Goal: Task Accomplishment & Management: Manage account settings

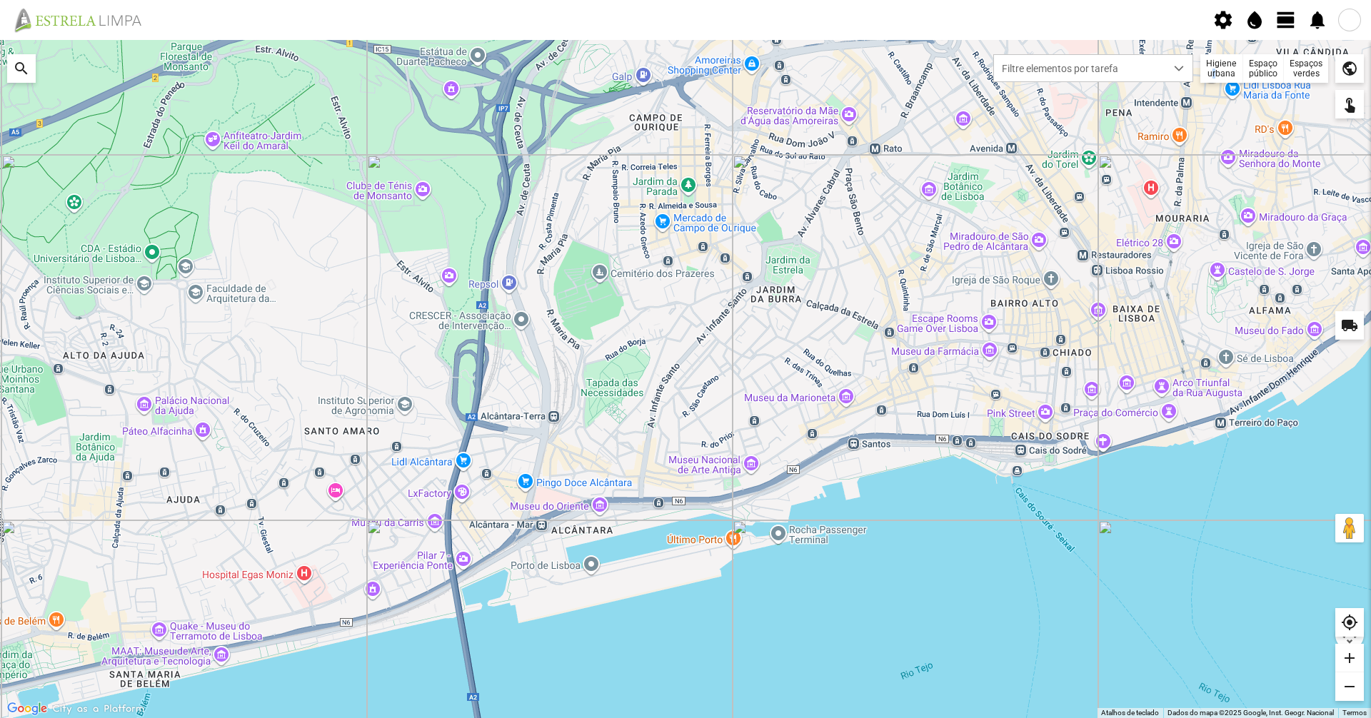
click at [1210, 69] on div "Higiene urbana" at bounding box center [1221, 68] width 43 height 29
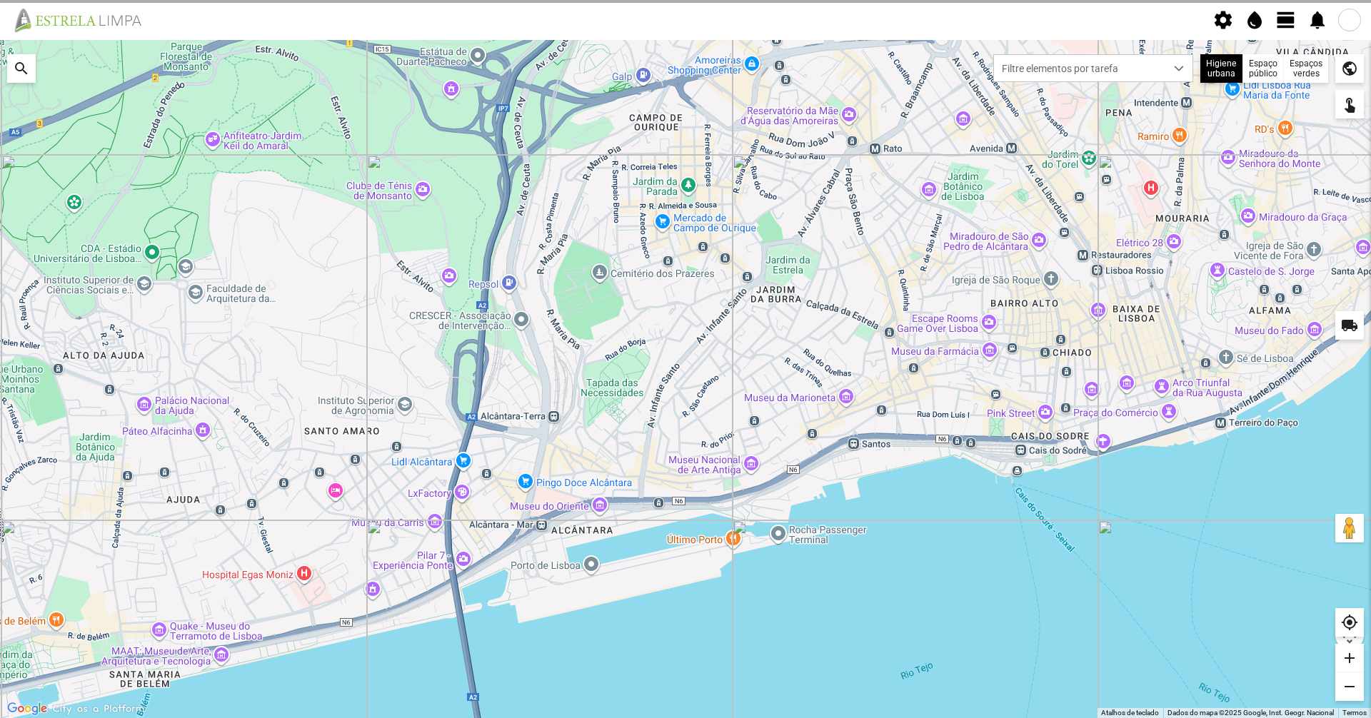
click at [1283, 21] on span "view_day" at bounding box center [1285, 19] width 21 height 21
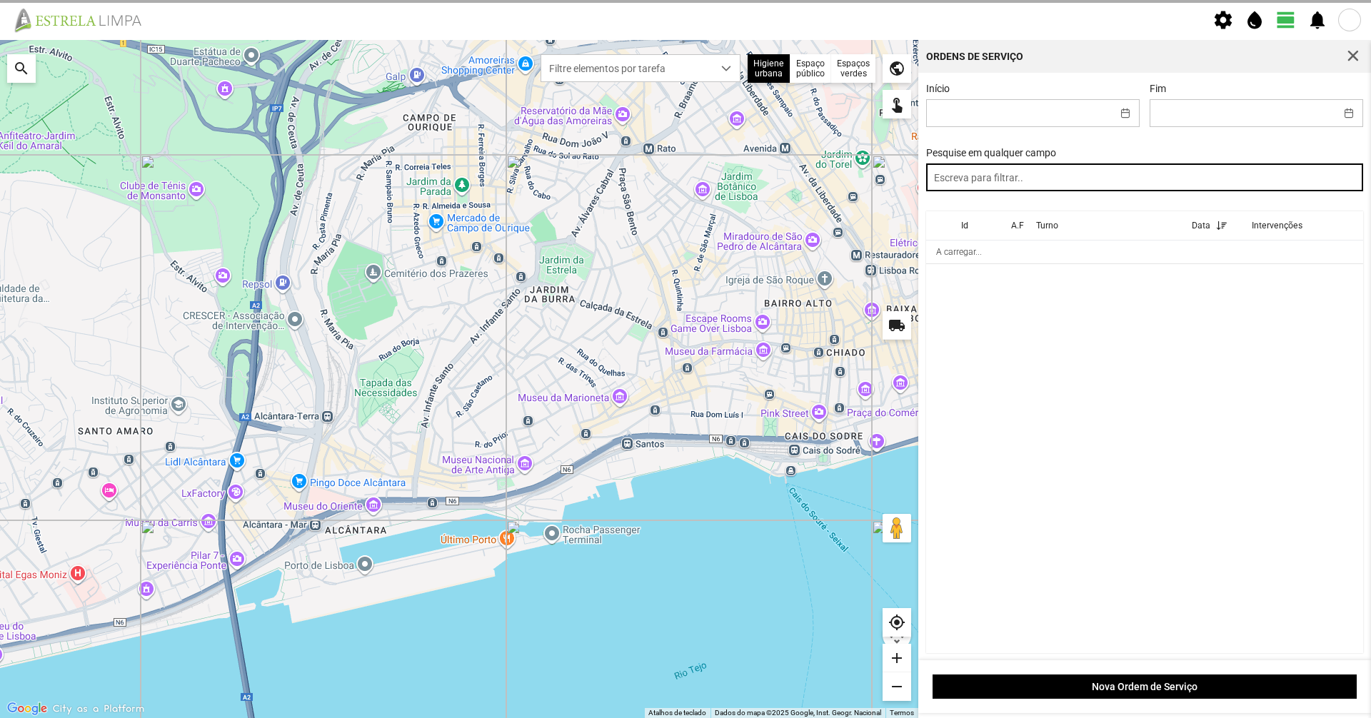
click at [1172, 176] on input "text" at bounding box center [1145, 177] width 438 height 28
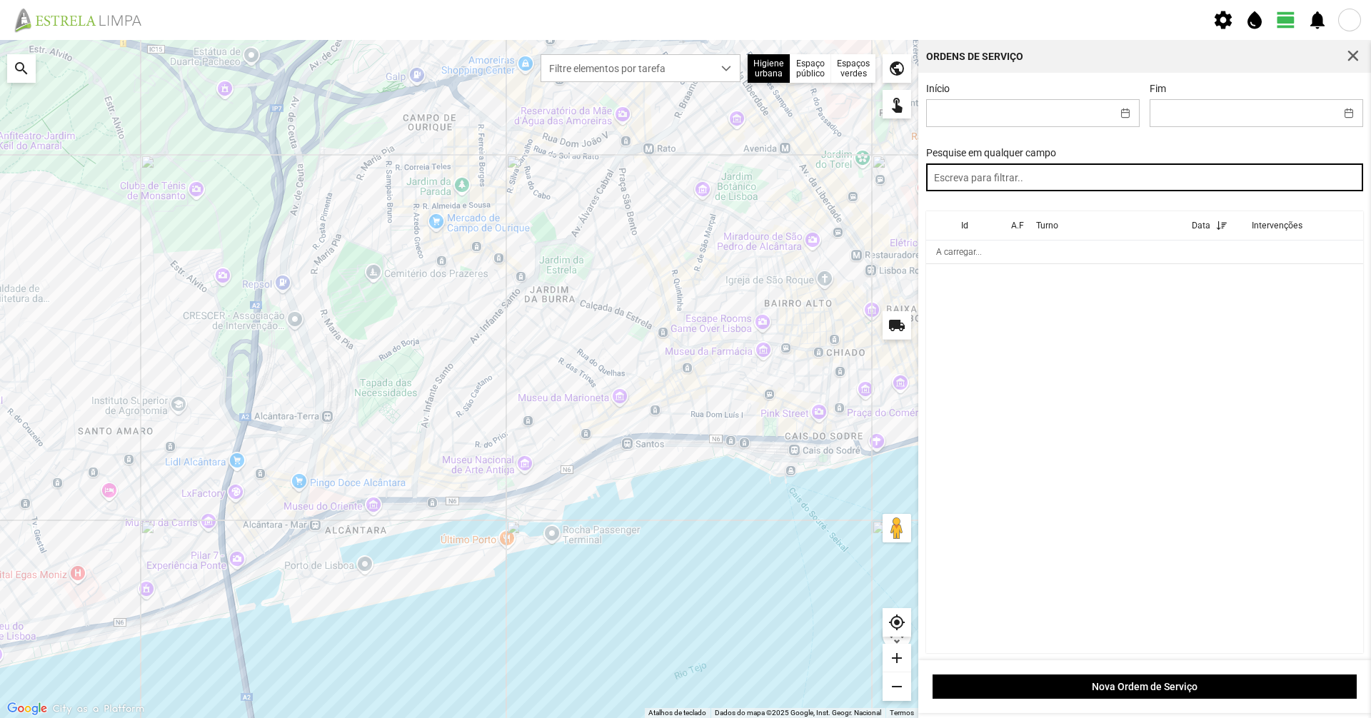
click at [1150, 188] on input "text" at bounding box center [1145, 177] width 438 height 28
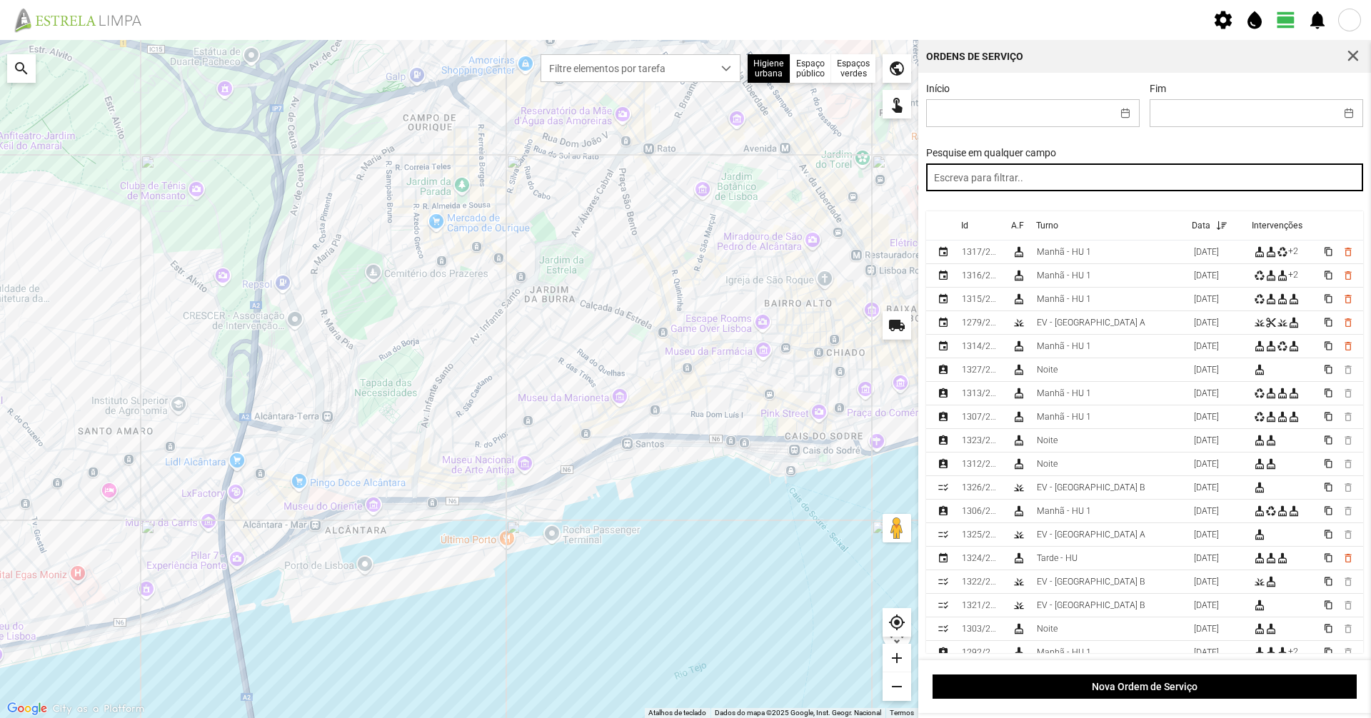
click at [1145, 184] on input "text" at bounding box center [1145, 177] width 438 height 28
type input "tarde"
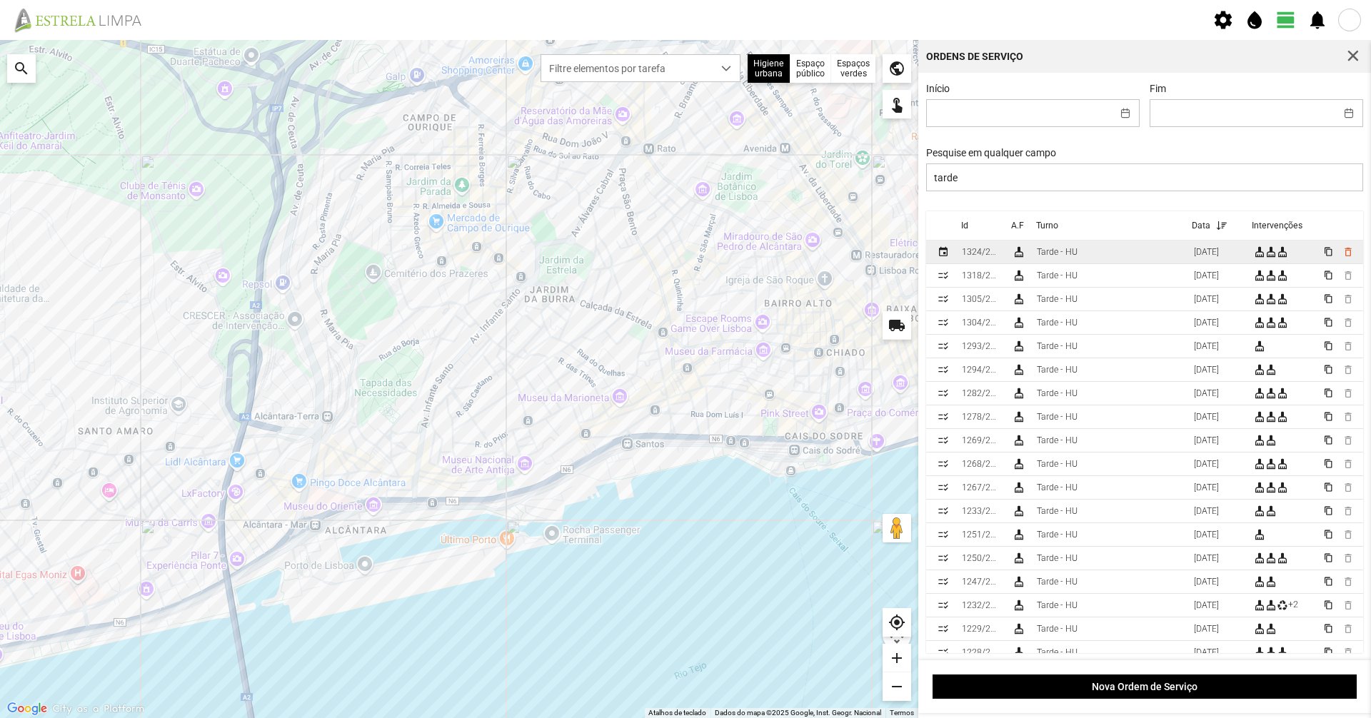
click at [1137, 256] on td "Tarde - HU" at bounding box center [1109, 253] width 157 height 24
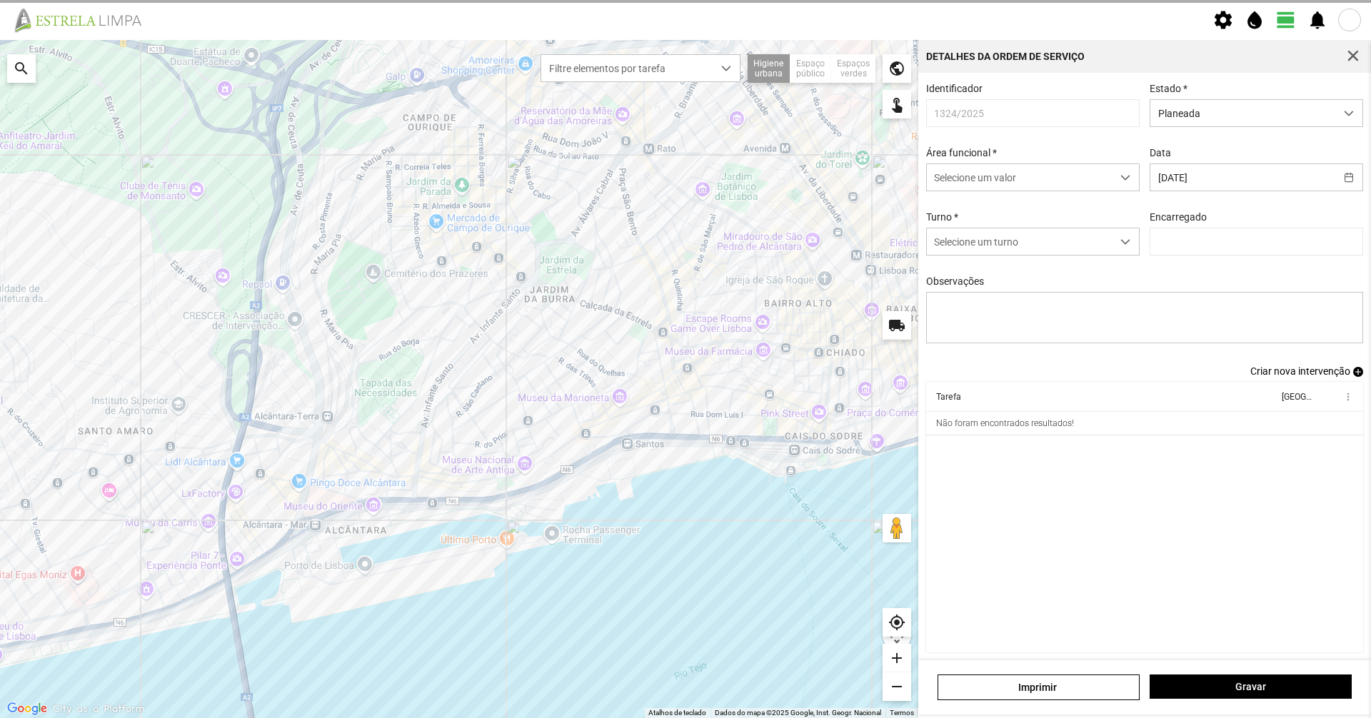
type input "[PERSON_NAME]"
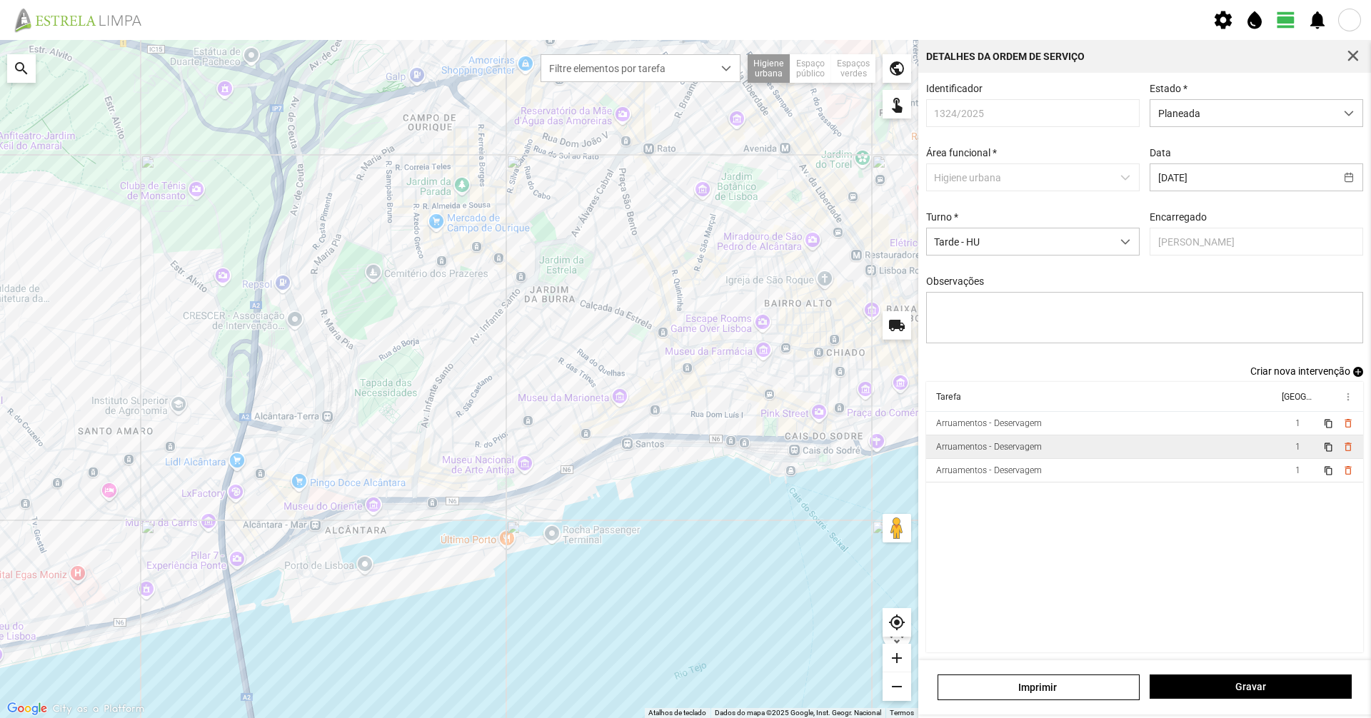
click at [1162, 442] on td "Arruamentos - Deservagem" at bounding box center [1102, 447] width 352 height 24
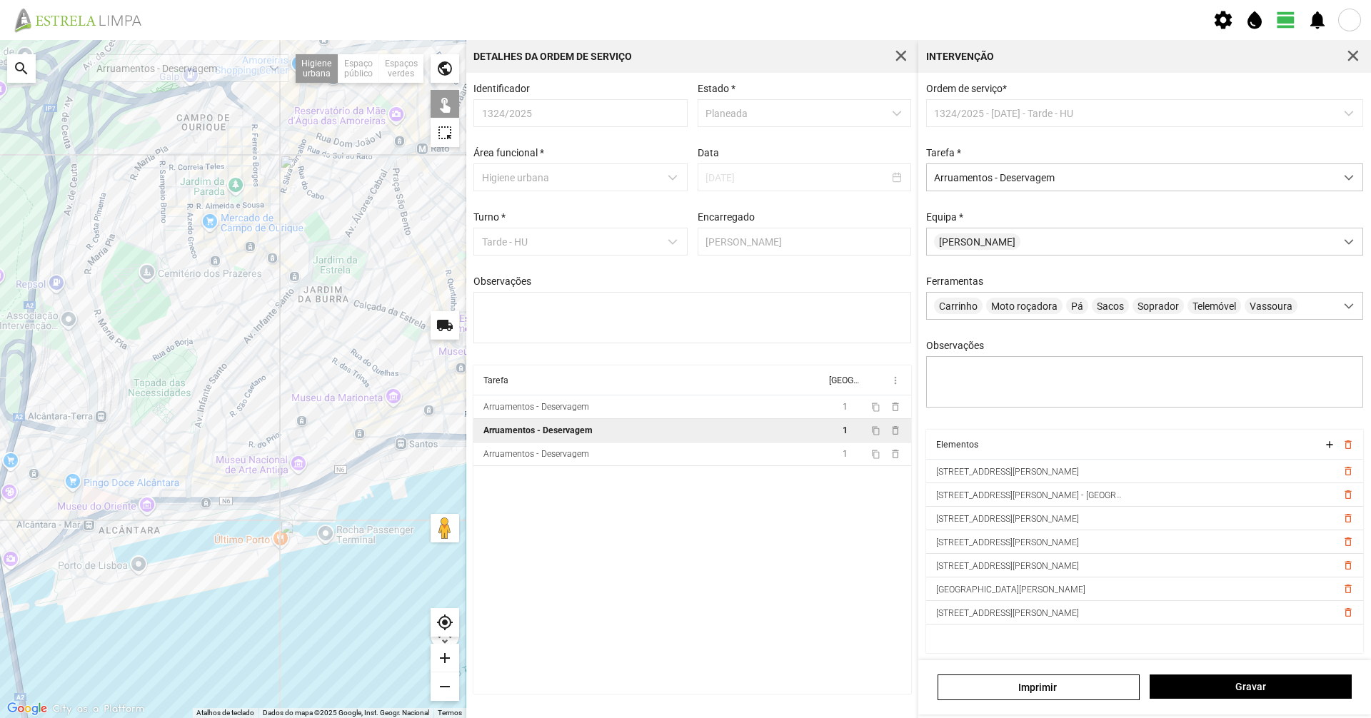
click at [304, 384] on div at bounding box center [233, 379] width 466 height 678
click at [316, 403] on div at bounding box center [233, 379] width 466 height 678
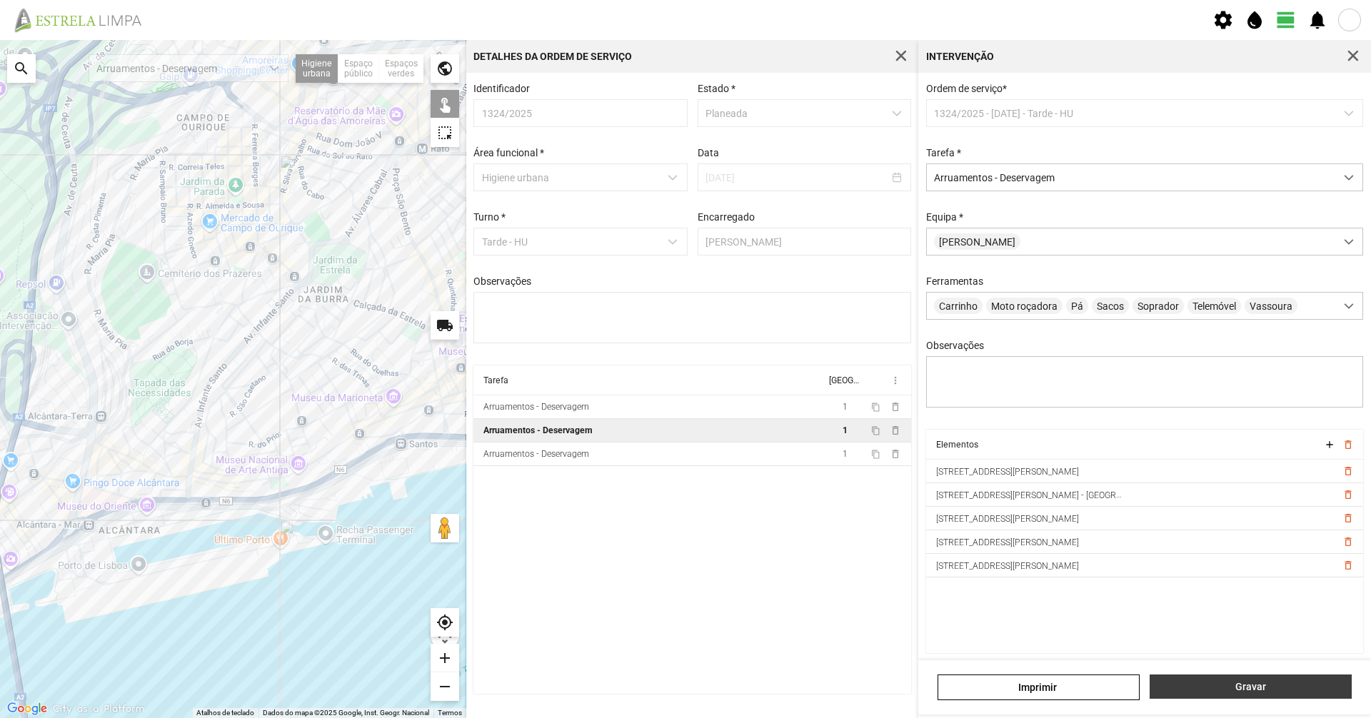
click at [1306, 677] on button "Gravar" at bounding box center [1250, 687] width 202 height 24
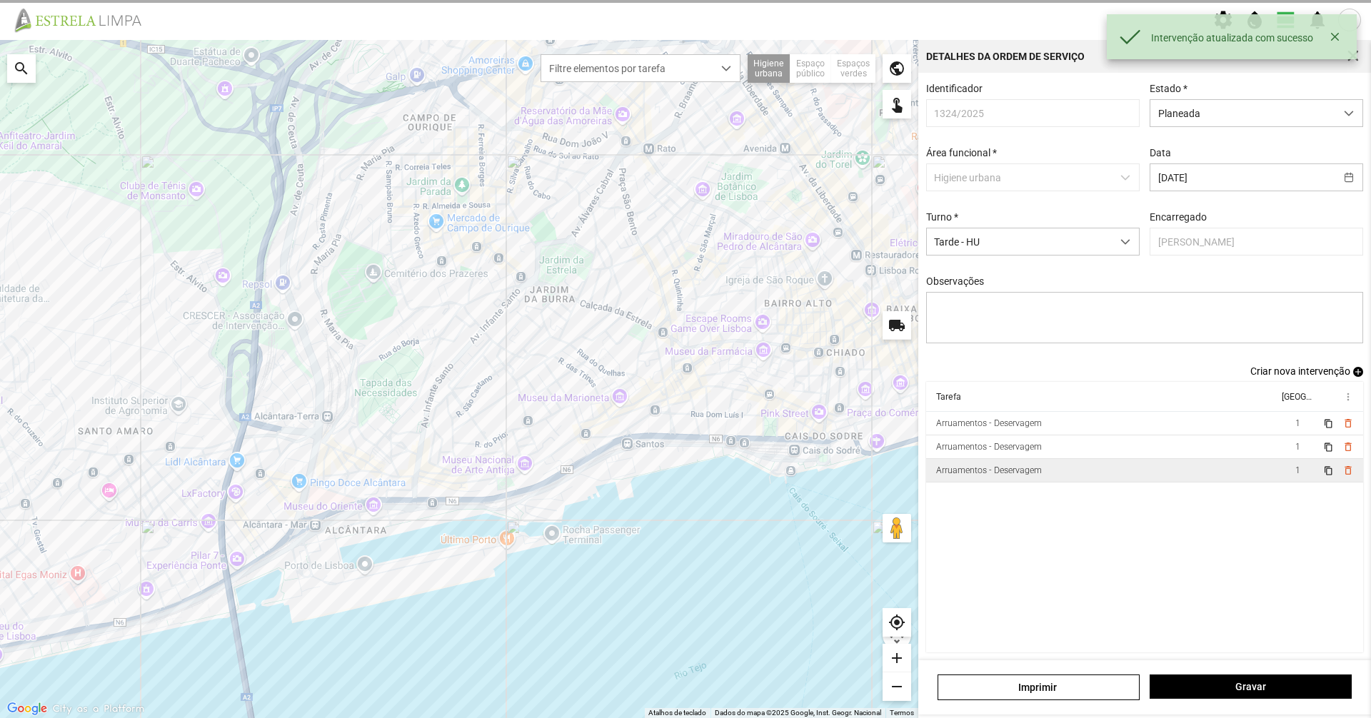
click at [1159, 482] on td "Arruamentos - Deservagem" at bounding box center [1102, 471] width 352 height 24
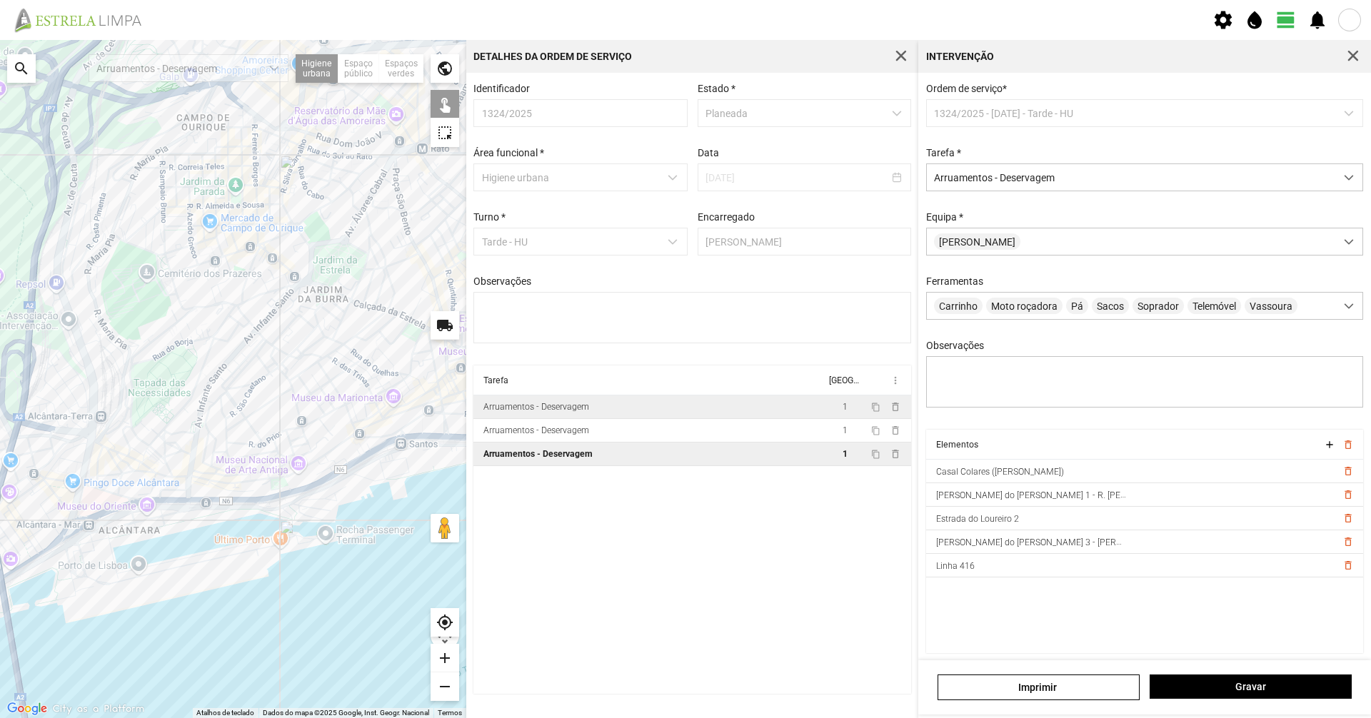
click at [629, 414] on td "Arruamentos - Deservagem" at bounding box center [649, 407] width 352 height 24
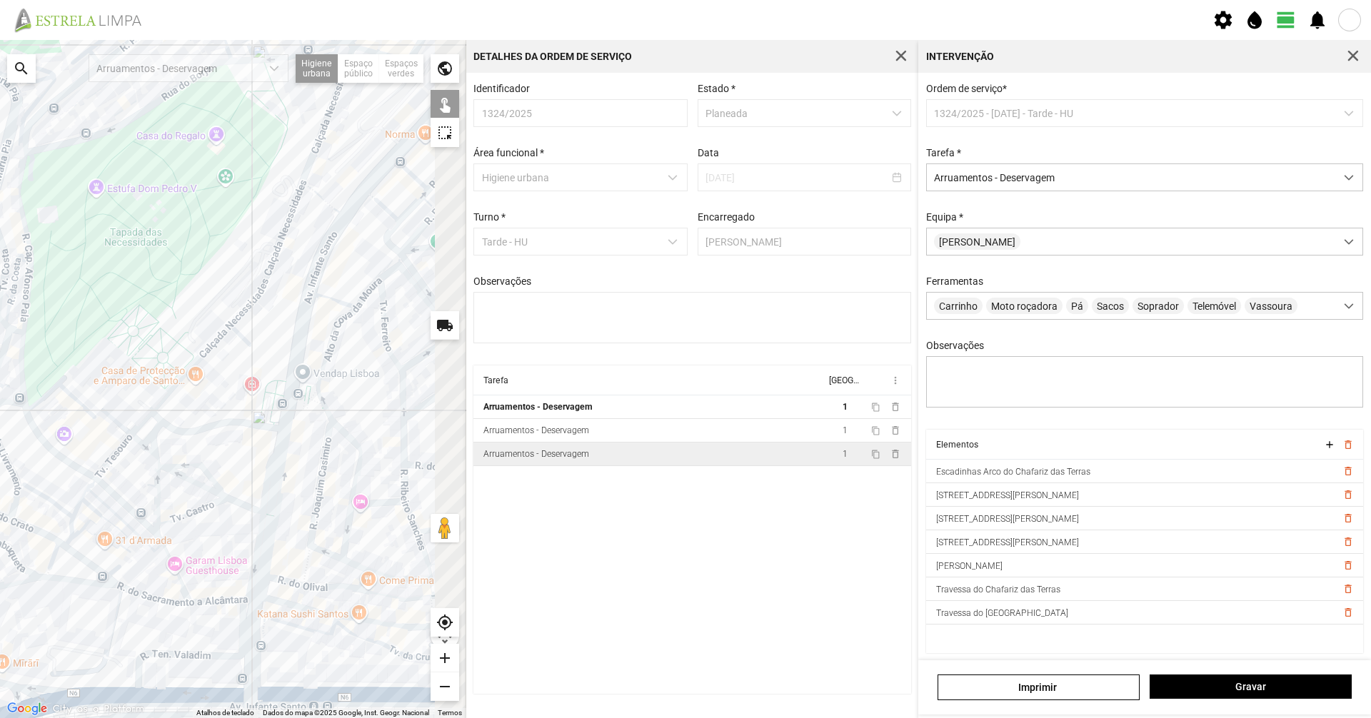
drag, startPoint x: 425, startPoint y: 465, endPoint x: 206, endPoint y: 386, distance: 233.1
click at [206, 386] on div at bounding box center [233, 379] width 466 height 678
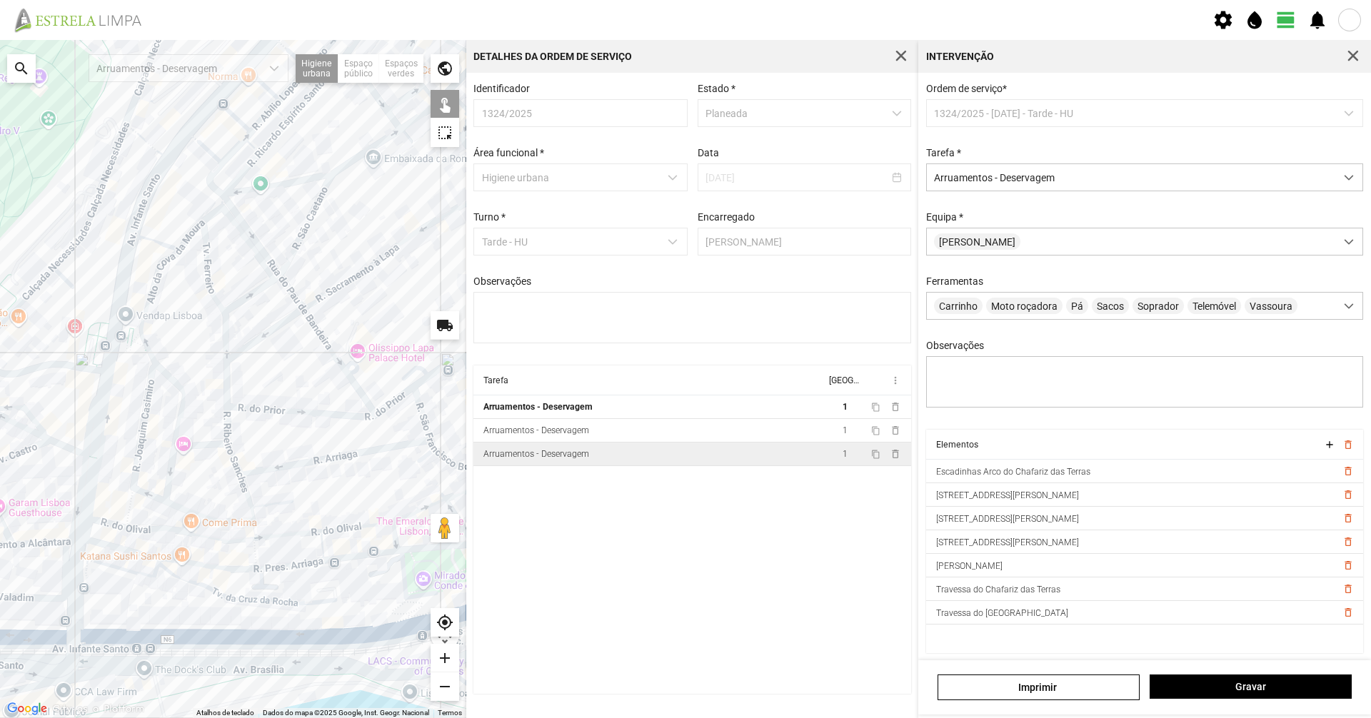
click at [151, 356] on div at bounding box center [233, 379] width 466 height 678
click at [163, 375] on div at bounding box center [233, 379] width 466 height 678
click at [207, 445] on div at bounding box center [233, 379] width 466 height 678
click at [168, 460] on div at bounding box center [233, 379] width 466 height 678
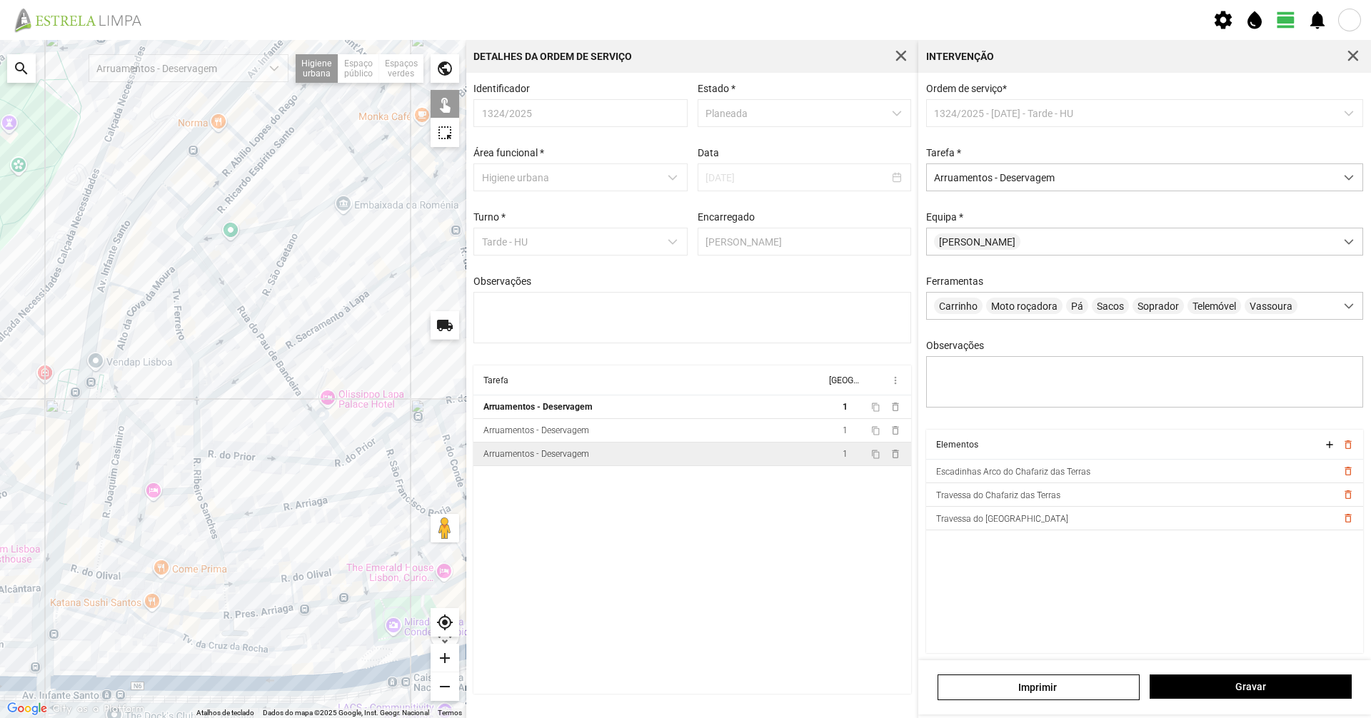
drag, startPoint x: 183, startPoint y: 375, endPoint x: 150, endPoint y: 427, distance: 62.0
click at [150, 427] on div at bounding box center [233, 379] width 466 height 678
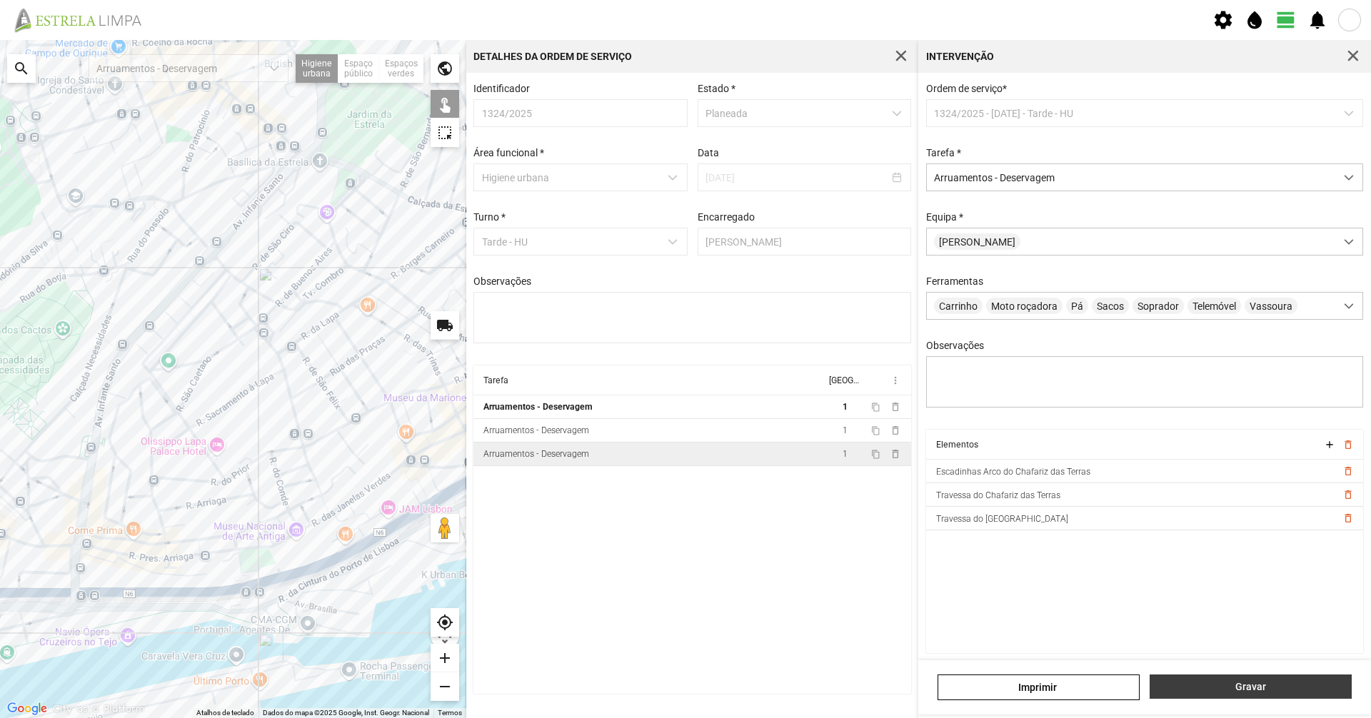
drag, startPoint x: 1268, startPoint y: 689, endPoint x: 1182, endPoint y: 704, distance: 87.0
click at [1265, 689] on span "Gravar" at bounding box center [1250, 686] width 187 height 11
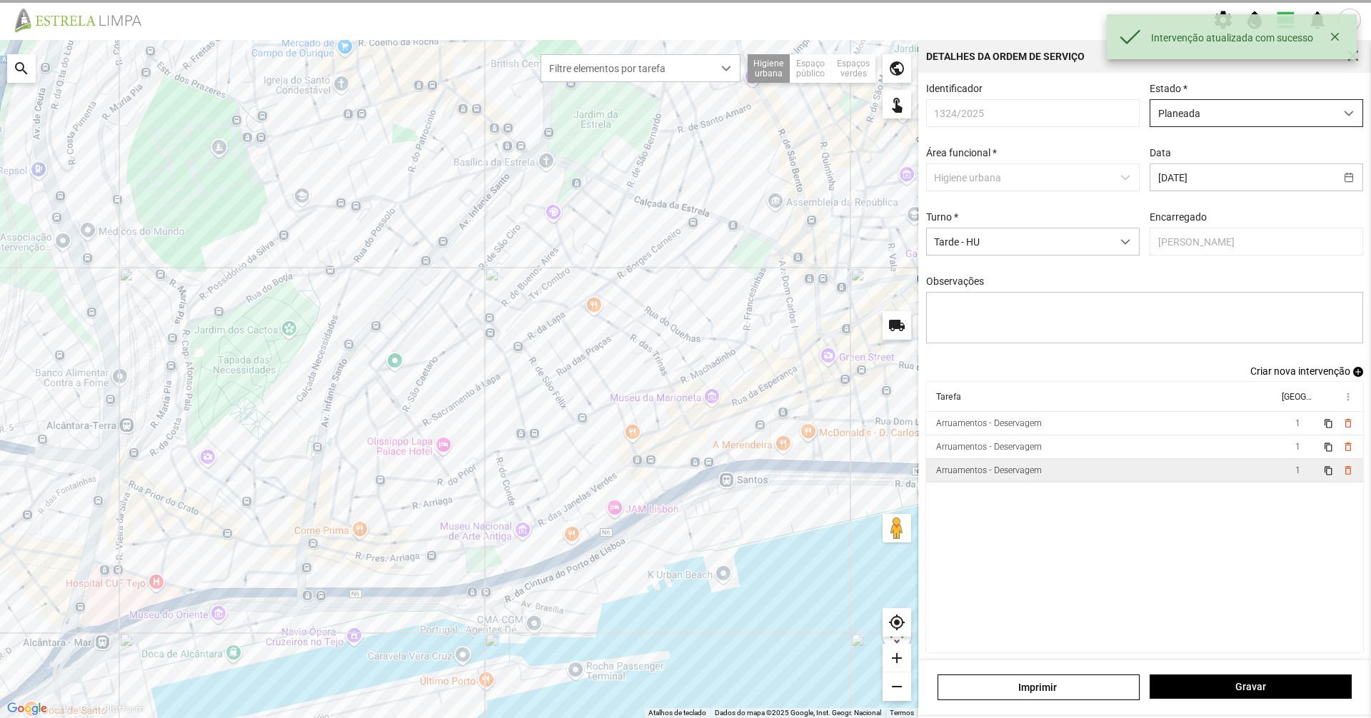
click at [1229, 126] on span "Planeada" at bounding box center [1242, 113] width 185 height 26
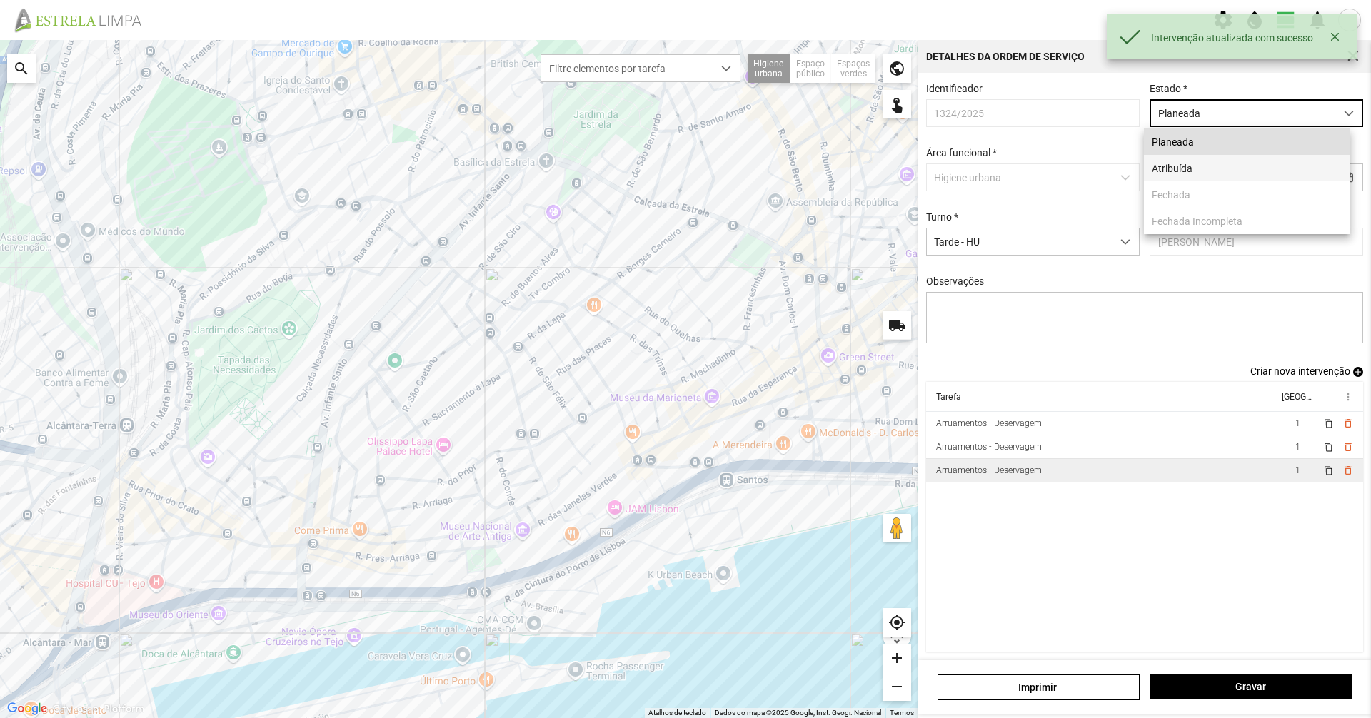
scroll to position [8, 64]
click at [1214, 159] on li "Atribuída" at bounding box center [1247, 168] width 206 height 26
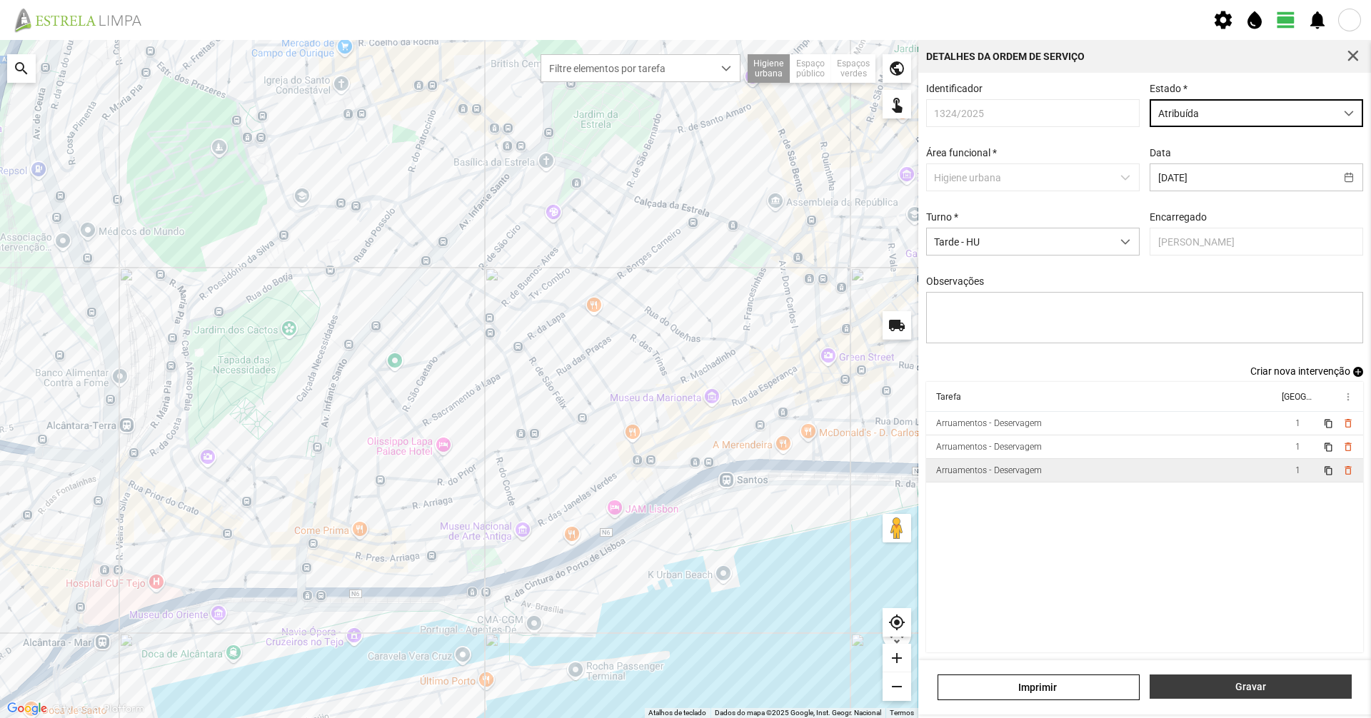
click at [1229, 682] on span "Gravar" at bounding box center [1250, 686] width 187 height 11
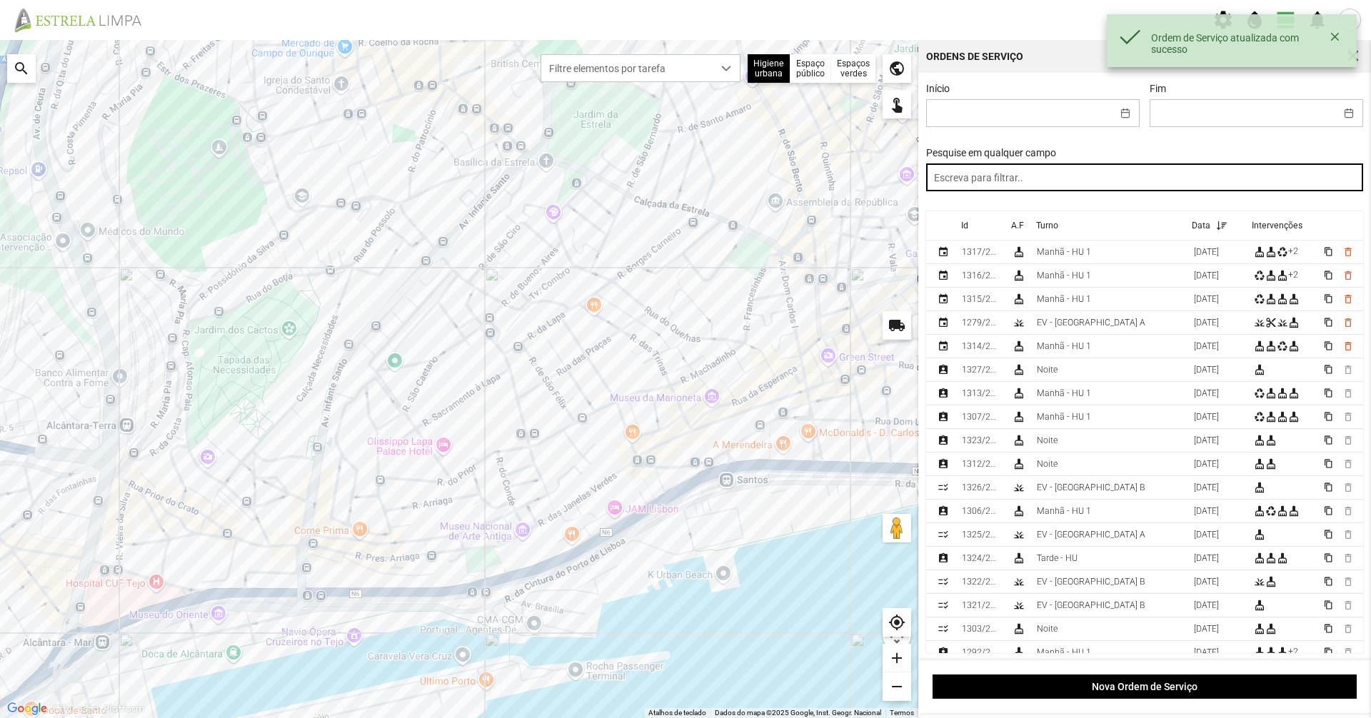
click at [1007, 166] on input "text" at bounding box center [1145, 177] width 438 height 28
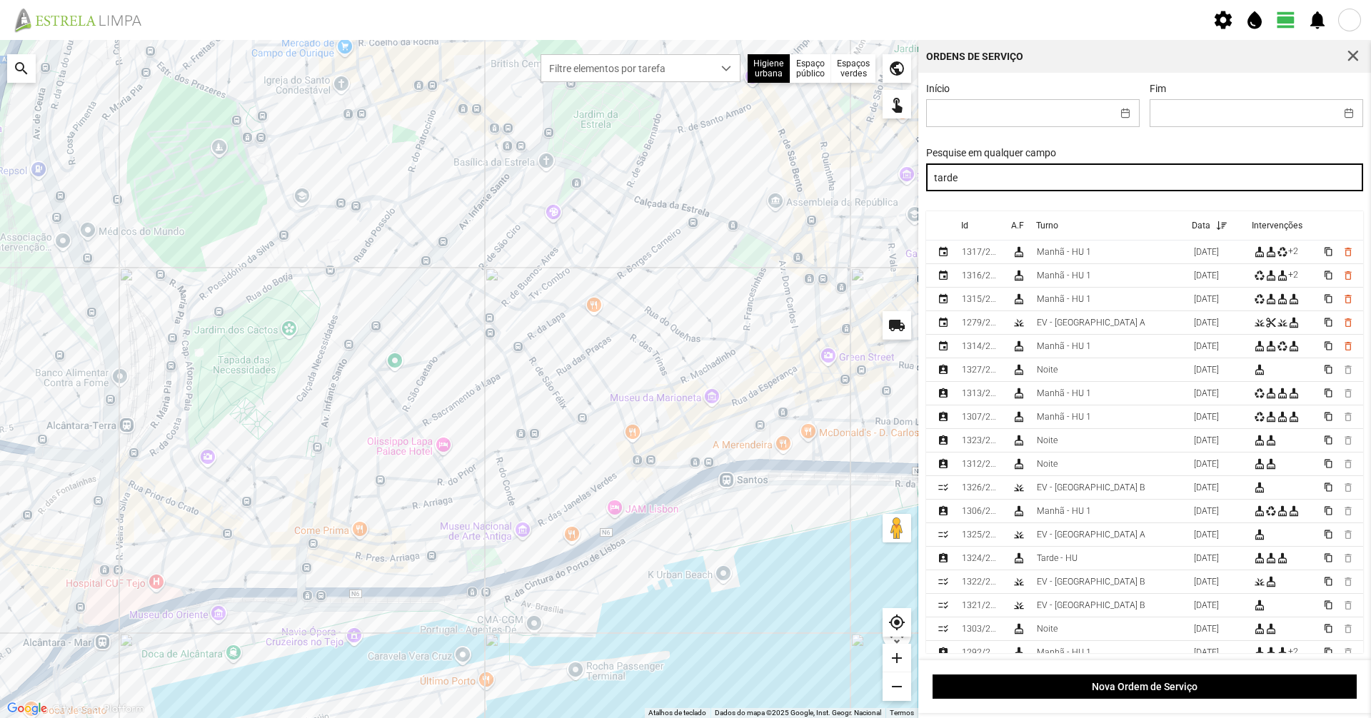
type input "tarde"
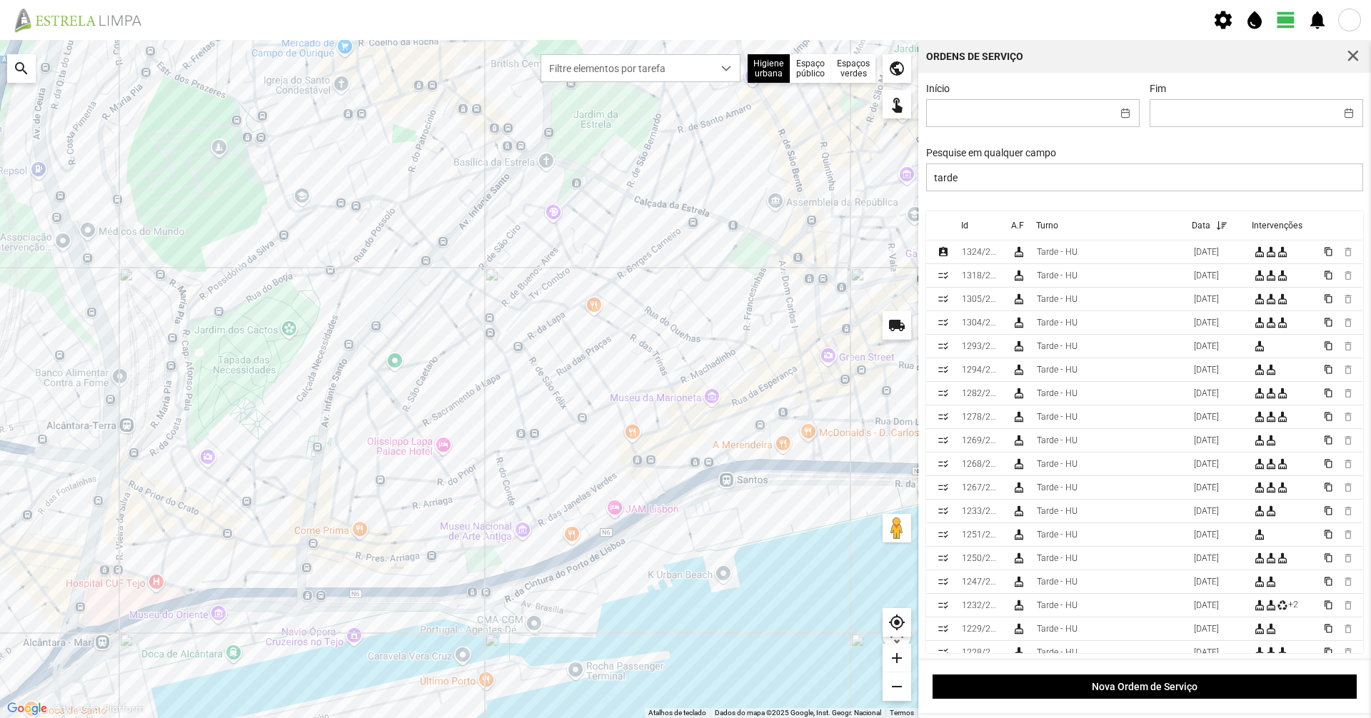
click at [1022, 247] on td "cleaning_services" at bounding box center [1018, 253] width 25 height 24
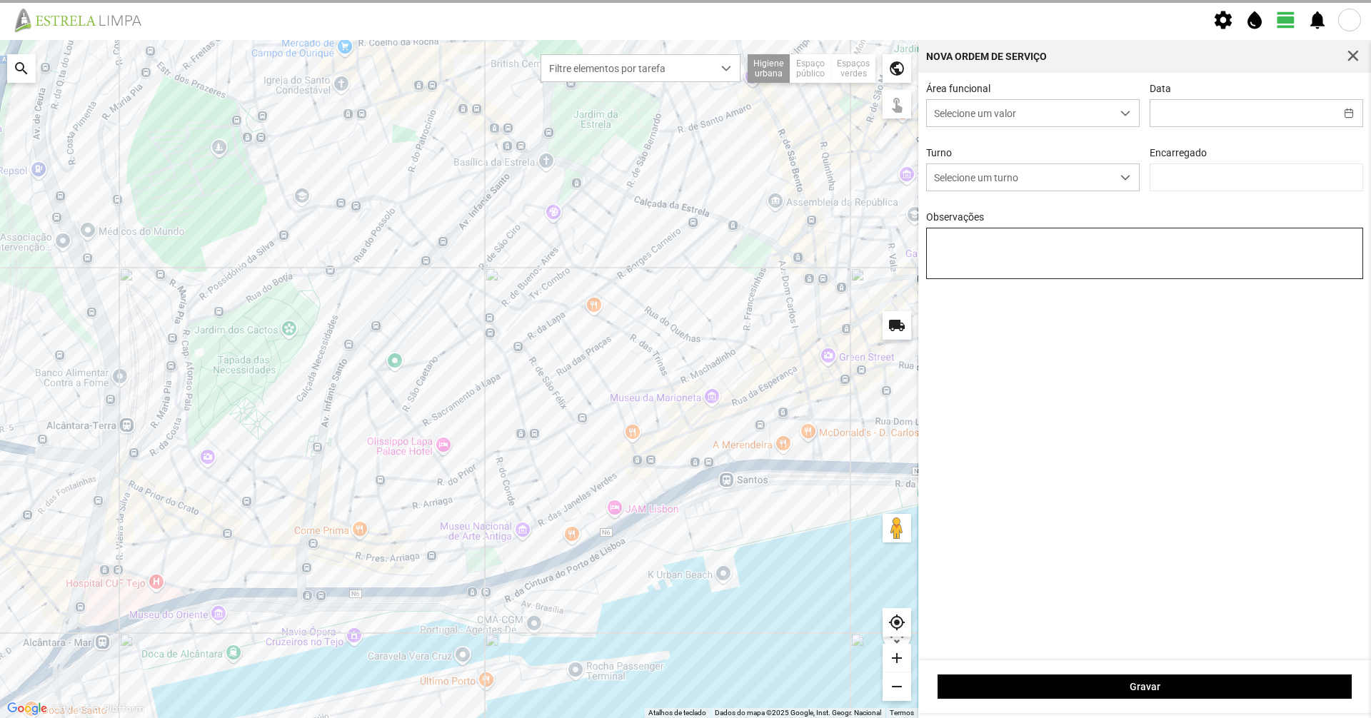
type input "[DATE]"
type input "[PERSON_NAME]"
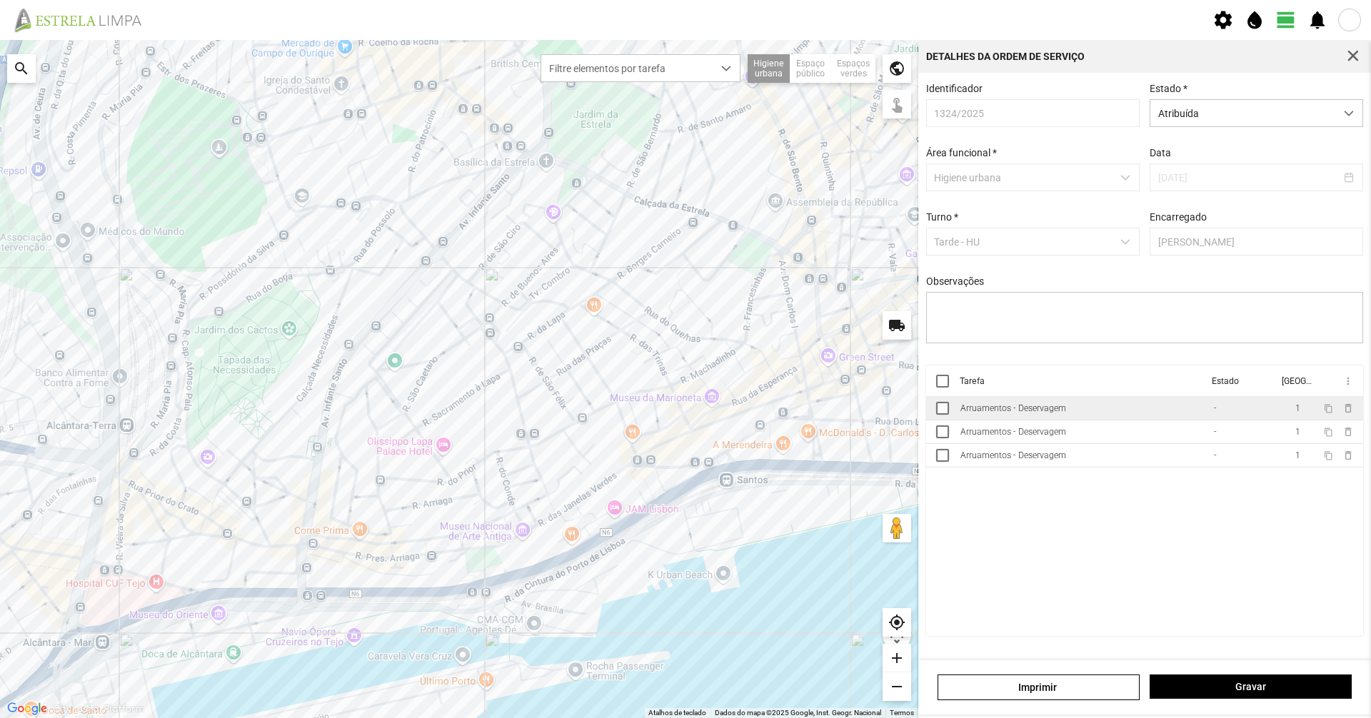
click at [1005, 420] on td "Arruamentos - Deservagem" at bounding box center [1080, 409] width 253 height 24
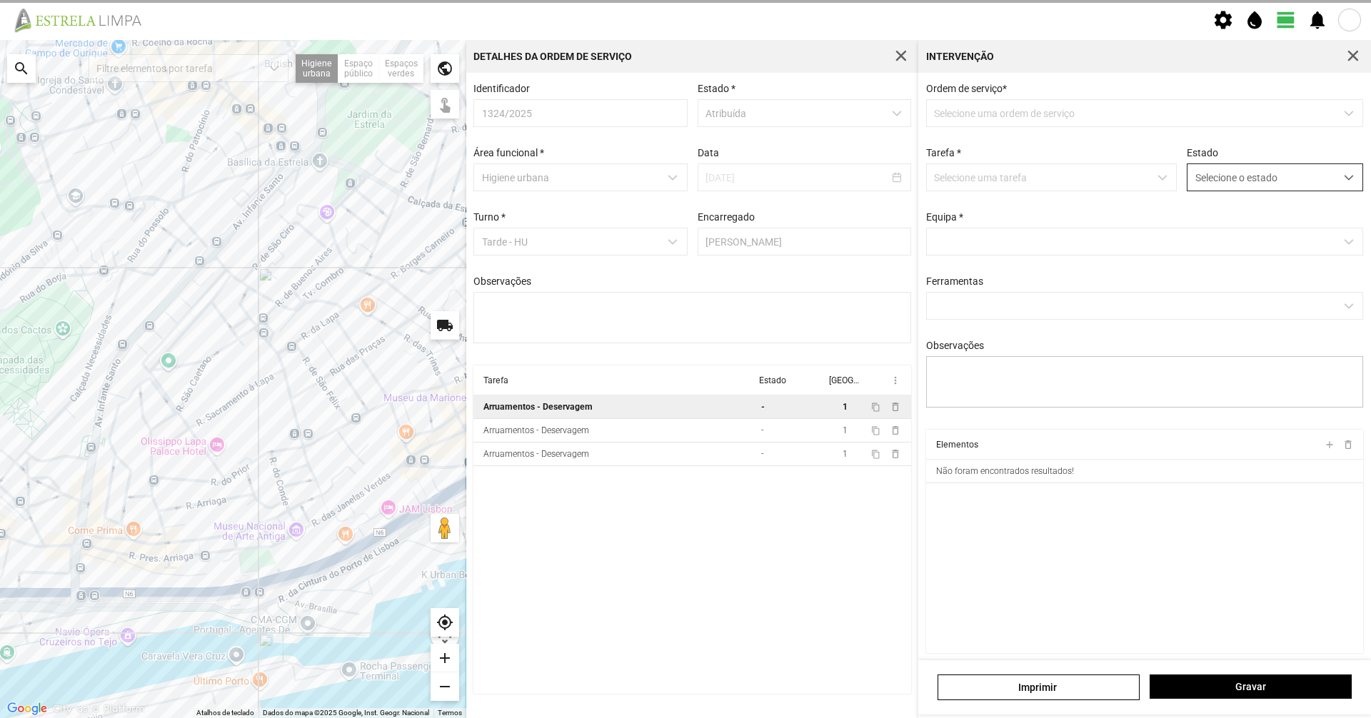
click at [1201, 191] on span "Selecione o estado" at bounding box center [1261, 177] width 148 height 26
drag, startPoint x: 1196, startPoint y: 219, endPoint x: 1194, endPoint y: 248, distance: 29.3
click at [1196, 220] on li "Não Concluída" at bounding box center [1265, 207] width 170 height 26
click at [1218, 178] on span "Não Concluída" at bounding box center [1261, 177] width 148 height 26
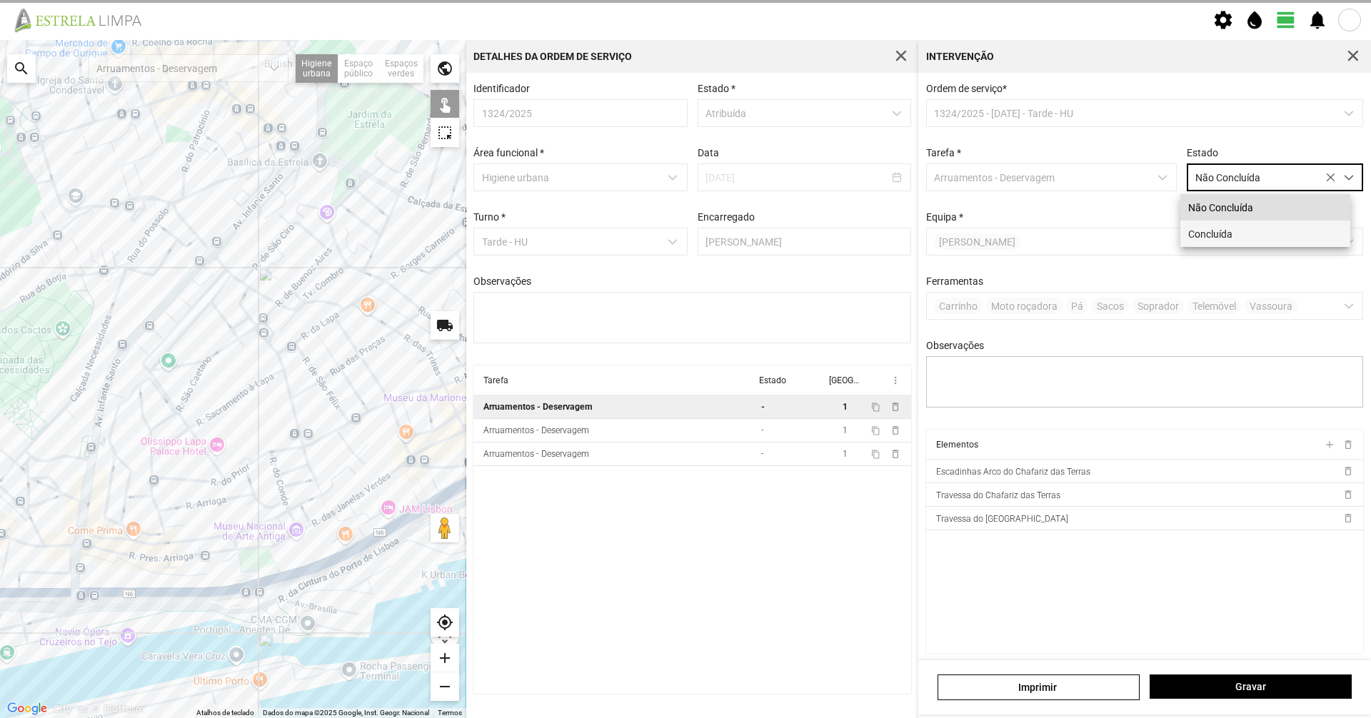
click at [1203, 234] on li "Concluída" at bounding box center [1265, 234] width 170 height 26
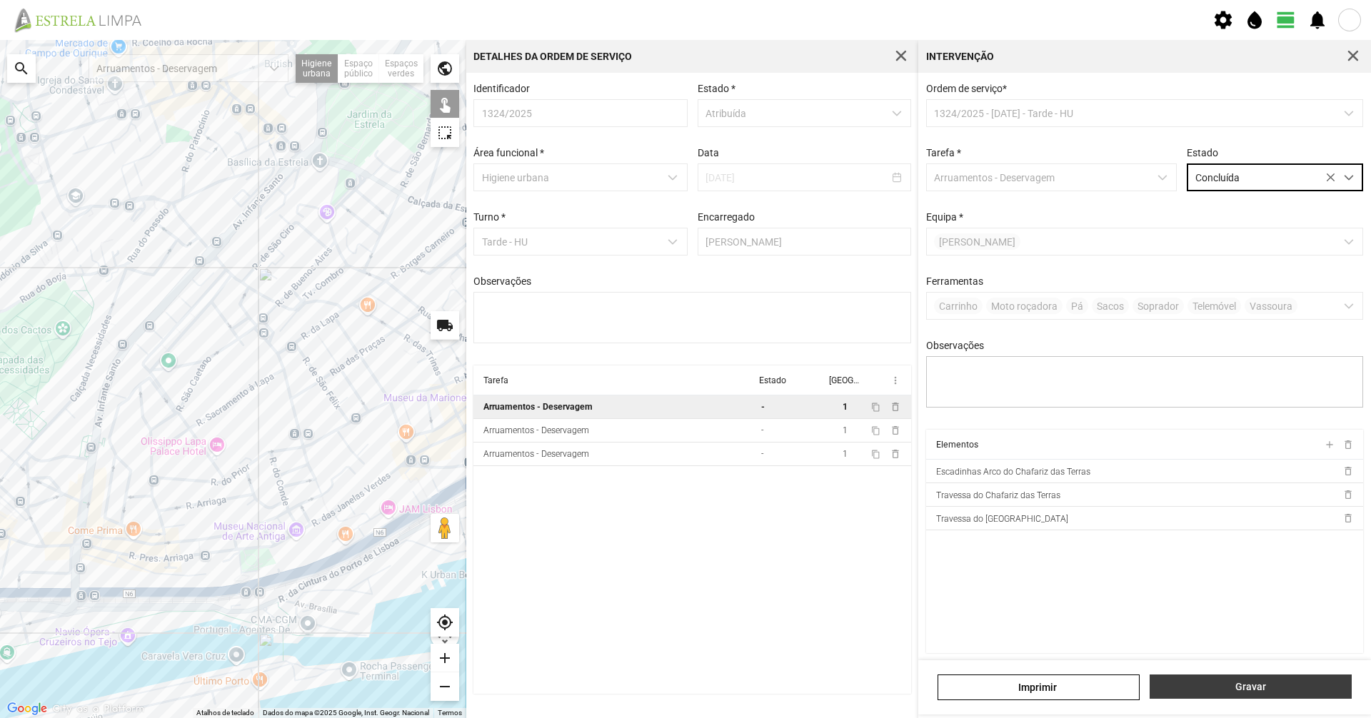
click at [1229, 692] on span "Gravar" at bounding box center [1250, 686] width 187 height 11
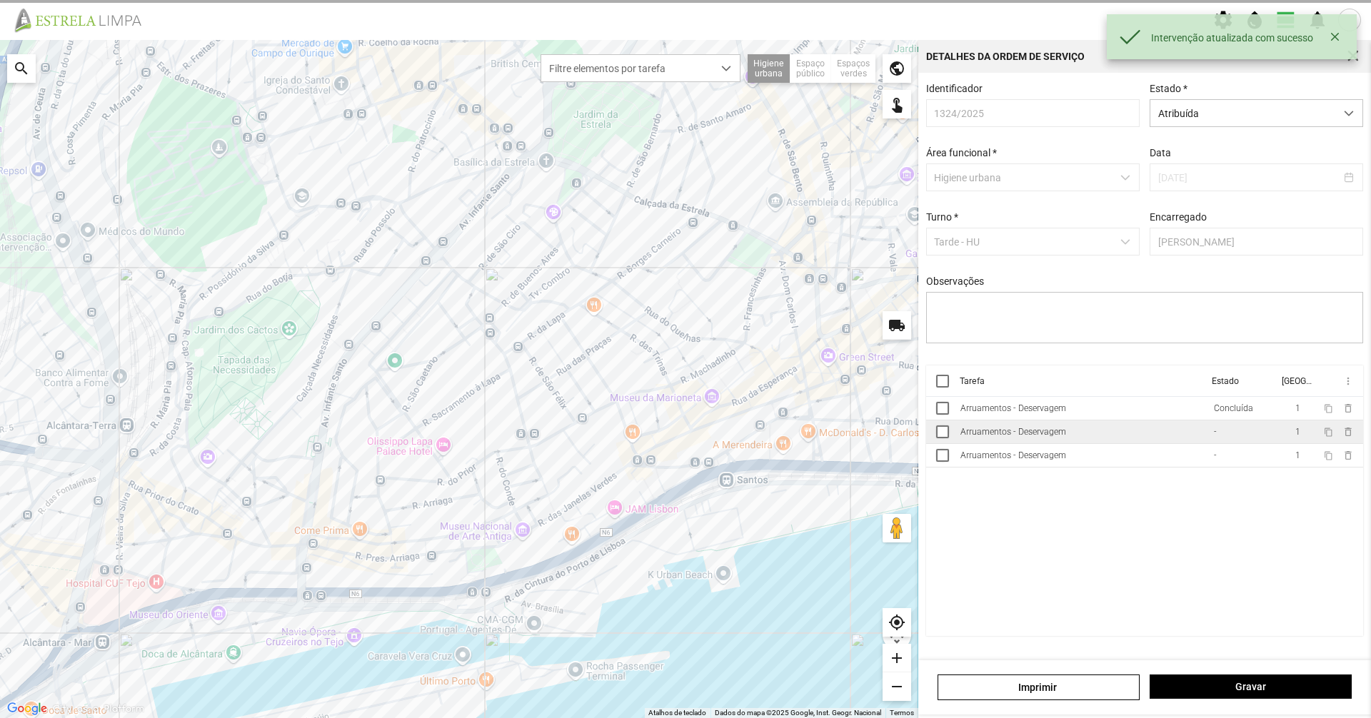
click at [1184, 444] on td "Arruamentos - Deservagem" at bounding box center [1080, 432] width 253 height 24
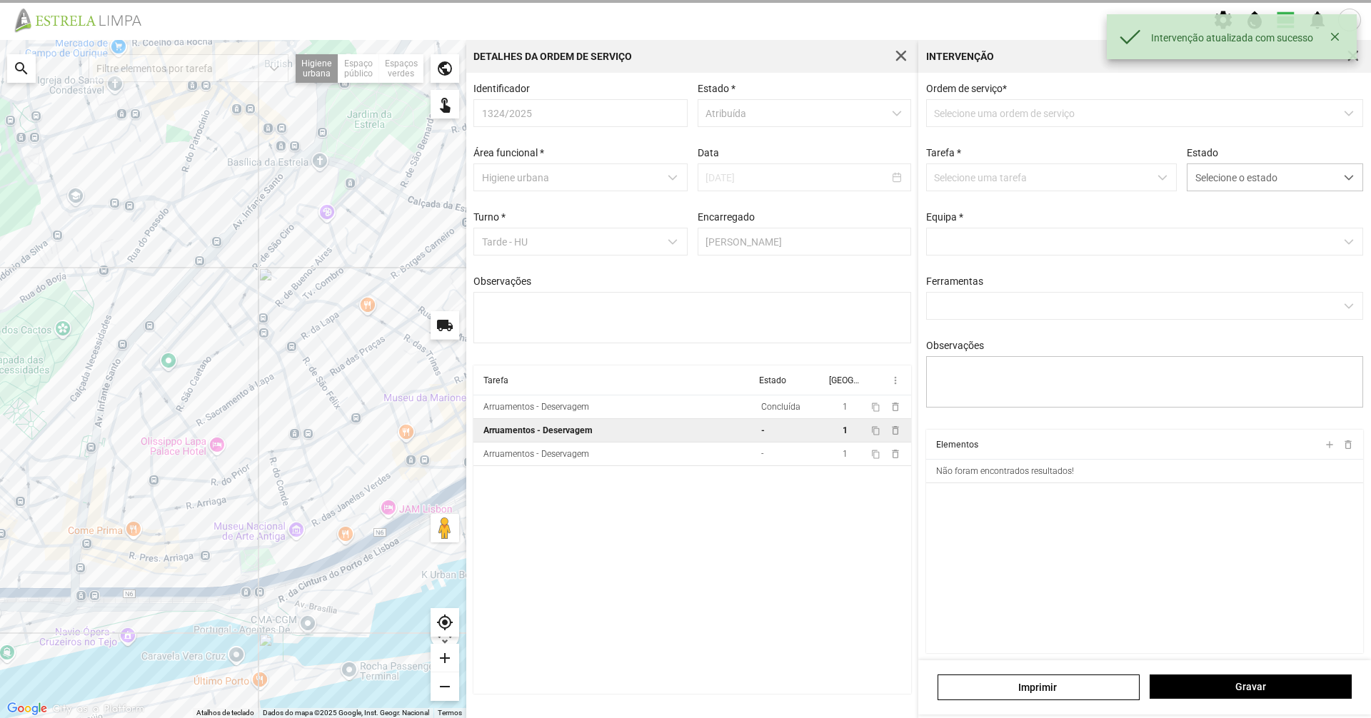
click at [1284, 151] on div "Estado Selecione o estado" at bounding box center [1274, 169] width 186 height 44
click at [1284, 177] on span "Selecione o estado" at bounding box center [1261, 177] width 148 height 26
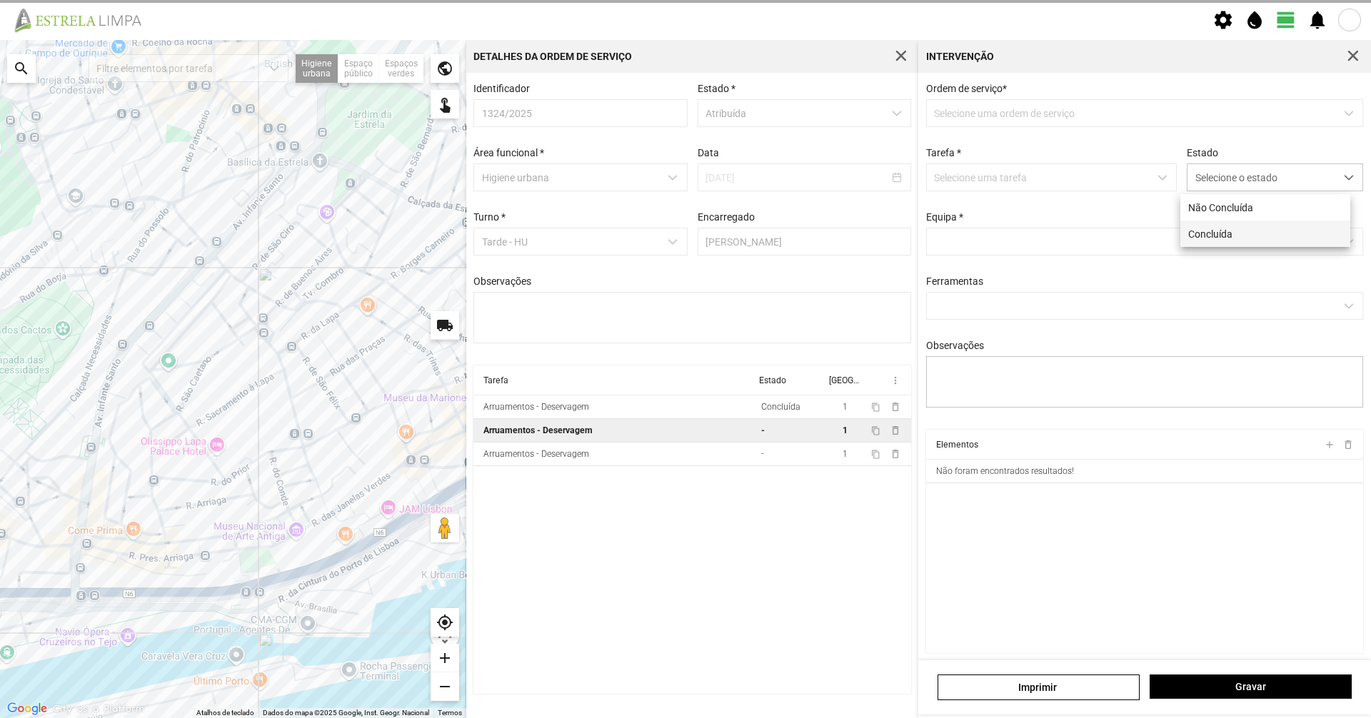
click at [1269, 229] on li "Concluída" at bounding box center [1265, 234] width 170 height 26
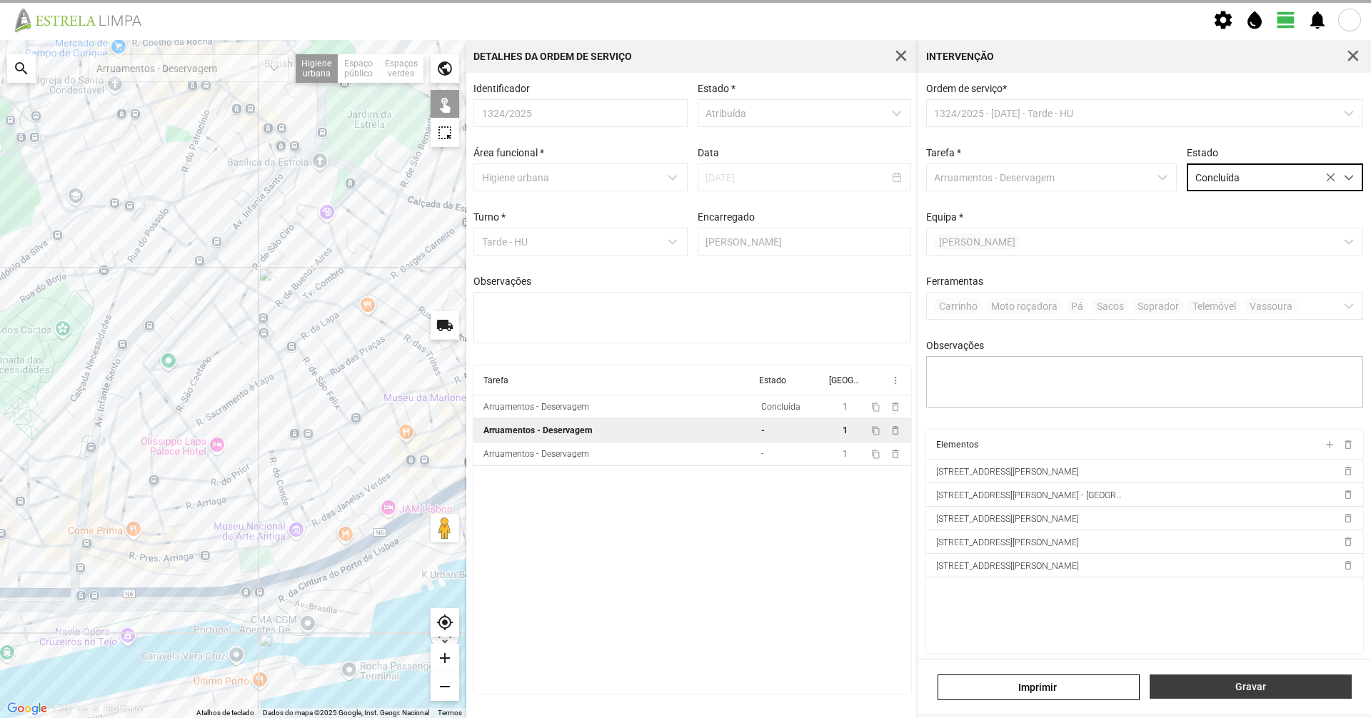
click at [1239, 686] on span "Gravar" at bounding box center [1250, 686] width 187 height 11
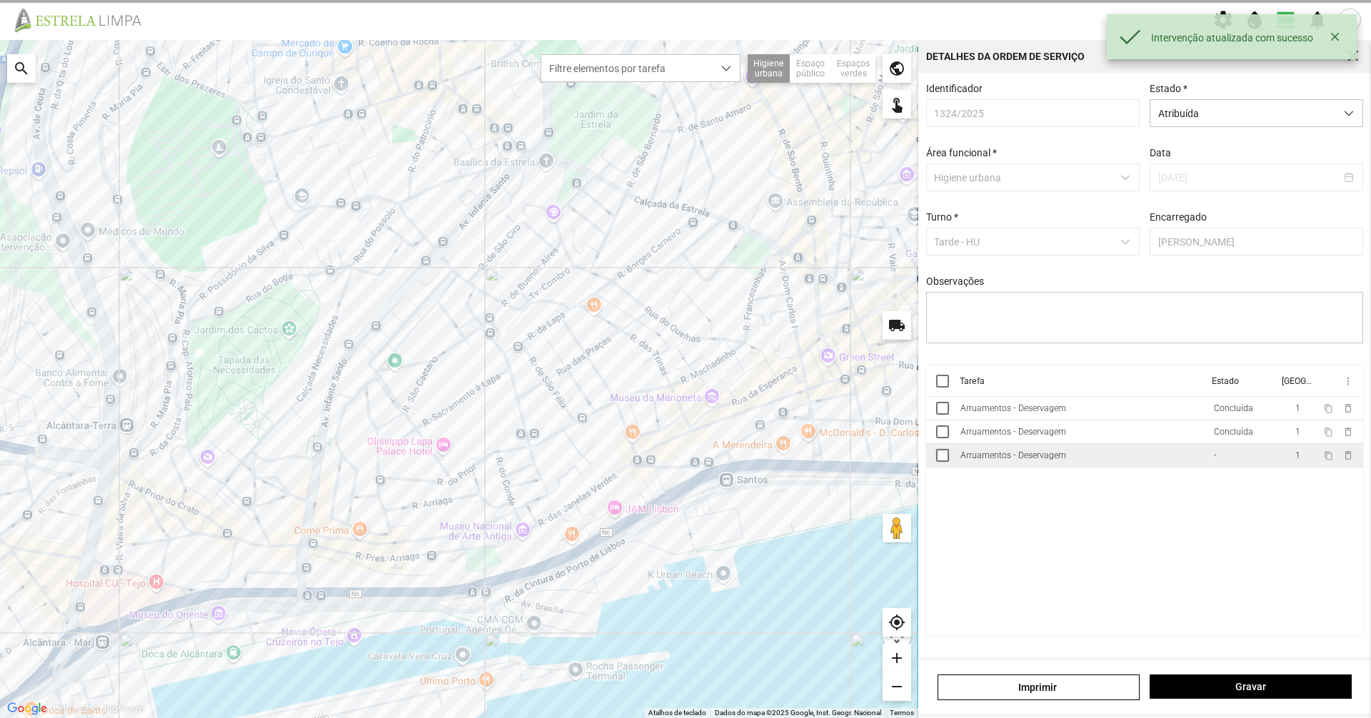
click at [1079, 453] on td "Arruamentos - Deservagem" at bounding box center [1080, 456] width 253 height 24
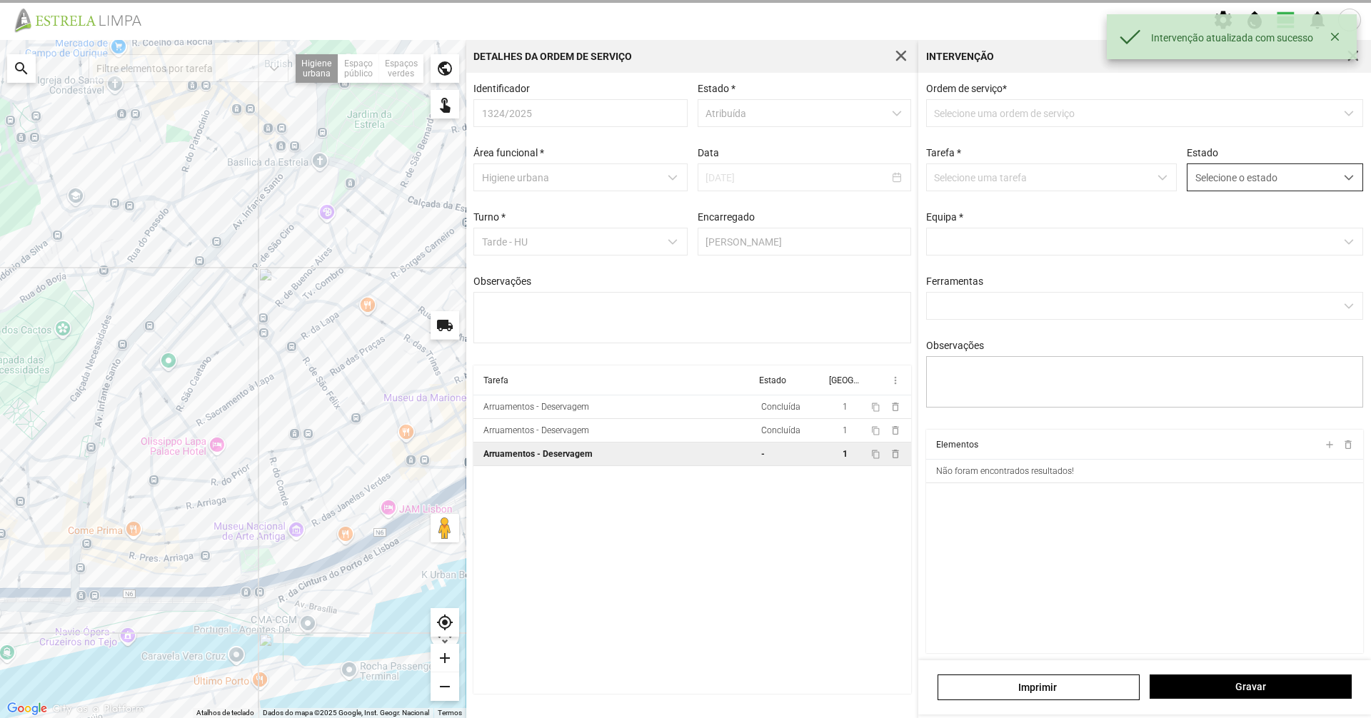
click at [1245, 188] on span "Selecione o estado" at bounding box center [1261, 177] width 148 height 26
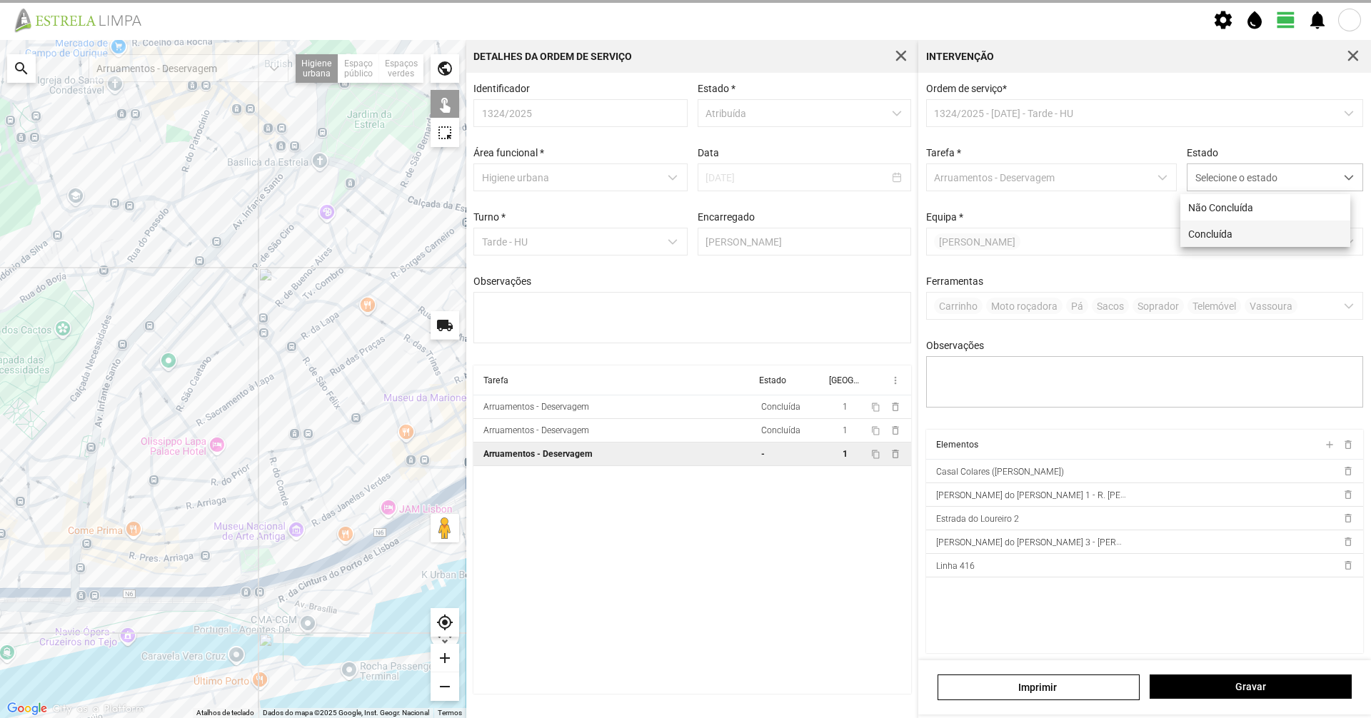
click at [1219, 238] on li "Concluída" at bounding box center [1265, 234] width 170 height 26
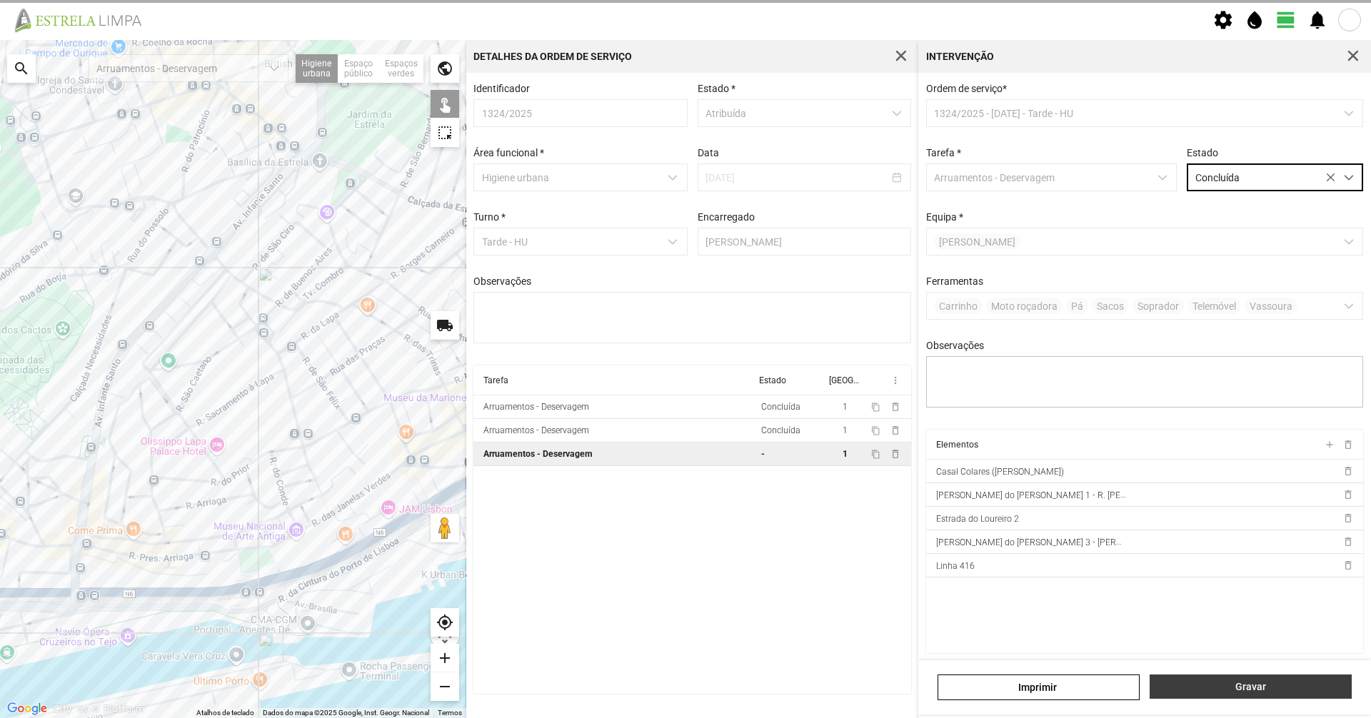
click at [1231, 679] on button "Gravar" at bounding box center [1250, 687] width 202 height 24
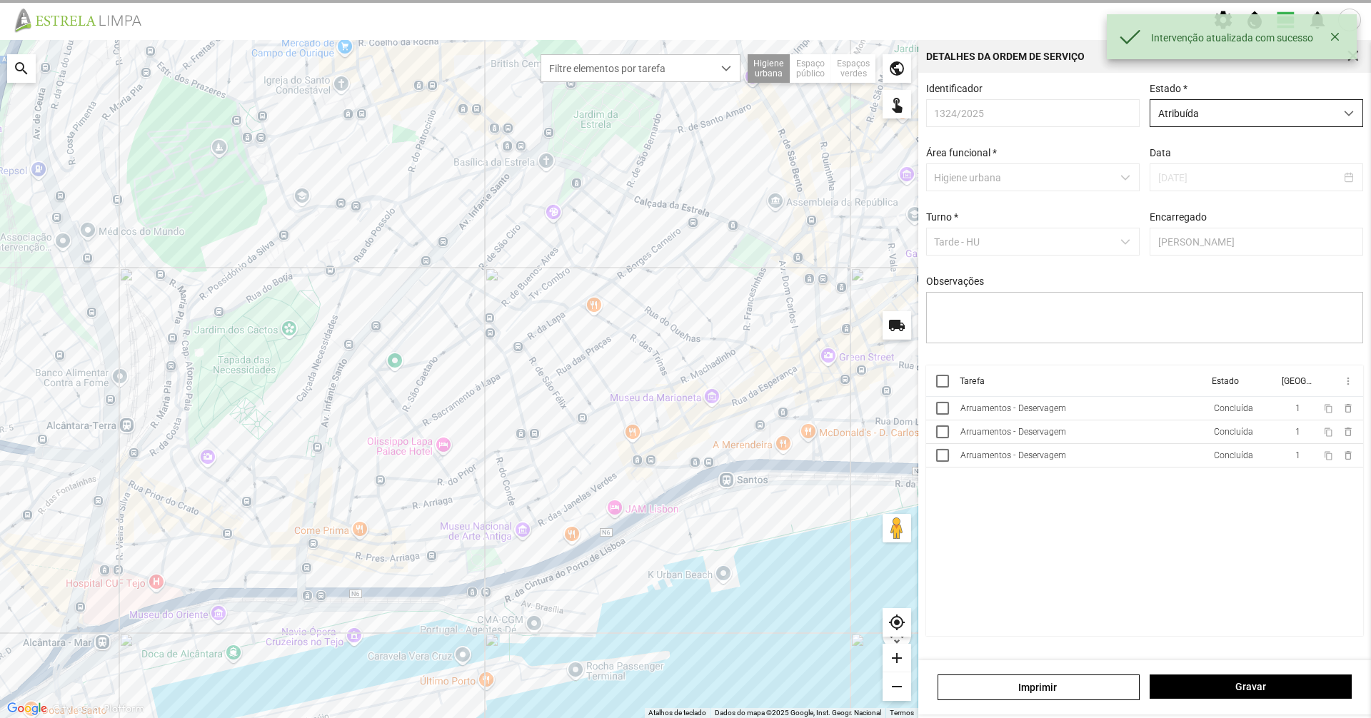
click at [1254, 105] on span "Atribuída" at bounding box center [1242, 113] width 185 height 26
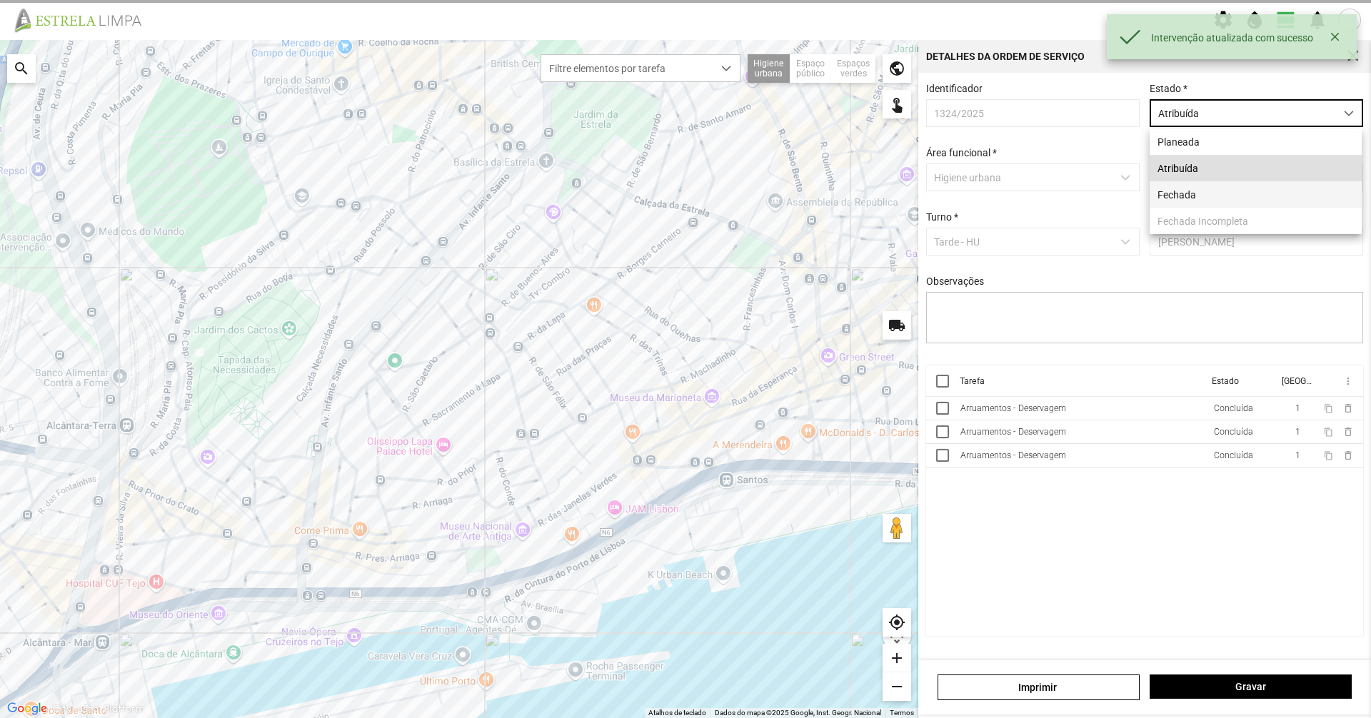
scroll to position [8, 64]
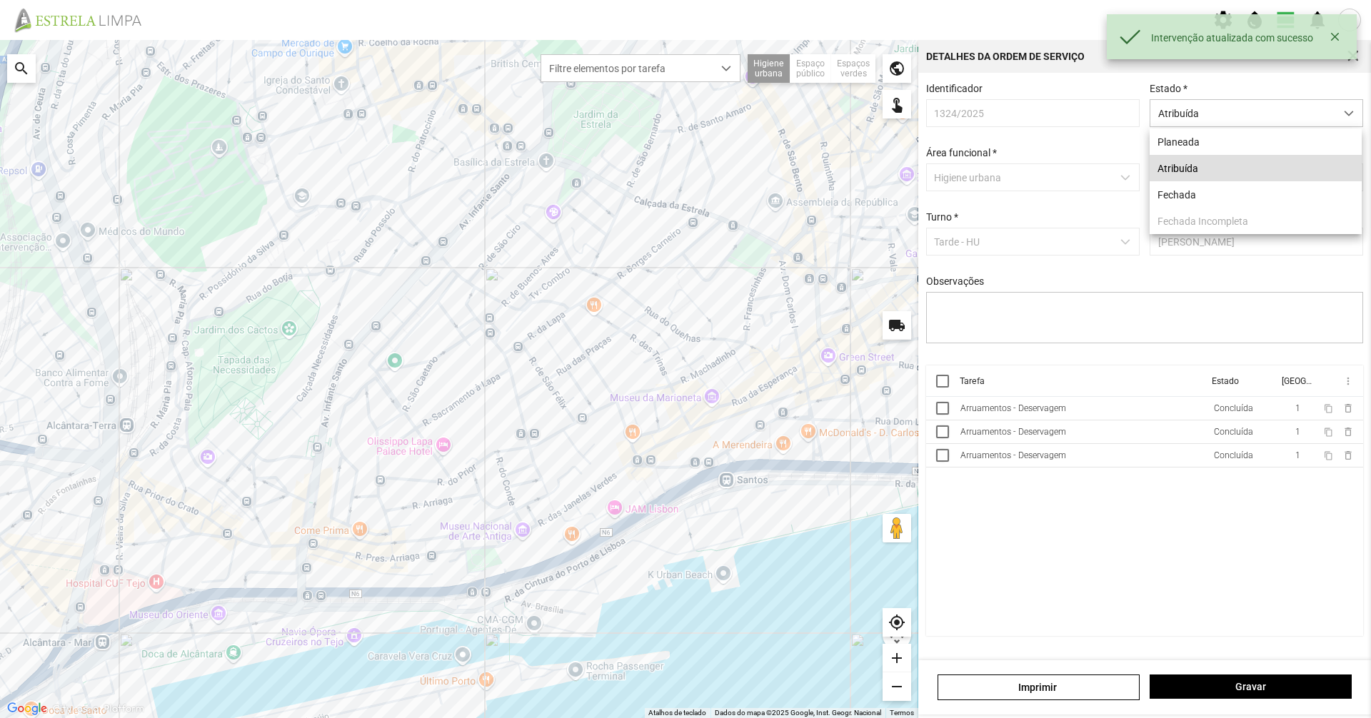
click at [1196, 211] on p-dropdownitem "Fechada Incompleta" at bounding box center [1255, 221] width 212 height 26
click at [1192, 201] on li "Fechada" at bounding box center [1255, 194] width 212 height 26
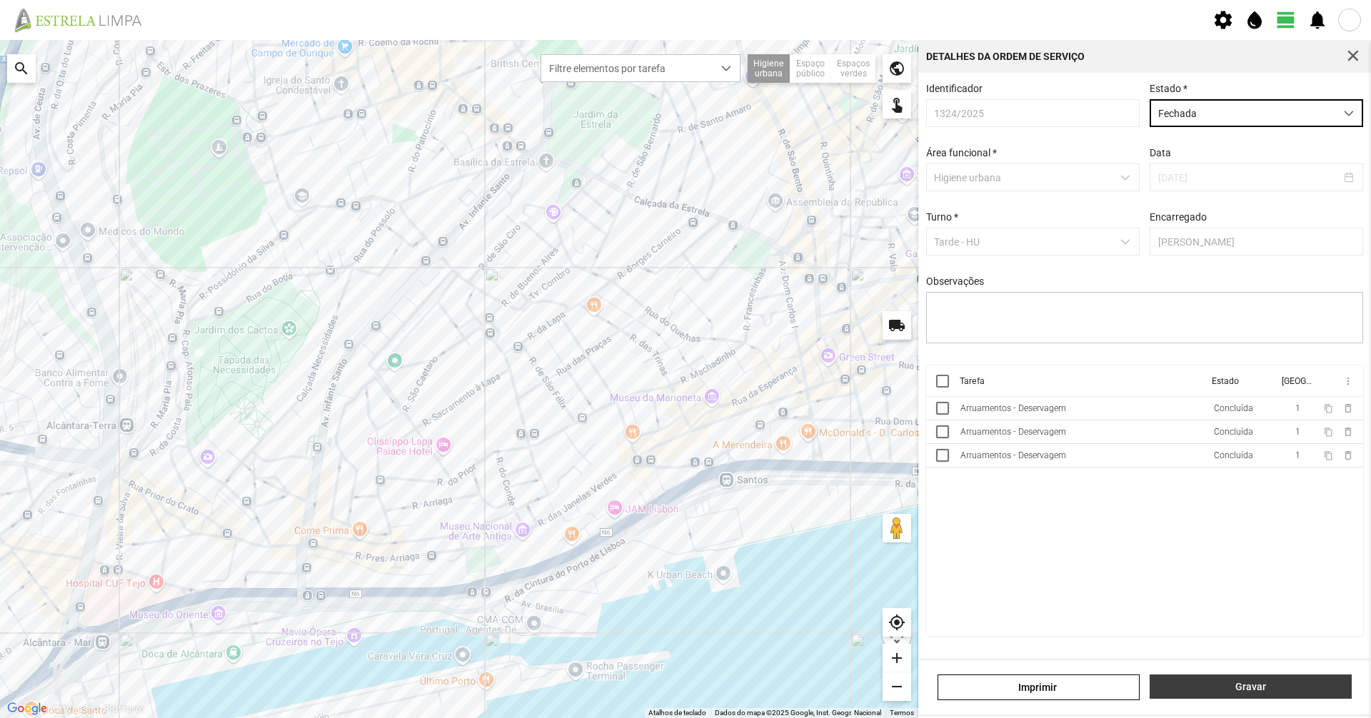
click at [1240, 697] on button "Gravar" at bounding box center [1250, 687] width 202 height 24
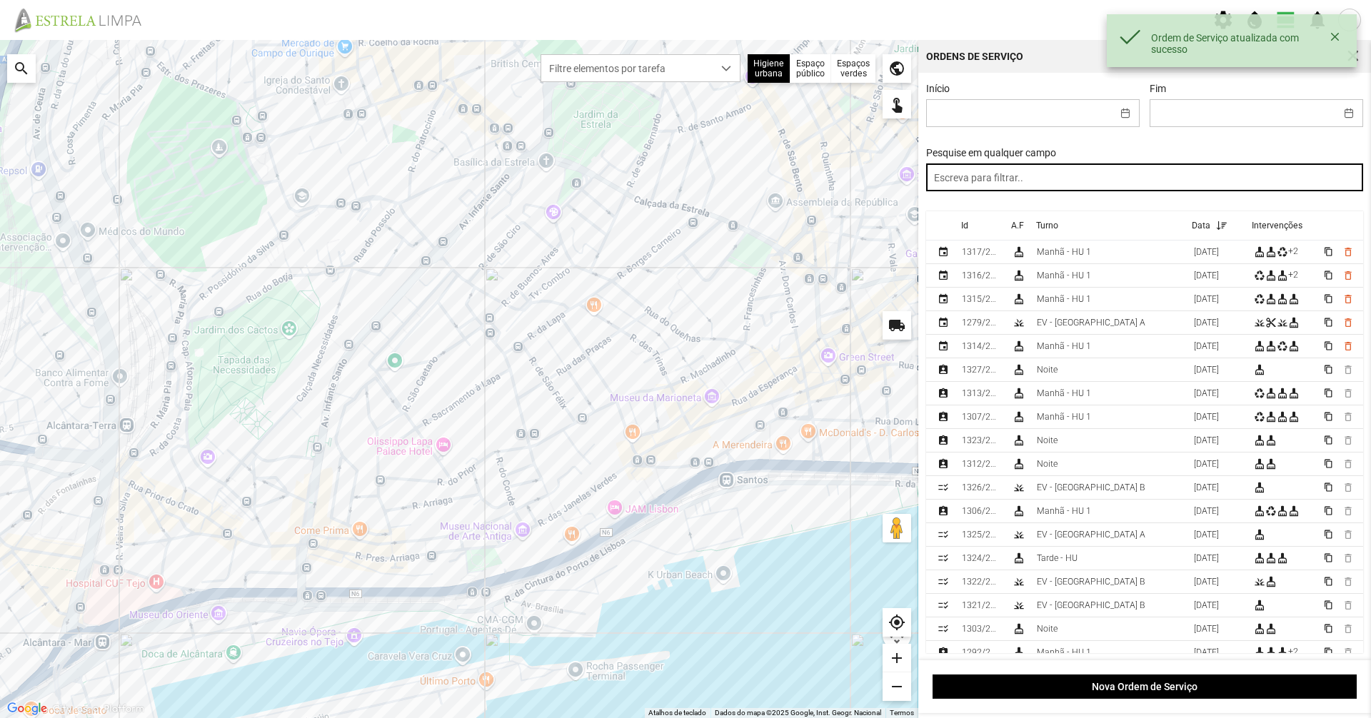
click at [969, 186] on input "text" at bounding box center [1145, 177] width 438 height 28
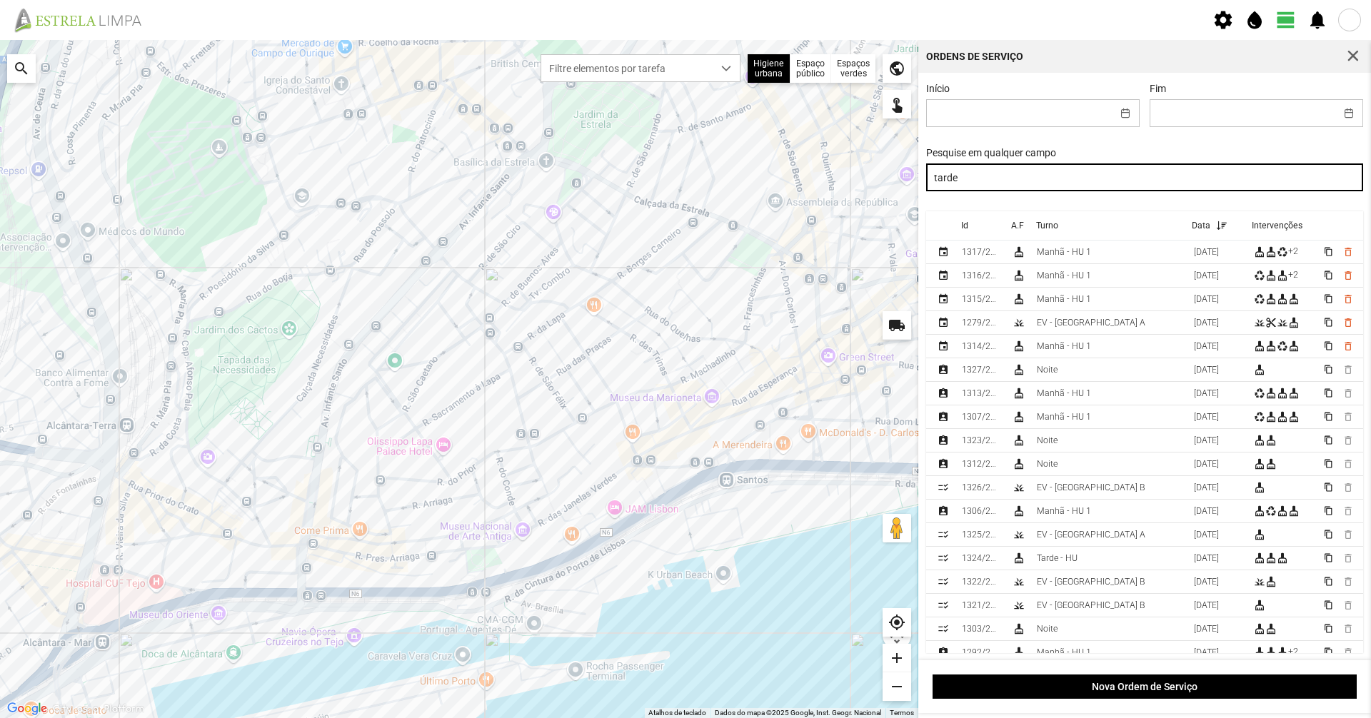
type input "tarde"
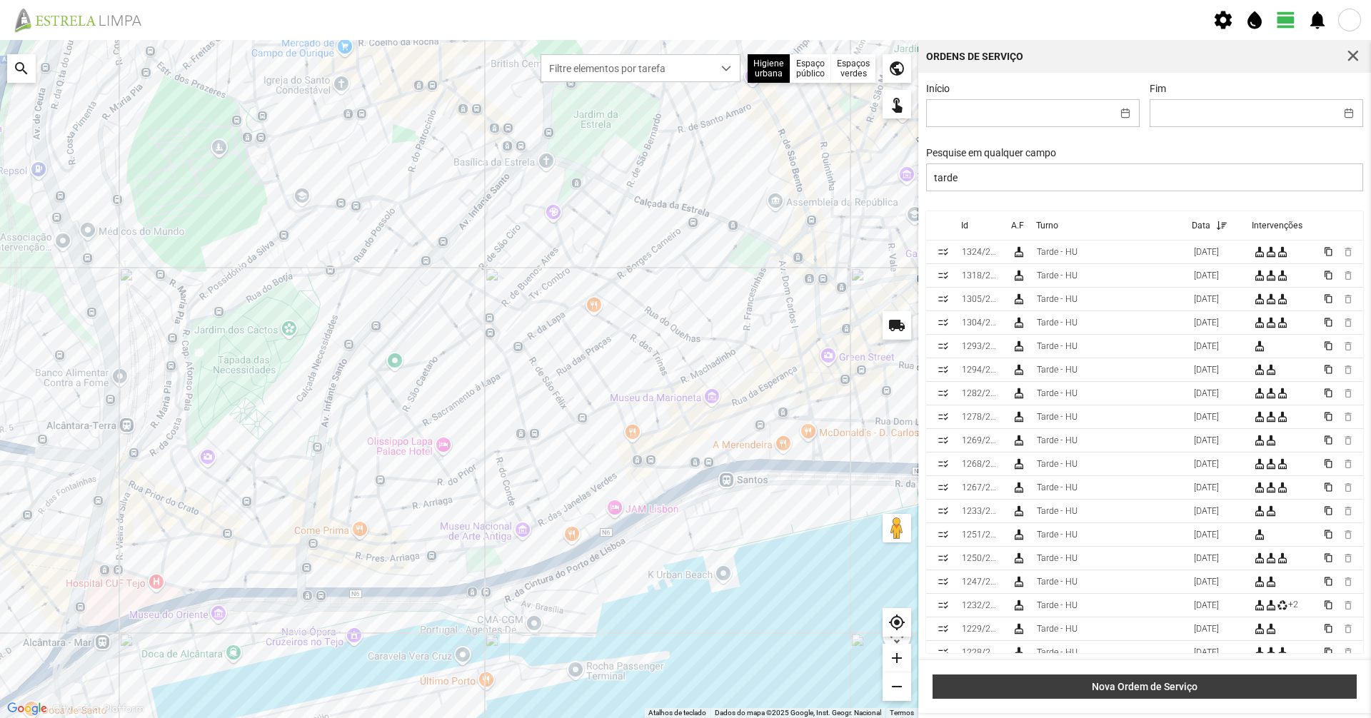
click at [1047, 677] on button "Nova Ordem de Serviço" at bounding box center [1144, 687] width 424 height 24
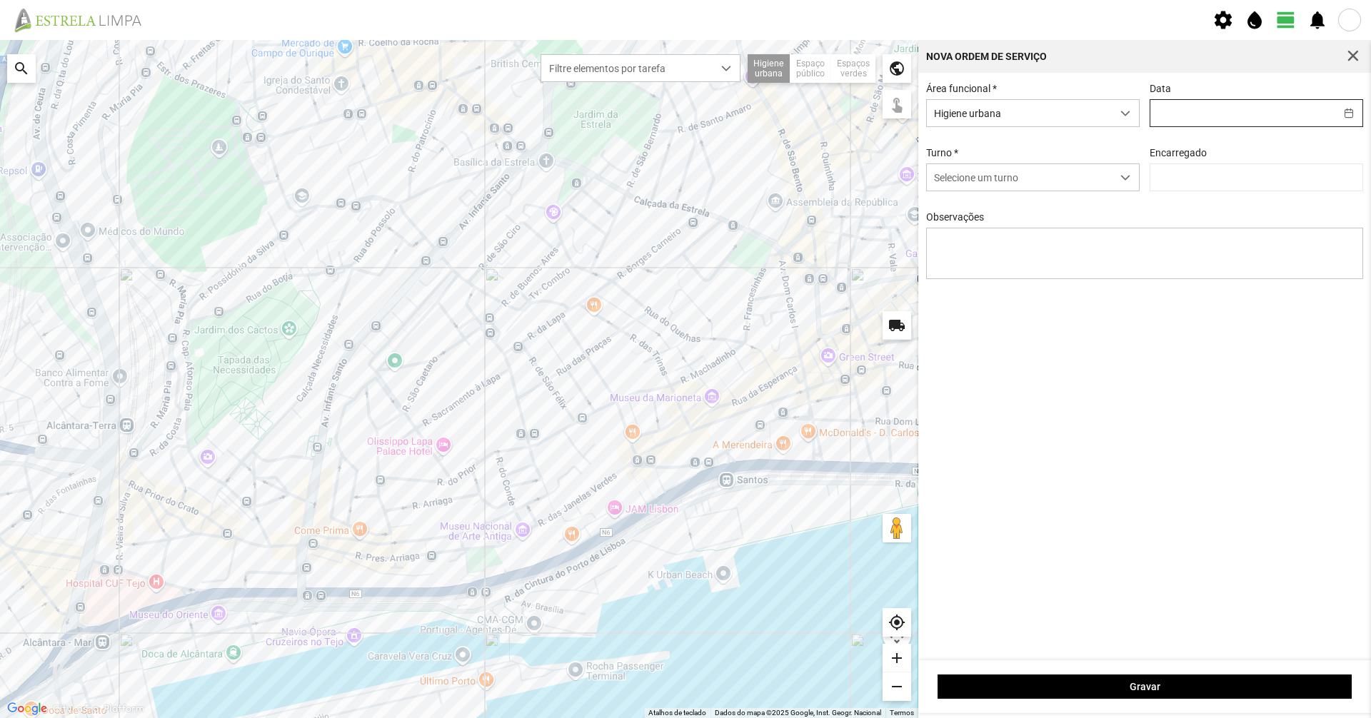
click at [1274, 126] on input "text" at bounding box center [1242, 113] width 185 height 26
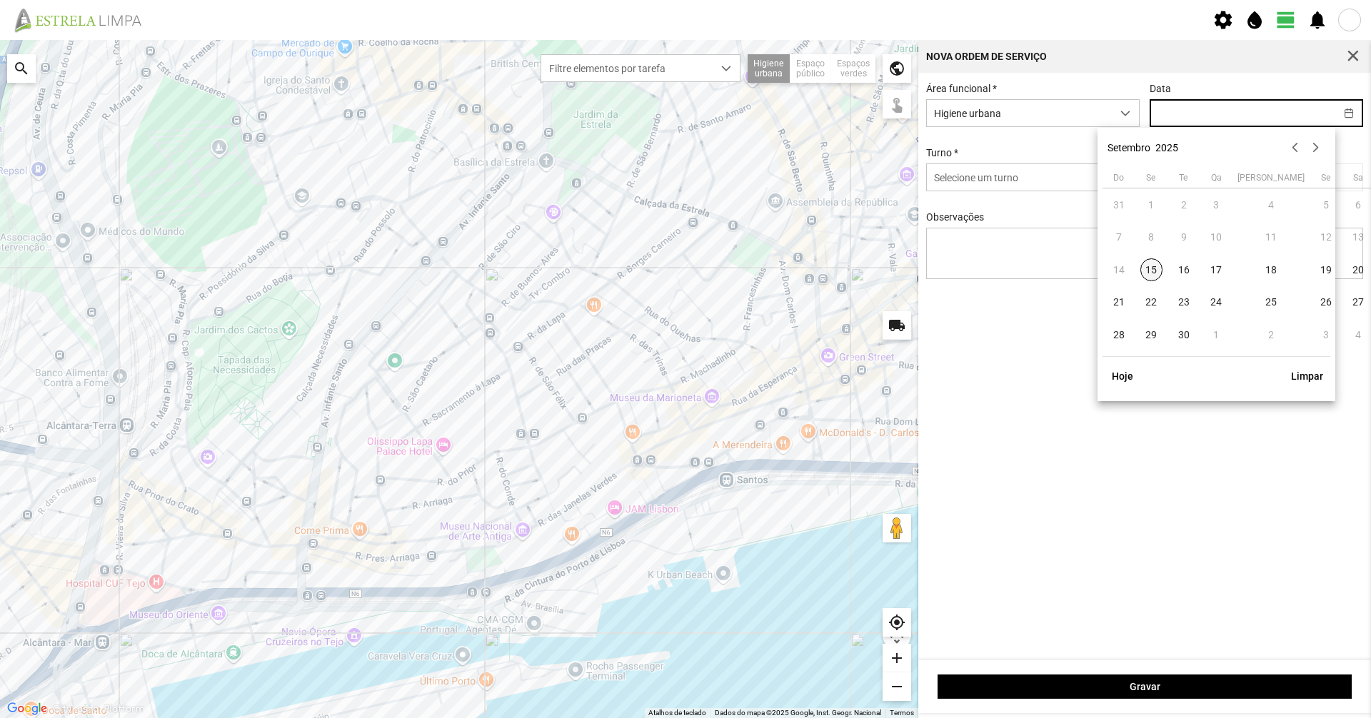
click at [1154, 273] on span "15" at bounding box center [1151, 269] width 23 height 23
type input "[DATE]"
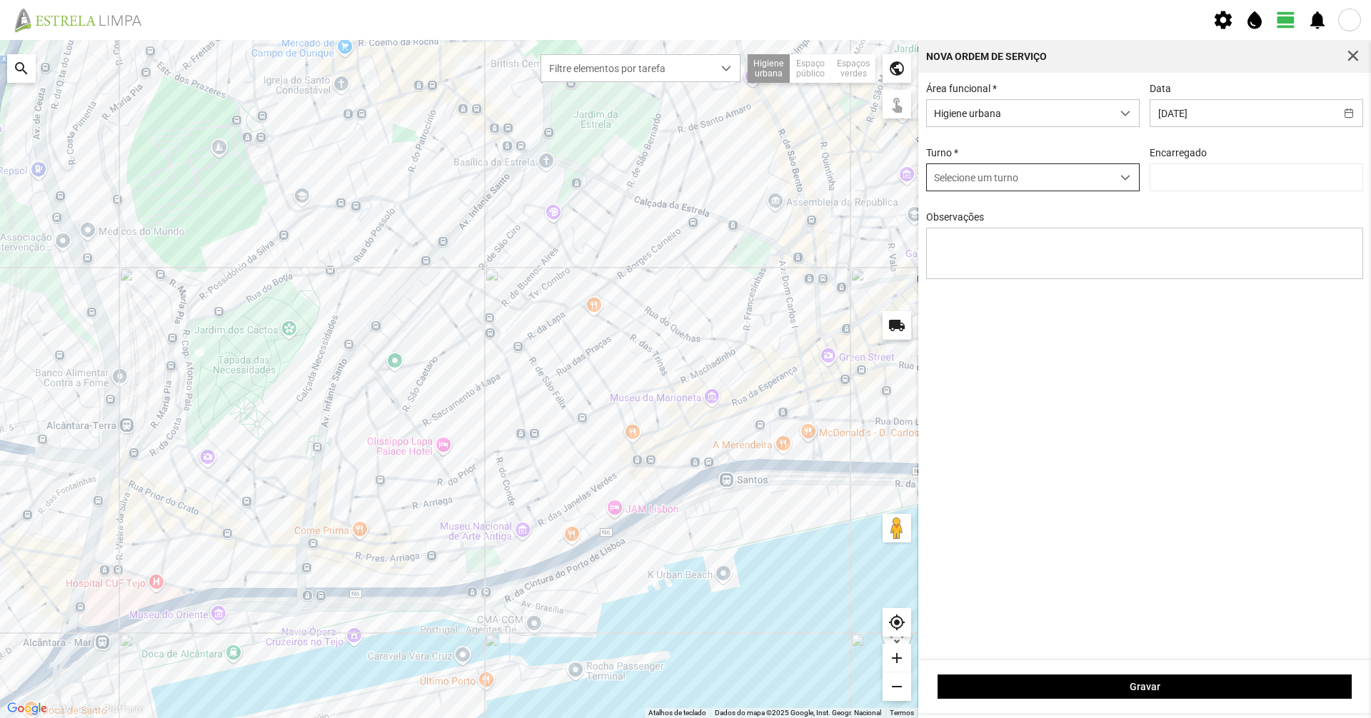
click at [1059, 170] on span "Selecione um turno" at bounding box center [1019, 177] width 185 height 26
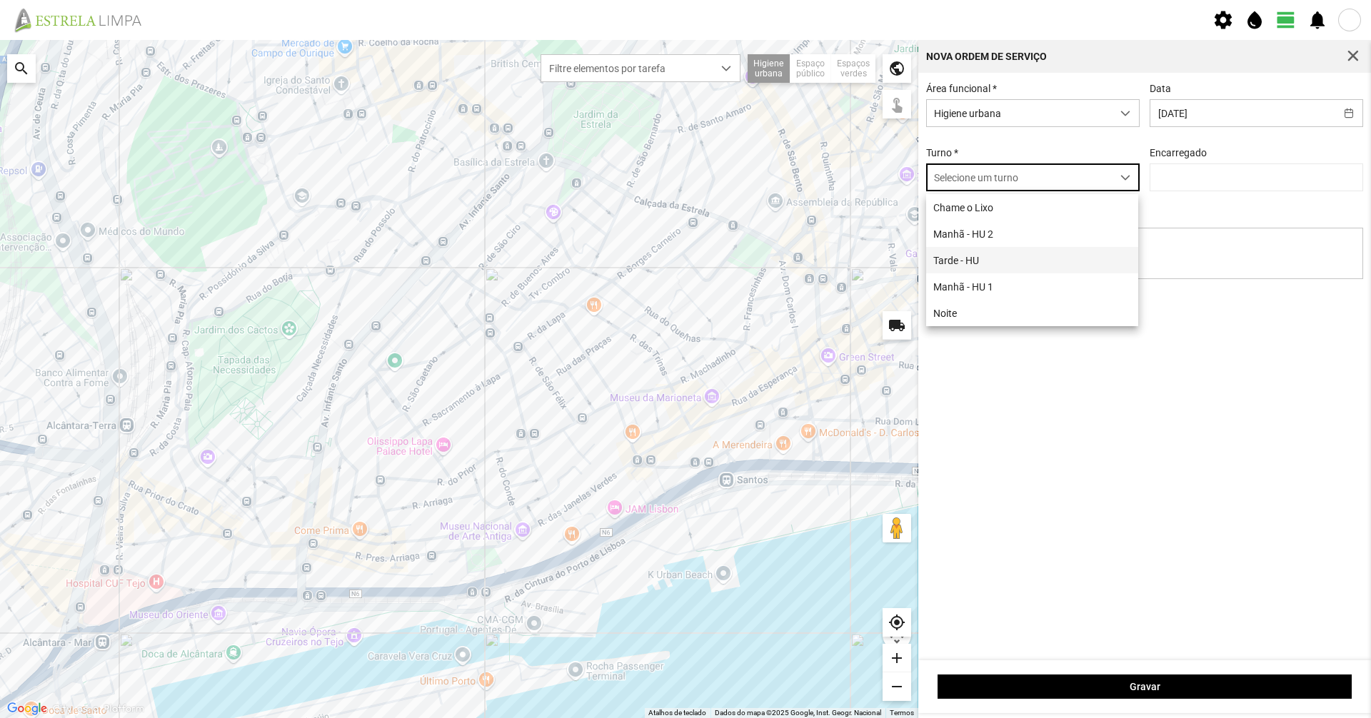
click at [1010, 259] on li "Tarde - HU" at bounding box center [1032, 260] width 212 height 26
type input "[PERSON_NAME]"
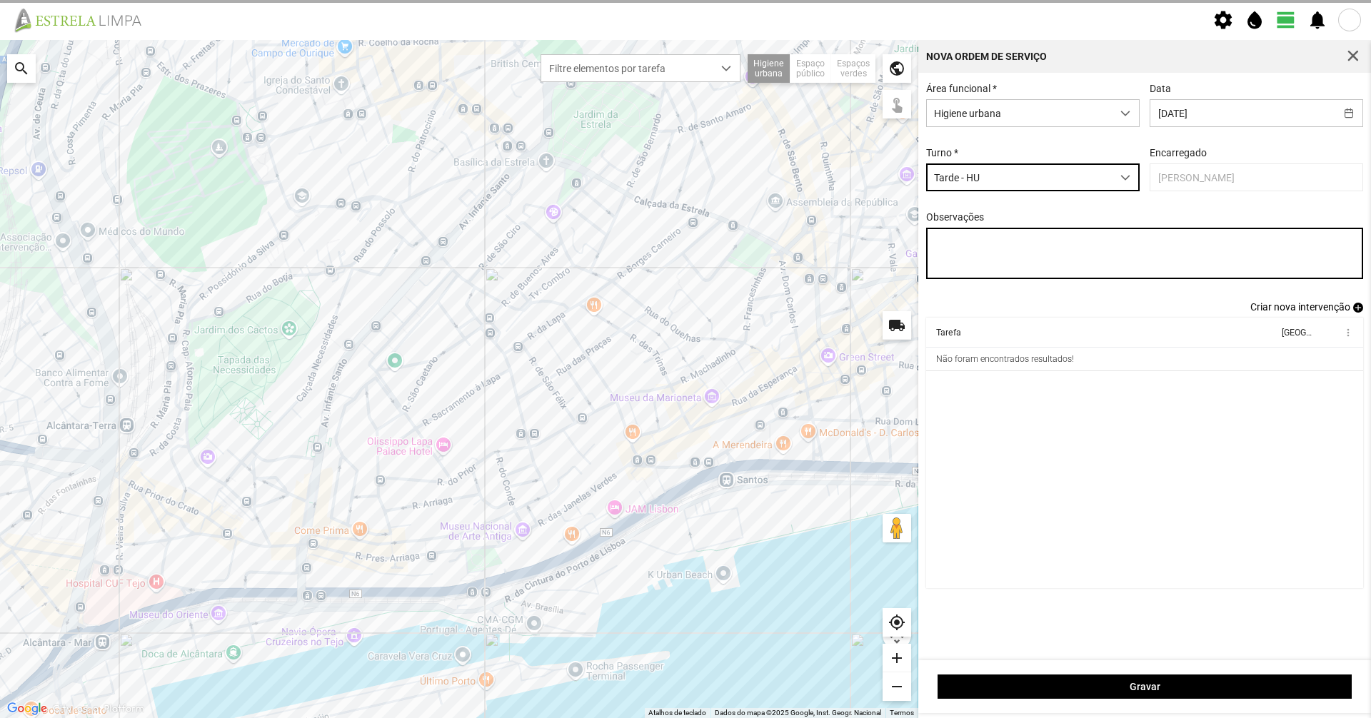
click at [1044, 249] on textarea "Observações" at bounding box center [1145, 253] width 438 height 51
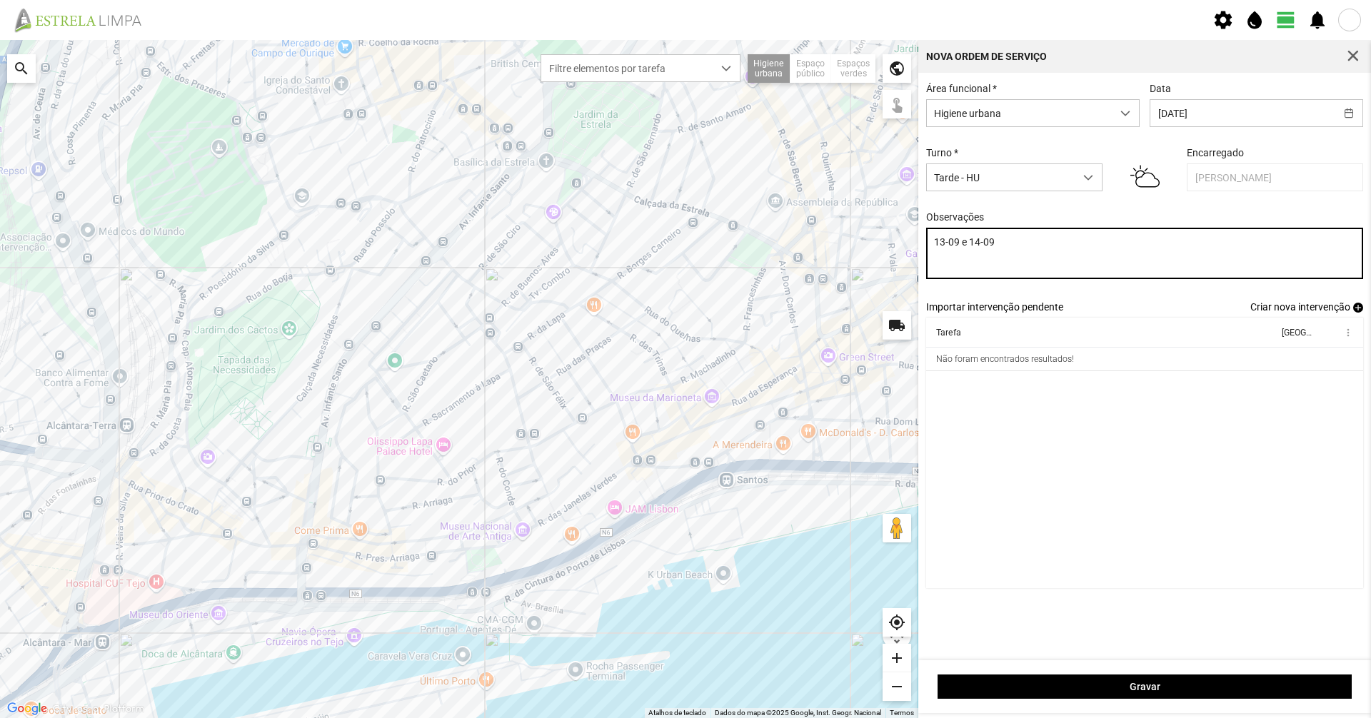
type textarea "13-09 e 14-09"
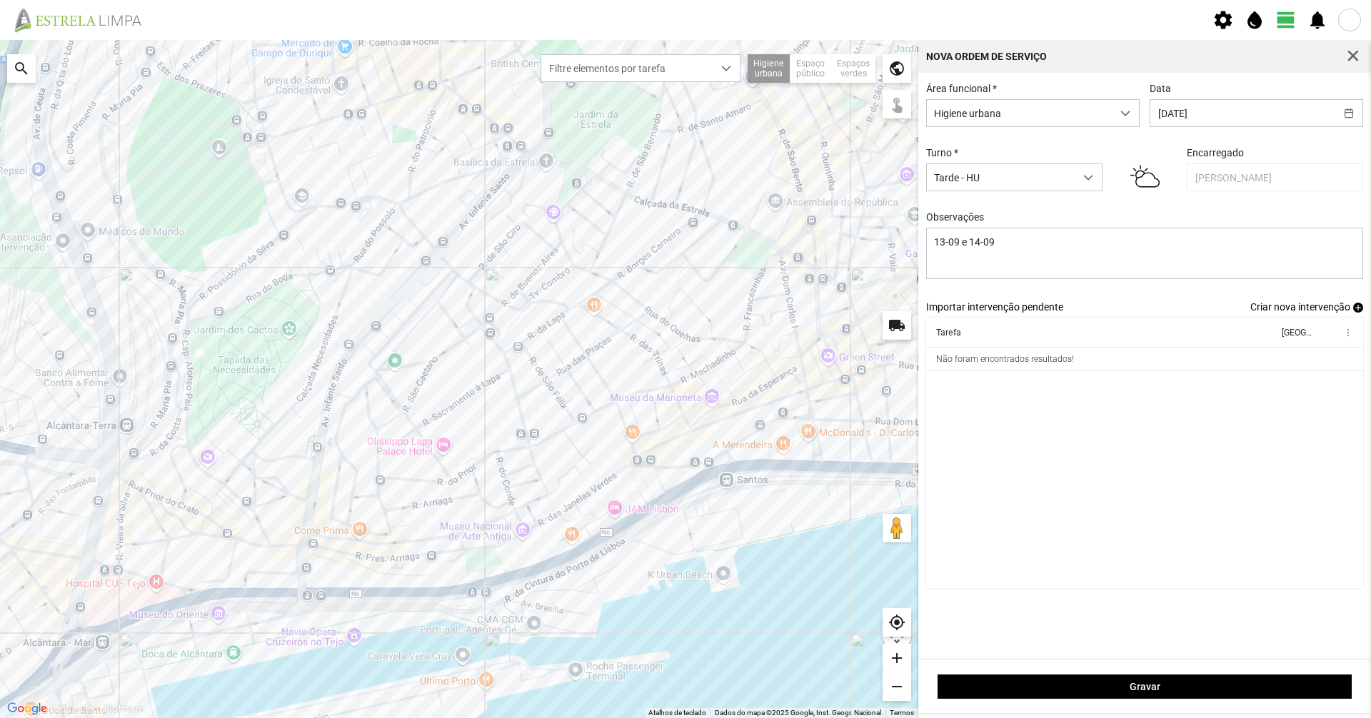
click at [1311, 312] on span "Criar nova intervenção" at bounding box center [1300, 306] width 100 height 11
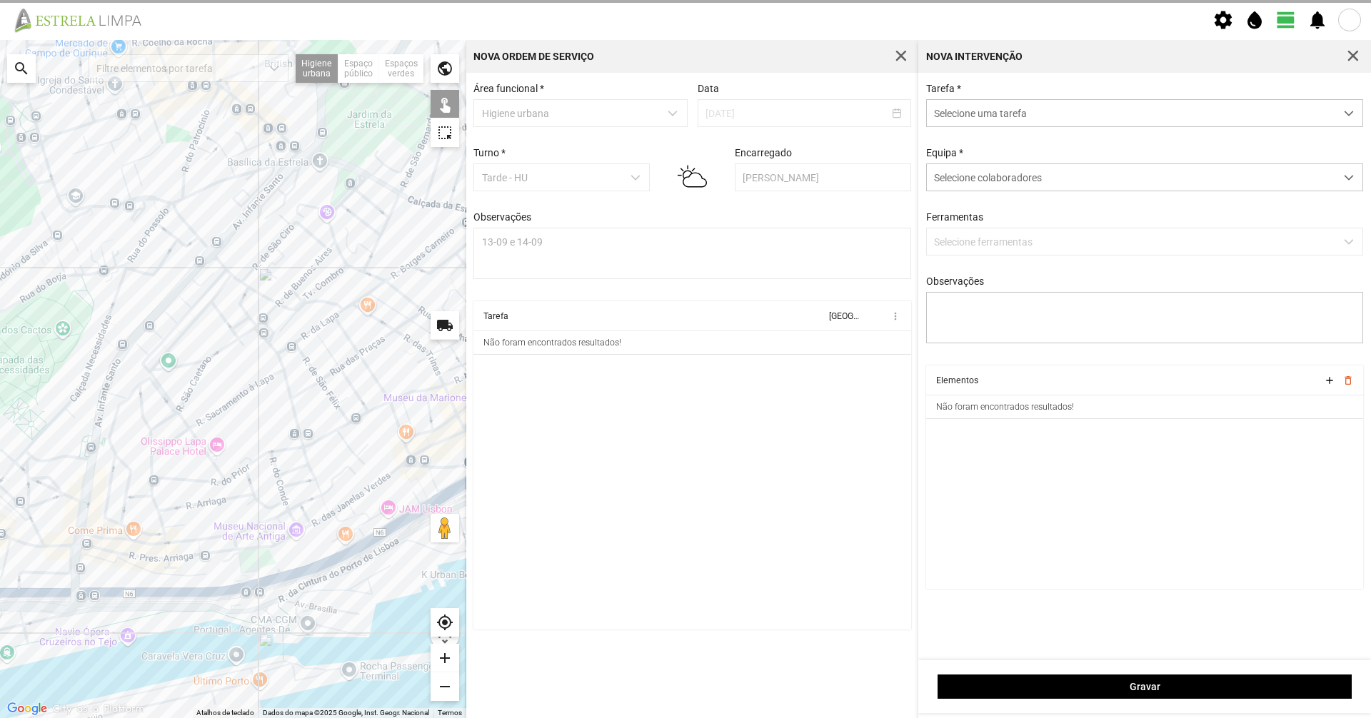
click at [1024, 131] on div "Tarefa * Selecione uma tarefa Equipa * Selecione colaboradores Ferramentas Sele…" at bounding box center [1145, 224] width 448 height 283
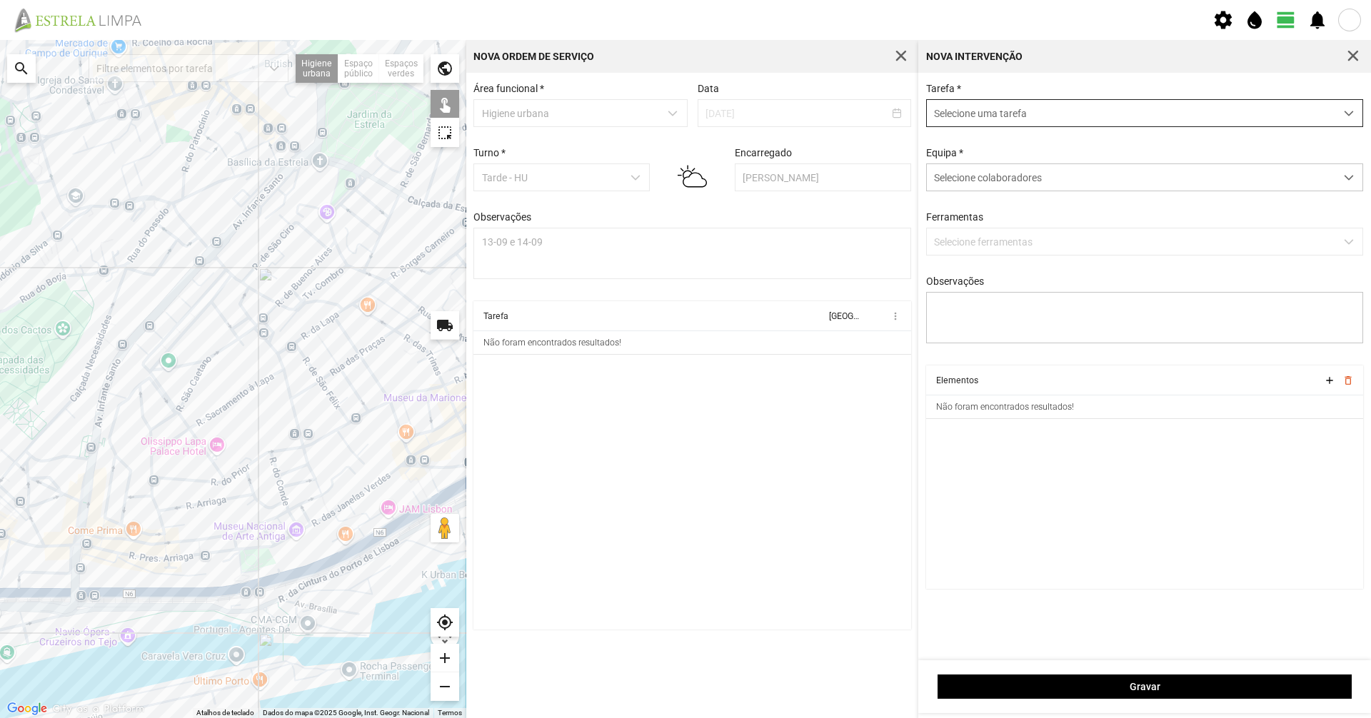
click at [1024, 124] on span "Selecione uma tarefa" at bounding box center [1131, 113] width 408 height 26
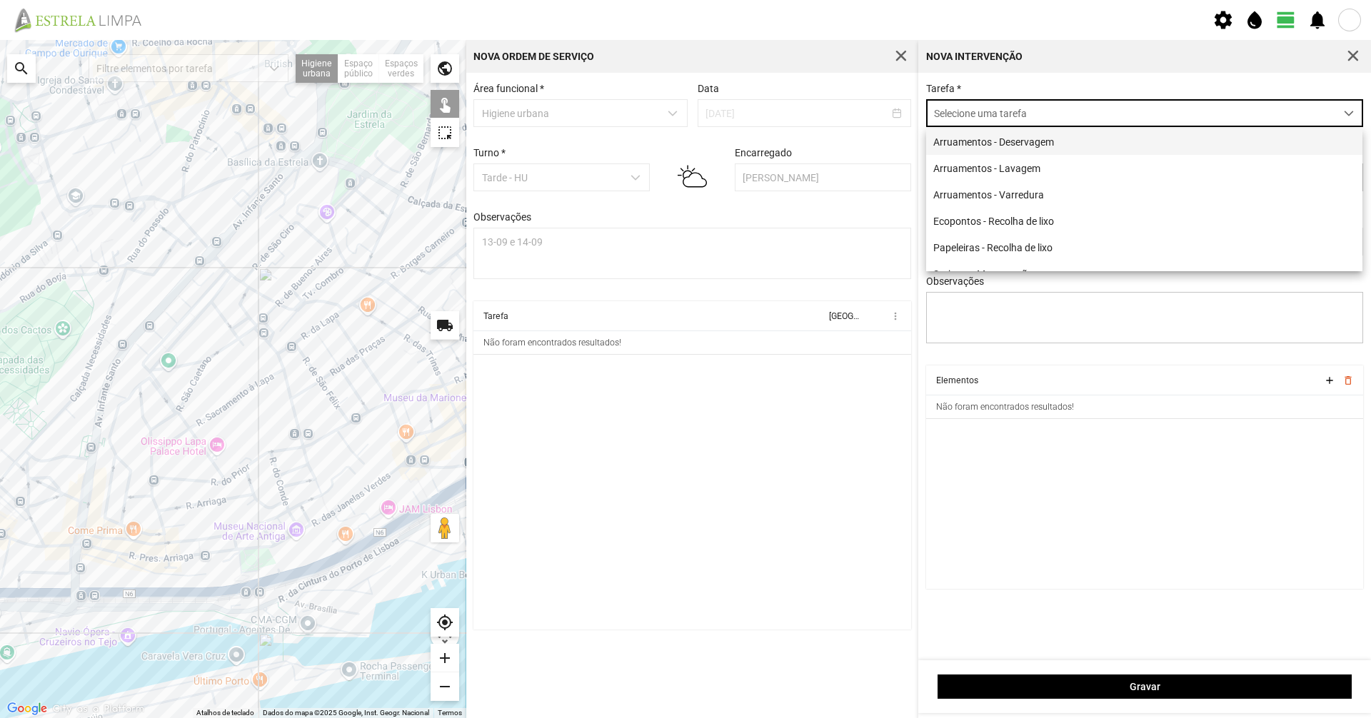
click at [1024, 149] on li "Arruamentos - Deservagem" at bounding box center [1144, 142] width 436 height 26
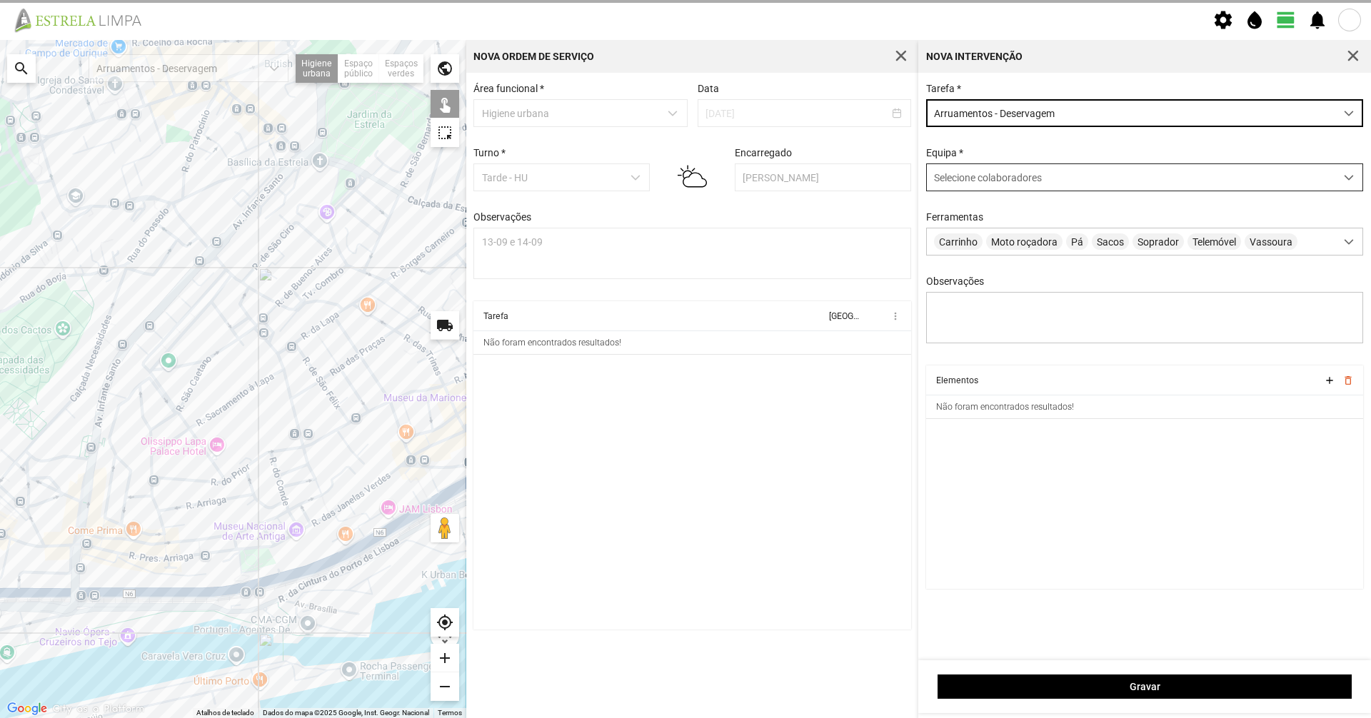
click at [1009, 183] on span "Selecione colaboradores" at bounding box center [988, 177] width 108 height 11
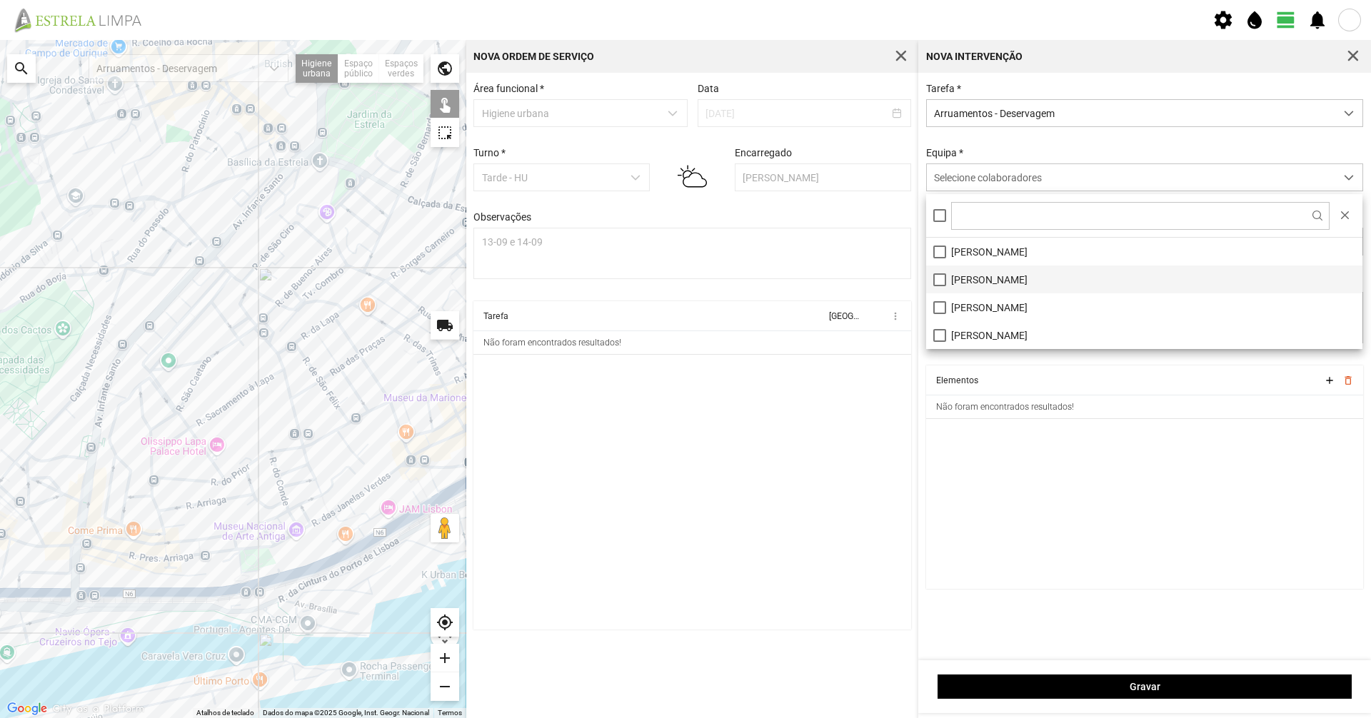
click at [949, 281] on li "[PERSON_NAME]" at bounding box center [1144, 280] width 436 height 28
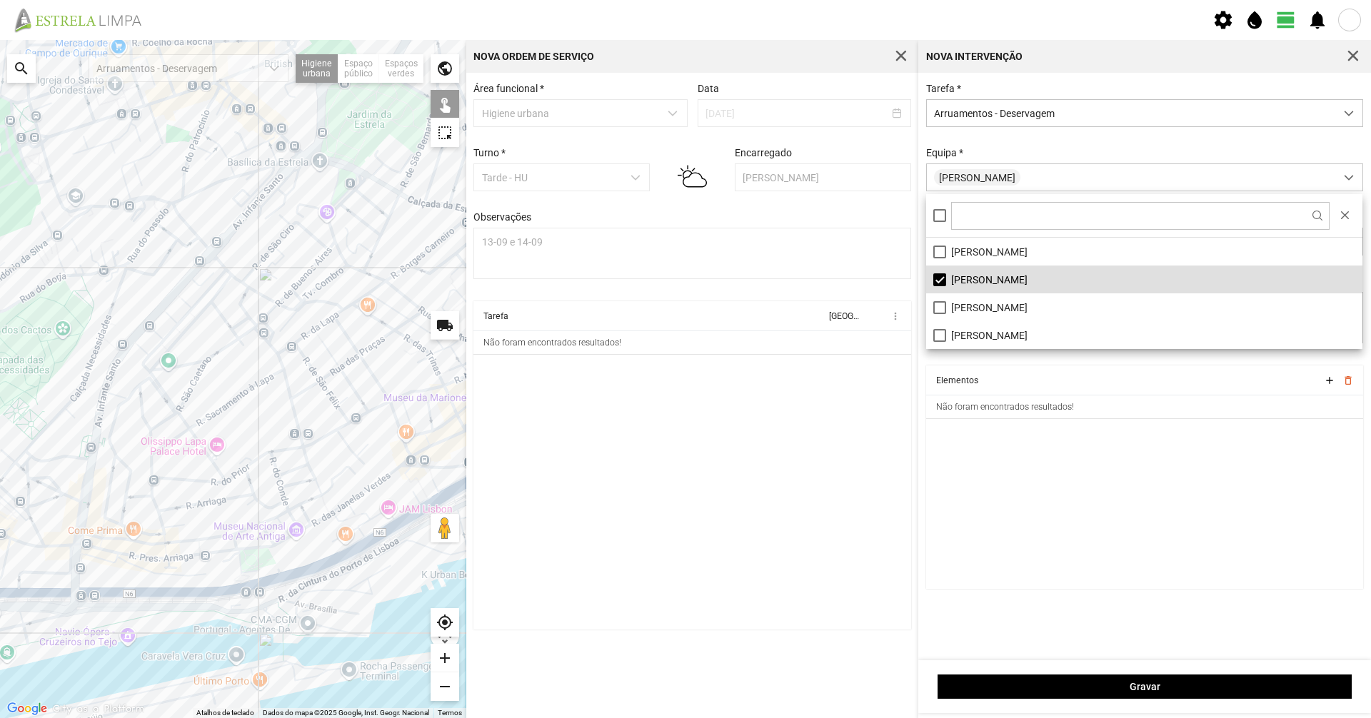
click at [954, 382] on div "Elementos" at bounding box center [957, 381] width 42 height 10
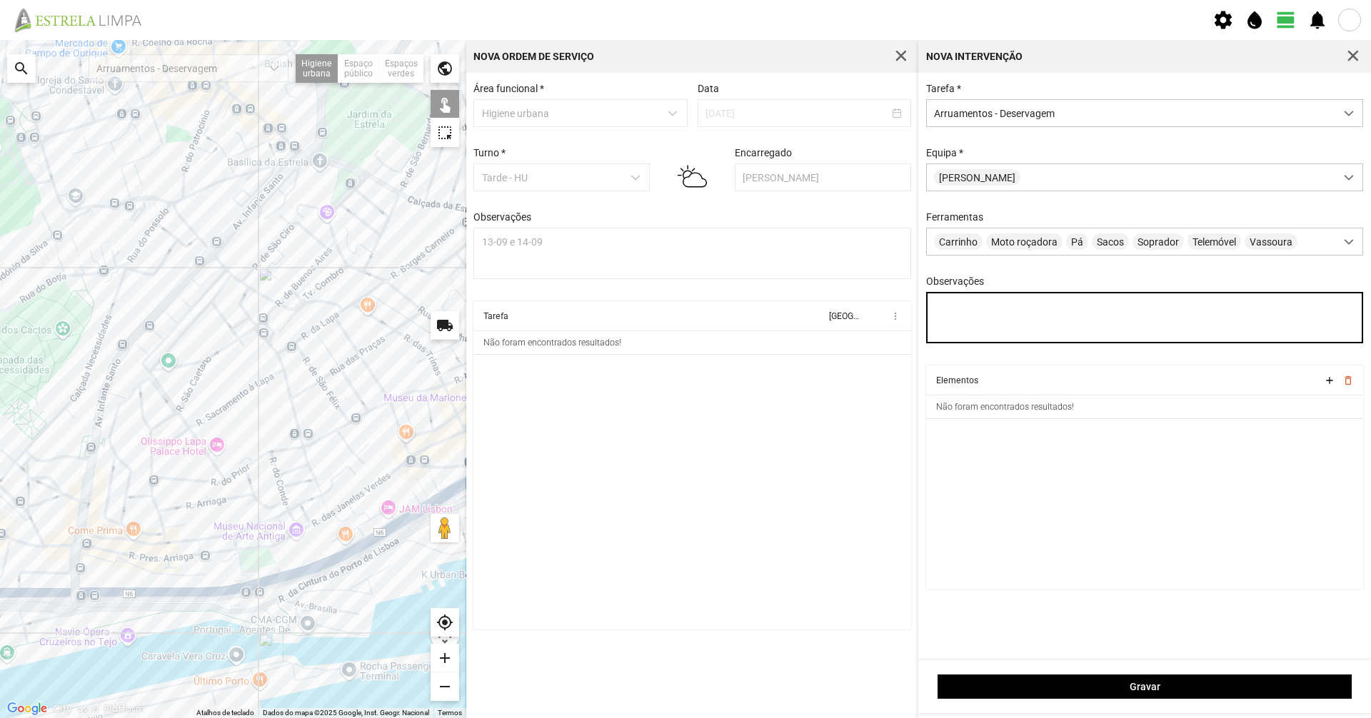
click at [964, 311] on textarea "Observações" at bounding box center [1145, 317] width 438 height 51
type textarea "13-09"
click at [318, 370] on div at bounding box center [233, 379] width 466 height 678
click at [314, 376] on div at bounding box center [233, 379] width 466 height 678
click at [318, 372] on div at bounding box center [233, 379] width 466 height 678
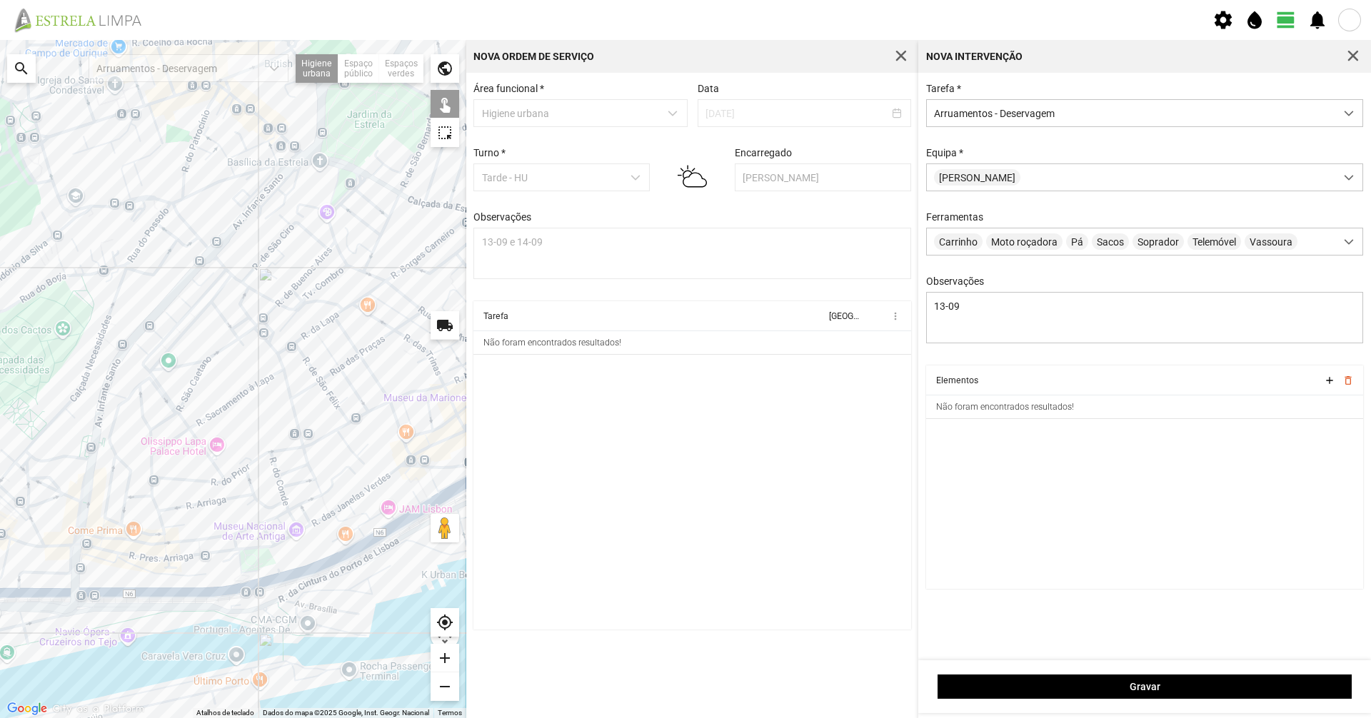
click at [316, 371] on div at bounding box center [233, 379] width 466 height 678
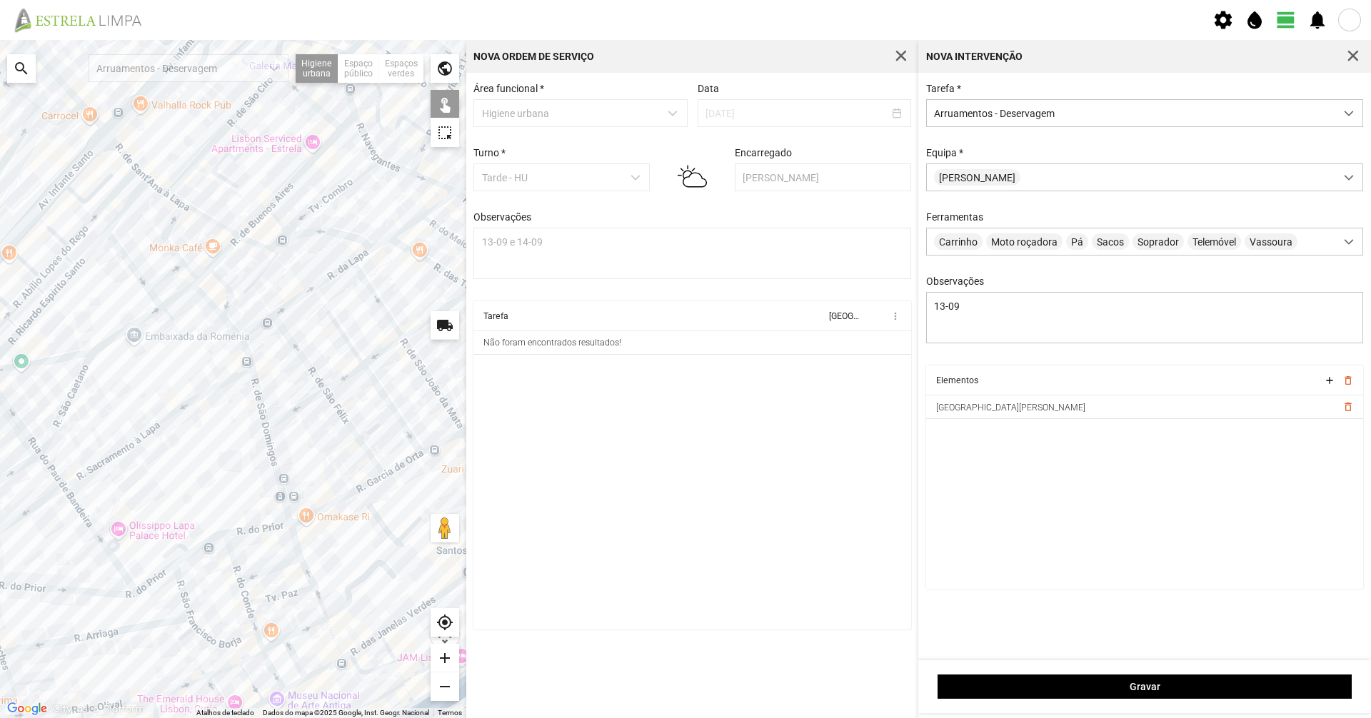
click at [330, 400] on div at bounding box center [233, 379] width 466 height 678
click at [338, 400] on div at bounding box center [233, 379] width 466 height 678
click at [338, 405] on div at bounding box center [233, 379] width 466 height 678
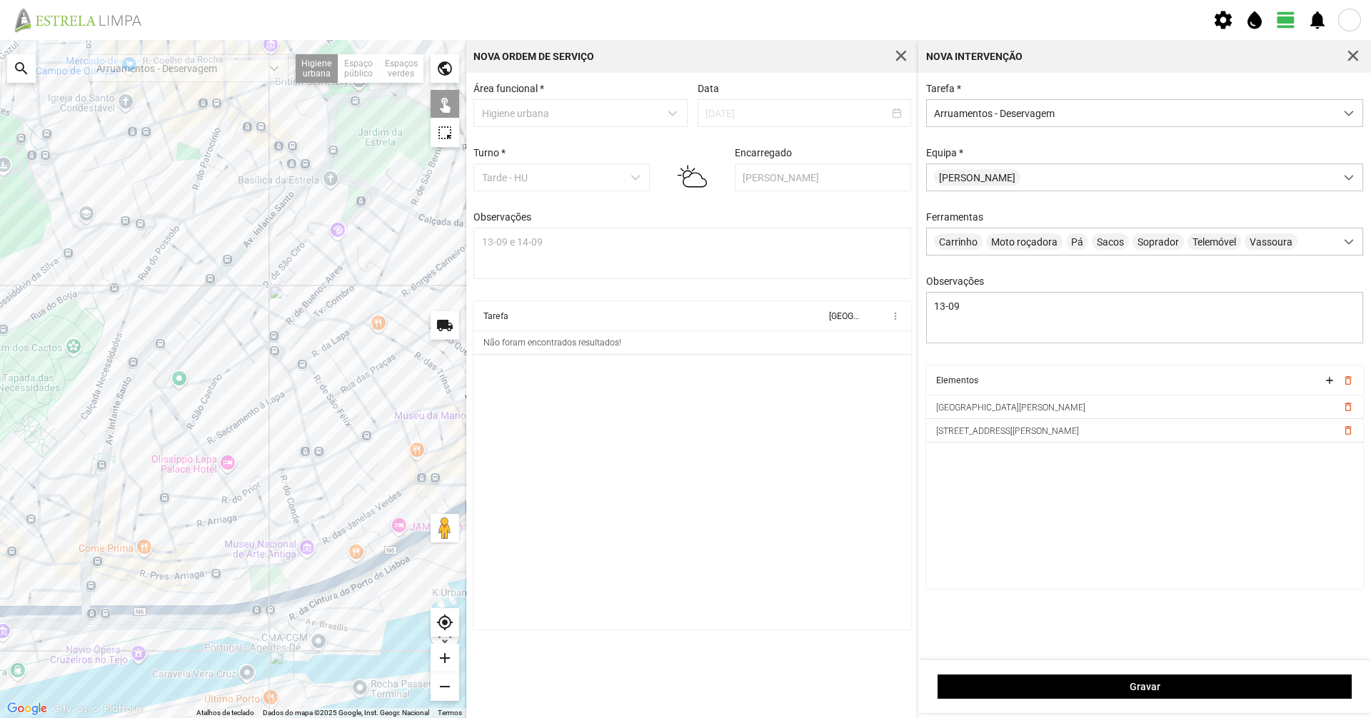
click at [341, 371] on div at bounding box center [233, 379] width 466 height 678
click at [326, 353] on div at bounding box center [233, 379] width 466 height 678
click at [329, 354] on div at bounding box center [233, 379] width 466 height 678
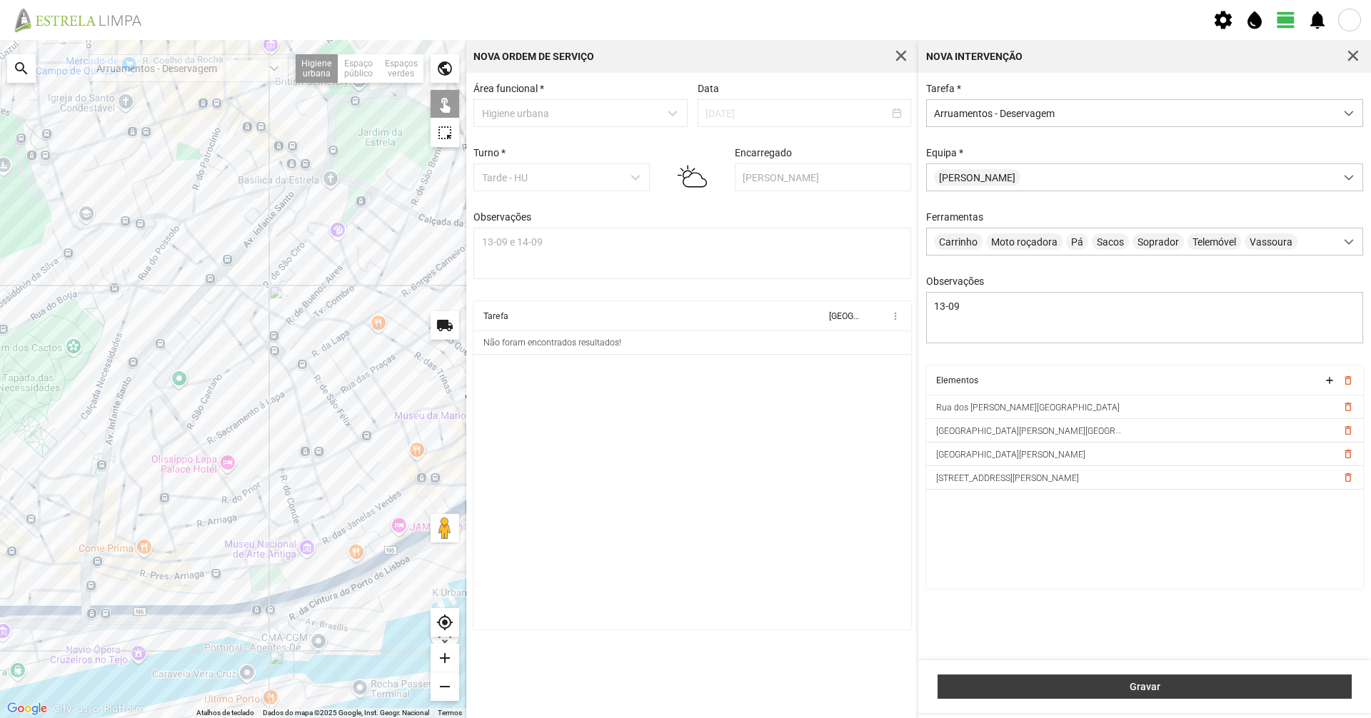
click at [1054, 698] on button "Gravar" at bounding box center [1144, 687] width 414 height 24
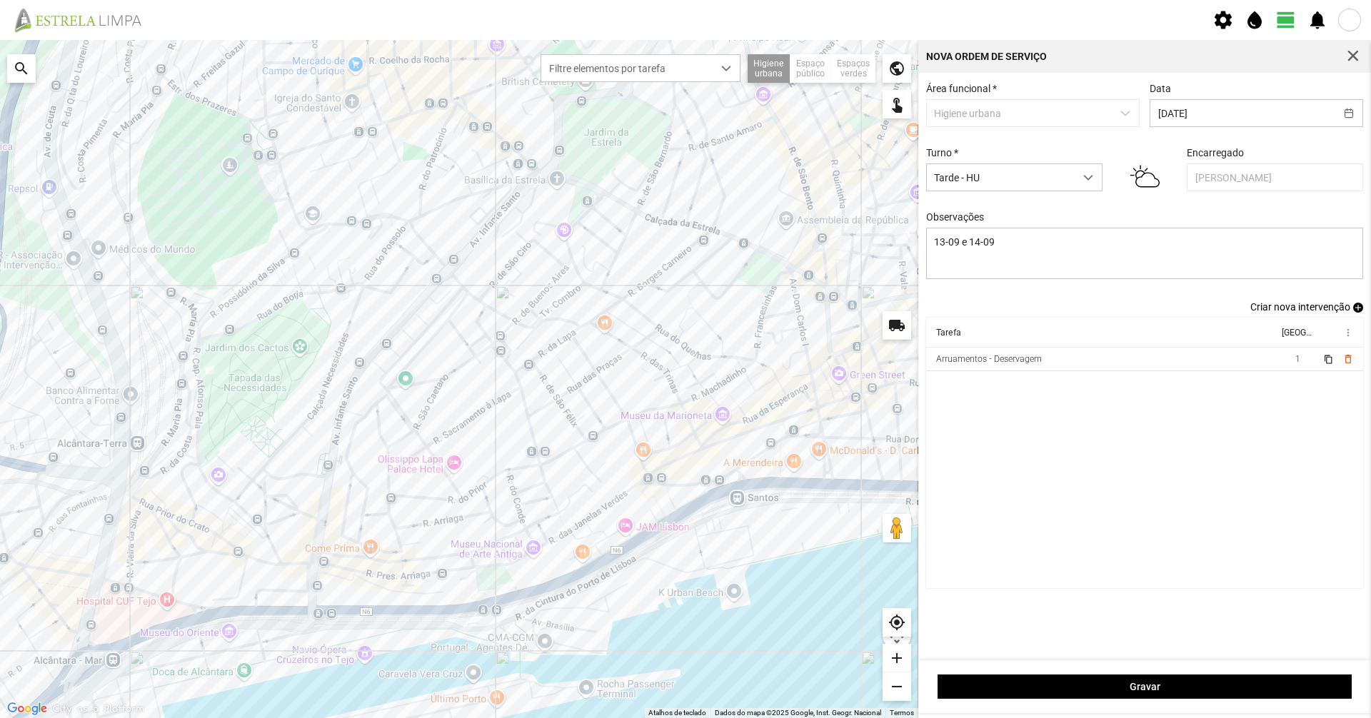
click at [1213, 363] on td "Arruamentos - Deservagem" at bounding box center [1102, 360] width 352 height 24
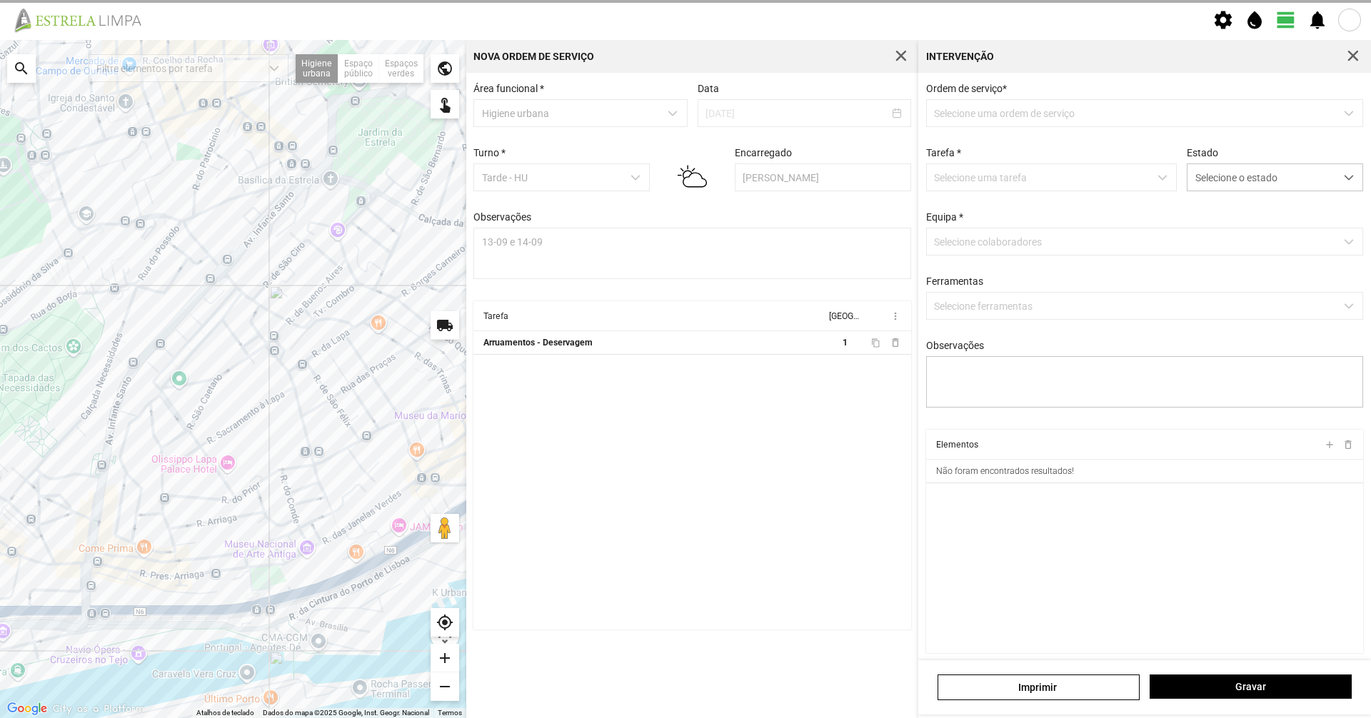
type textarea "13-09"
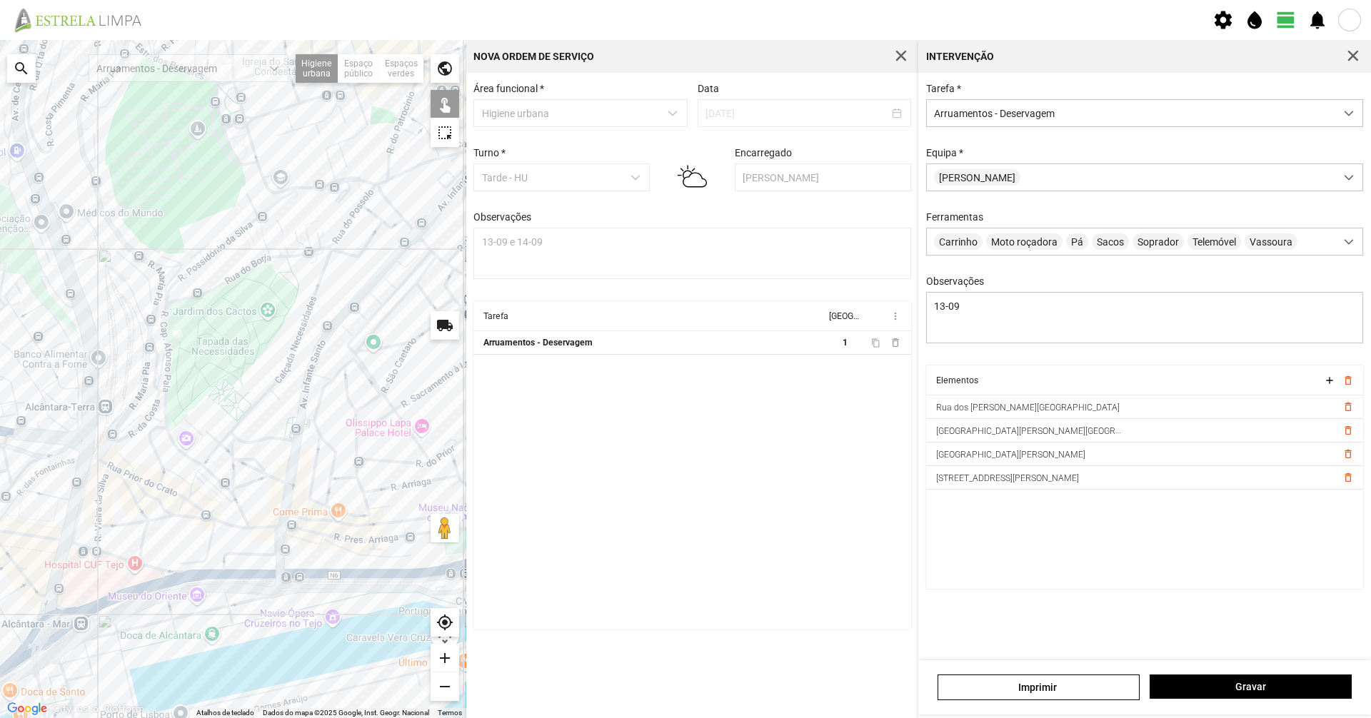
drag, startPoint x: 314, startPoint y: 486, endPoint x: 378, endPoint y: 474, distance: 65.4
click at [378, 474] on div at bounding box center [233, 379] width 466 height 678
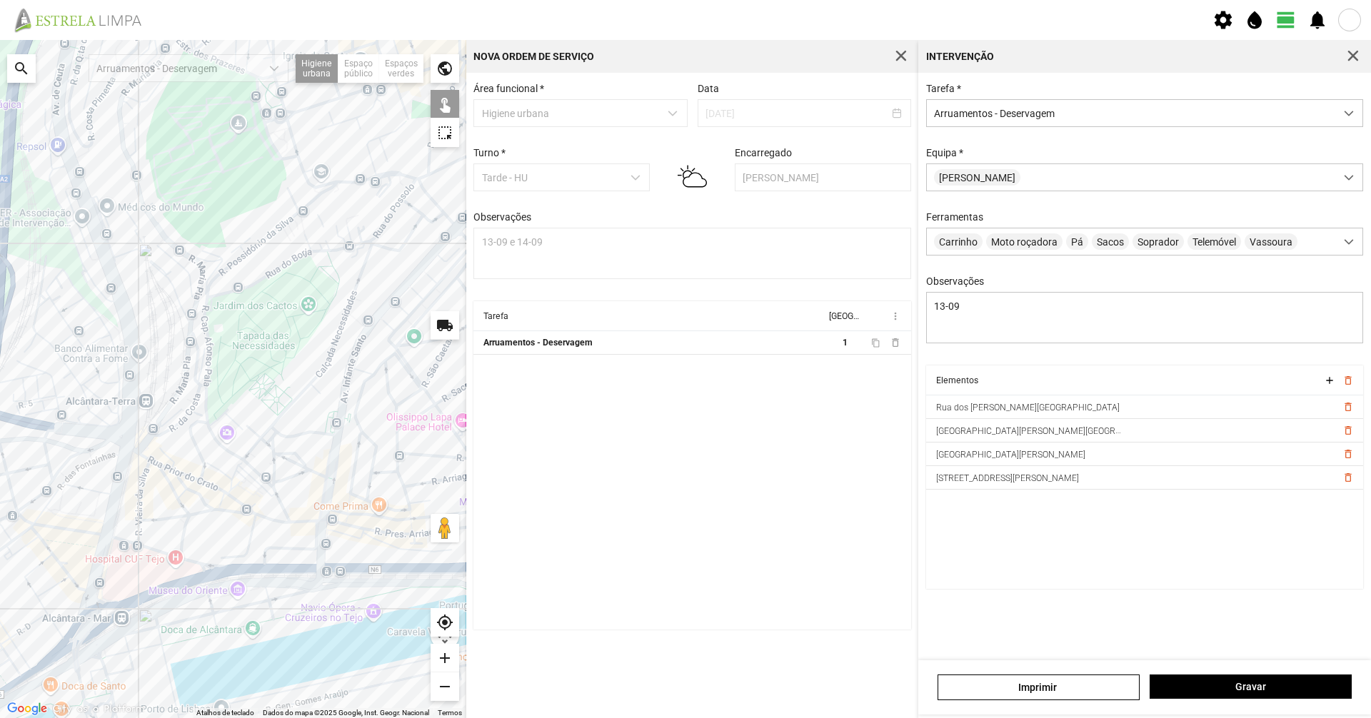
click at [165, 458] on div at bounding box center [233, 379] width 466 height 678
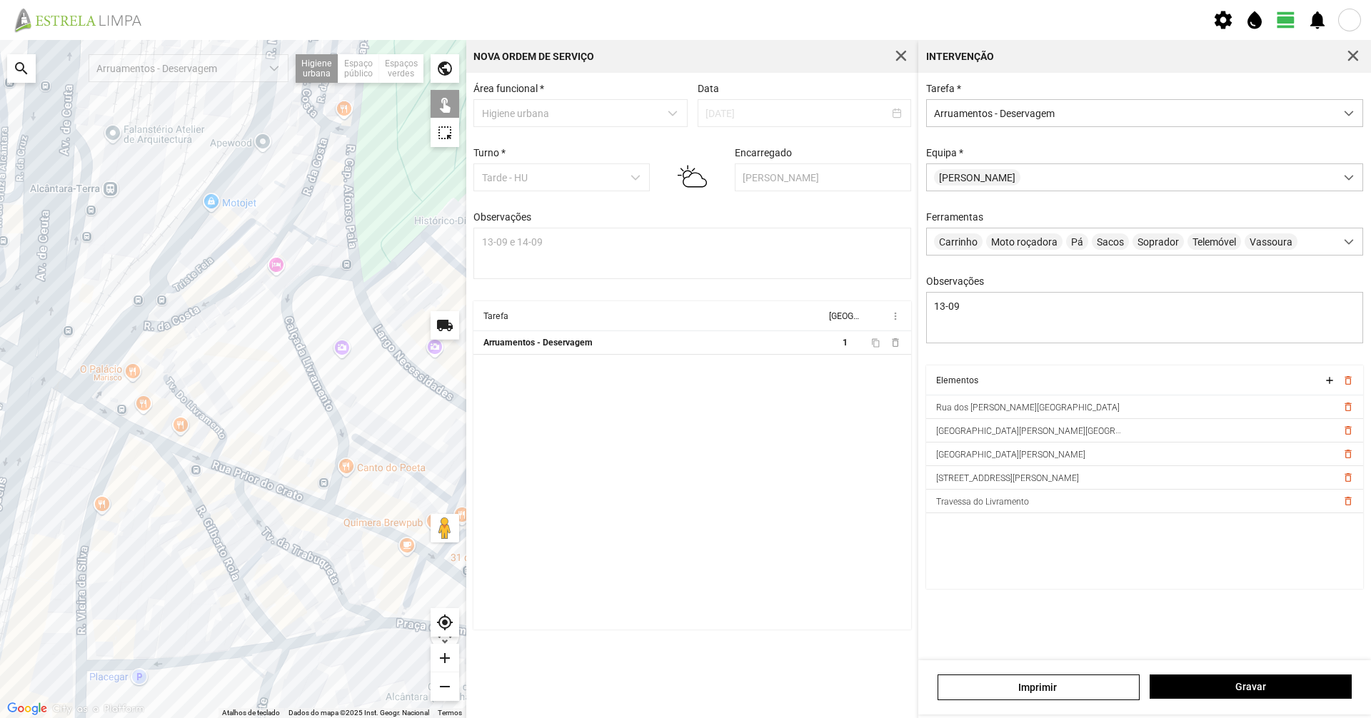
click at [313, 383] on div at bounding box center [233, 379] width 466 height 678
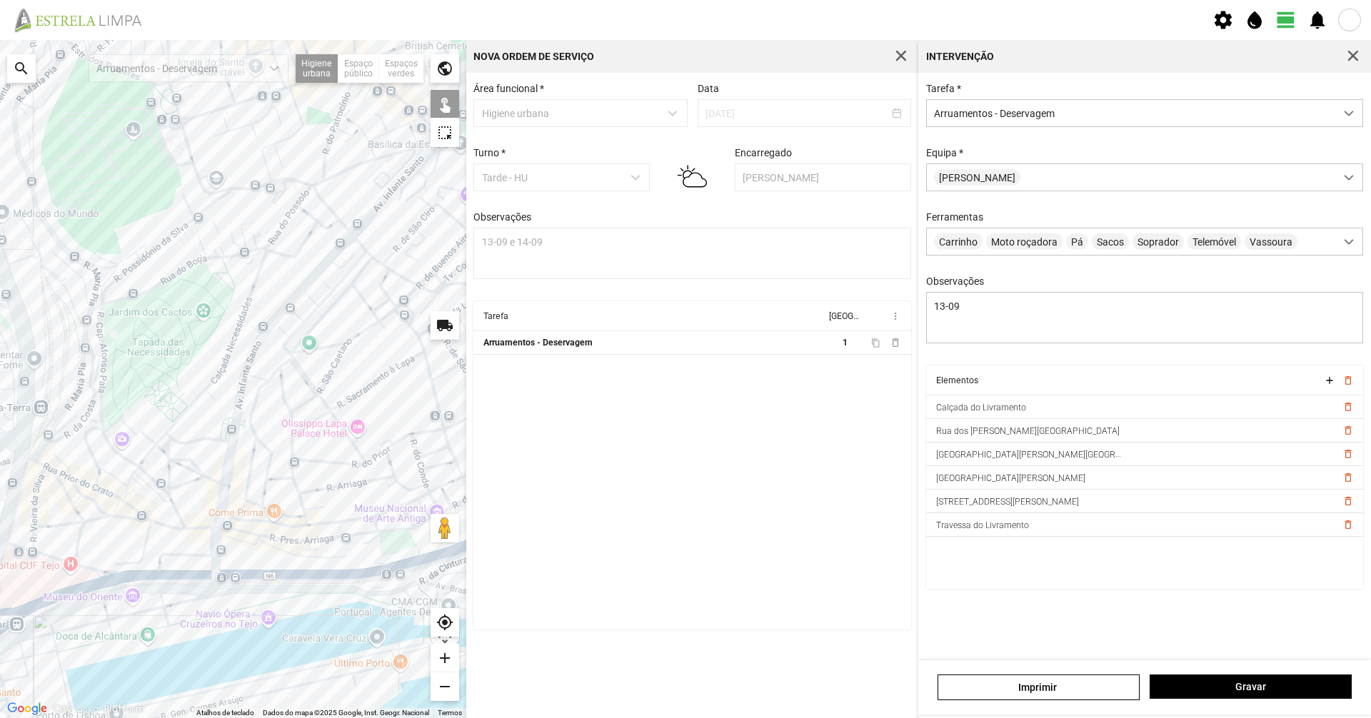
drag, startPoint x: 395, startPoint y: 372, endPoint x: 139, endPoint y: 420, distance: 260.7
click at [139, 420] on div at bounding box center [233, 379] width 466 height 678
click at [251, 439] on div at bounding box center [233, 379] width 466 height 678
click at [258, 448] on div at bounding box center [233, 379] width 466 height 678
click at [260, 488] on div at bounding box center [233, 379] width 466 height 678
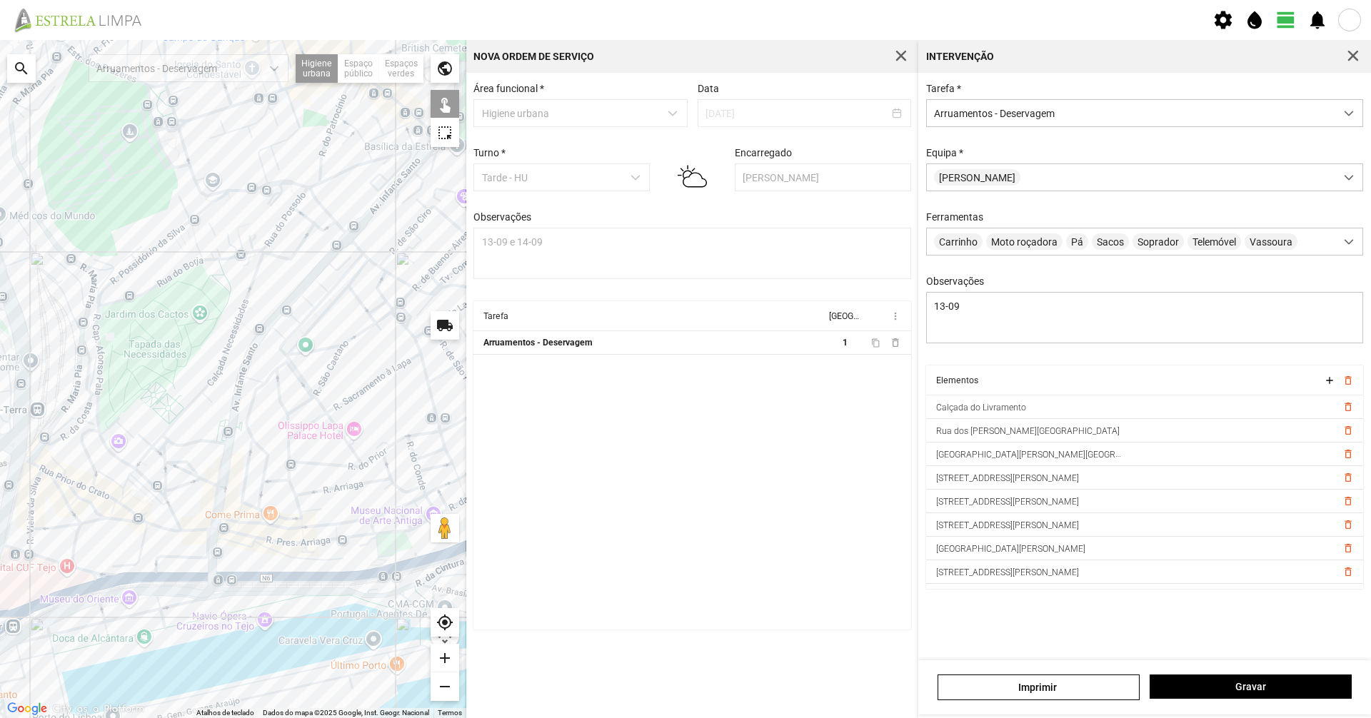
click at [270, 480] on div at bounding box center [233, 379] width 466 height 678
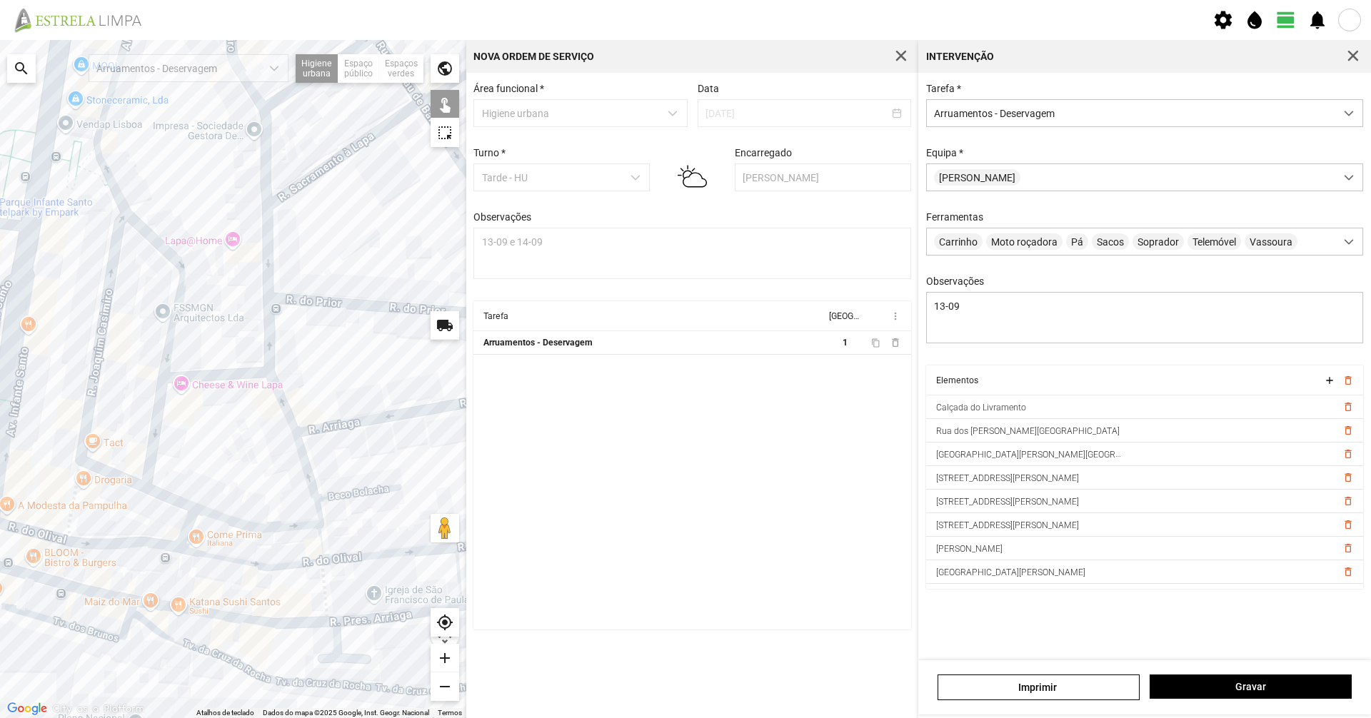
click at [359, 493] on div at bounding box center [233, 379] width 466 height 678
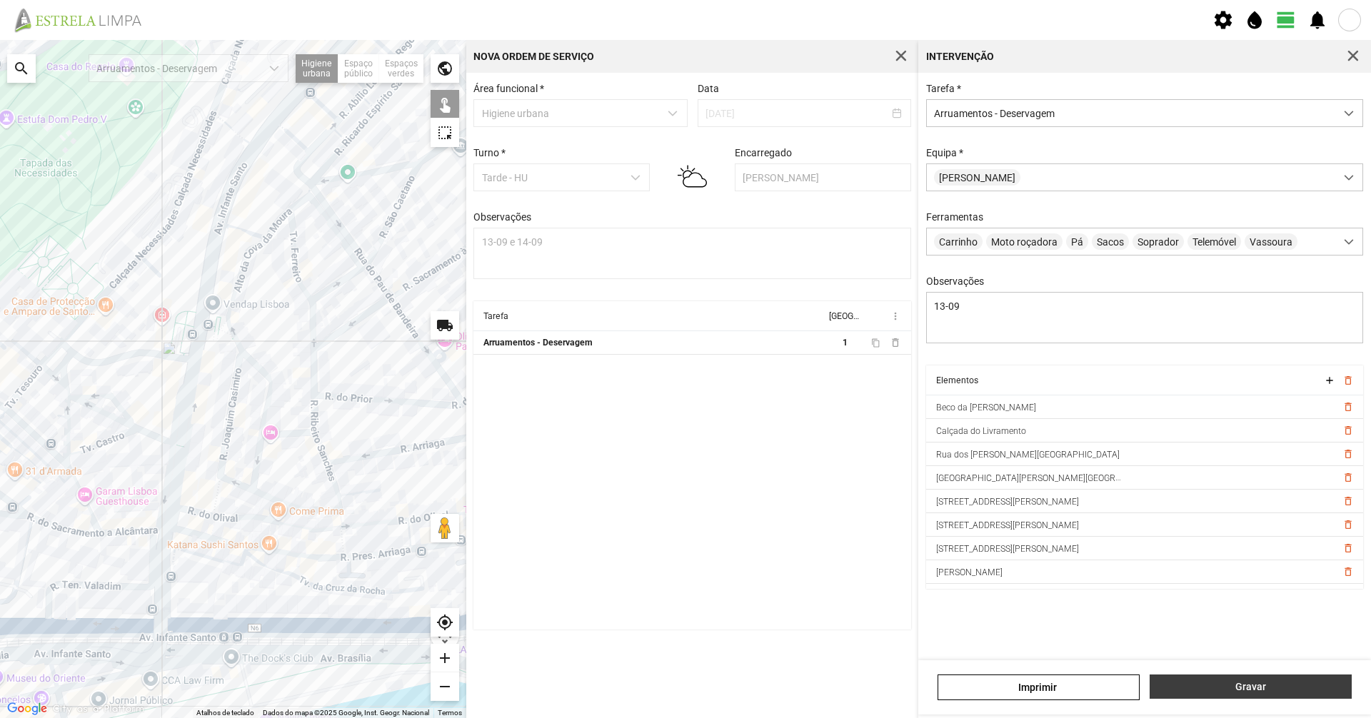
click at [1207, 682] on span "Gravar" at bounding box center [1250, 686] width 187 height 11
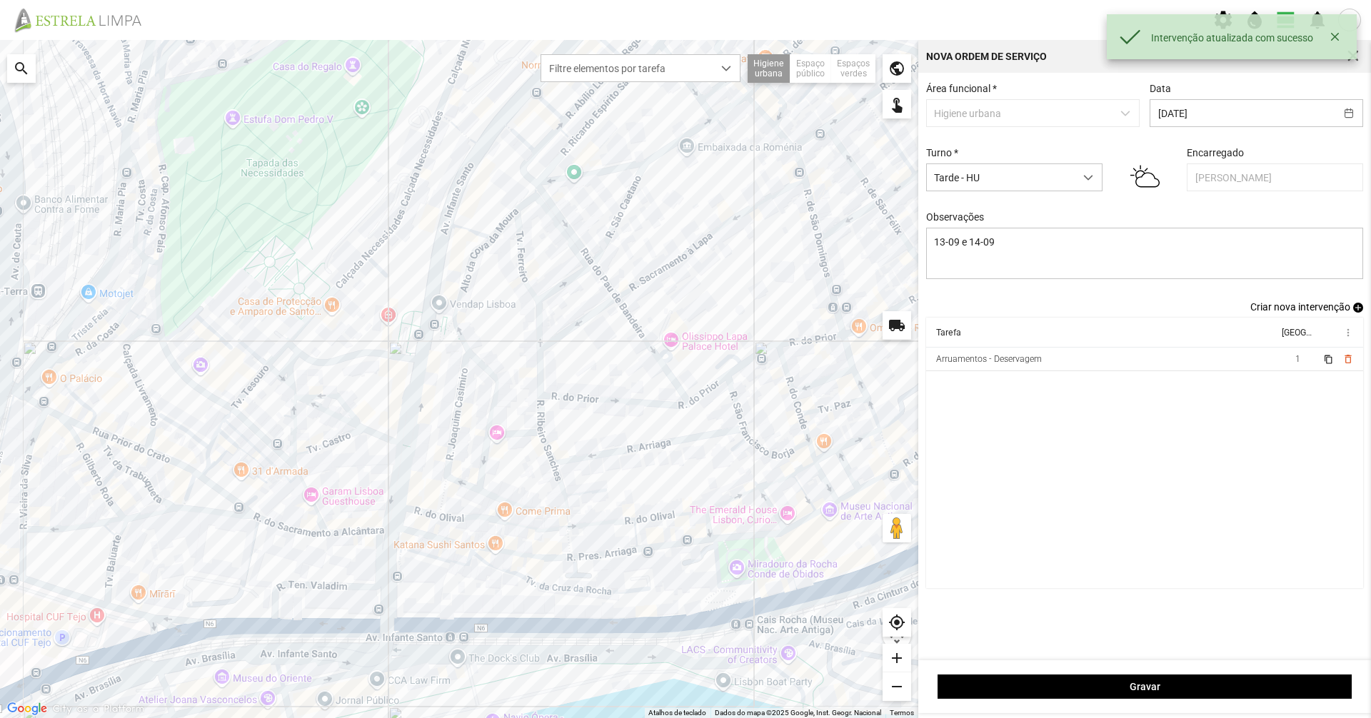
click at [1268, 311] on span "Criar nova intervenção" at bounding box center [1300, 306] width 100 height 11
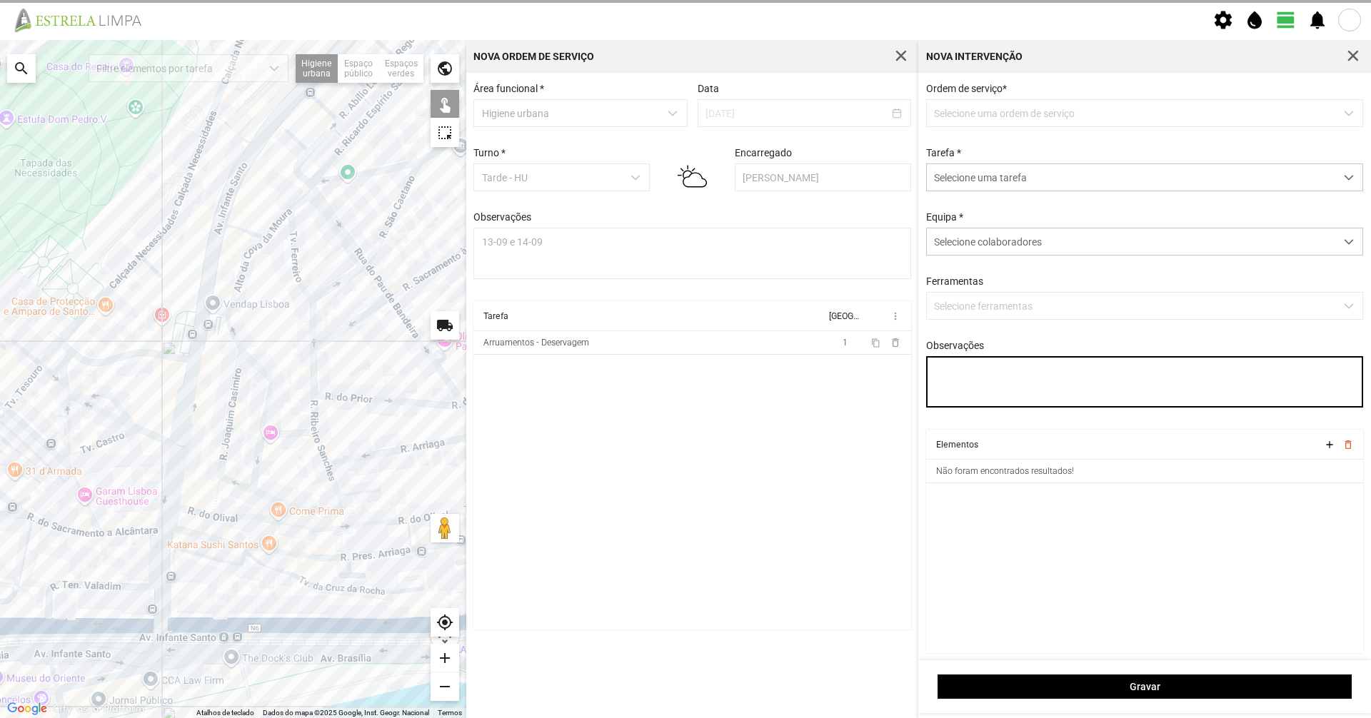
click at [946, 384] on textarea "Observações" at bounding box center [1145, 381] width 438 height 51
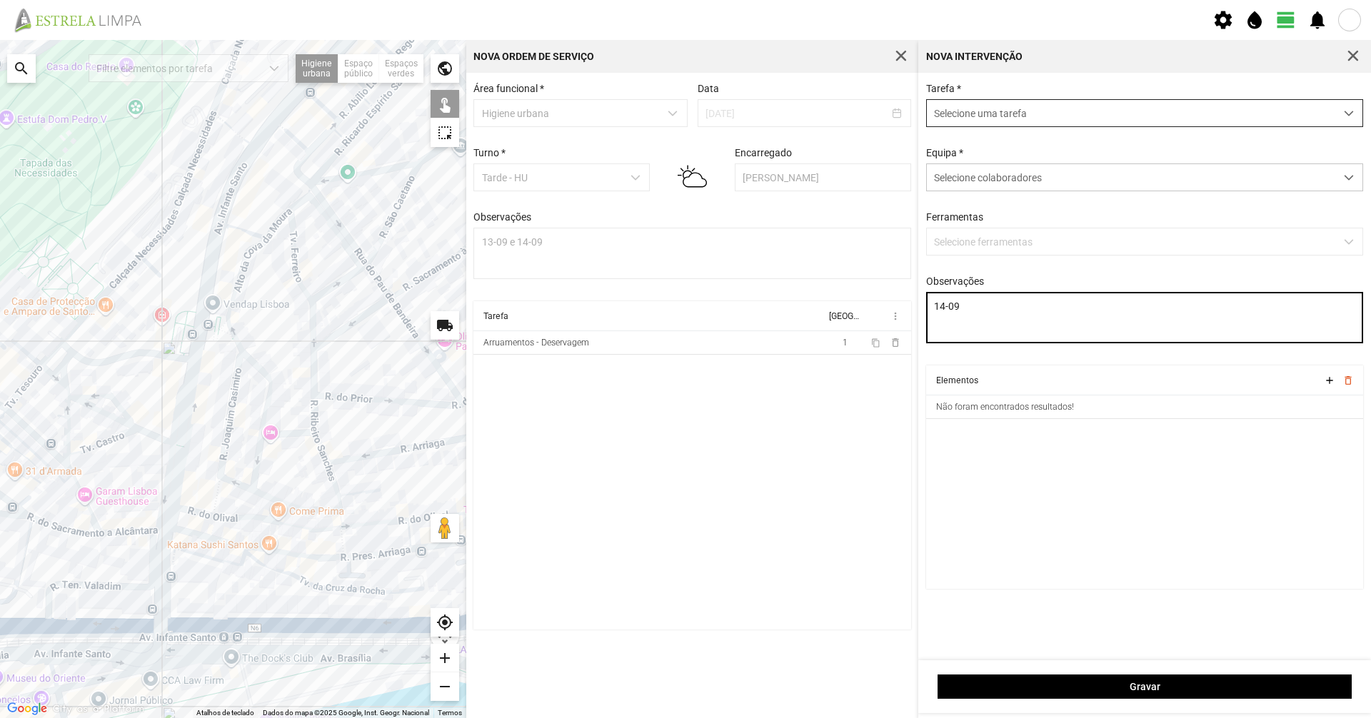
type textarea "14-09"
click at [985, 124] on span "Selecione uma tarefa" at bounding box center [1131, 113] width 408 height 26
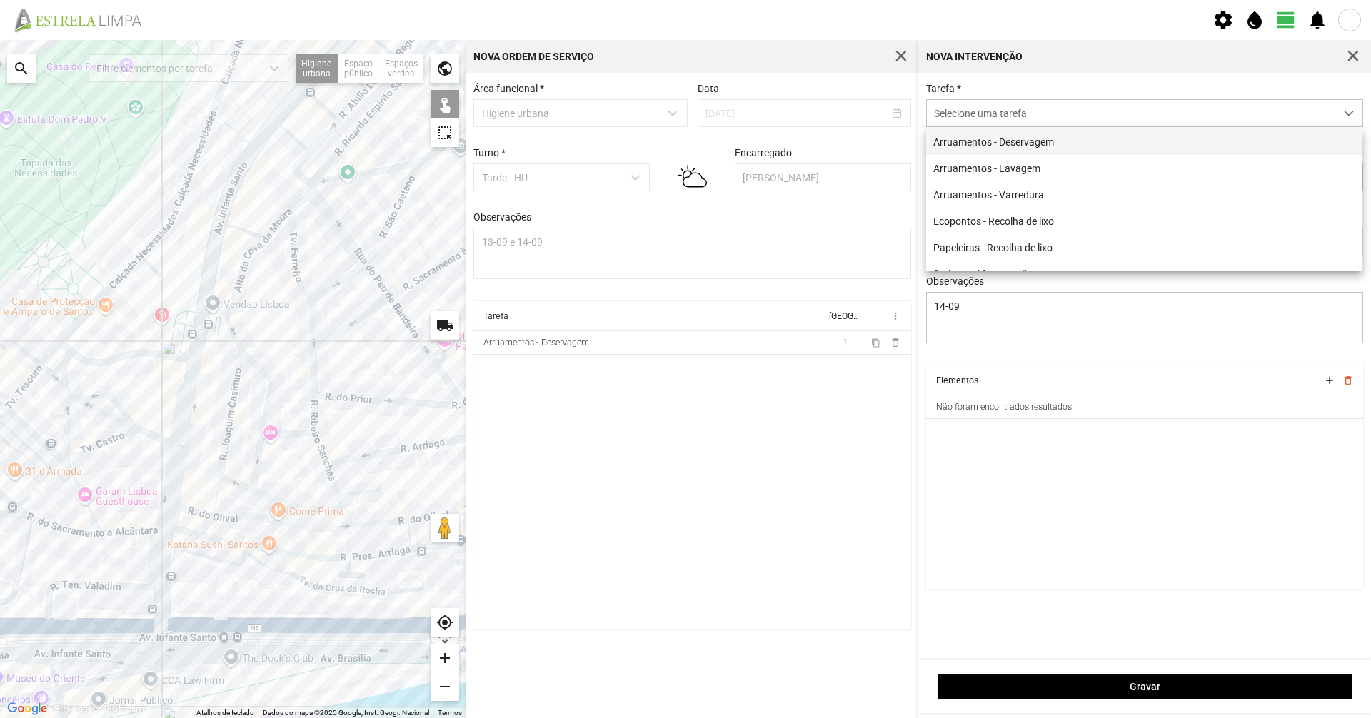
click at [1012, 141] on li "Arruamentos - Deservagem" at bounding box center [1144, 142] width 436 height 26
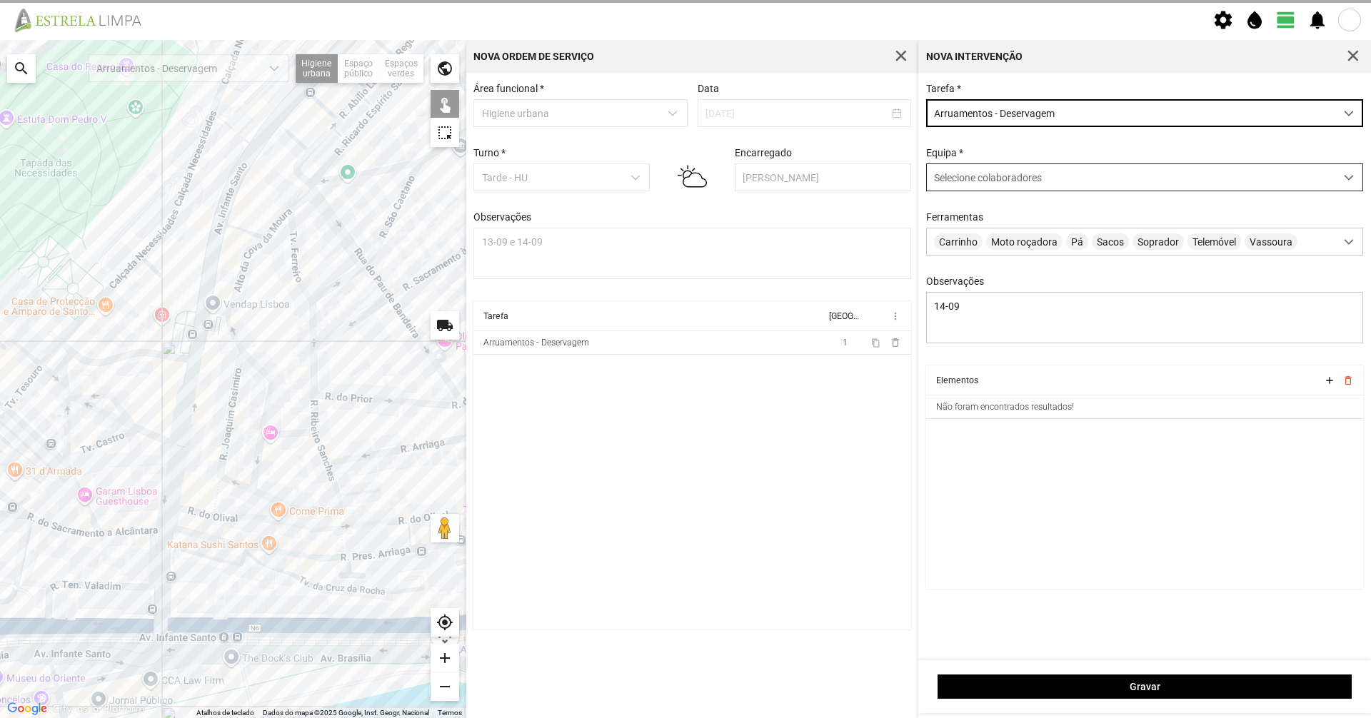
click at [976, 171] on div "Selecione colaboradores" at bounding box center [1131, 177] width 408 height 26
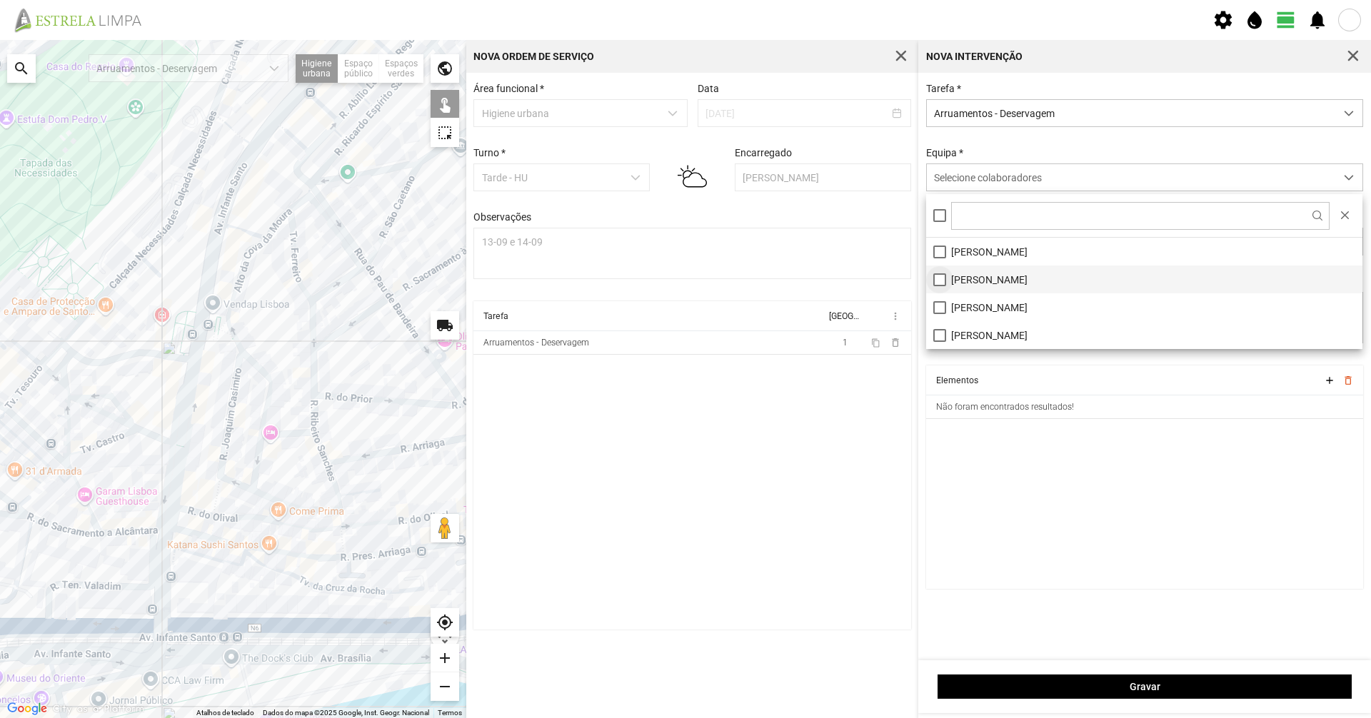
click at [934, 280] on li "[PERSON_NAME]" at bounding box center [1144, 280] width 436 height 28
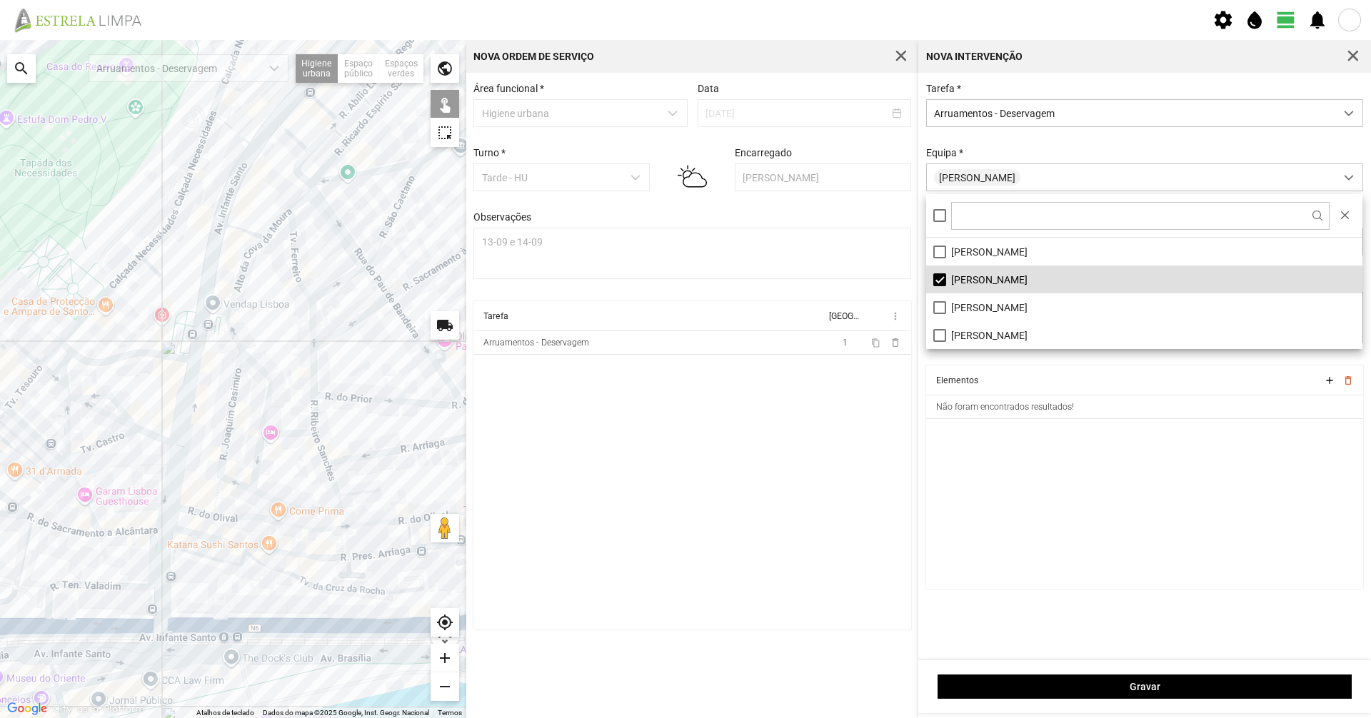
click at [994, 165] on div "Equipa * [PERSON_NAME]" at bounding box center [1145, 169] width 448 height 44
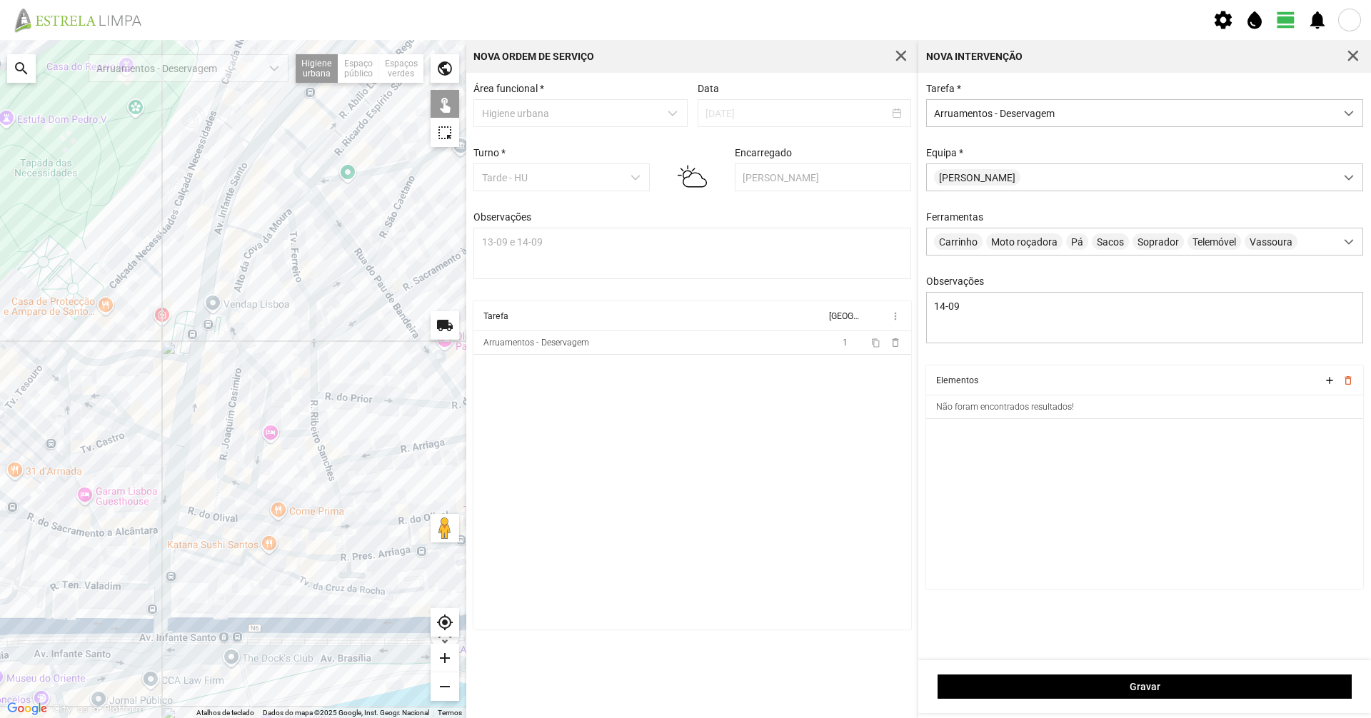
click at [997, 155] on div "Equipa * [PERSON_NAME]" at bounding box center [1145, 169] width 448 height 44
drag, startPoint x: 400, startPoint y: 368, endPoint x: 144, endPoint y: 353, distance: 256.7
click at [144, 353] on div at bounding box center [233, 379] width 466 height 678
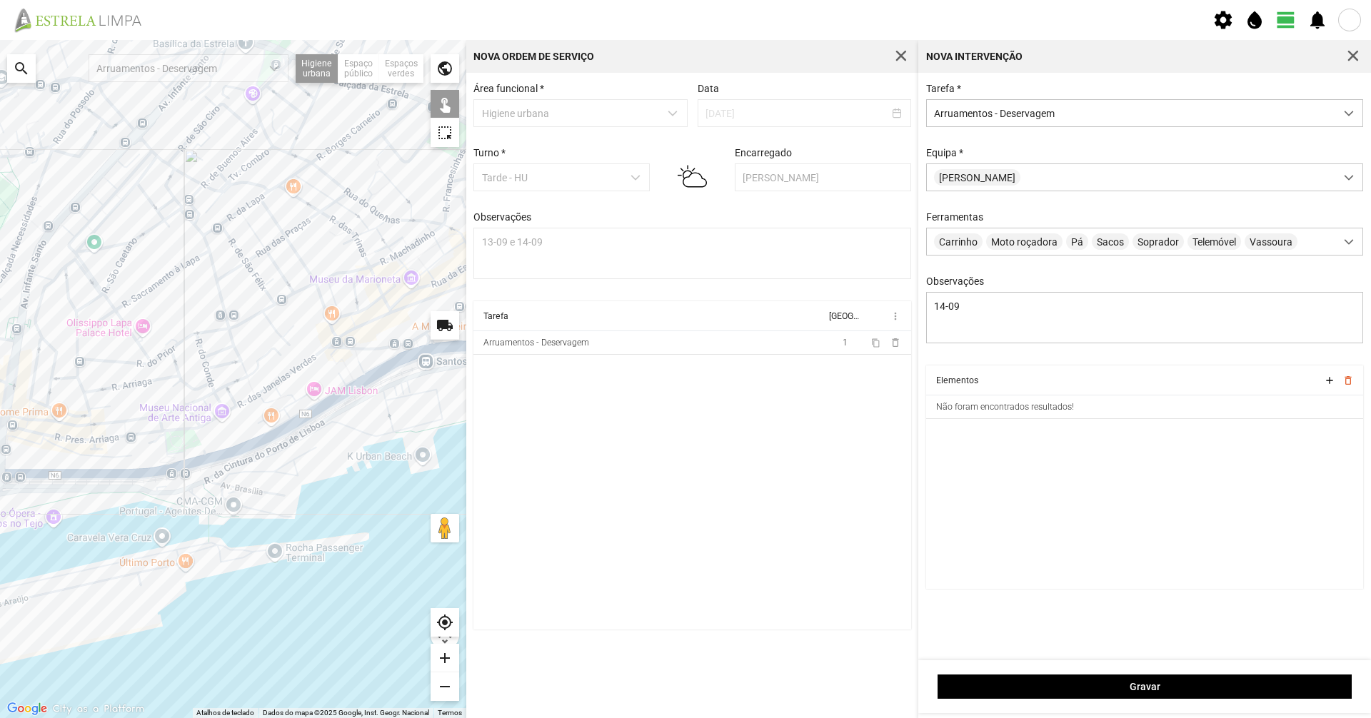
click at [272, 262] on div at bounding box center [233, 379] width 466 height 678
click at [258, 241] on div at bounding box center [233, 379] width 466 height 678
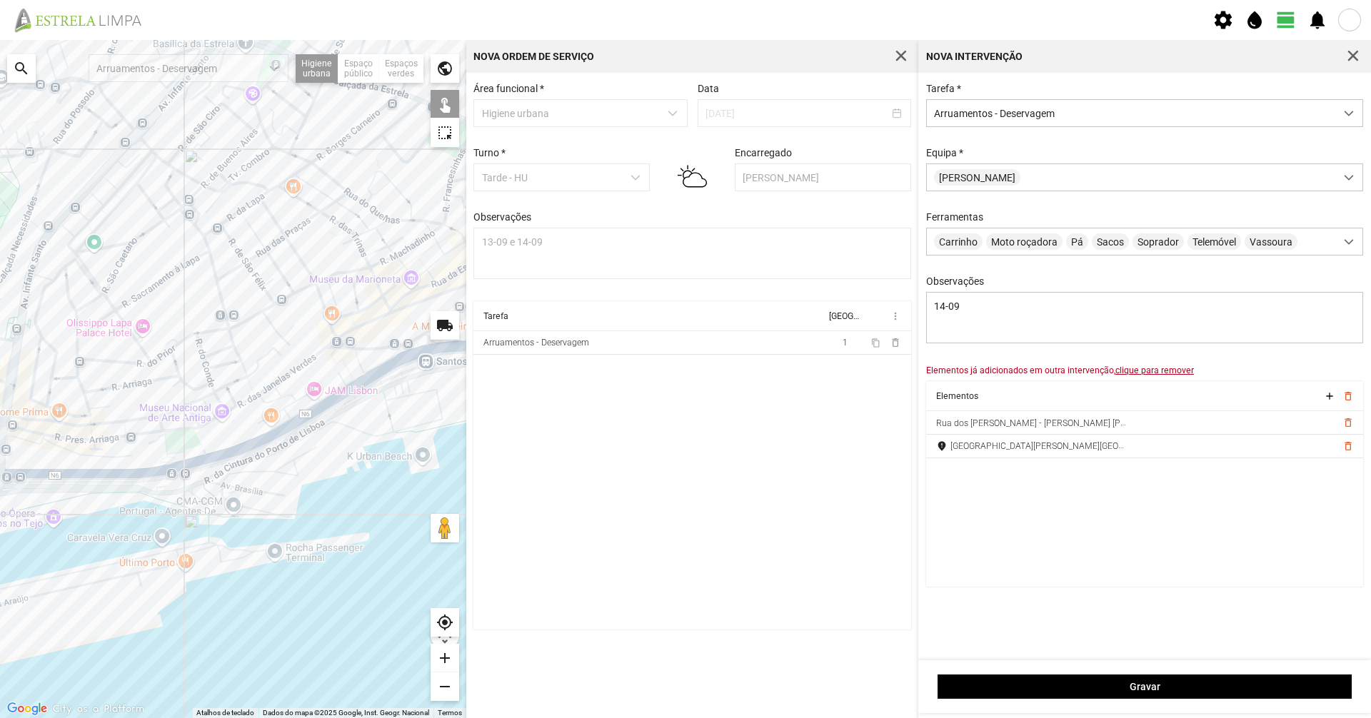
click at [1173, 376] on u "clique para remover" at bounding box center [1154, 371] width 79 height 10
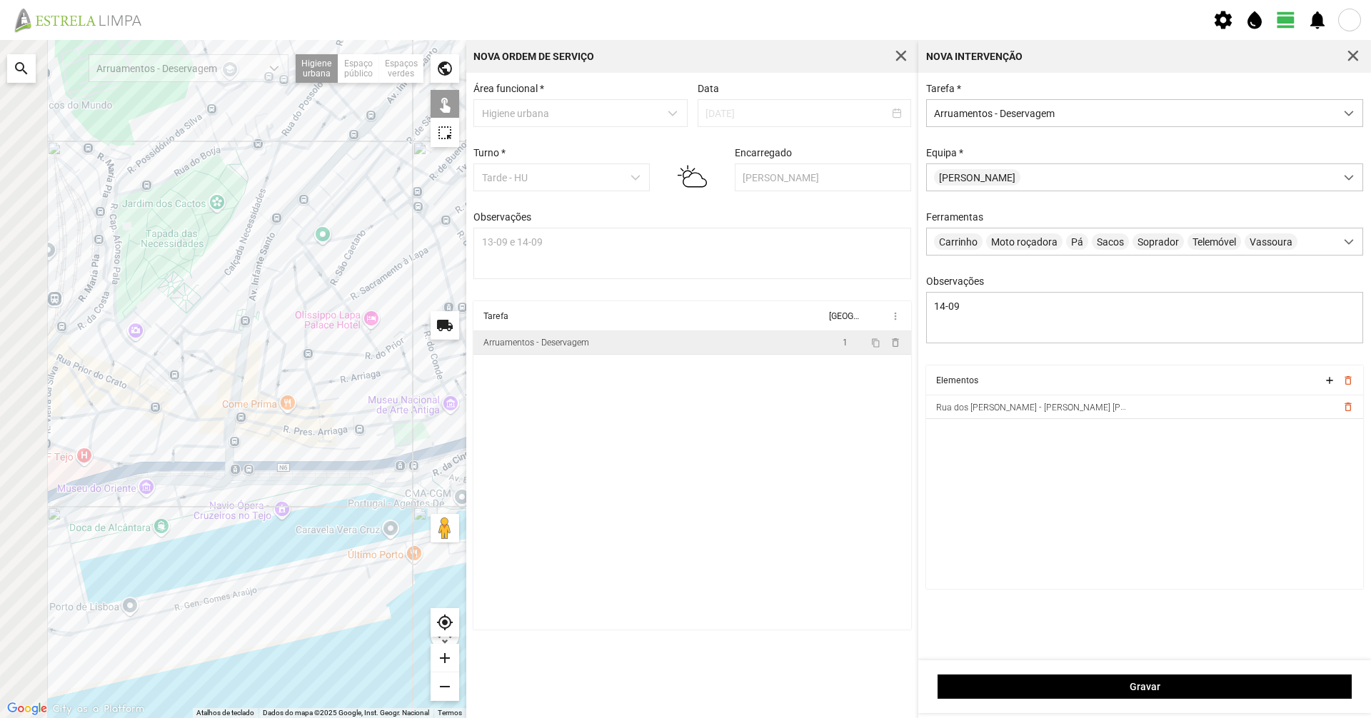
drag, startPoint x: 263, startPoint y: 347, endPoint x: 530, endPoint y: 338, distance: 266.4
click at [530, 338] on div "Para navegar no mapa com gestos de toque, toque duas vezes sem soltar no mapa e…" at bounding box center [685, 379] width 1371 height 678
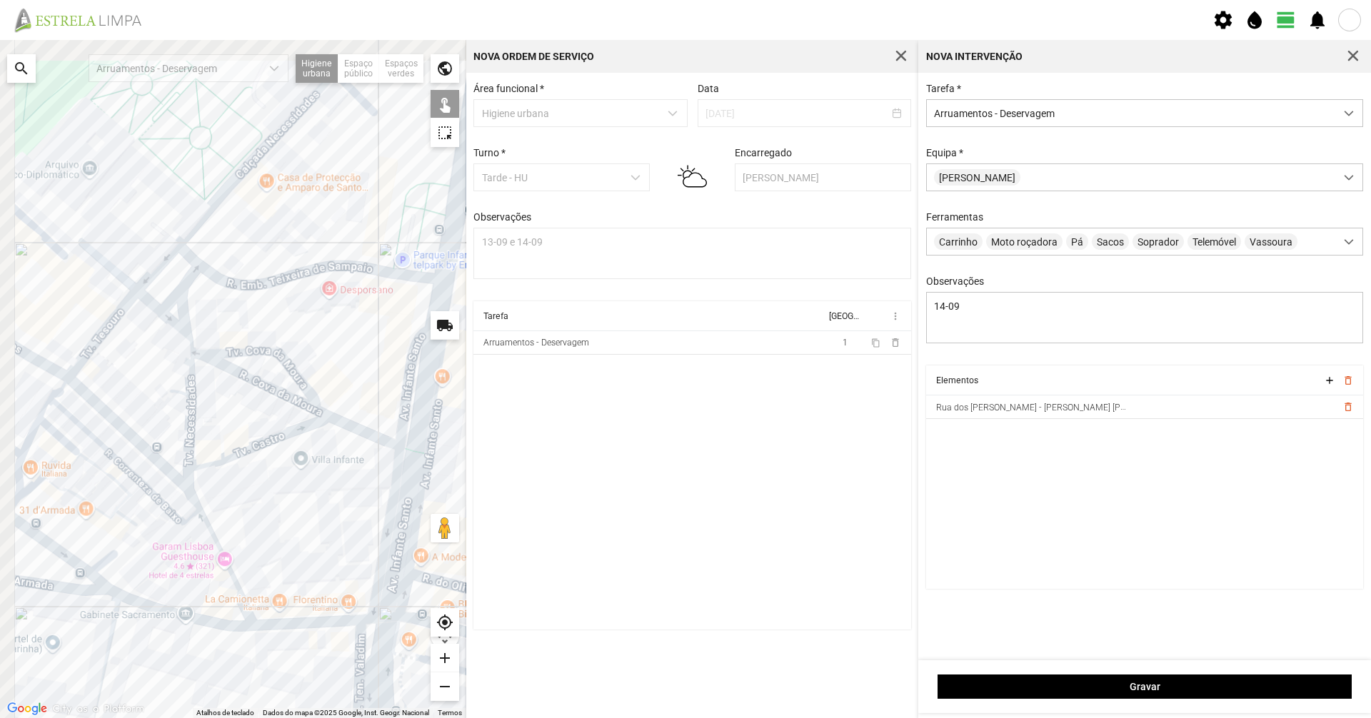
drag, startPoint x: 161, startPoint y: 398, endPoint x: 295, endPoint y: 548, distance: 201.2
click at [295, 548] on div at bounding box center [233, 379] width 466 height 678
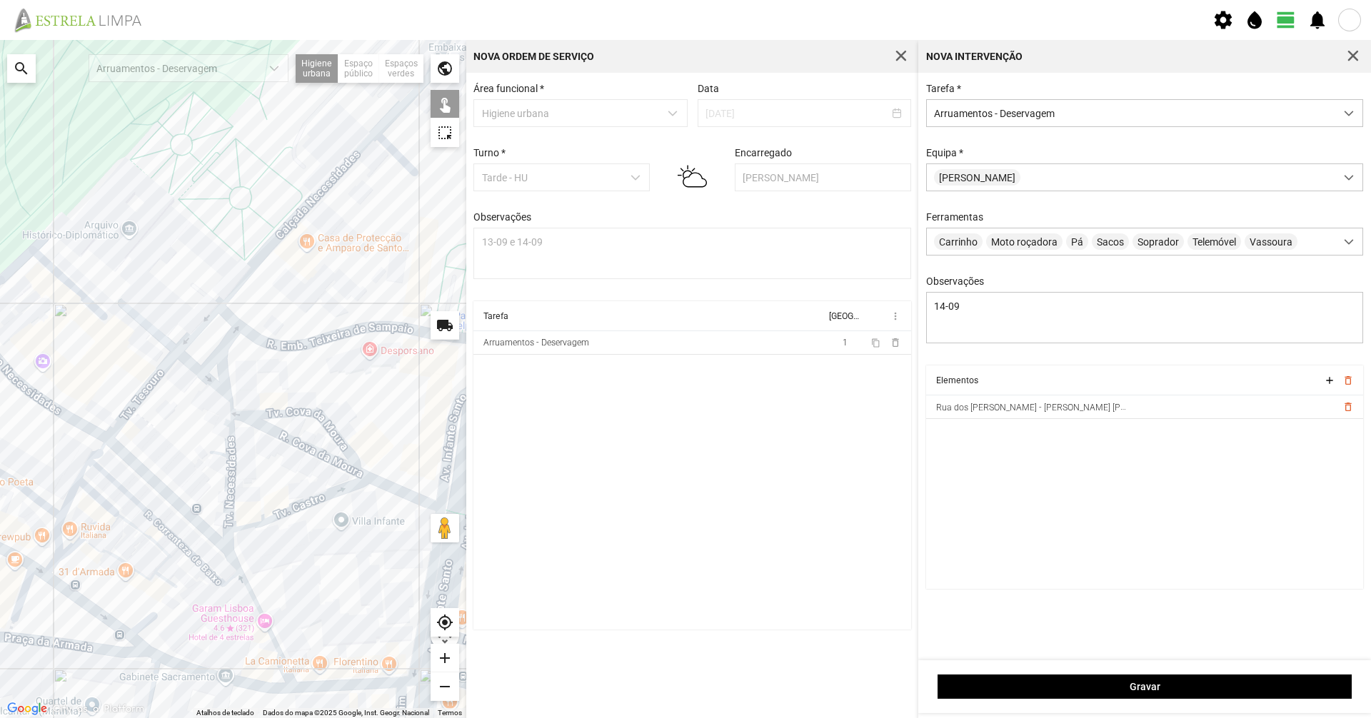
click at [134, 408] on div at bounding box center [233, 379] width 466 height 678
drag, startPoint x: 187, startPoint y: 417, endPoint x: 151, endPoint y: 435, distance: 40.5
click at [152, 433] on div at bounding box center [233, 379] width 466 height 678
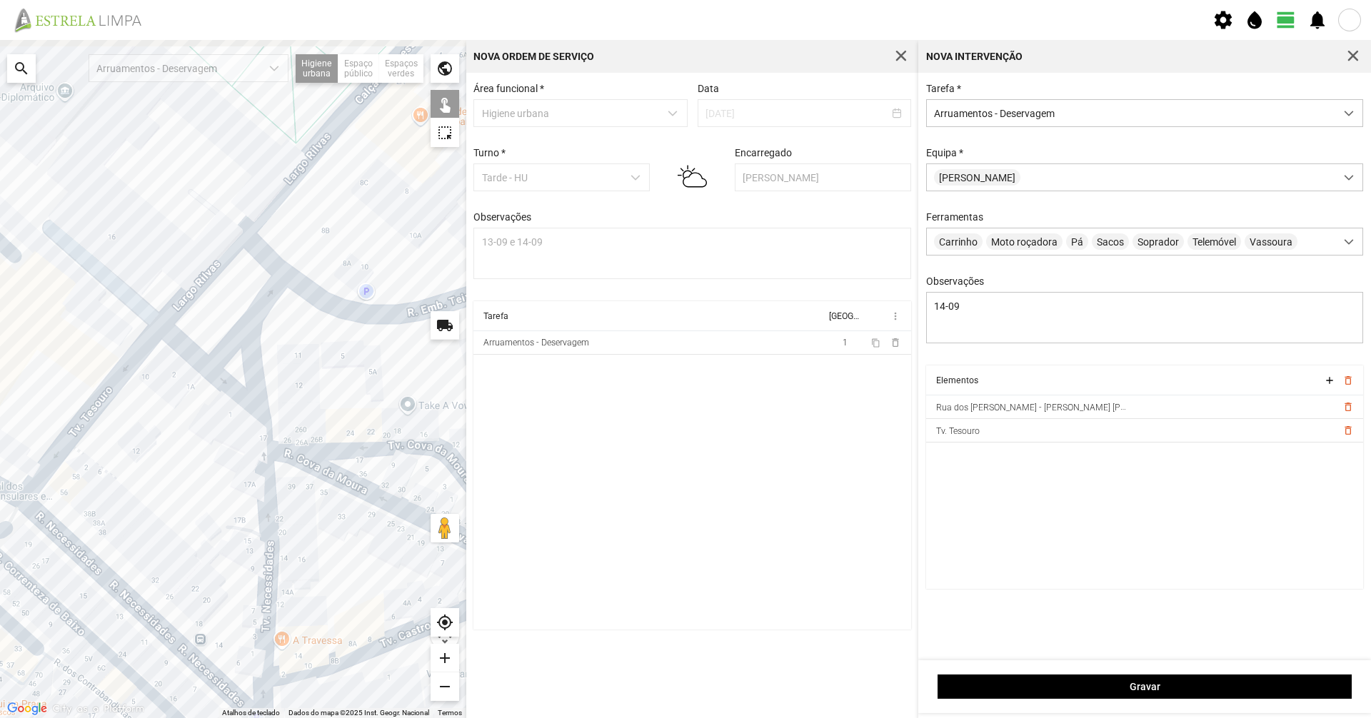
drag, startPoint x: 140, startPoint y: 497, endPoint x: 195, endPoint y: 595, distance: 112.2
click at [195, 595] on div at bounding box center [233, 379] width 466 height 678
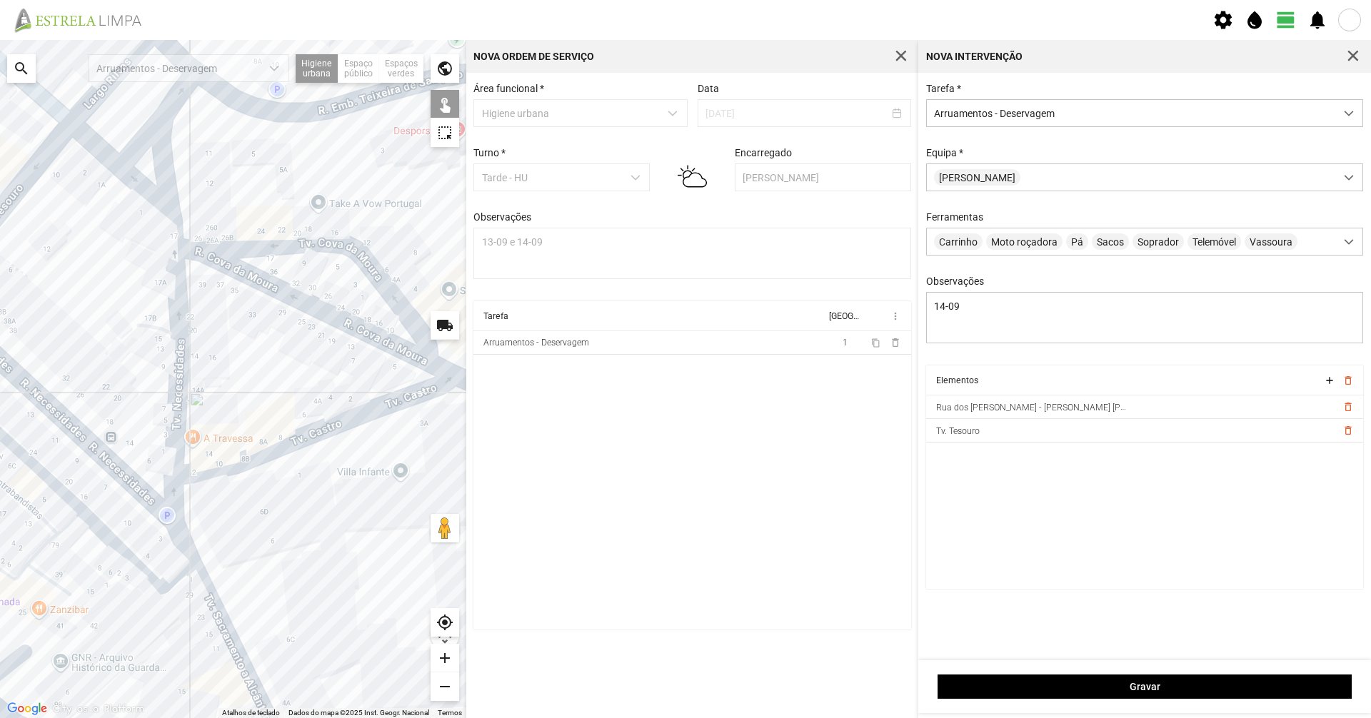
drag, startPoint x: 178, startPoint y: 527, endPoint x: 101, endPoint y: 313, distance: 227.4
click at [101, 313] on div at bounding box center [233, 379] width 466 height 678
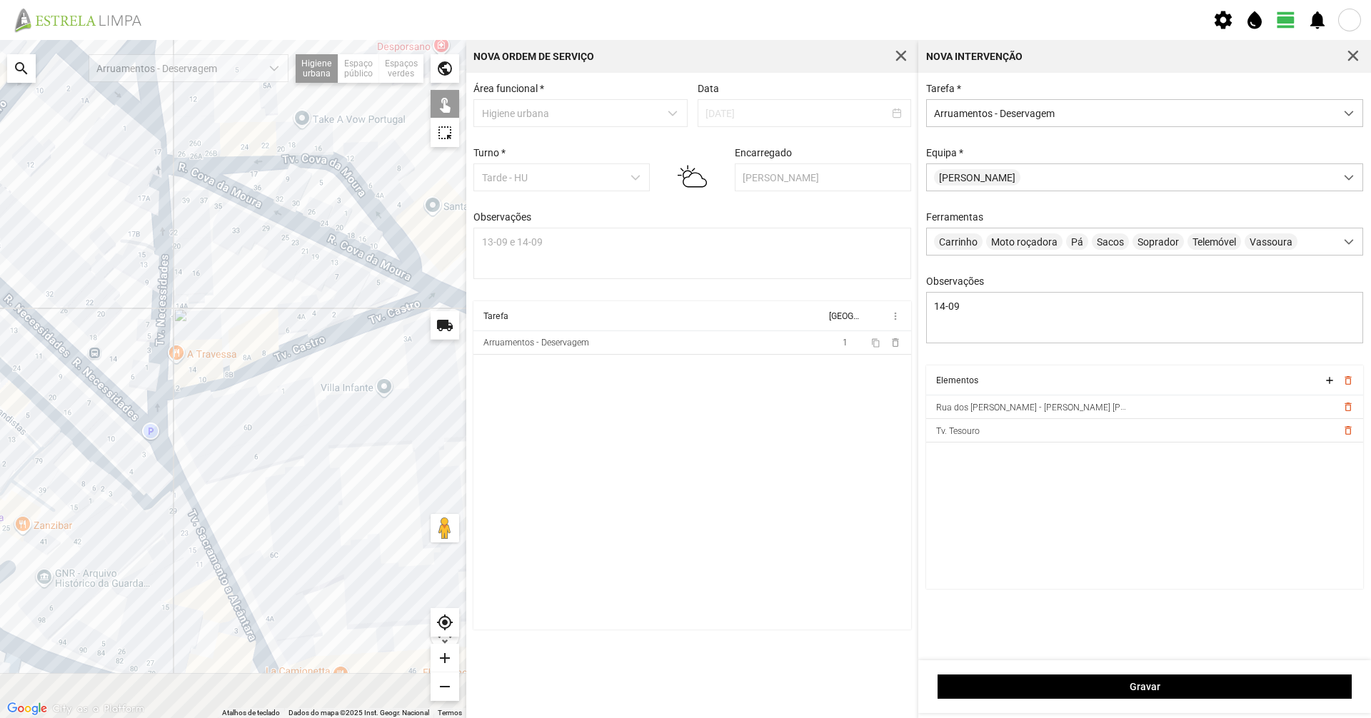
drag, startPoint x: 246, startPoint y: 534, endPoint x: 208, endPoint y: 328, distance: 209.2
click at [203, 322] on div at bounding box center [233, 379] width 466 height 678
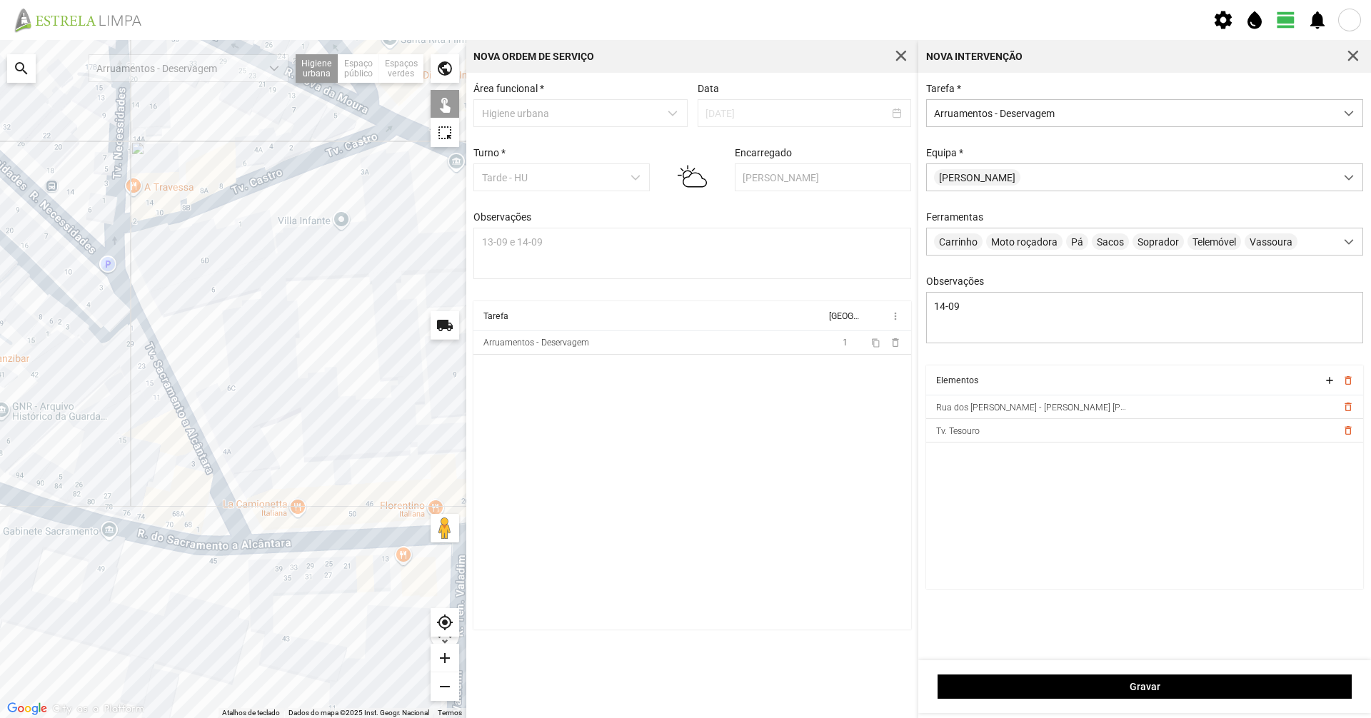
click at [171, 392] on div at bounding box center [233, 379] width 466 height 678
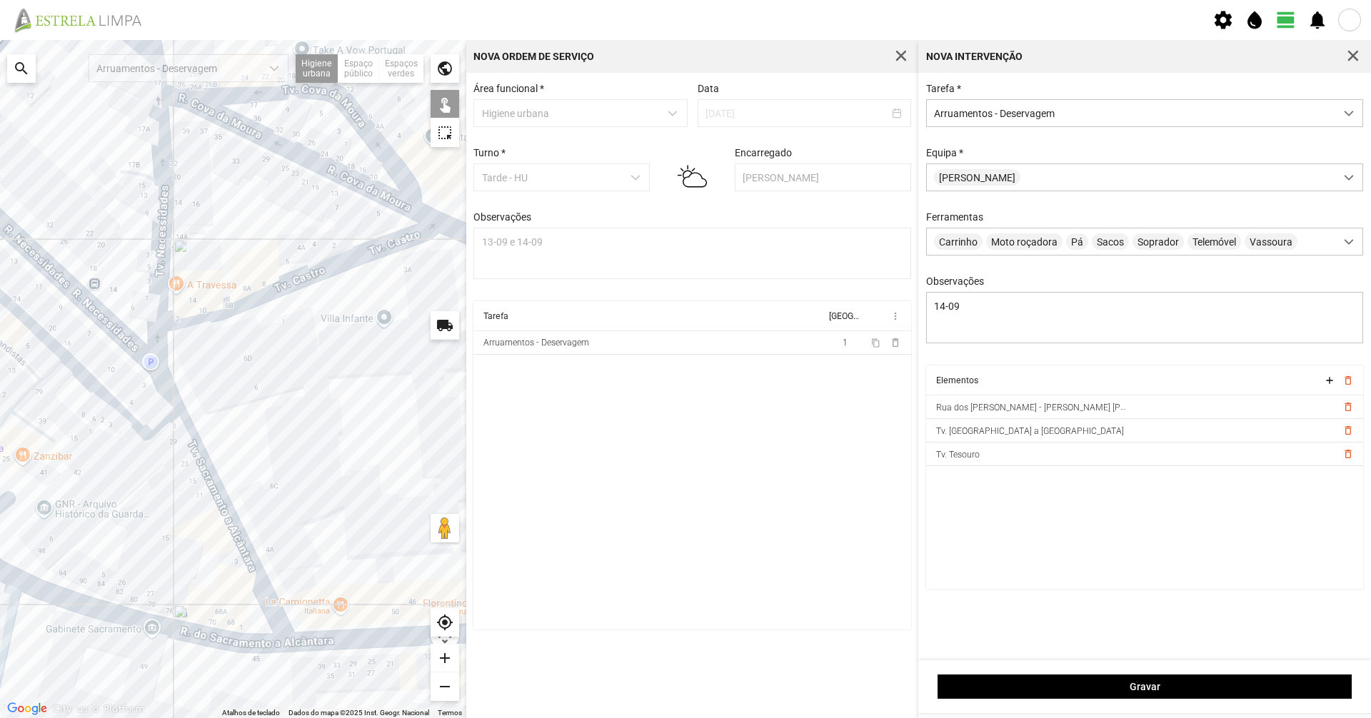
drag, startPoint x: 185, startPoint y: 316, endPoint x: 245, endPoint y: 460, distance: 156.2
click at [246, 461] on div at bounding box center [233, 379] width 466 height 678
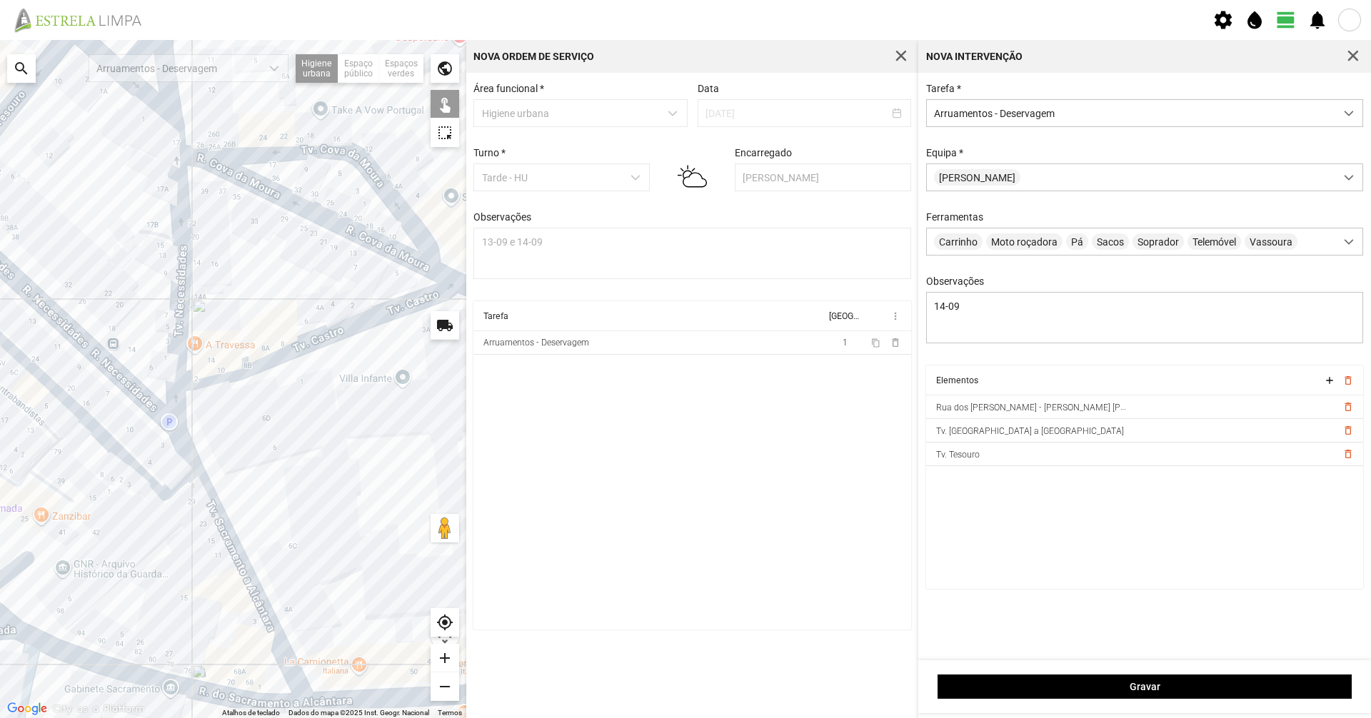
click at [181, 407] on div at bounding box center [233, 379] width 466 height 678
click at [186, 450] on div at bounding box center [233, 379] width 466 height 678
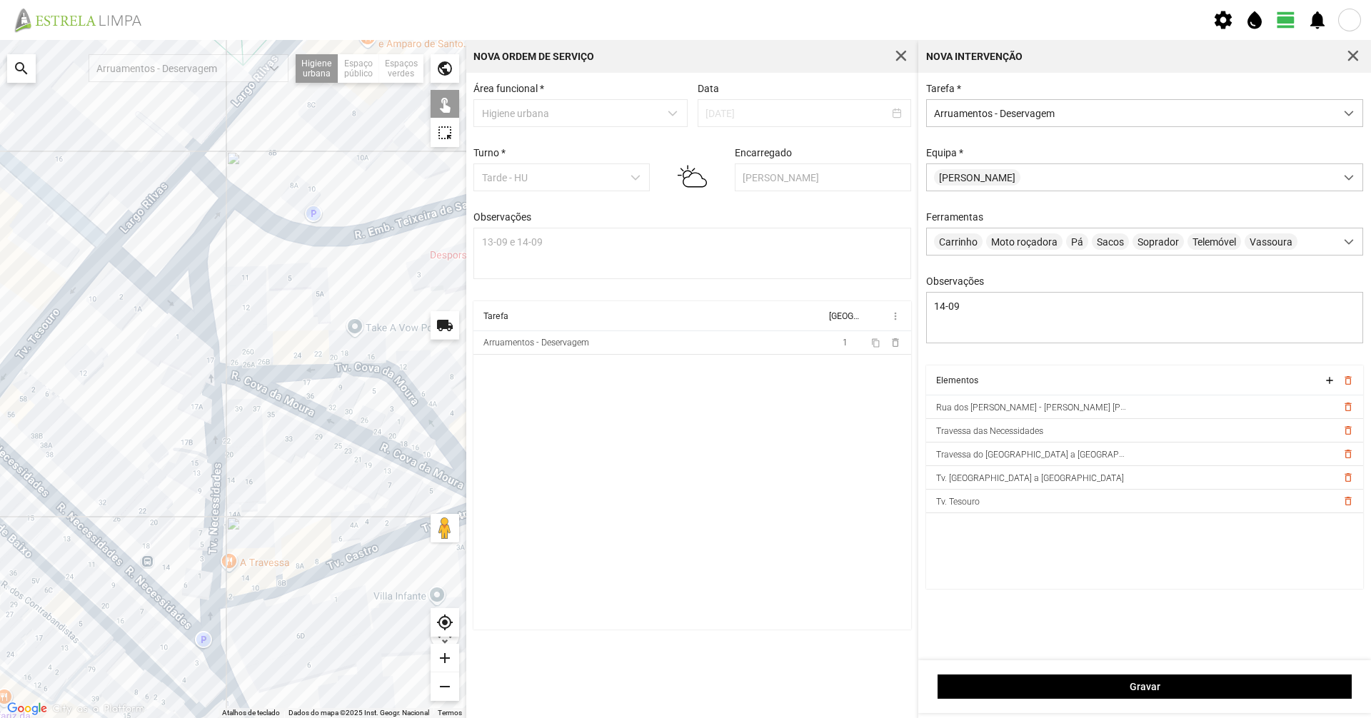
drag, startPoint x: 109, startPoint y: 276, endPoint x: 143, endPoint y: 505, distance: 231.7
click at [143, 505] on div at bounding box center [233, 379] width 466 height 678
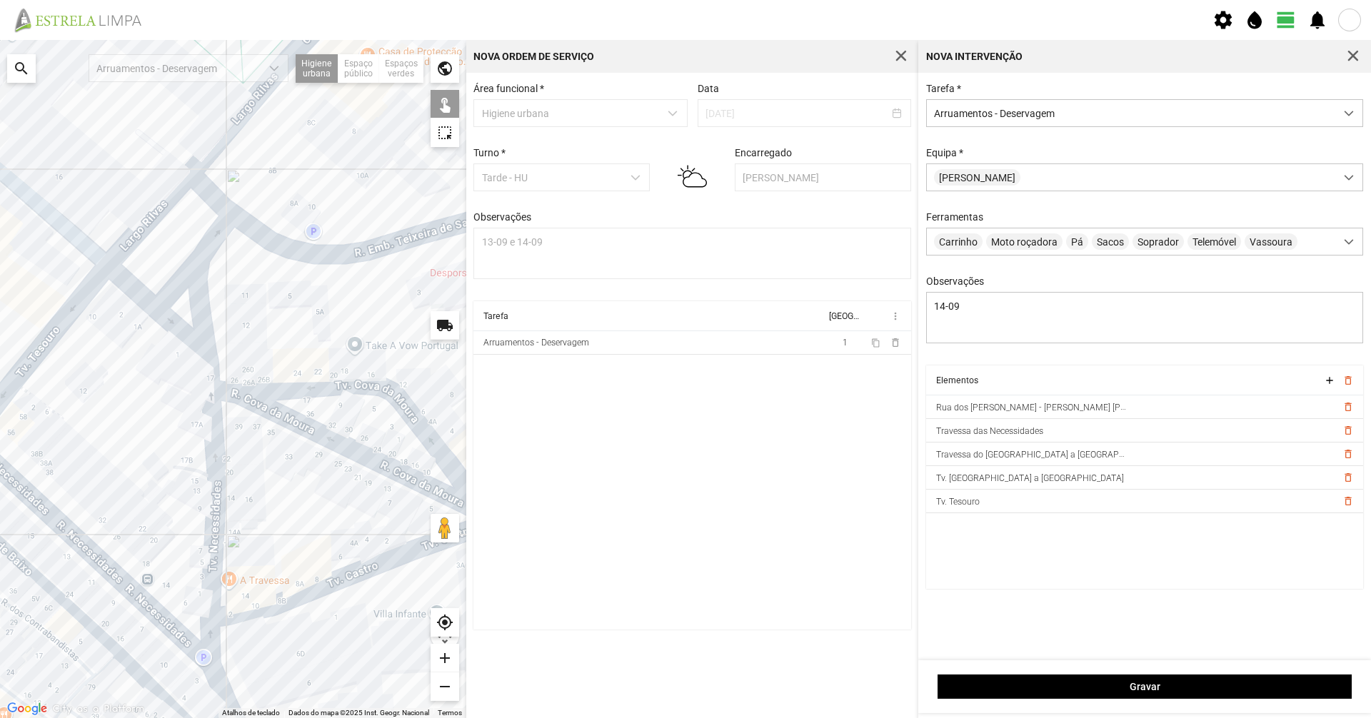
click at [182, 338] on div at bounding box center [233, 379] width 466 height 678
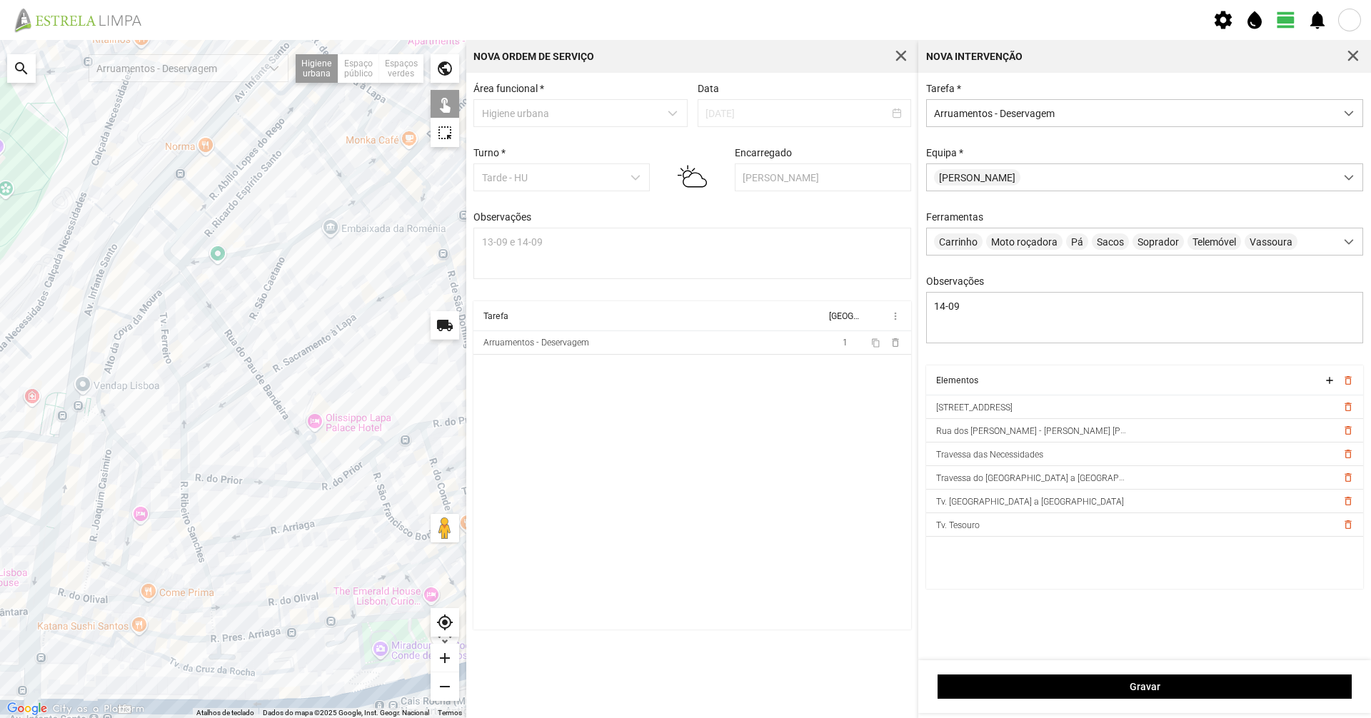
drag, startPoint x: 298, startPoint y: 221, endPoint x: 41, endPoint y: 328, distance: 278.1
click at [41, 328] on div at bounding box center [233, 379] width 466 height 678
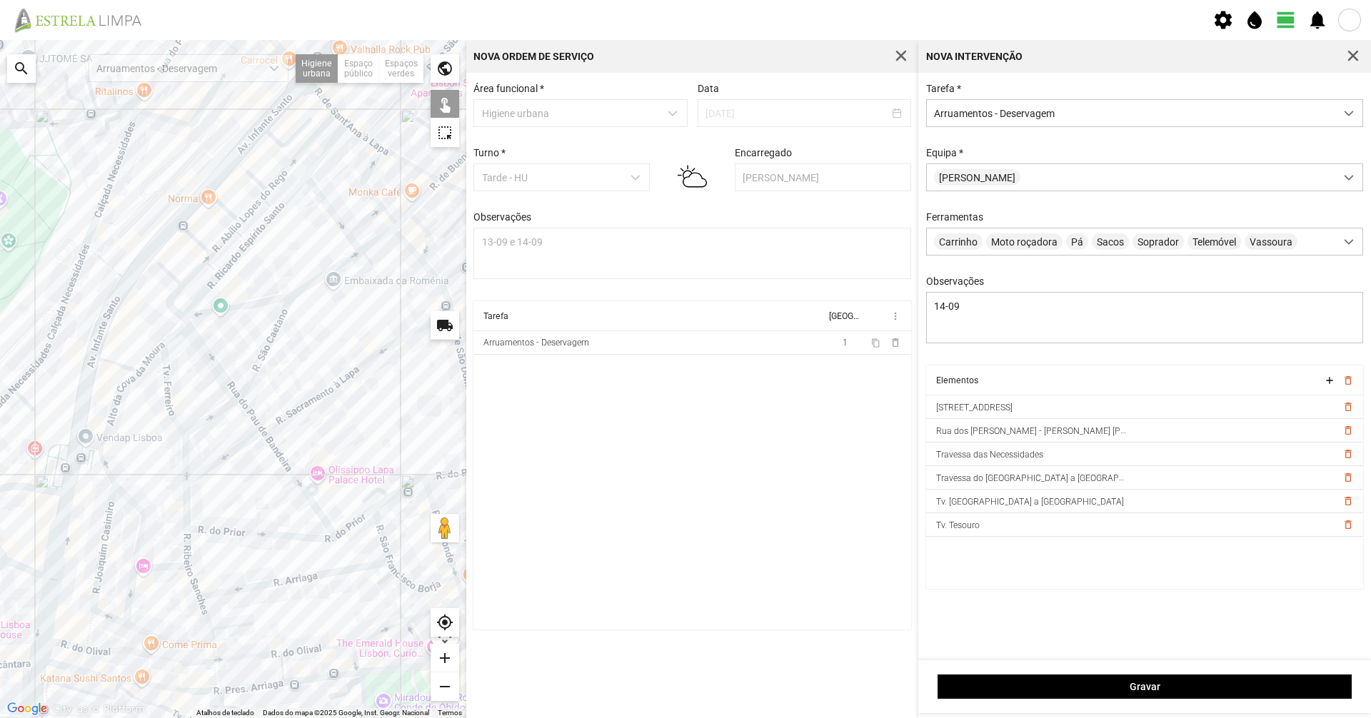
drag, startPoint x: 217, startPoint y: 450, endPoint x: 39, endPoint y: 533, distance: 197.1
click at [39, 533] on div at bounding box center [233, 379] width 466 height 678
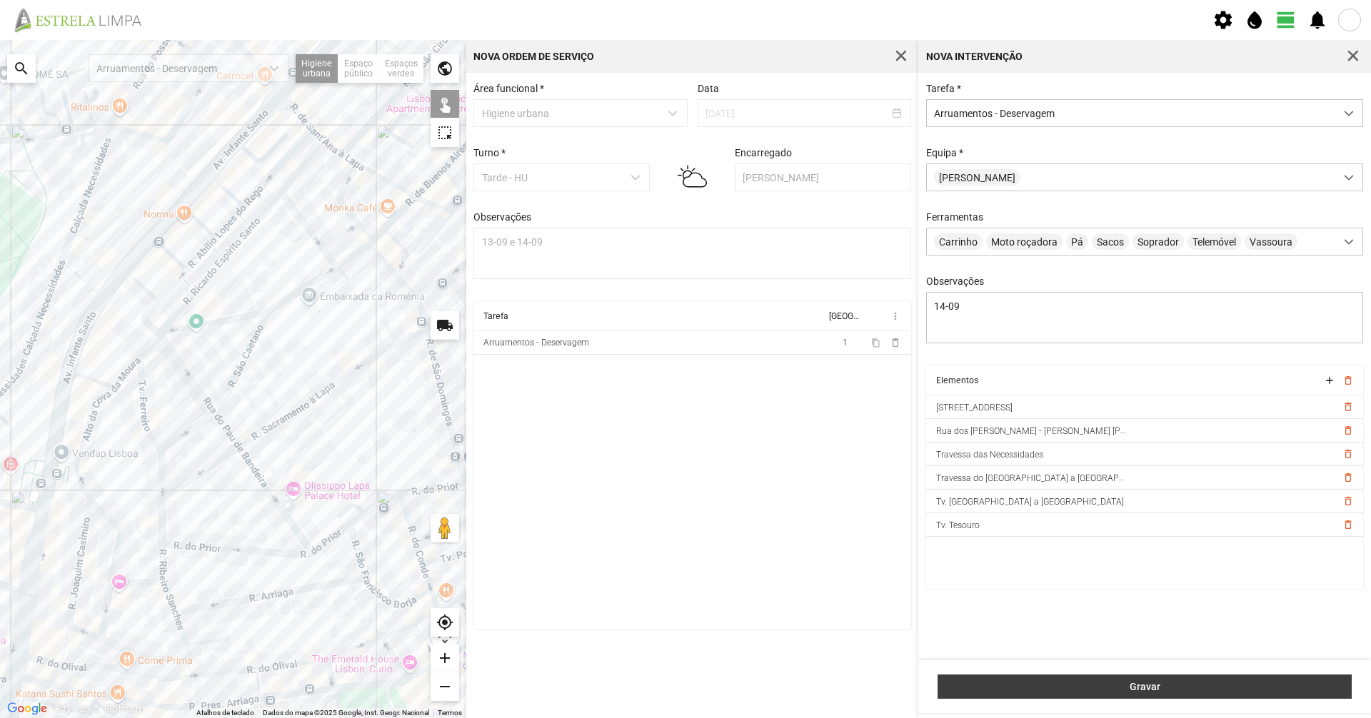
click at [1159, 685] on span "Gravar" at bounding box center [1144, 686] width 399 height 11
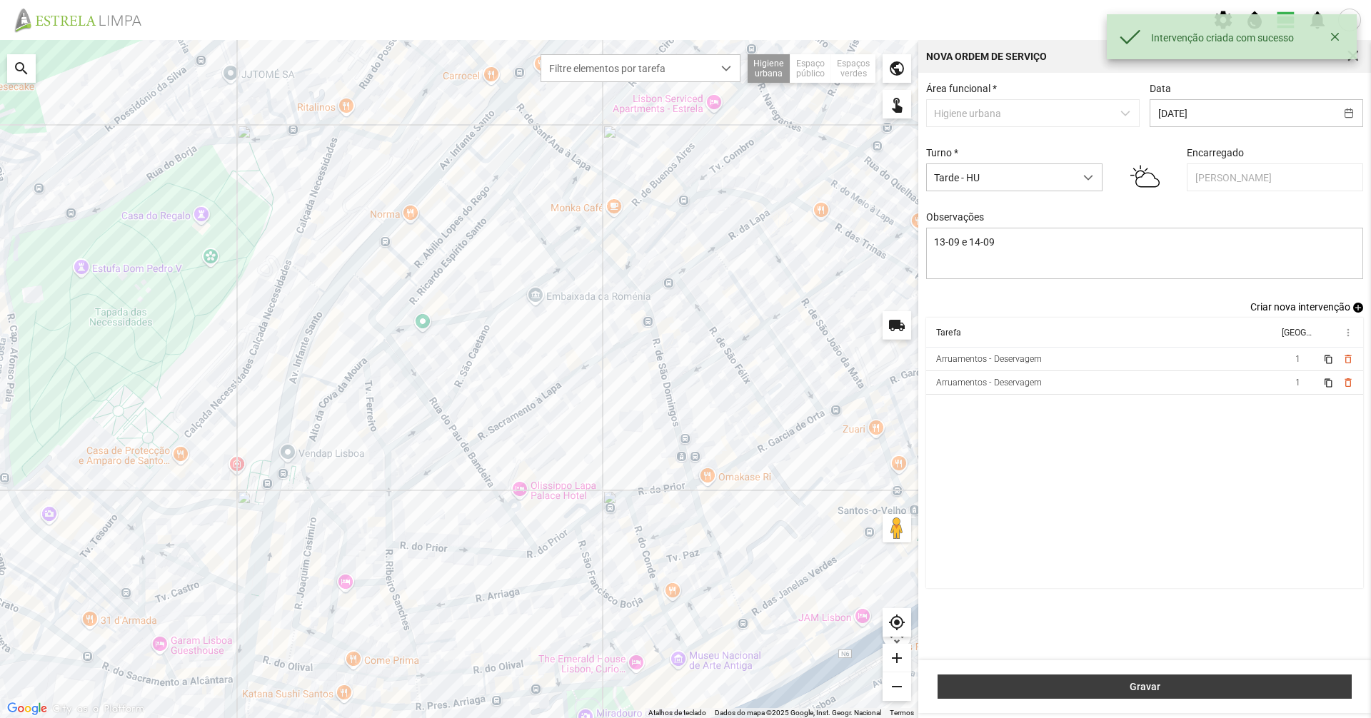
click at [1191, 683] on span "Gravar" at bounding box center [1144, 686] width 399 height 11
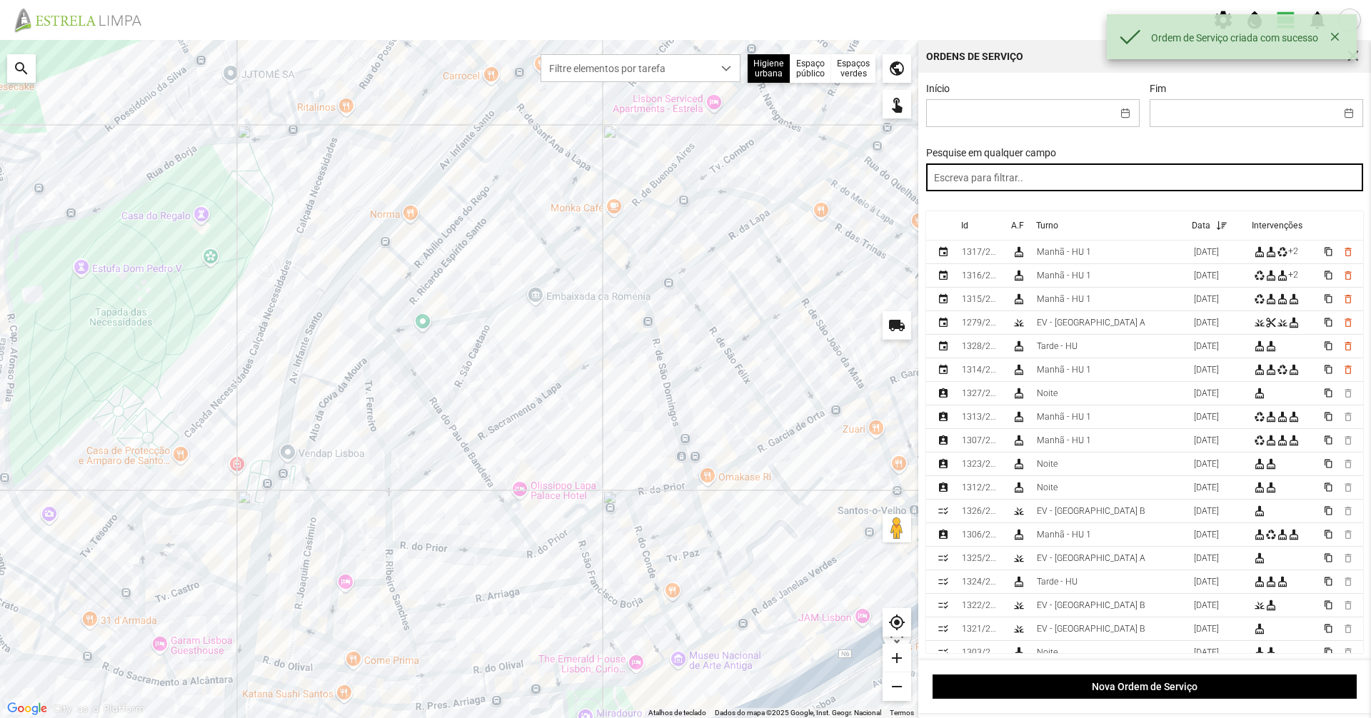
click at [989, 176] on input "text" at bounding box center [1145, 177] width 438 height 28
type input "tarde"
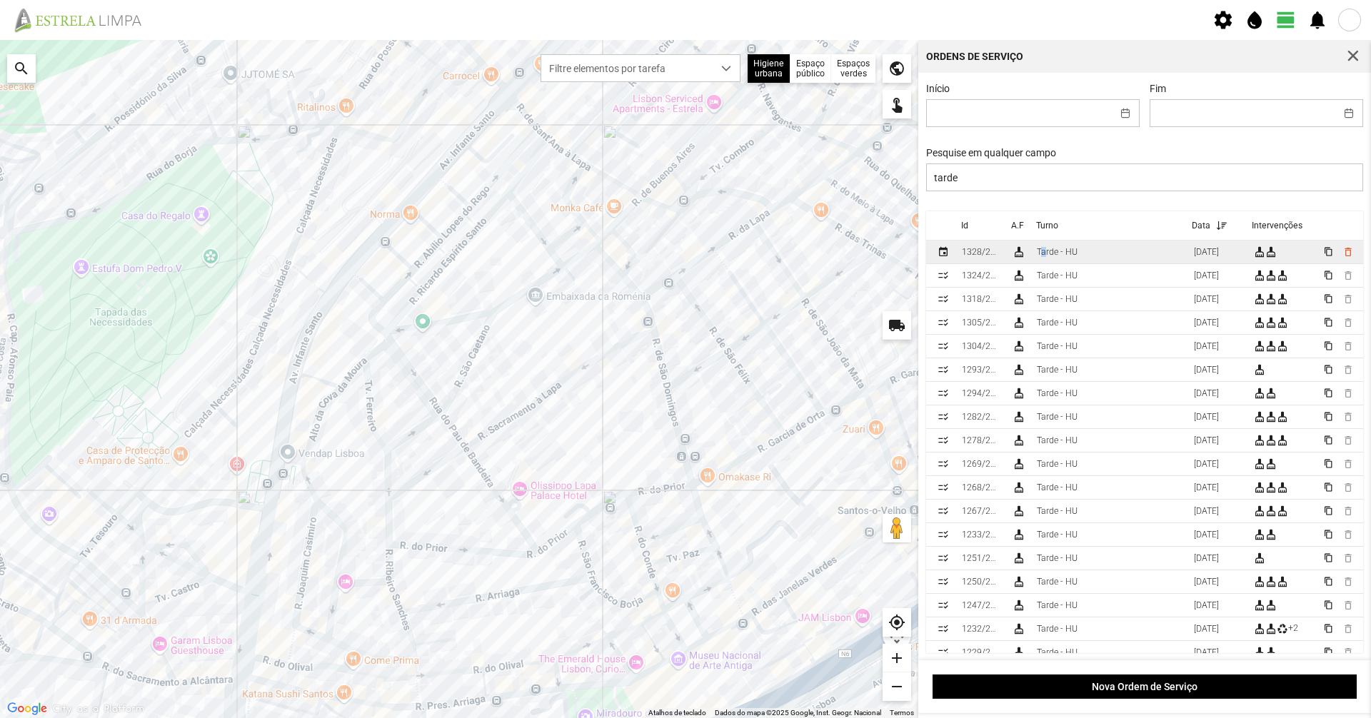
click at [1039, 257] on div "Tarde - HU" at bounding box center [1057, 252] width 41 height 10
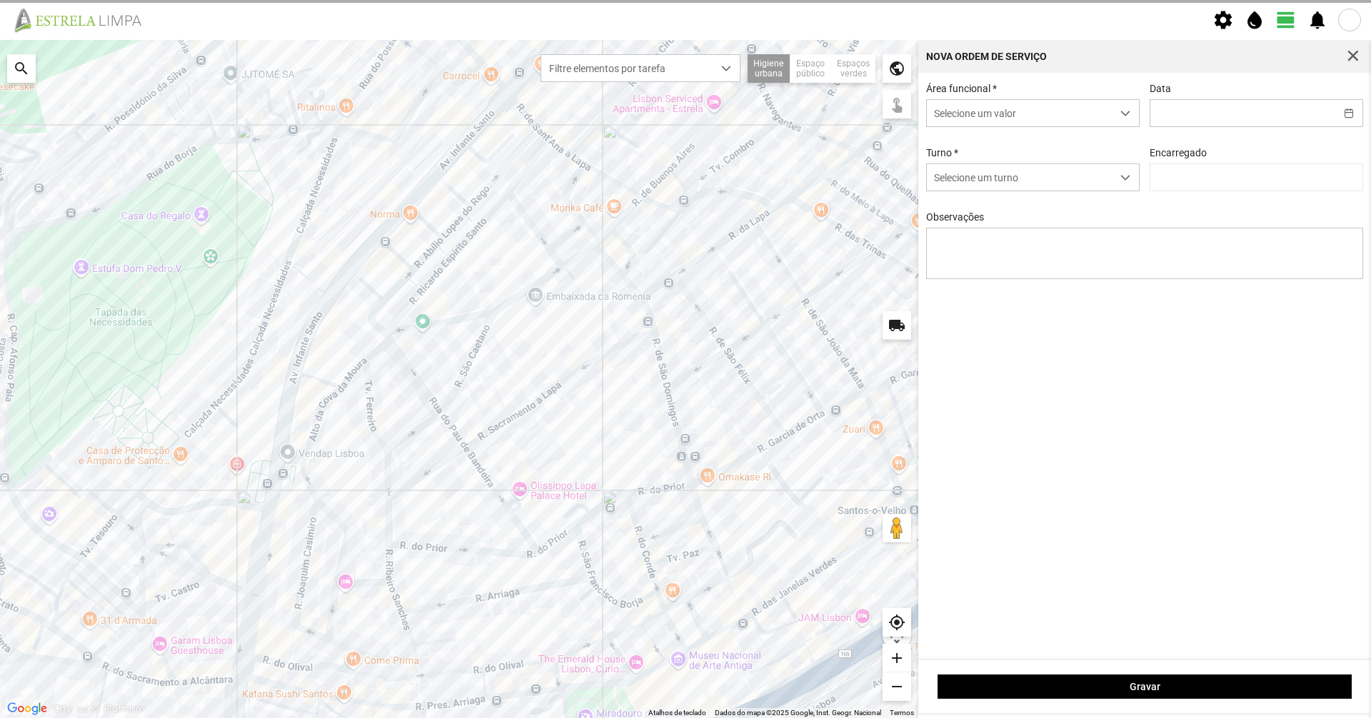
type input "[DATE]"
type input "[PERSON_NAME]"
type textarea "13-09 e 14-09"
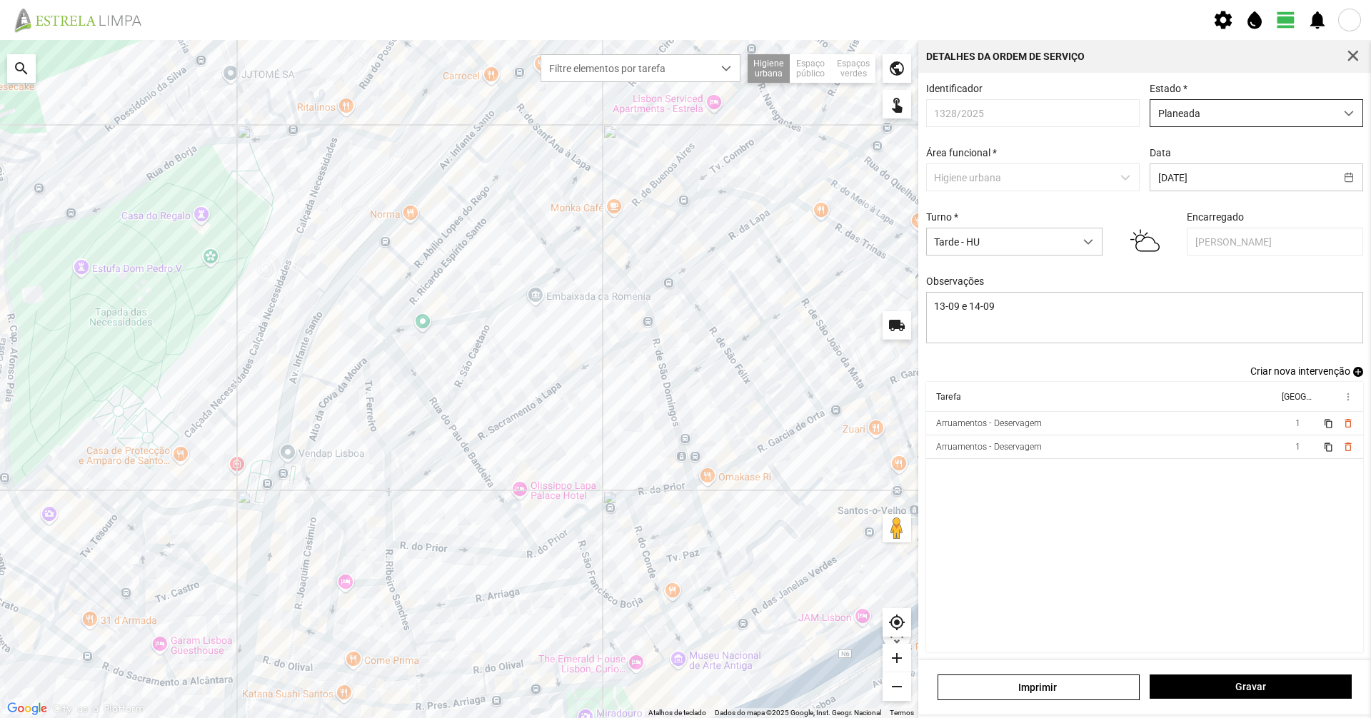
click at [1191, 122] on span "Planeada" at bounding box center [1242, 113] width 185 height 26
click at [1173, 167] on li "Atribuída" at bounding box center [1247, 168] width 206 height 26
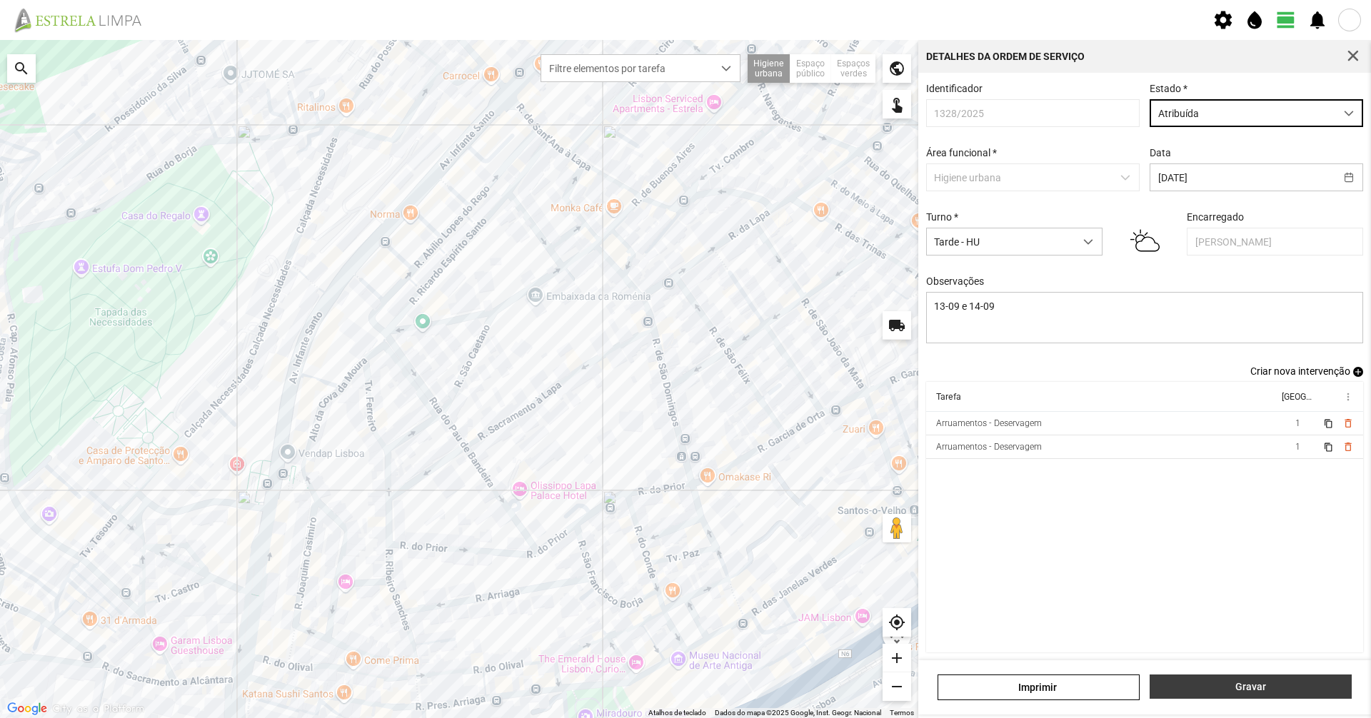
click at [1240, 684] on span "Gravar" at bounding box center [1250, 686] width 187 height 11
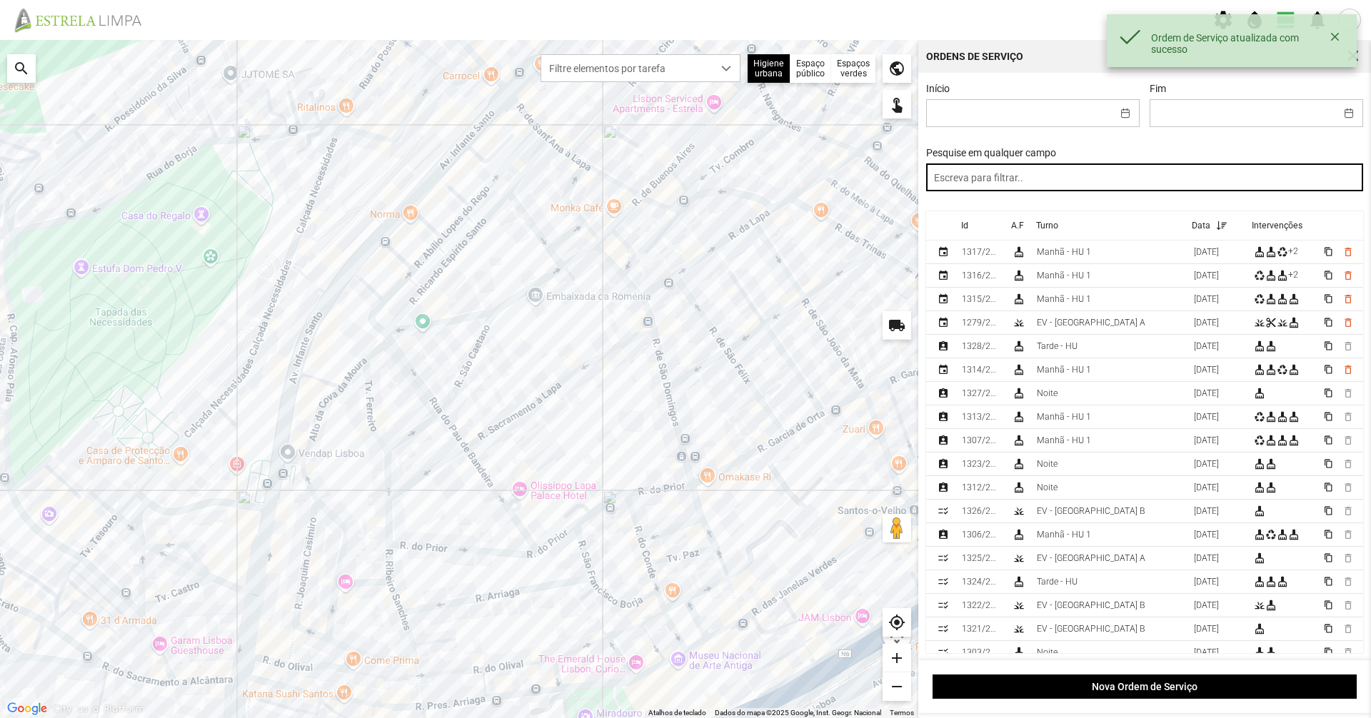
click at [1028, 190] on input "text" at bounding box center [1145, 177] width 438 height 28
type input "tarde"
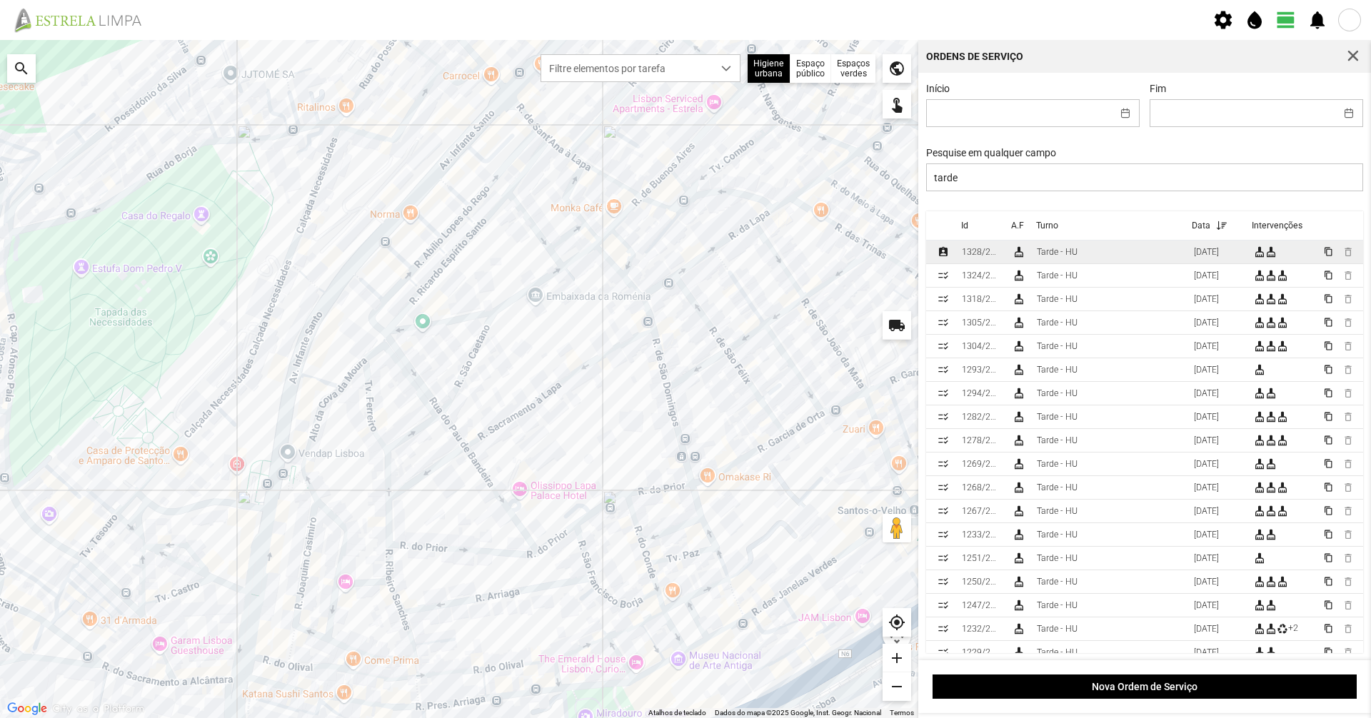
click at [1032, 261] on td "Tarde - HU" at bounding box center [1109, 253] width 157 height 24
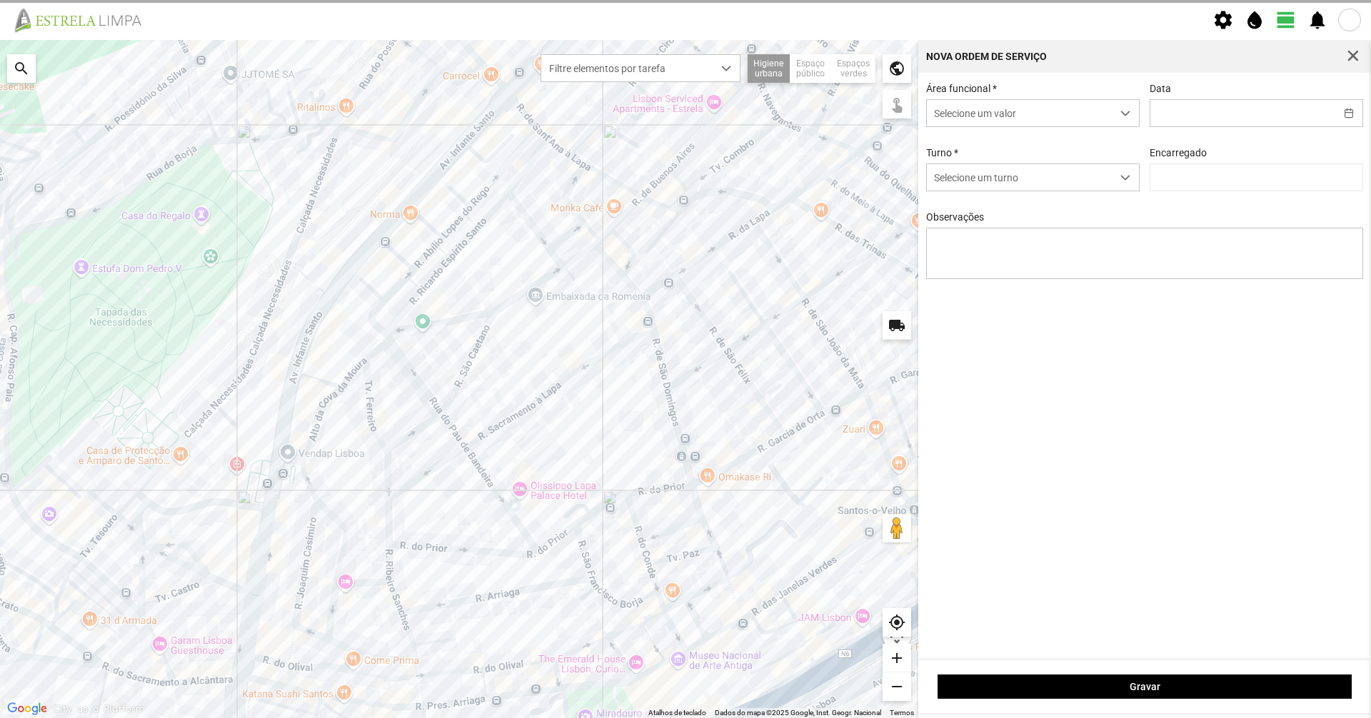
type input "[DATE]"
type textarea "13-09 e 14-09"
type input "[PERSON_NAME]"
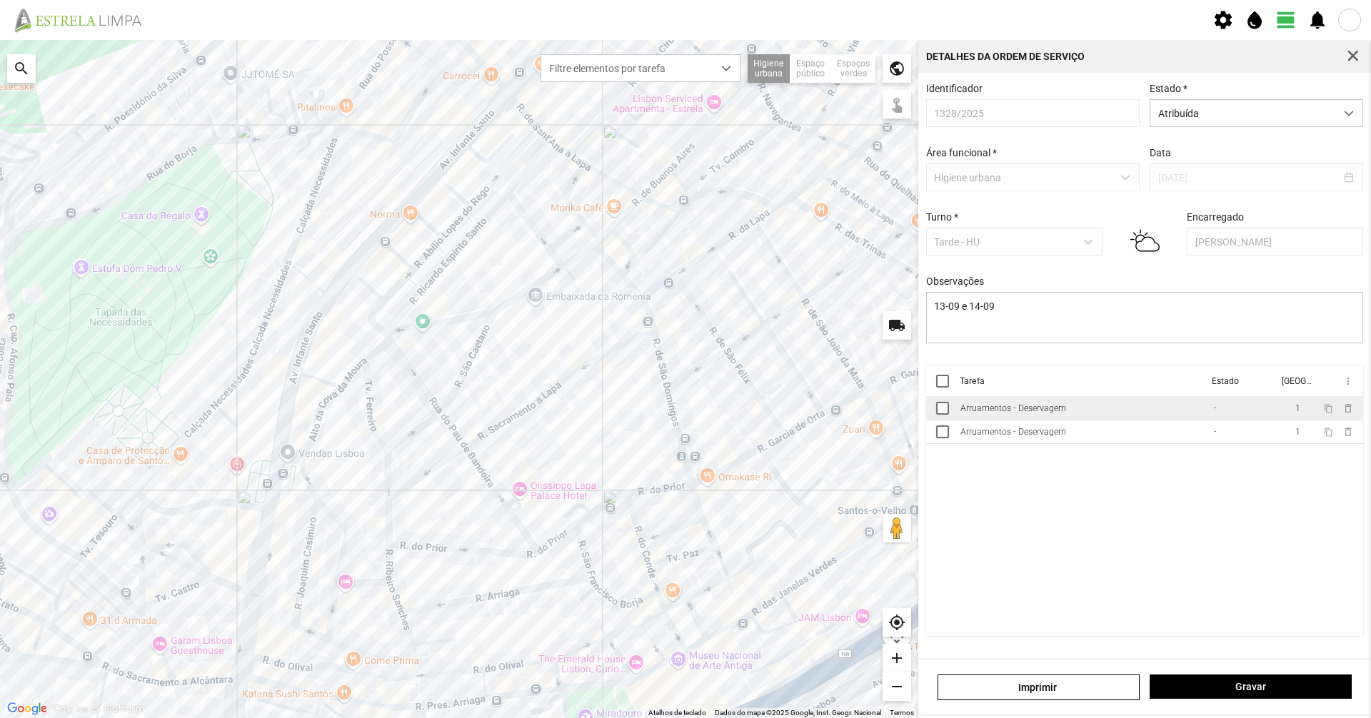
click at [1017, 413] on div "Arruamentos - Deservagem" at bounding box center [1013, 408] width 106 height 10
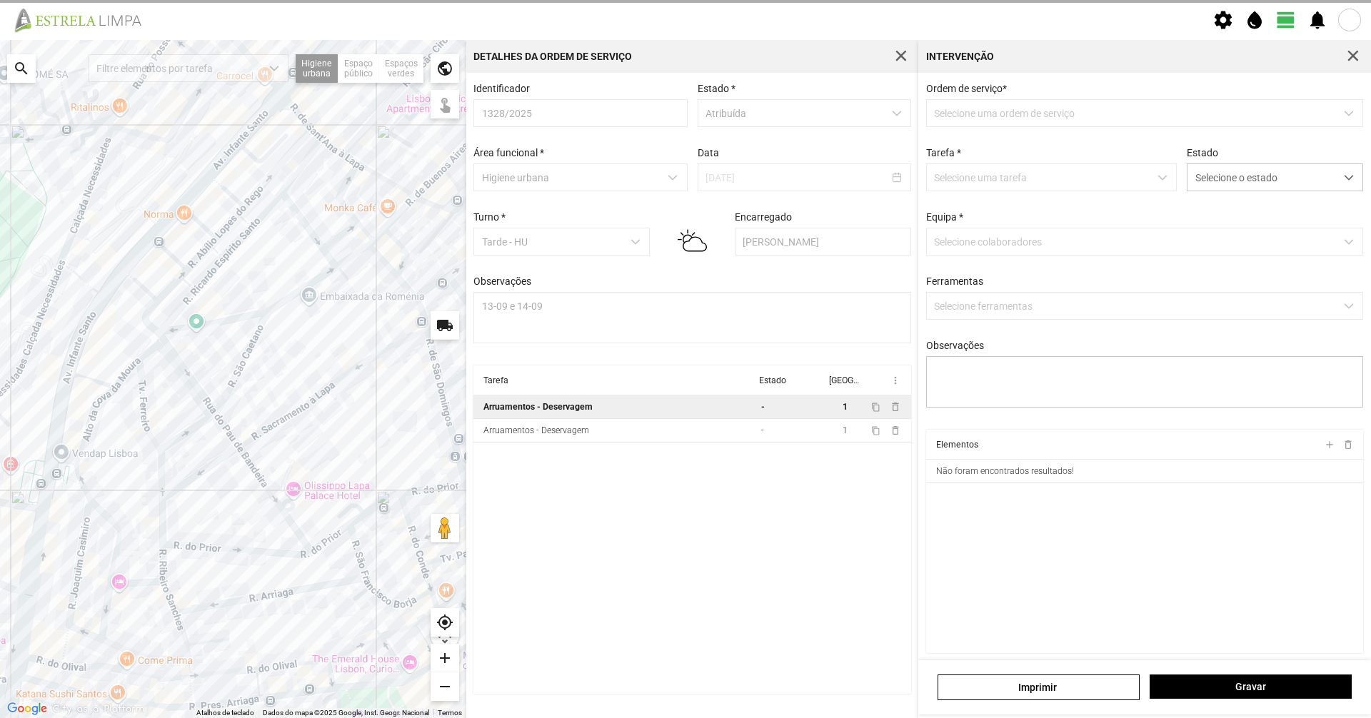
type textarea "13-09"
click at [1252, 181] on span "Selecione o estado" at bounding box center [1261, 177] width 148 height 26
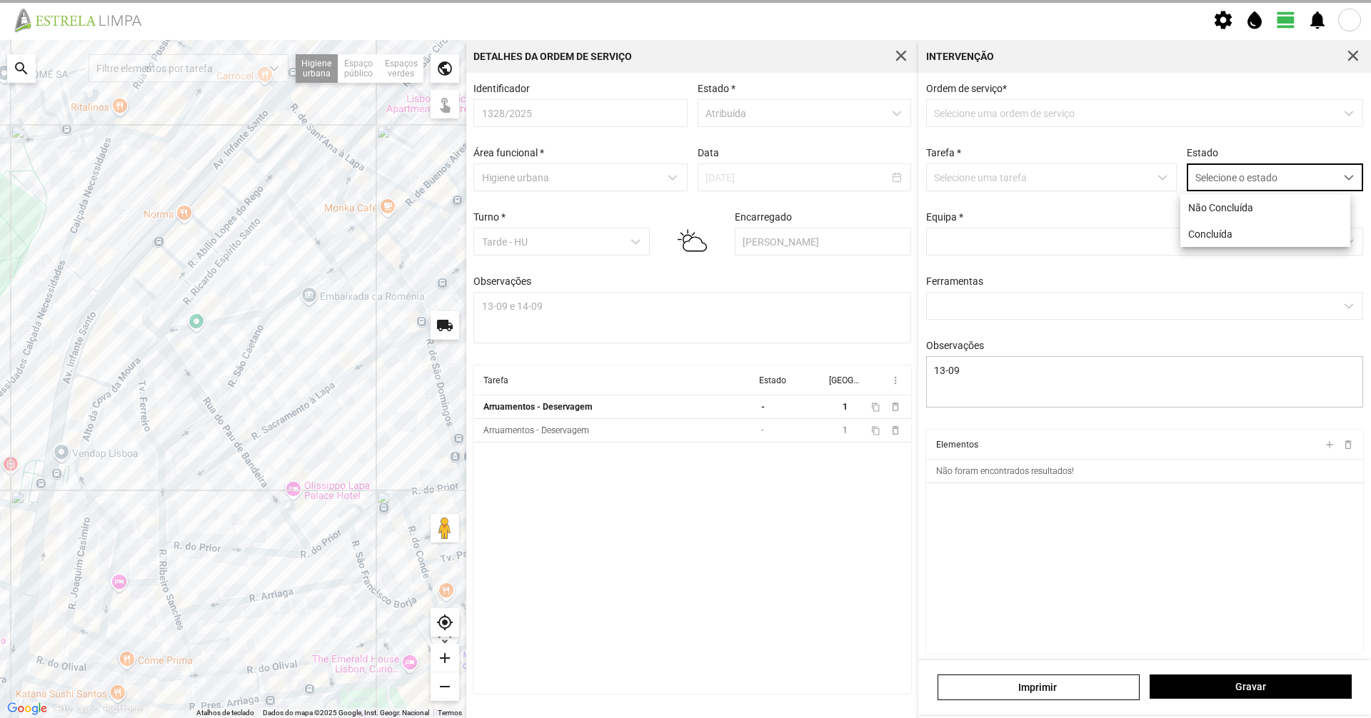
click at [1223, 250] on p-multiselect "Selecione colaboradores" at bounding box center [1145, 242] width 438 height 28
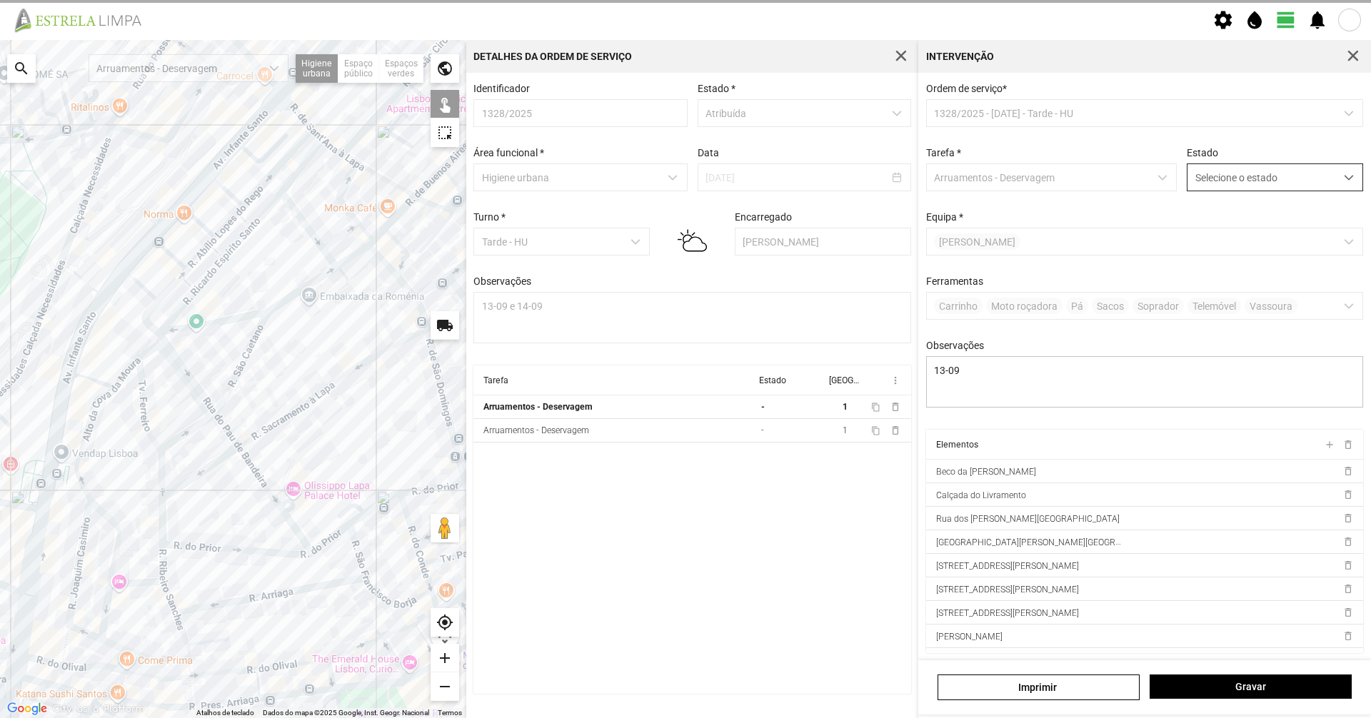
click at [1236, 176] on span "Selecione o estado" at bounding box center [1261, 177] width 148 height 26
click at [1206, 231] on li "Concluída" at bounding box center [1265, 234] width 170 height 26
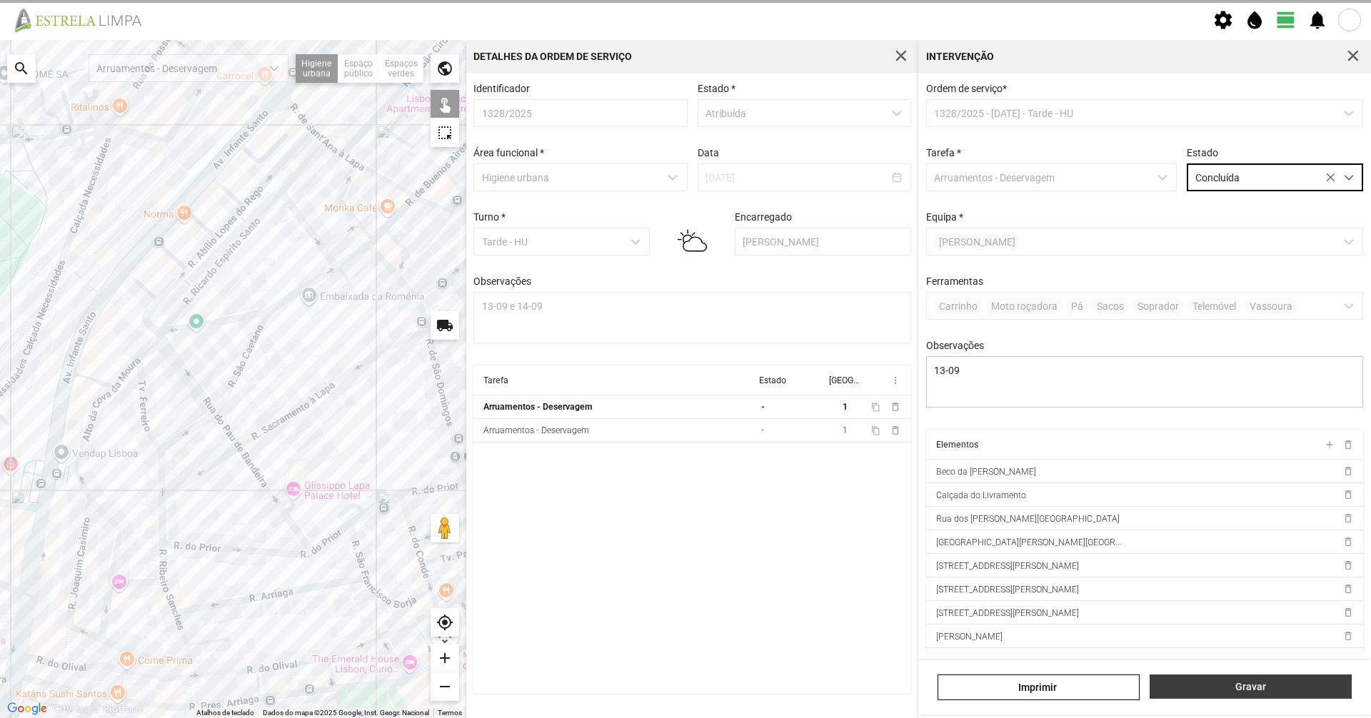
click at [1234, 691] on span "Gravar" at bounding box center [1250, 686] width 187 height 11
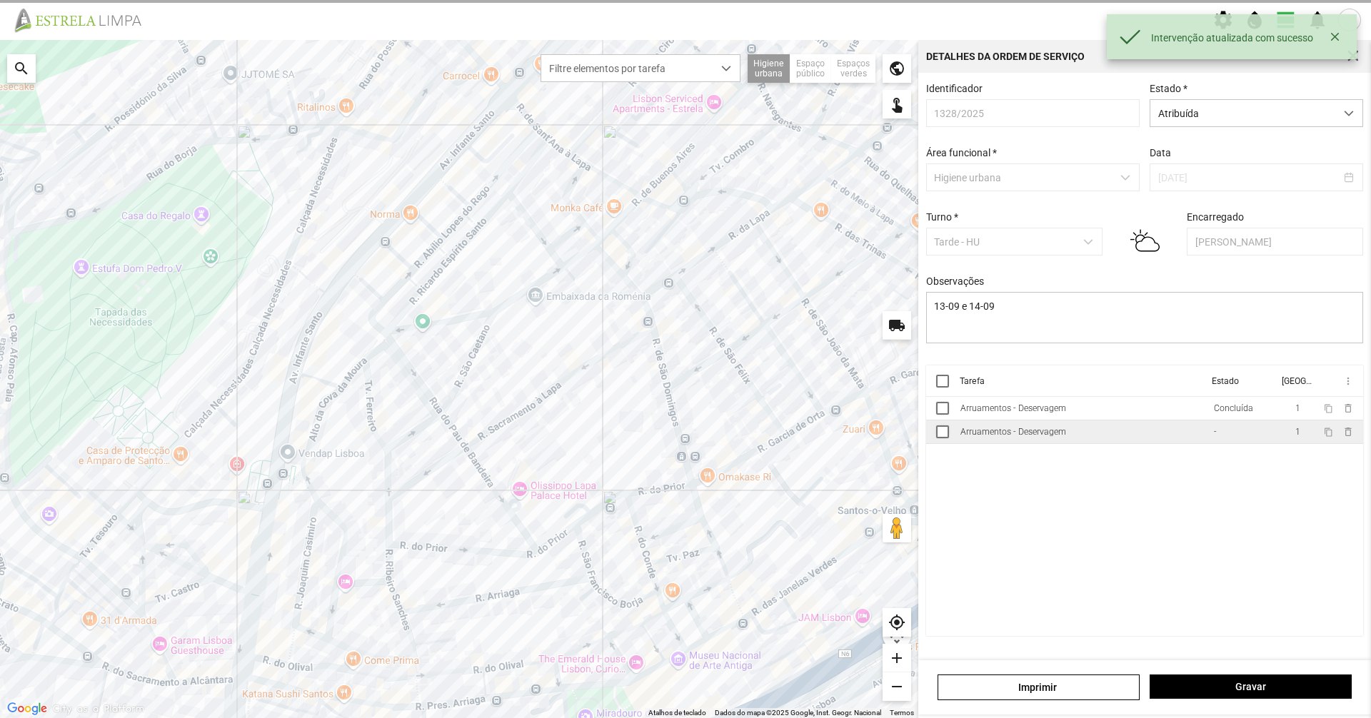
click at [1041, 437] on div "Arruamentos - Deservagem" at bounding box center [1013, 432] width 106 height 10
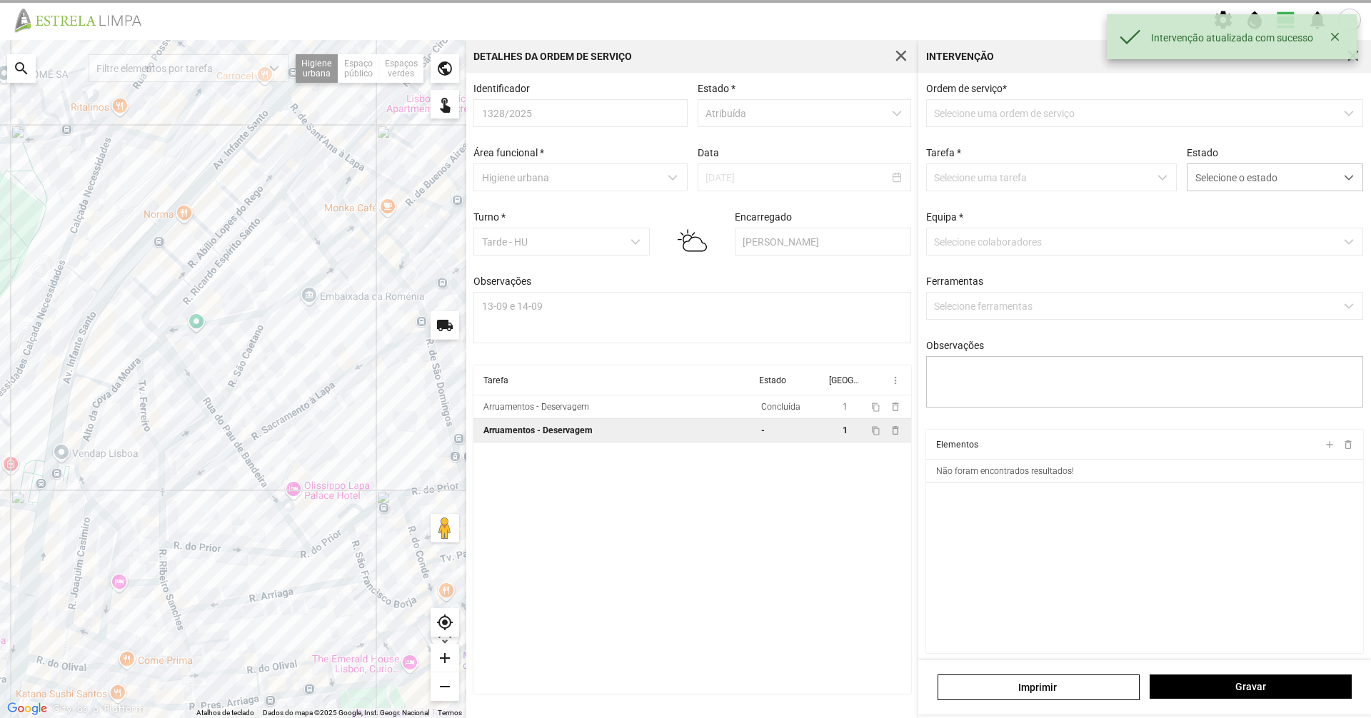
type textarea "14-09"
click at [1234, 172] on span "Selecione o estado" at bounding box center [1261, 177] width 148 height 26
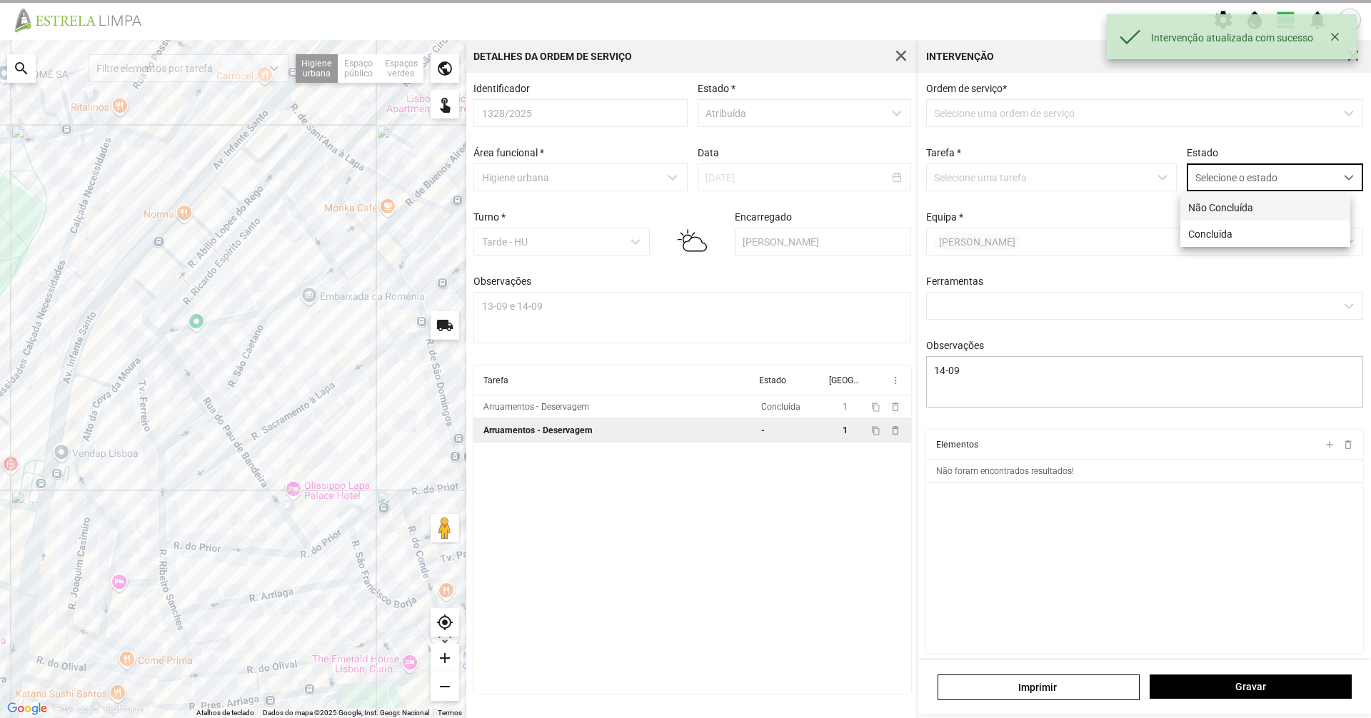
scroll to position [8, 64]
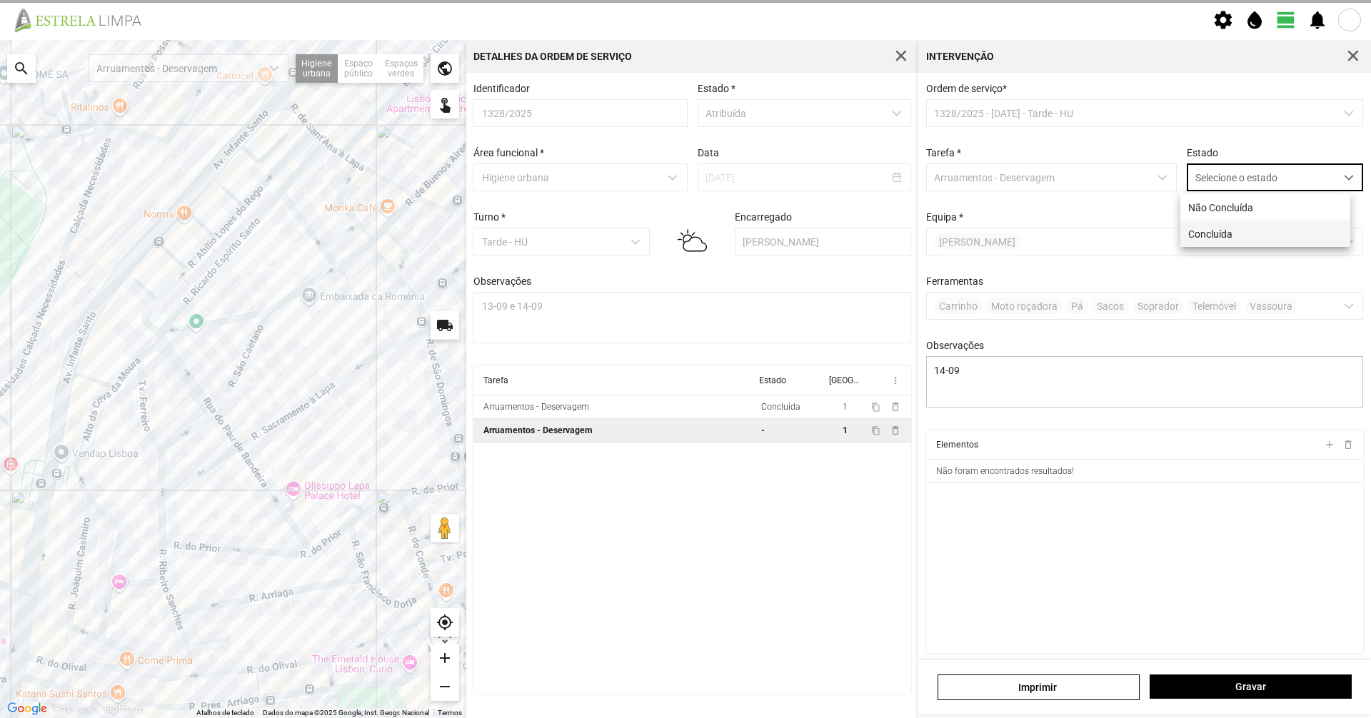
click at [1216, 233] on li "Concluída" at bounding box center [1265, 234] width 170 height 26
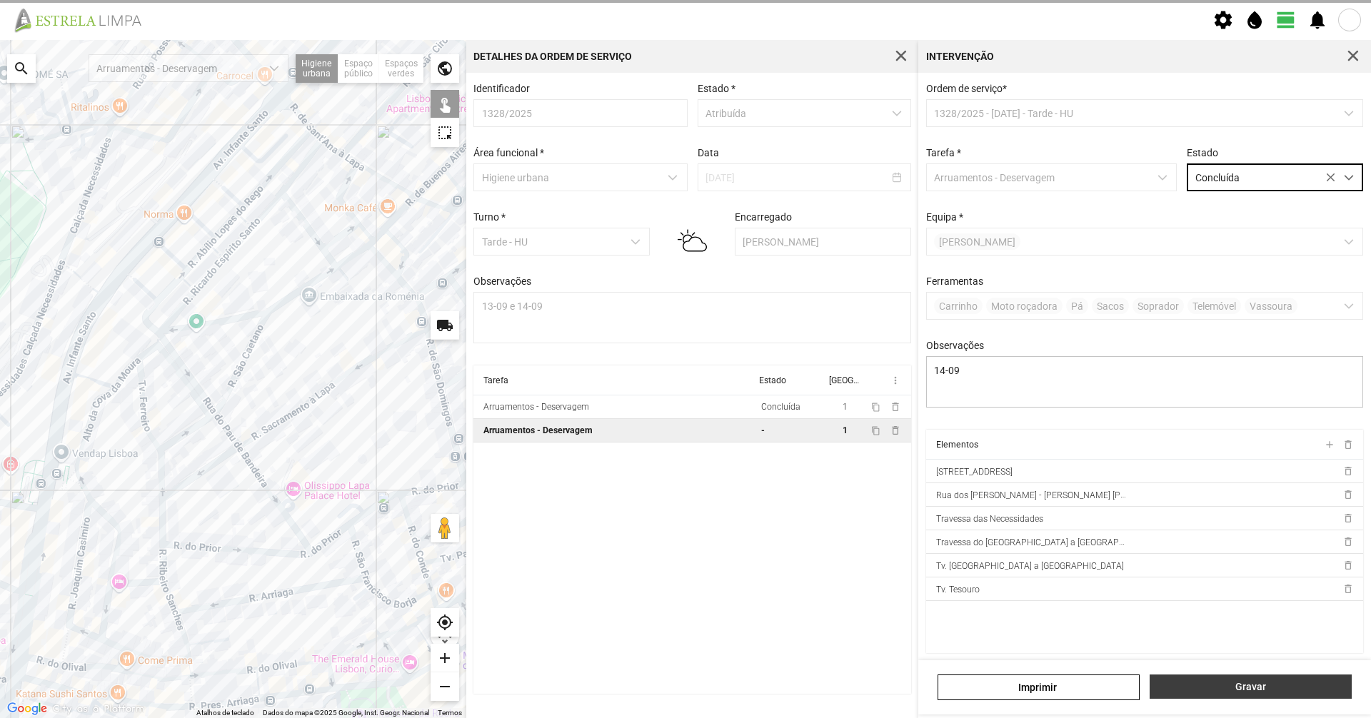
click at [1204, 696] on button "Gravar" at bounding box center [1250, 687] width 202 height 24
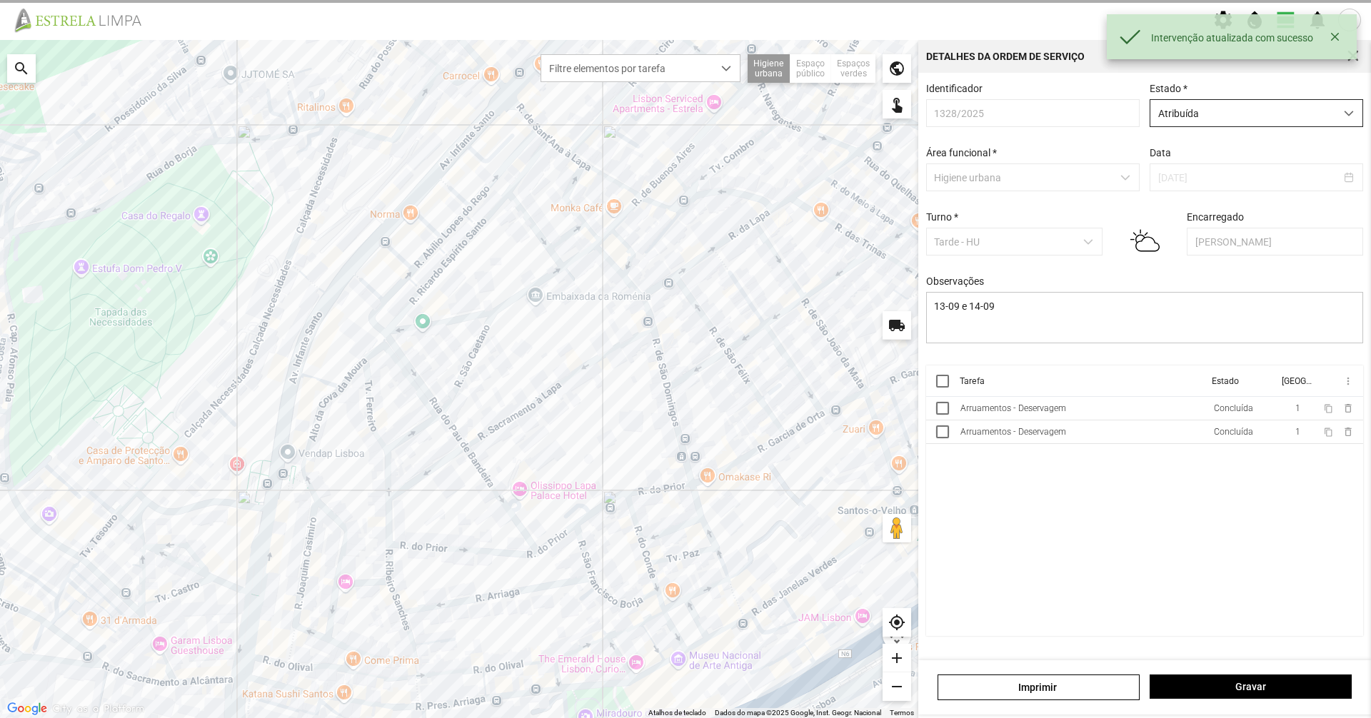
click at [1191, 106] on span "Atribuída" at bounding box center [1242, 113] width 185 height 26
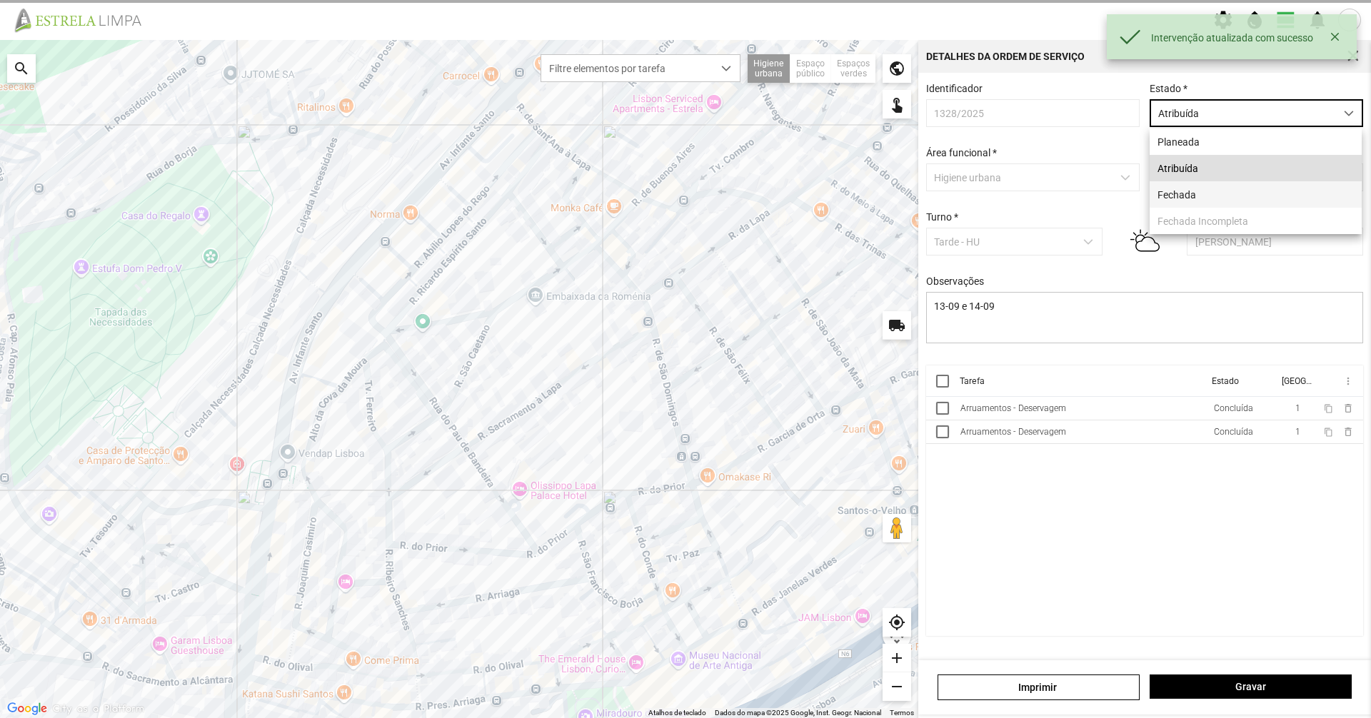
click at [1175, 206] on li "Fechada" at bounding box center [1255, 194] width 212 height 26
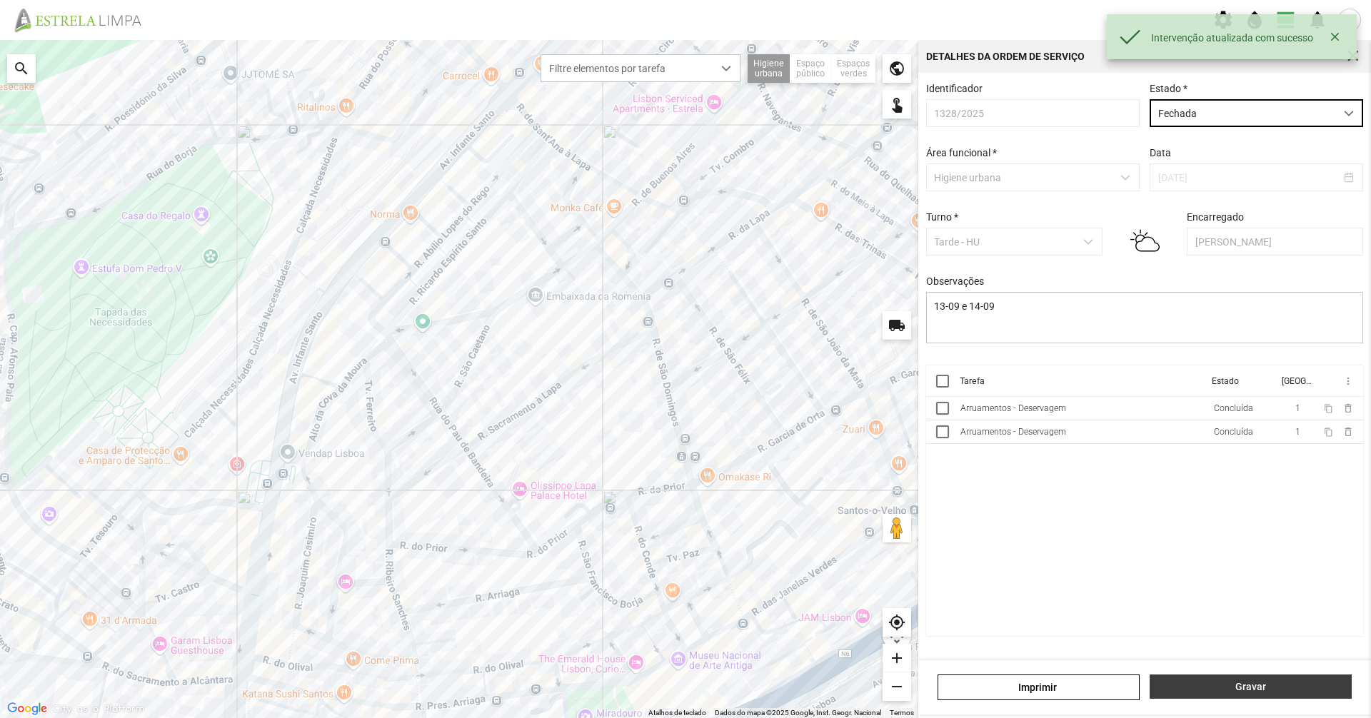
click at [1191, 685] on span "Gravar" at bounding box center [1250, 686] width 187 height 11
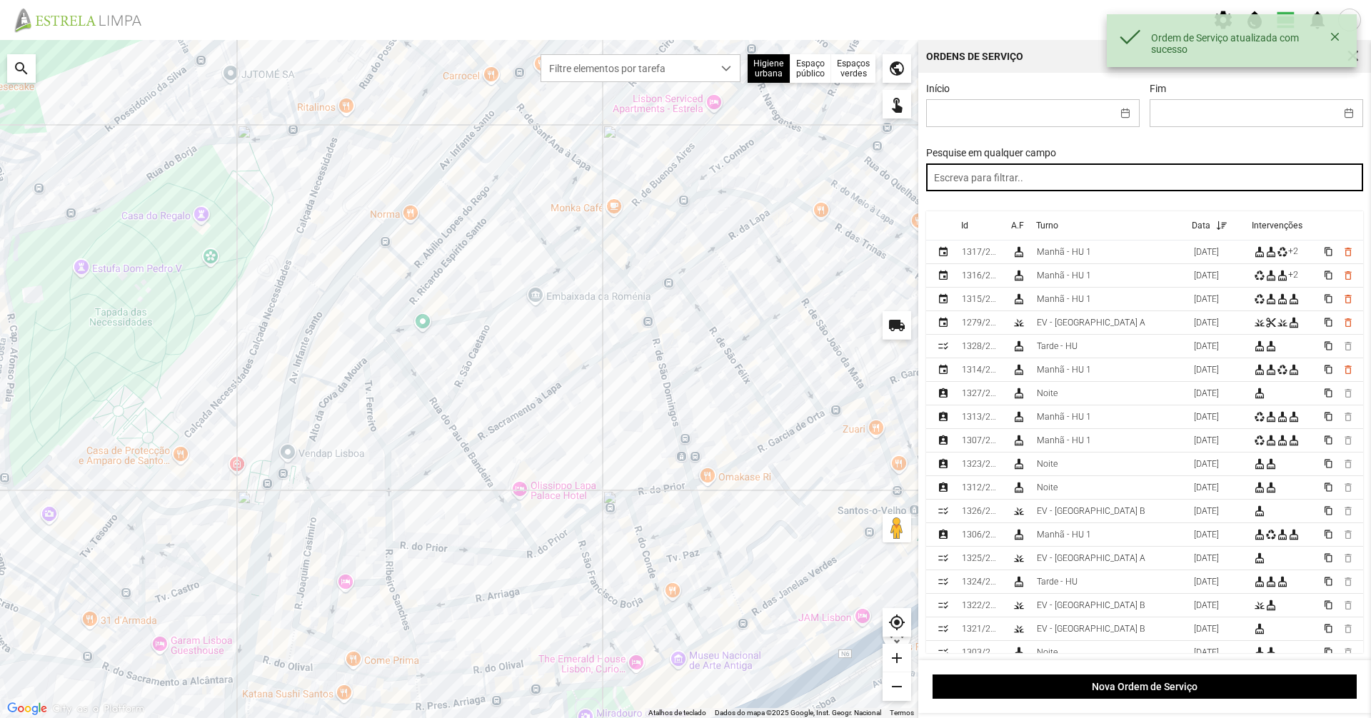
click at [1048, 176] on input "text" at bounding box center [1145, 177] width 438 height 28
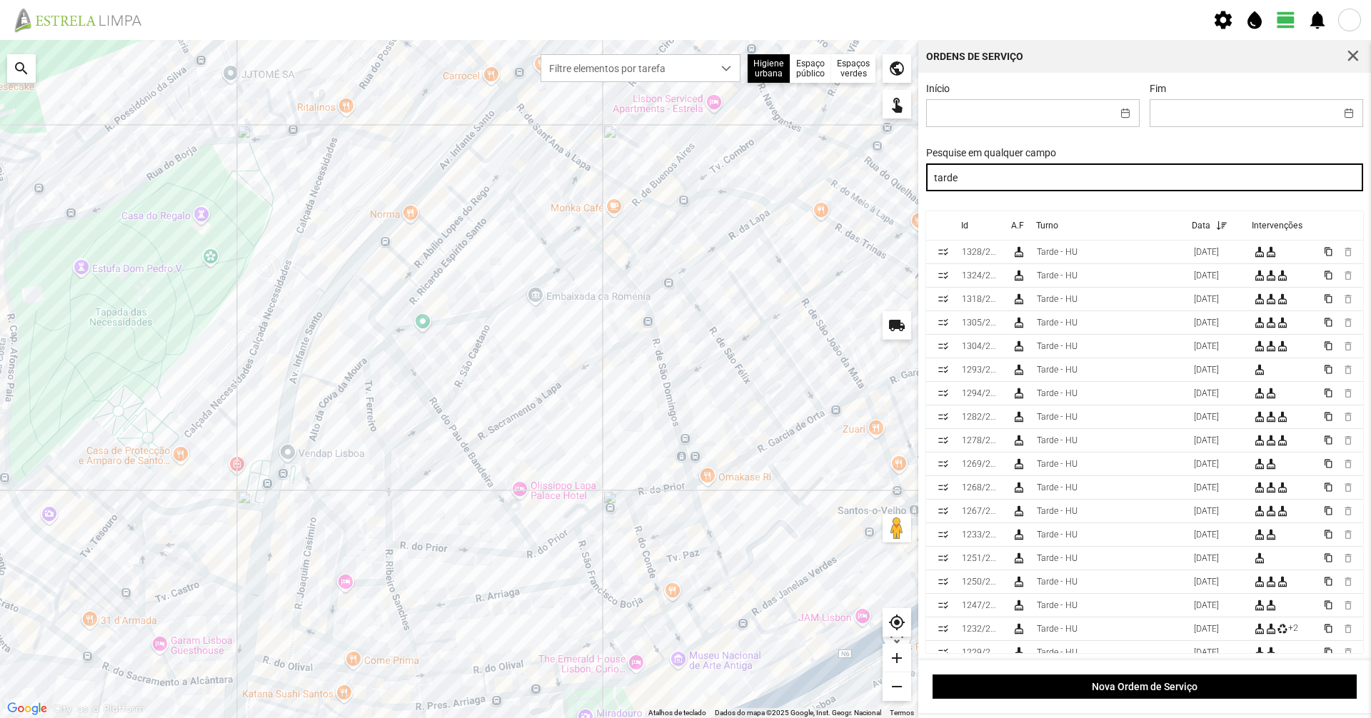
click at [1053, 188] on input "tarde" at bounding box center [1145, 177] width 438 height 28
drag, startPoint x: 1026, startPoint y: 176, endPoint x: 841, endPoint y: 212, distance: 188.4
click at [843, 190] on div "Para navegar no mapa com gestos de toque, toque duas vezes sem soltar no mapa e…" at bounding box center [685, 379] width 1371 height 678
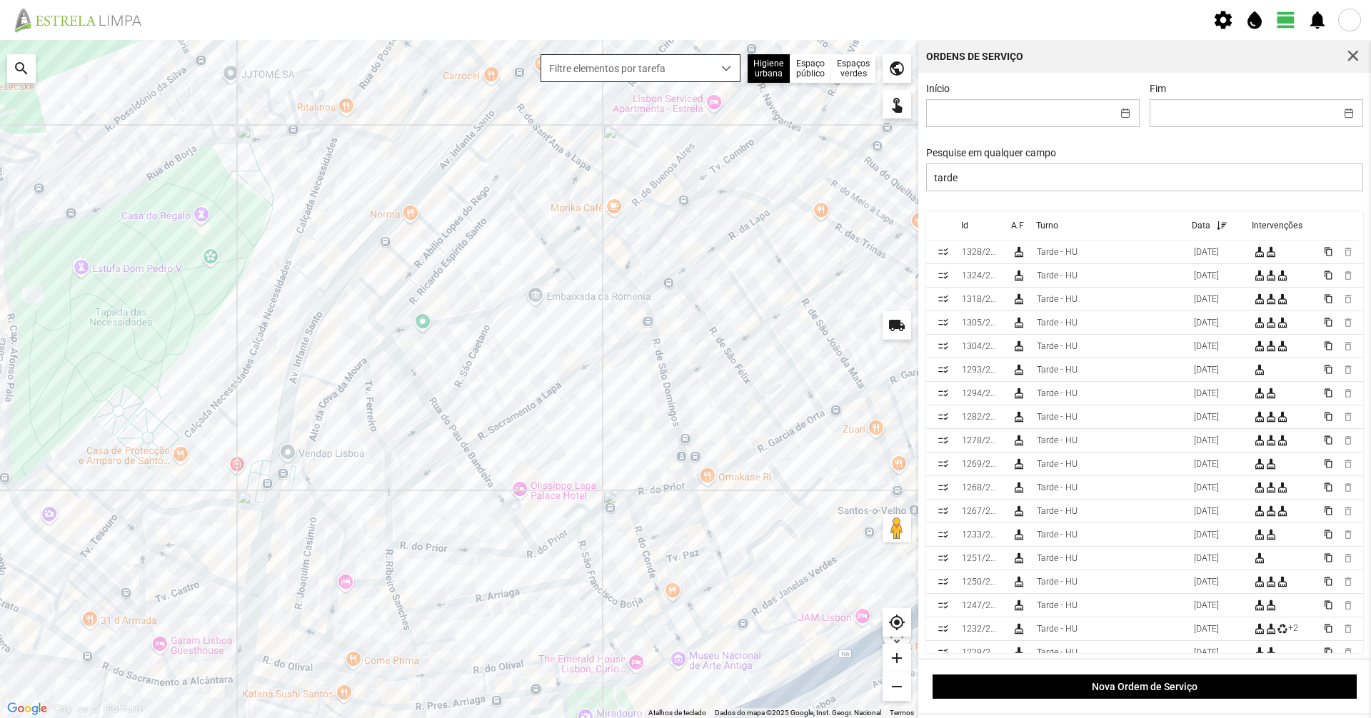
click at [561, 58] on span "Filtre elementos por tarefa" at bounding box center [626, 68] width 171 height 26
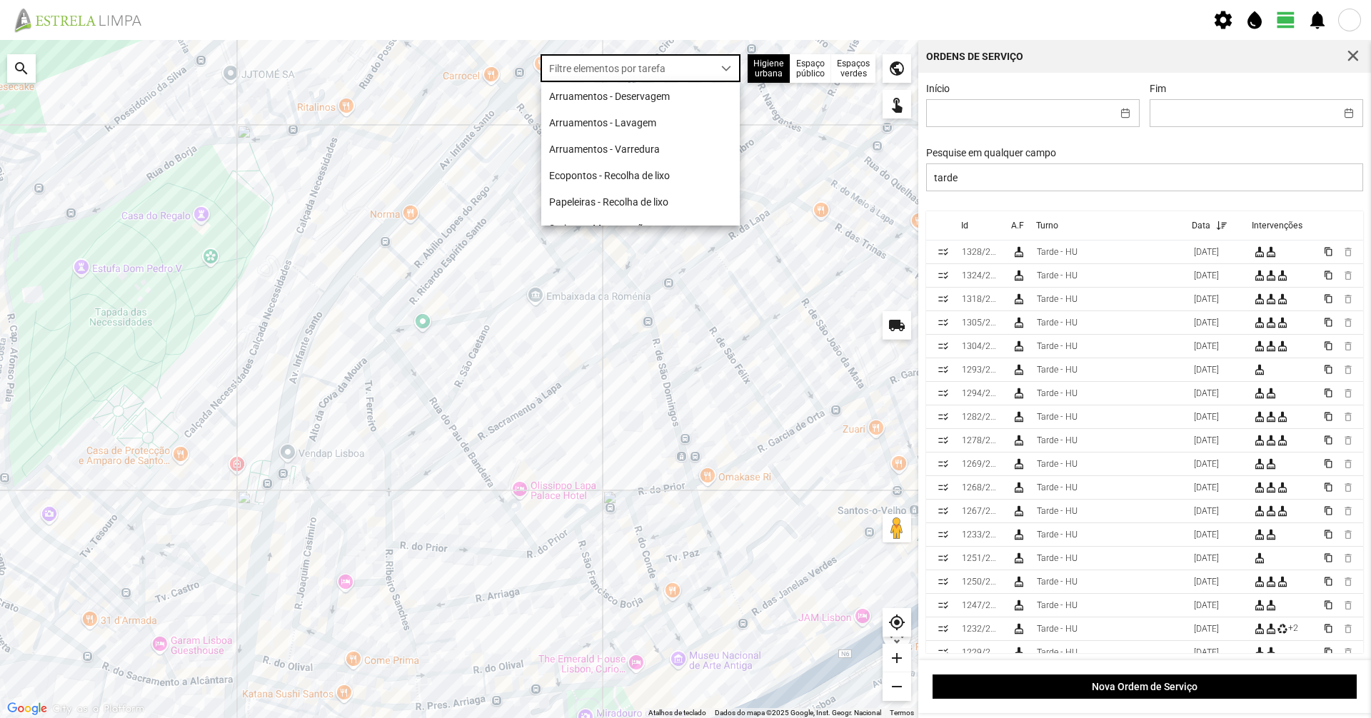
scroll to position [8, 64]
click at [576, 86] on li "Arruamentos - Deservagem" at bounding box center [640, 96] width 198 height 26
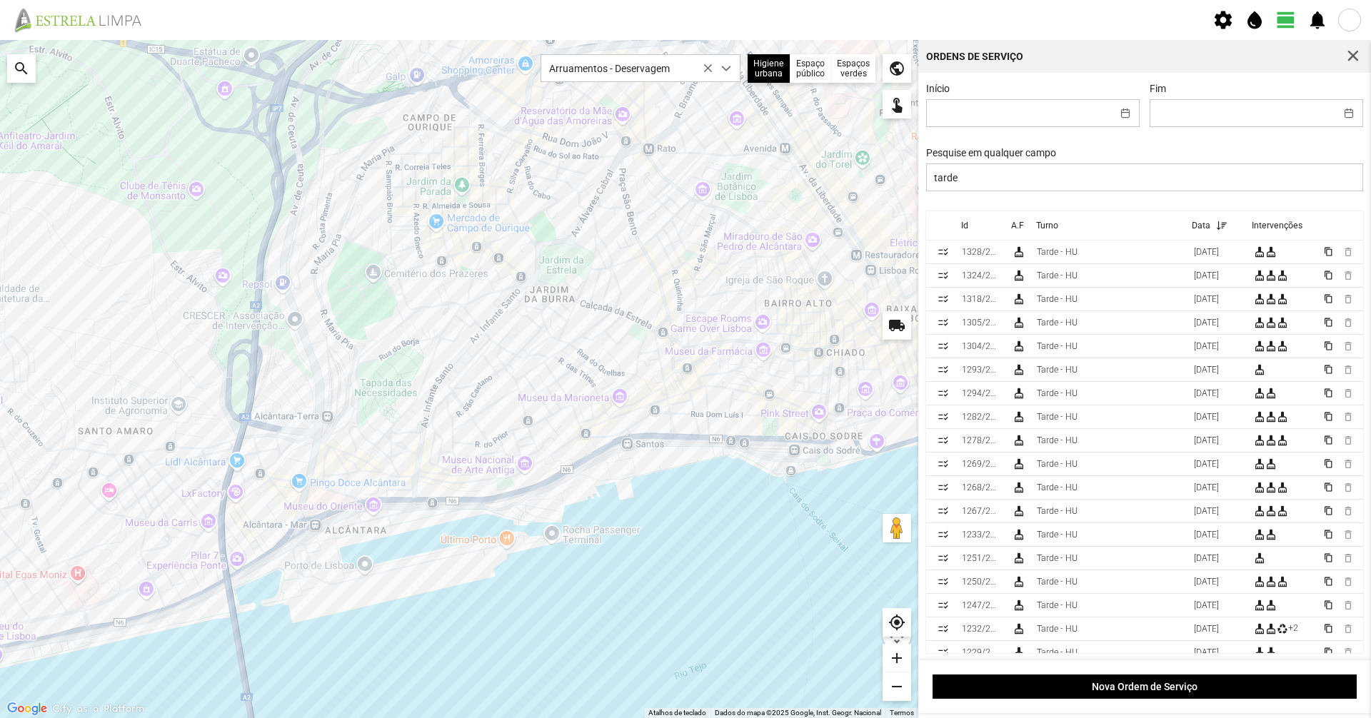
drag, startPoint x: 598, startPoint y: 500, endPoint x: 514, endPoint y: 542, distance: 93.5
click at [514, 542] on div at bounding box center [459, 379] width 918 height 678
drag, startPoint x: 785, startPoint y: 178, endPoint x: 824, endPoint y: 179, distance: 39.3
click at [785, 179] on div at bounding box center [459, 379] width 918 height 678
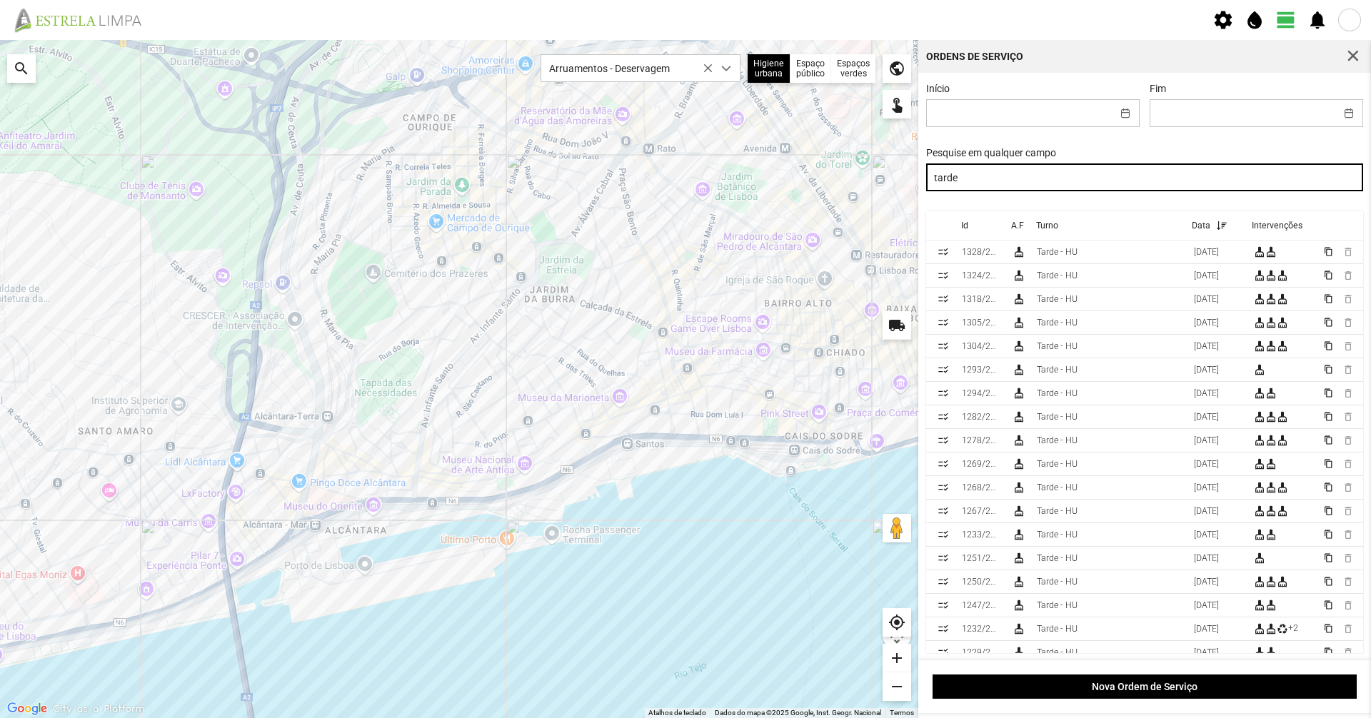
drag, startPoint x: 1029, startPoint y: 177, endPoint x: 719, endPoint y: 179, distance: 309.8
click at [732, 178] on div "Para navegar no mapa com gestos de toque, toque duas vezes sem soltar no mapa e…" at bounding box center [685, 379] width 1371 height 678
type input "noite"
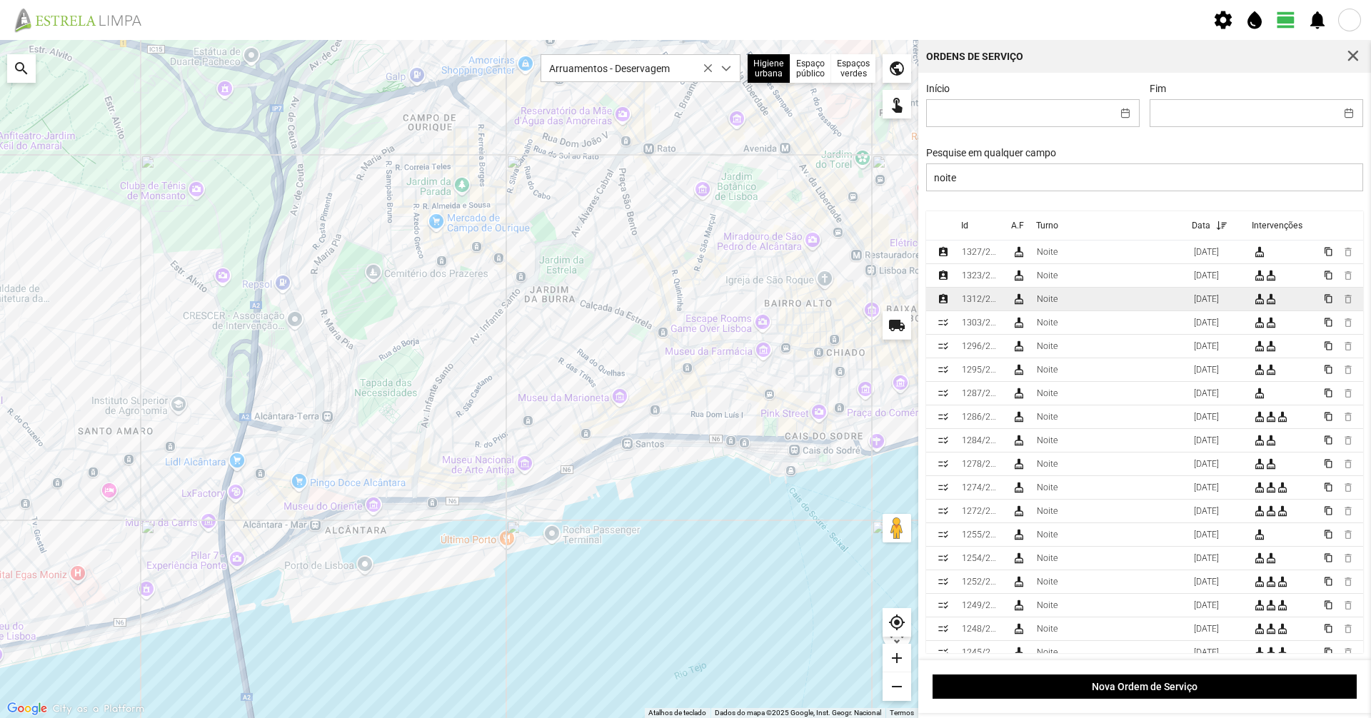
click at [1042, 311] on td "Noite" at bounding box center [1109, 300] width 157 height 24
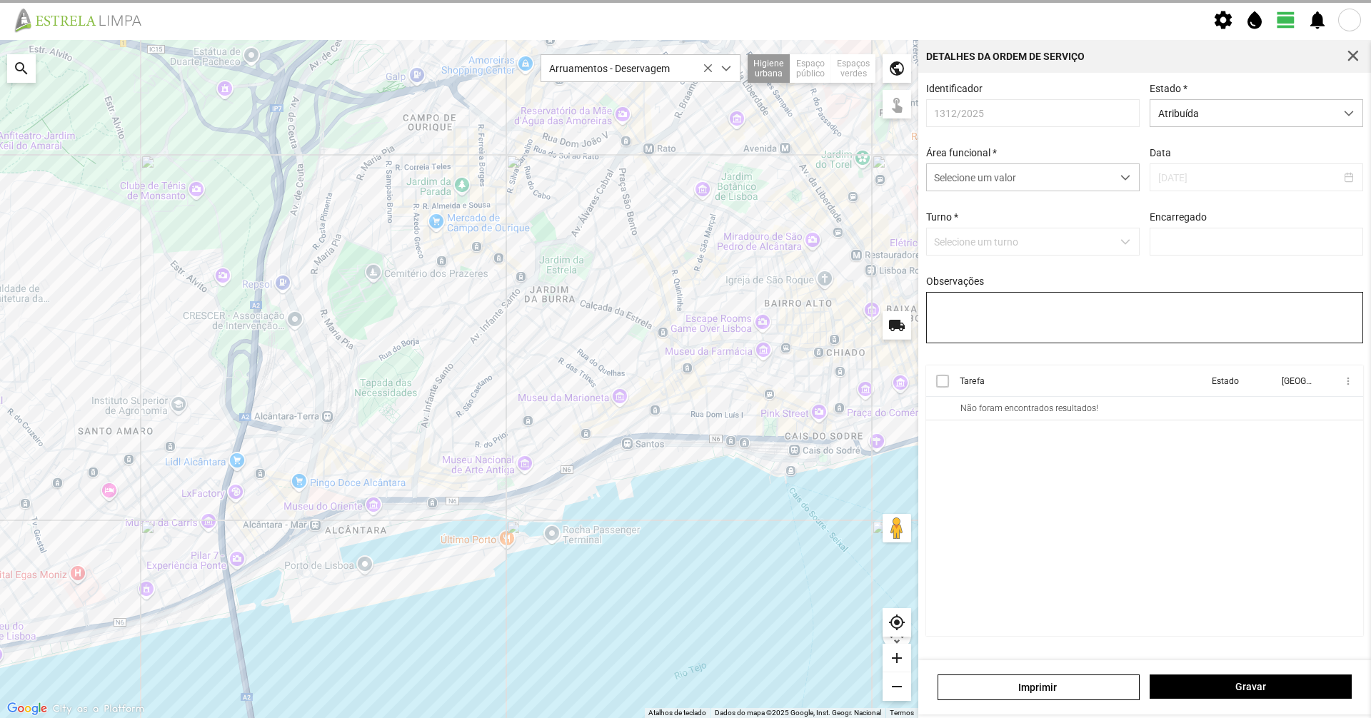
type input "[PERSON_NAME]"
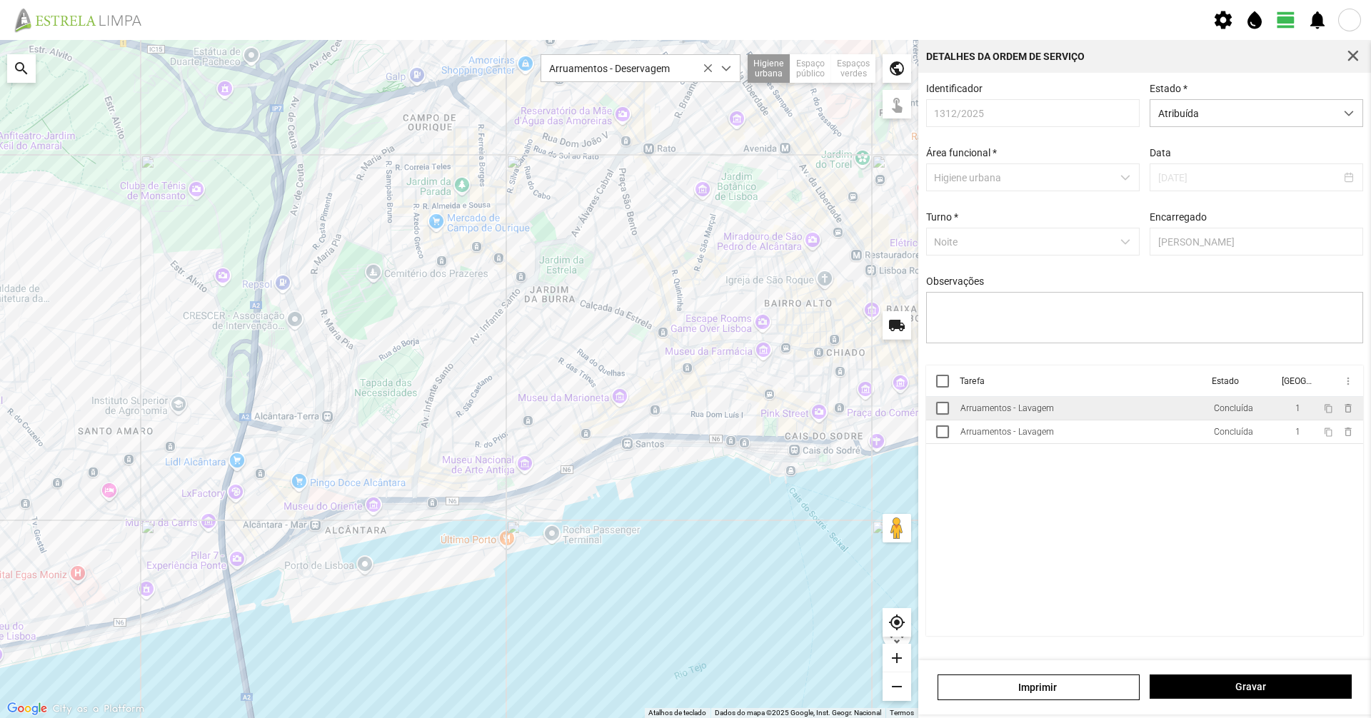
click at [1056, 410] on td "Arruamentos - Lavagem" at bounding box center [1080, 409] width 253 height 24
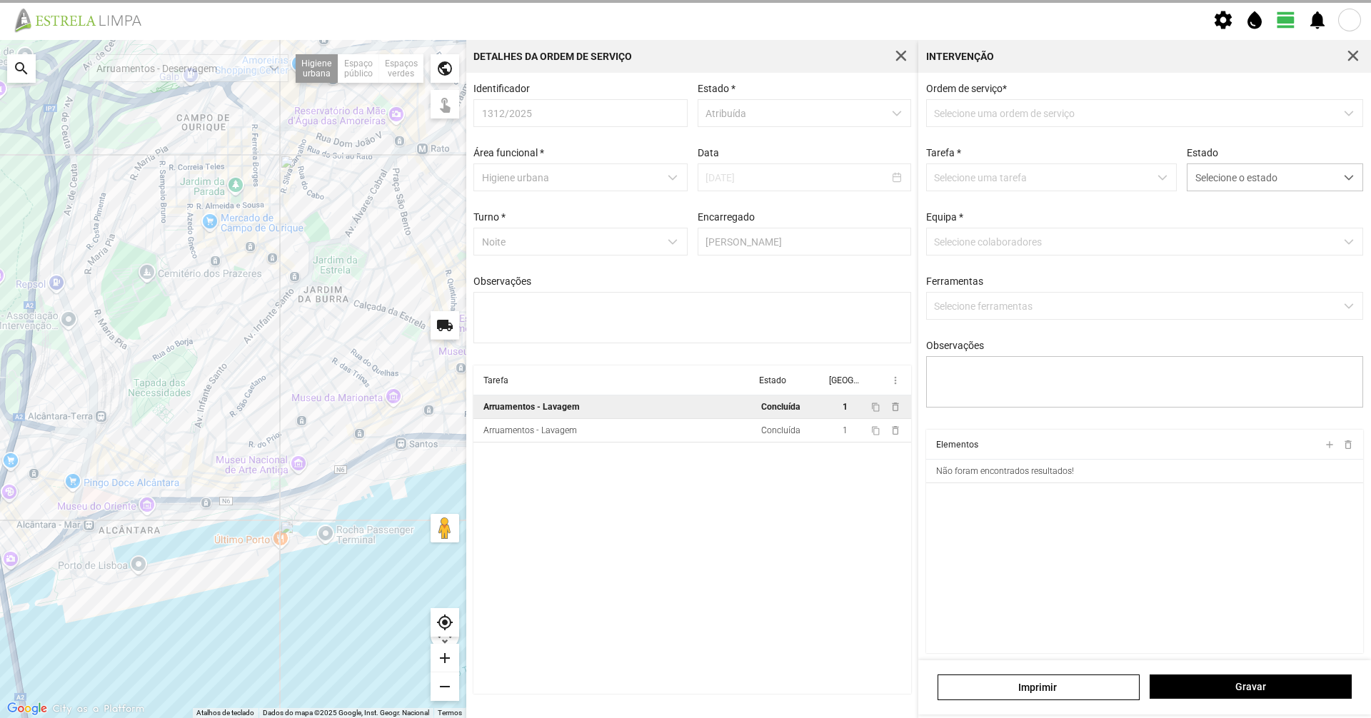
type textarea "[PERSON_NAME]"
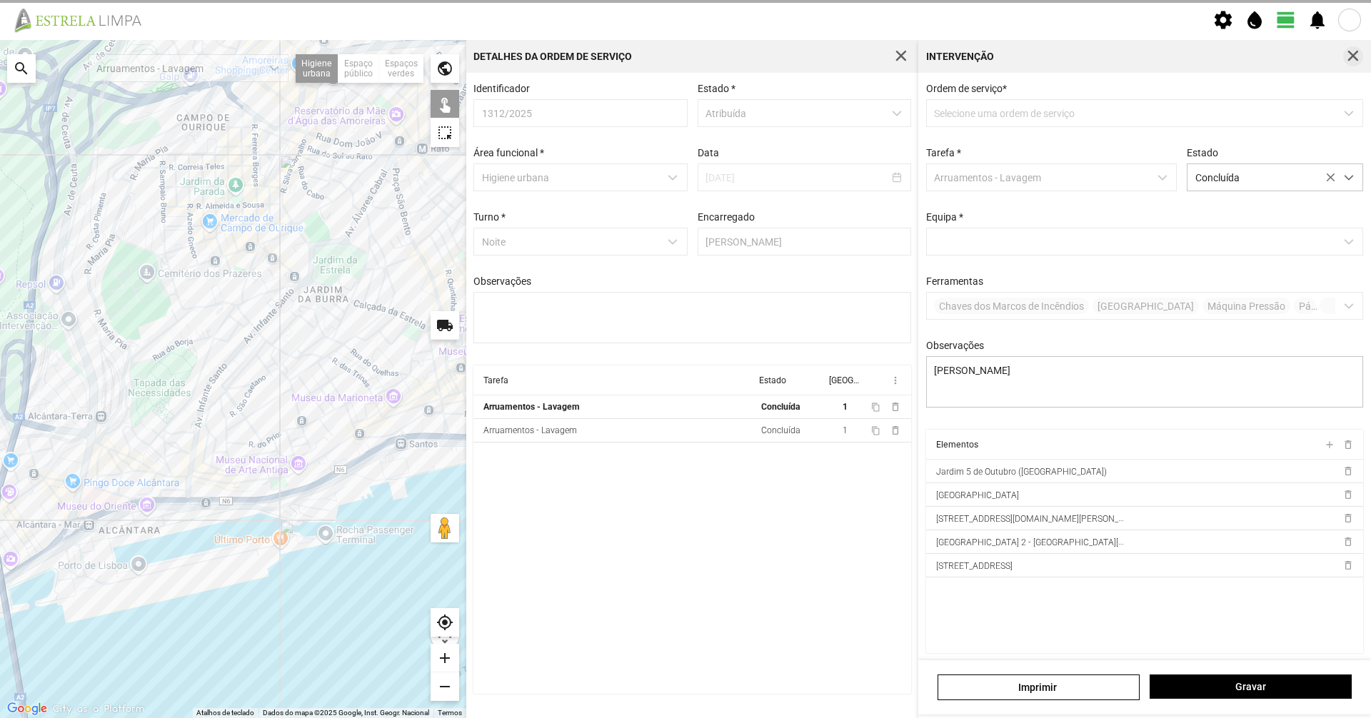
click at [1359, 49] on button "button" at bounding box center [1353, 56] width 20 height 20
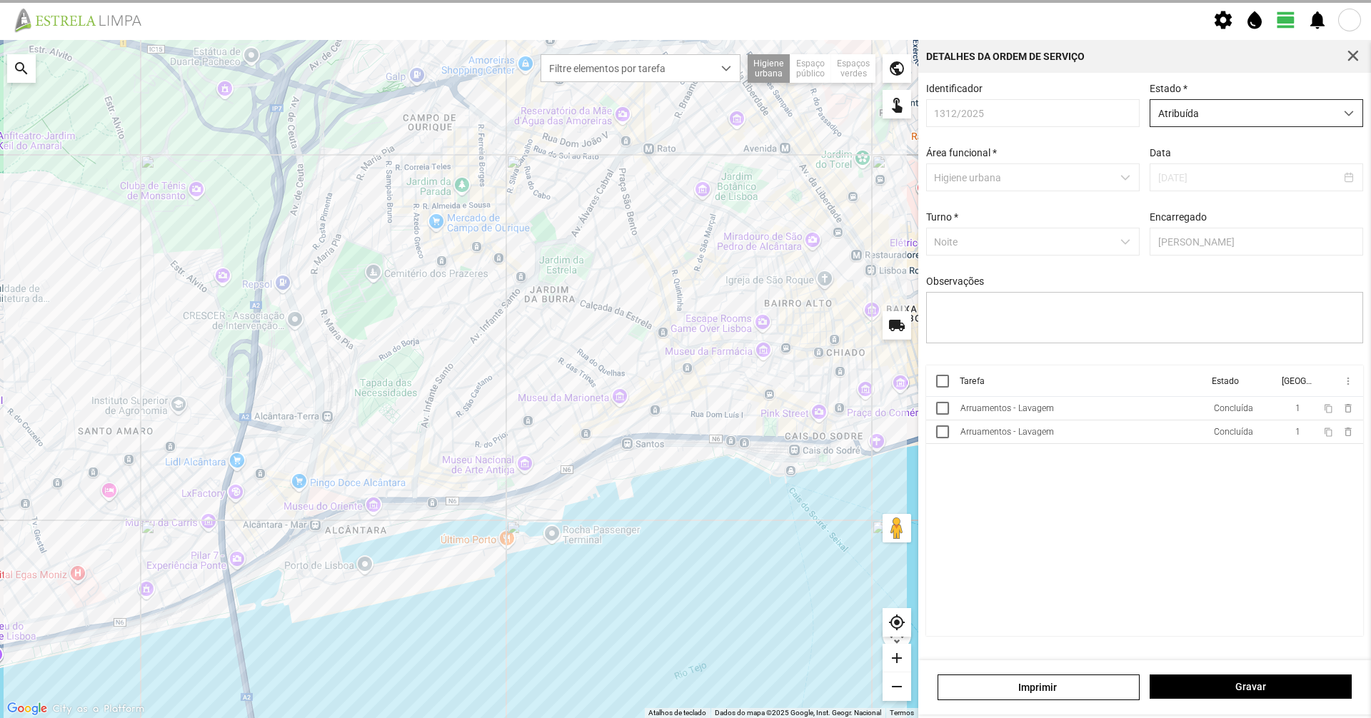
click at [1314, 109] on span "Atribuída" at bounding box center [1242, 113] width 185 height 26
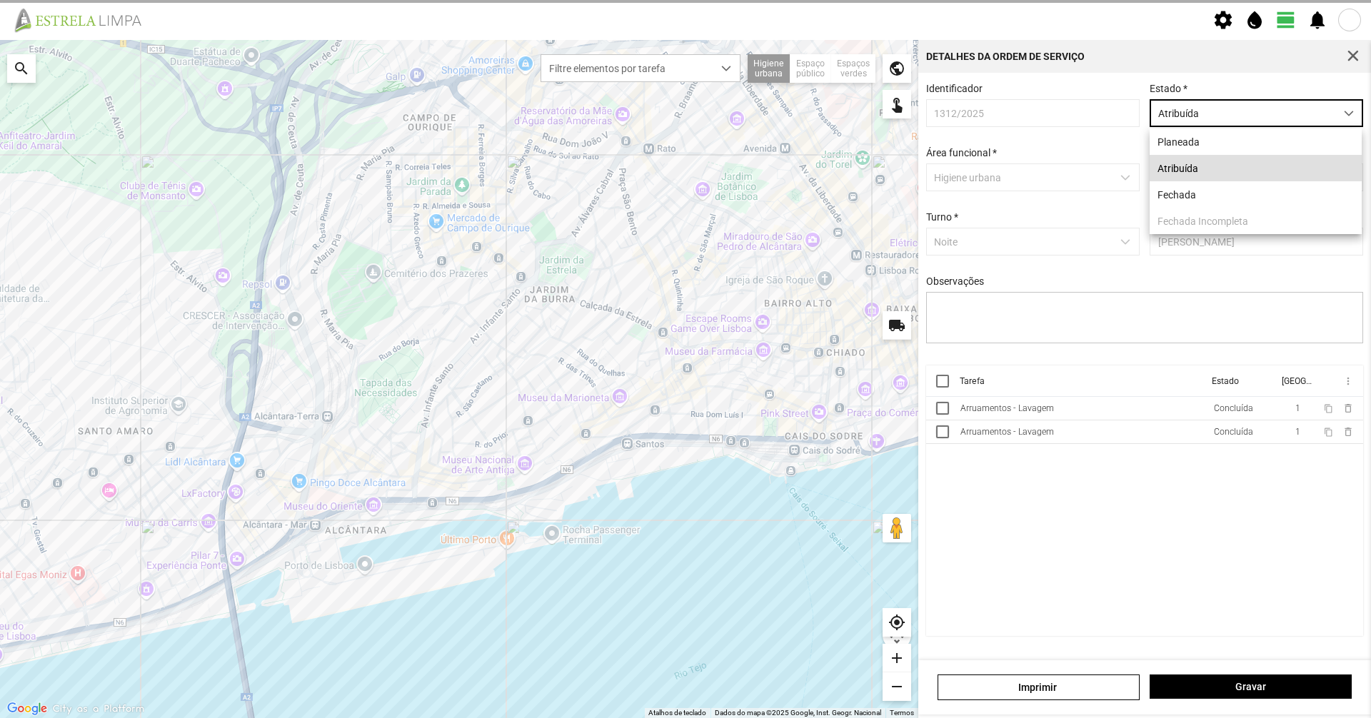
scroll to position [8, 64]
click at [1268, 192] on li "Fechada" at bounding box center [1255, 194] width 212 height 26
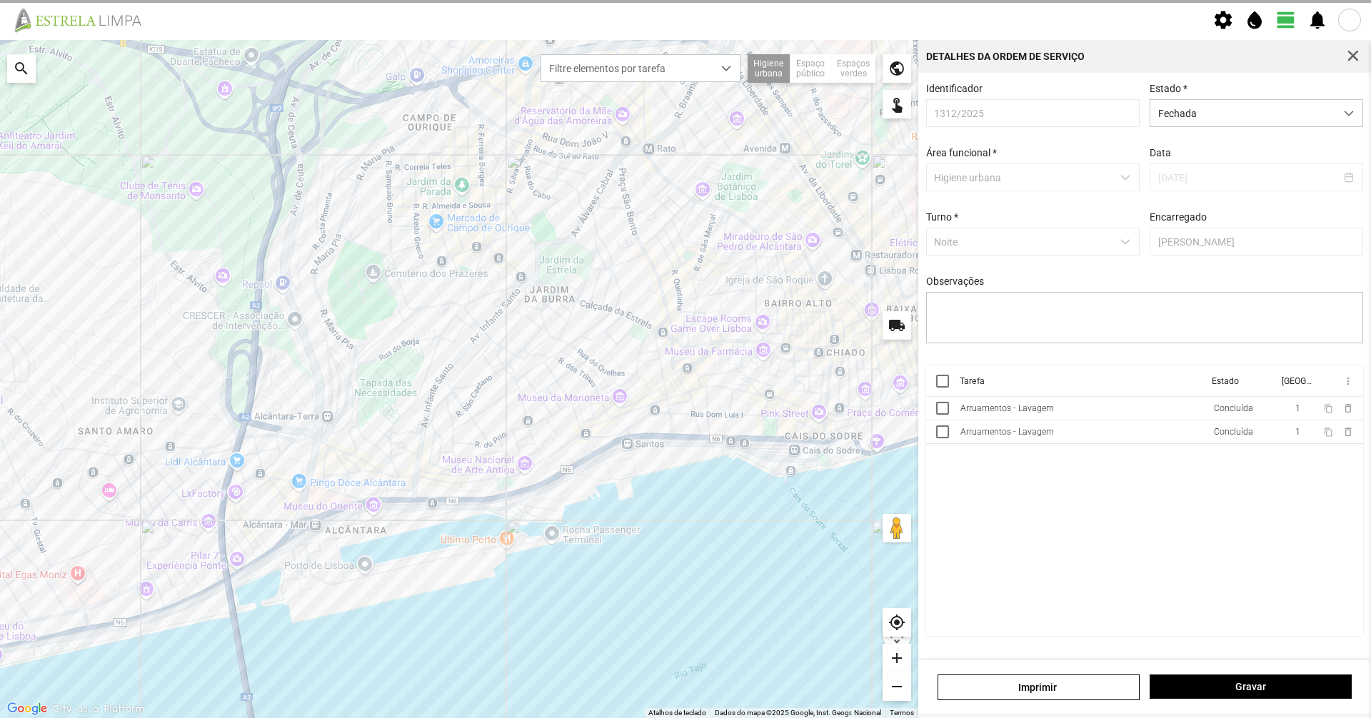
click at [1267, 654] on div "Identificador 1312/2025 Estado * Fechada Área funcional * Higiene urbana Data […" at bounding box center [1144, 367] width 453 height 588
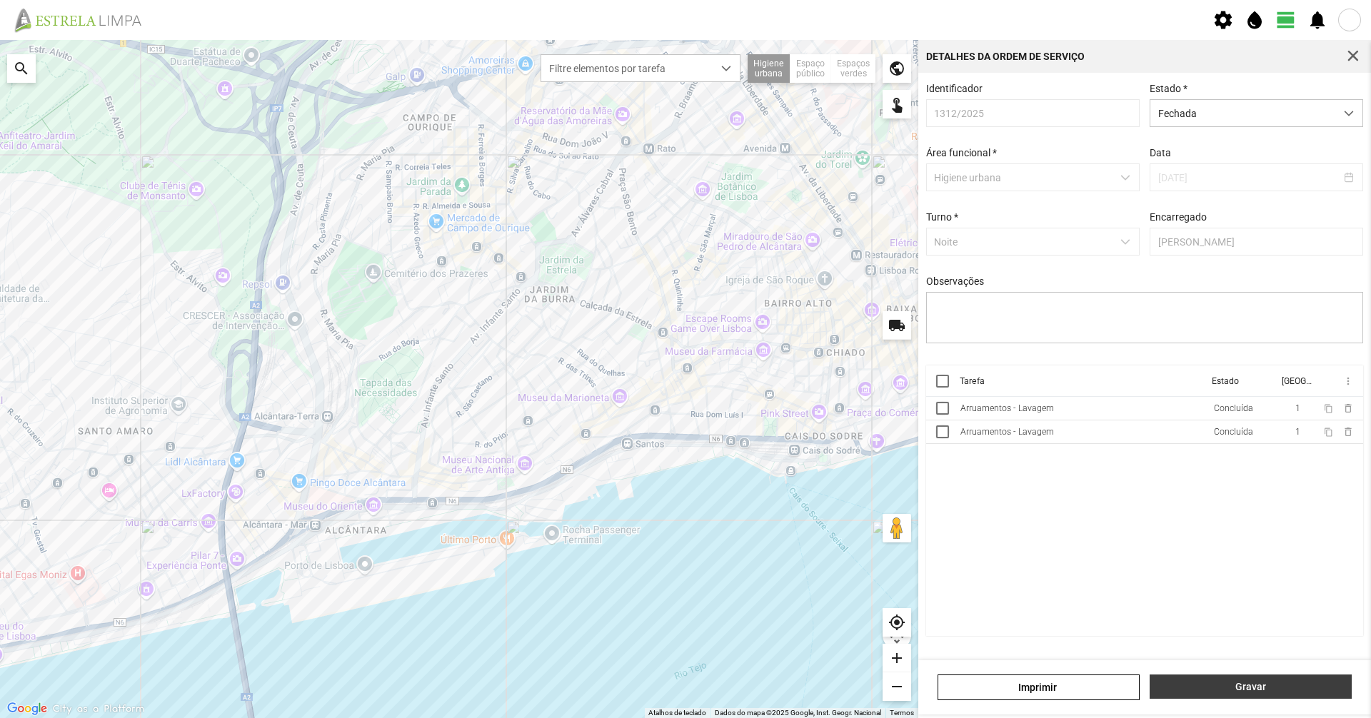
click at [1255, 680] on button "Gravar" at bounding box center [1250, 687] width 202 height 24
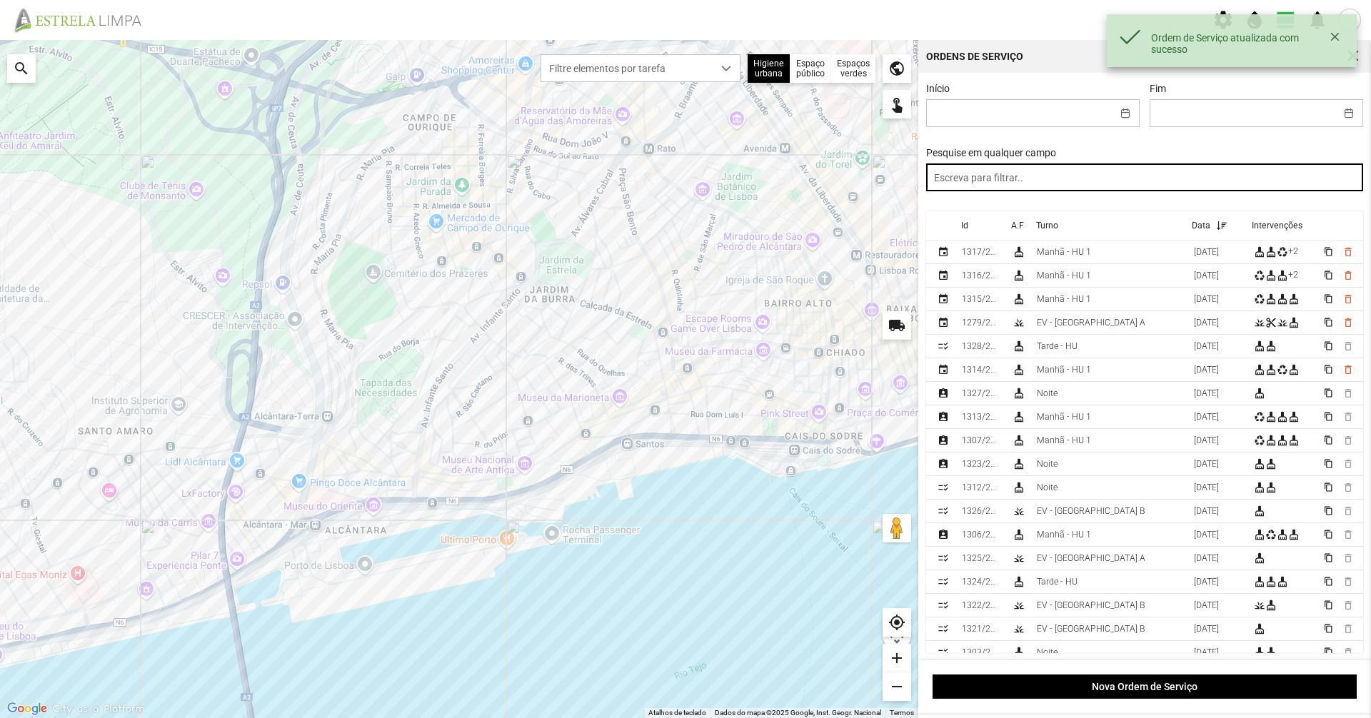
click at [1083, 188] on input "text" at bounding box center [1145, 177] width 438 height 28
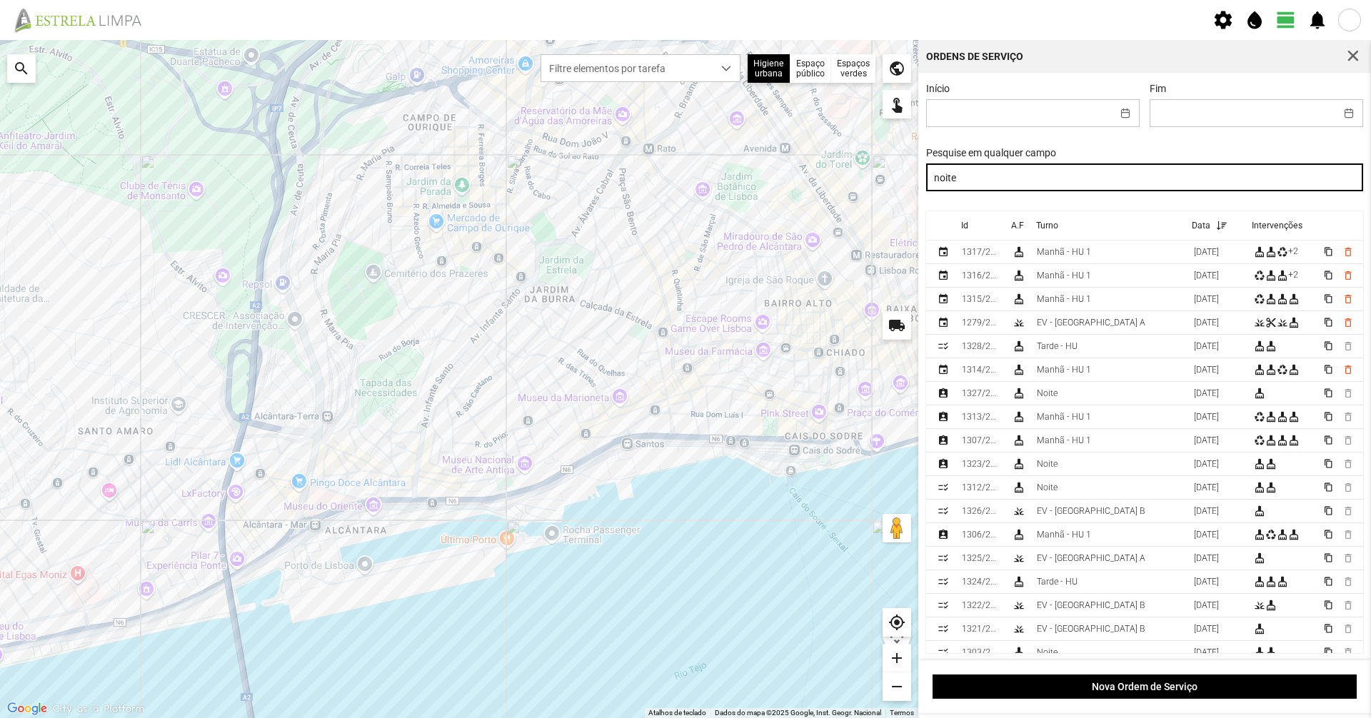
type input "noite"
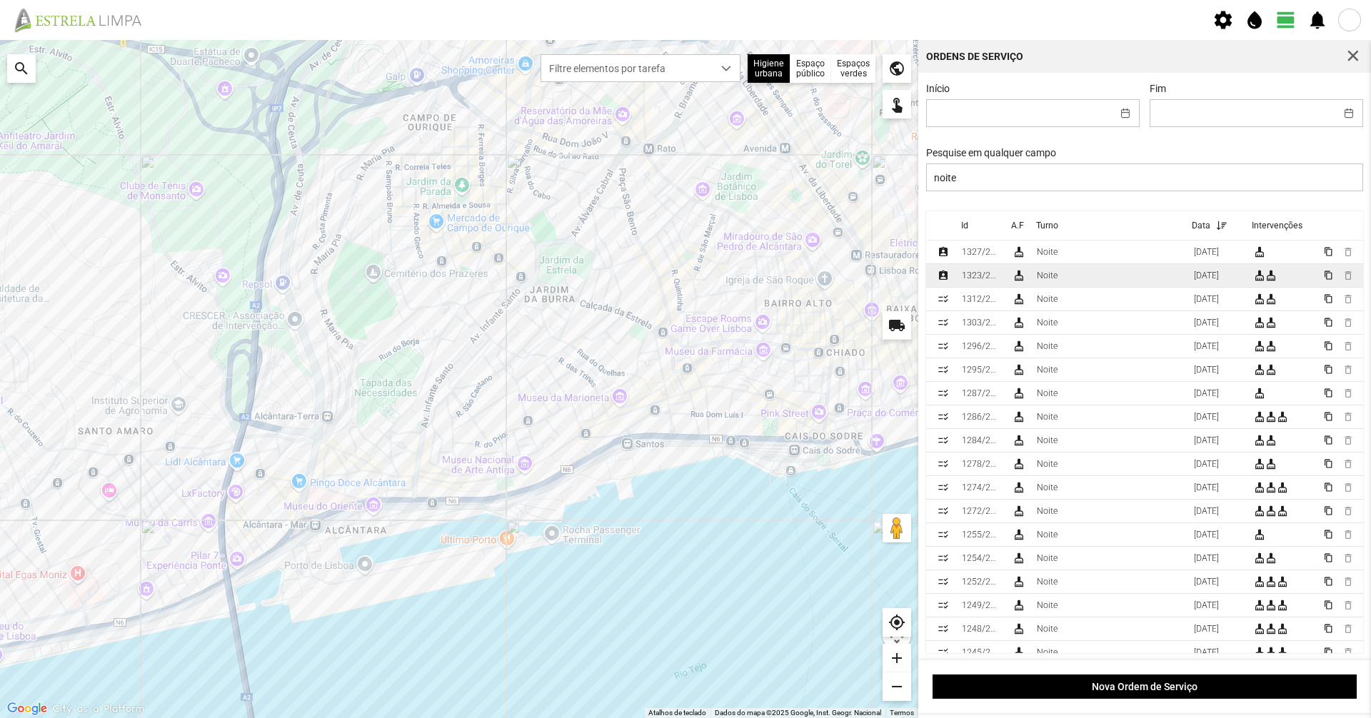
click at [1072, 268] on td "Noite" at bounding box center [1109, 276] width 157 height 24
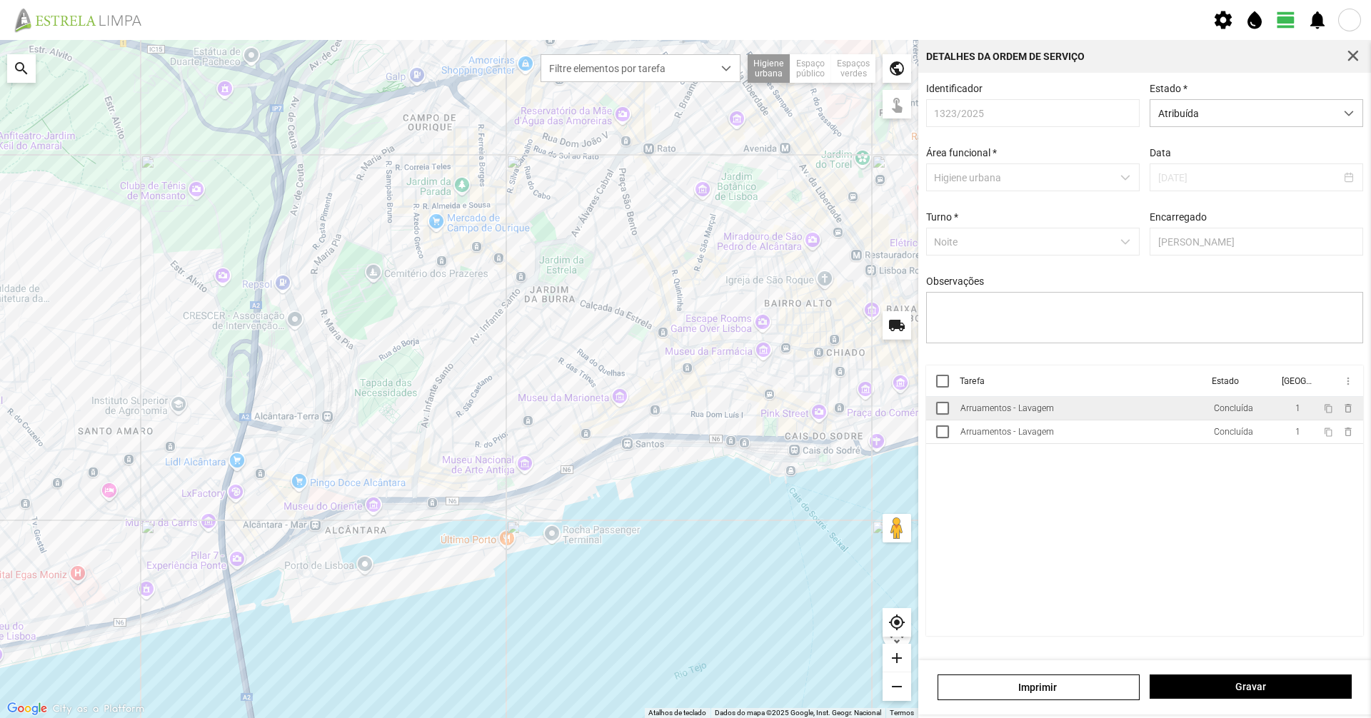
click at [1012, 411] on div "Arruamentos - Lavagem" at bounding box center [1007, 408] width 94 height 10
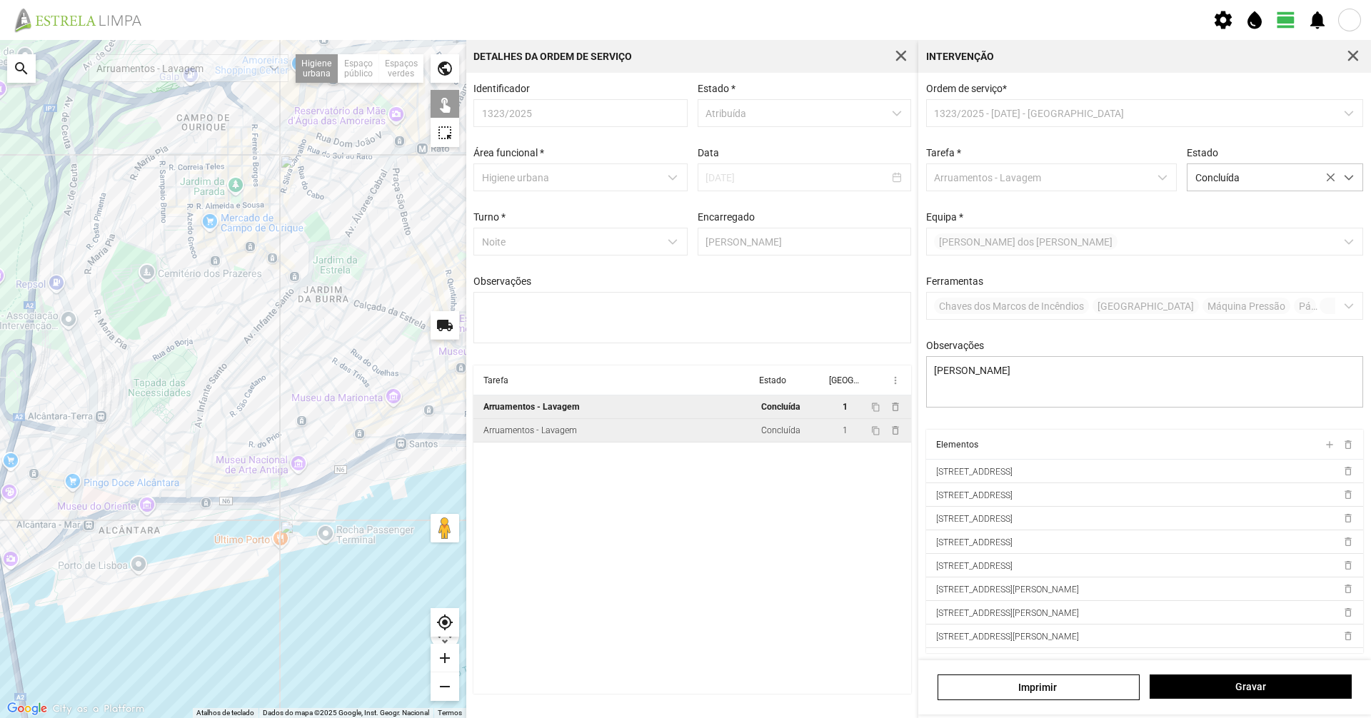
click at [736, 443] on td "Arruamentos - Lavagem" at bounding box center [614, 431] width 282 height 24
type textarea "Turé"
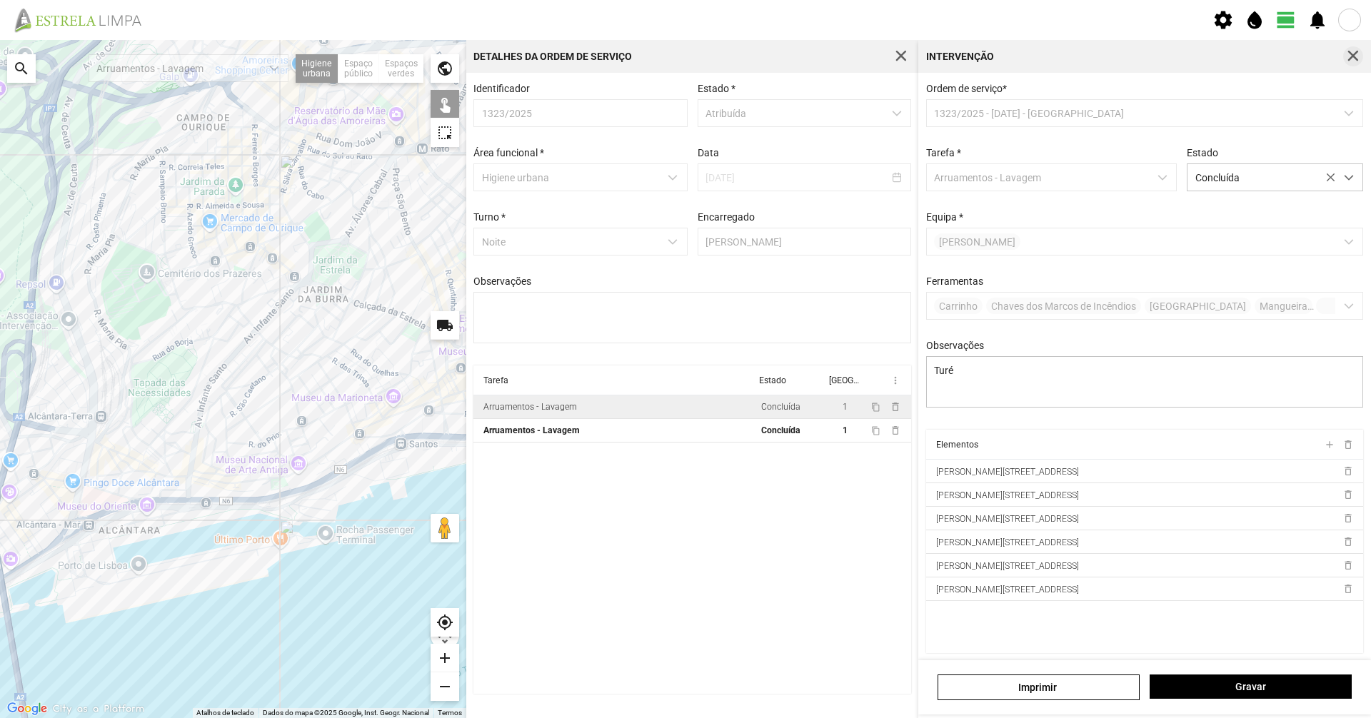
click at [1353, 54] on span "button" at bounding box center [1352, 56] width 13 height 13
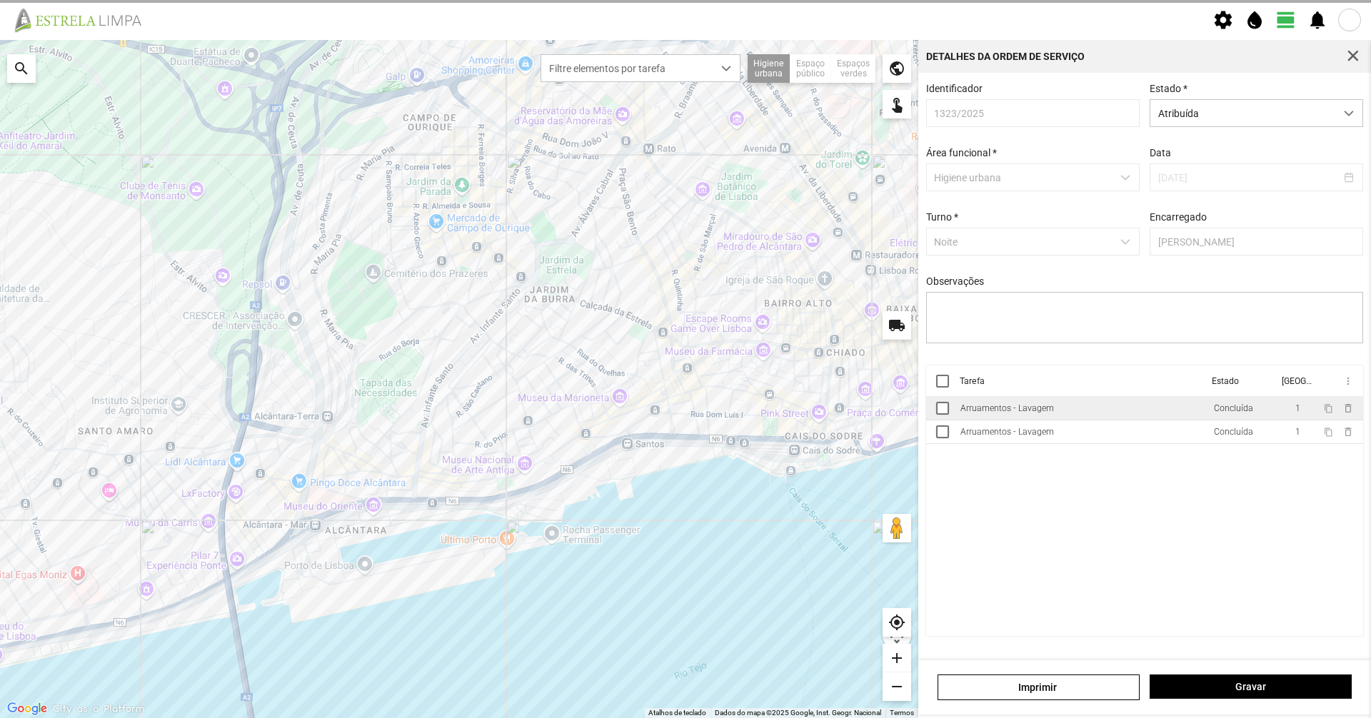
click at [1342, 97] on div "Estado * Atribuída" at bounding box center [1255, 105] width 223 height 44
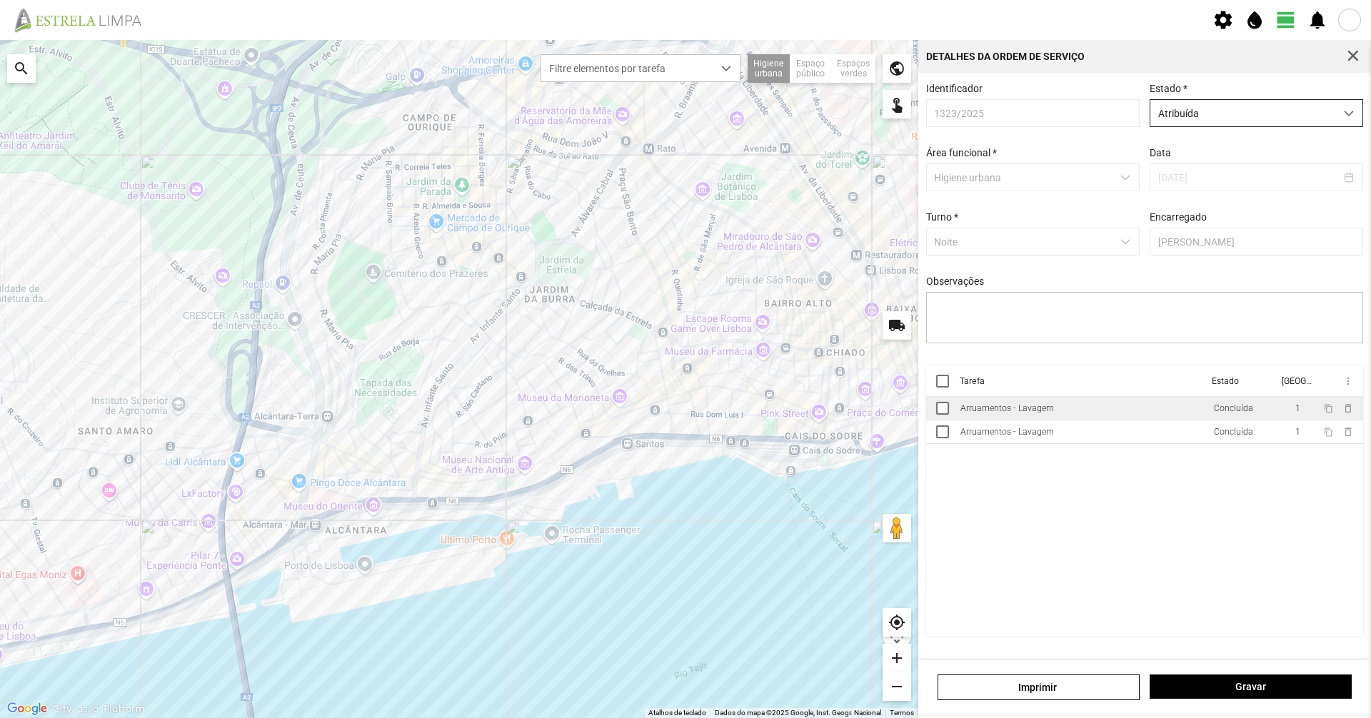
click at [1331, 110] on span "Atribuída" at bounding box center [1242, 113] width 185 height 26
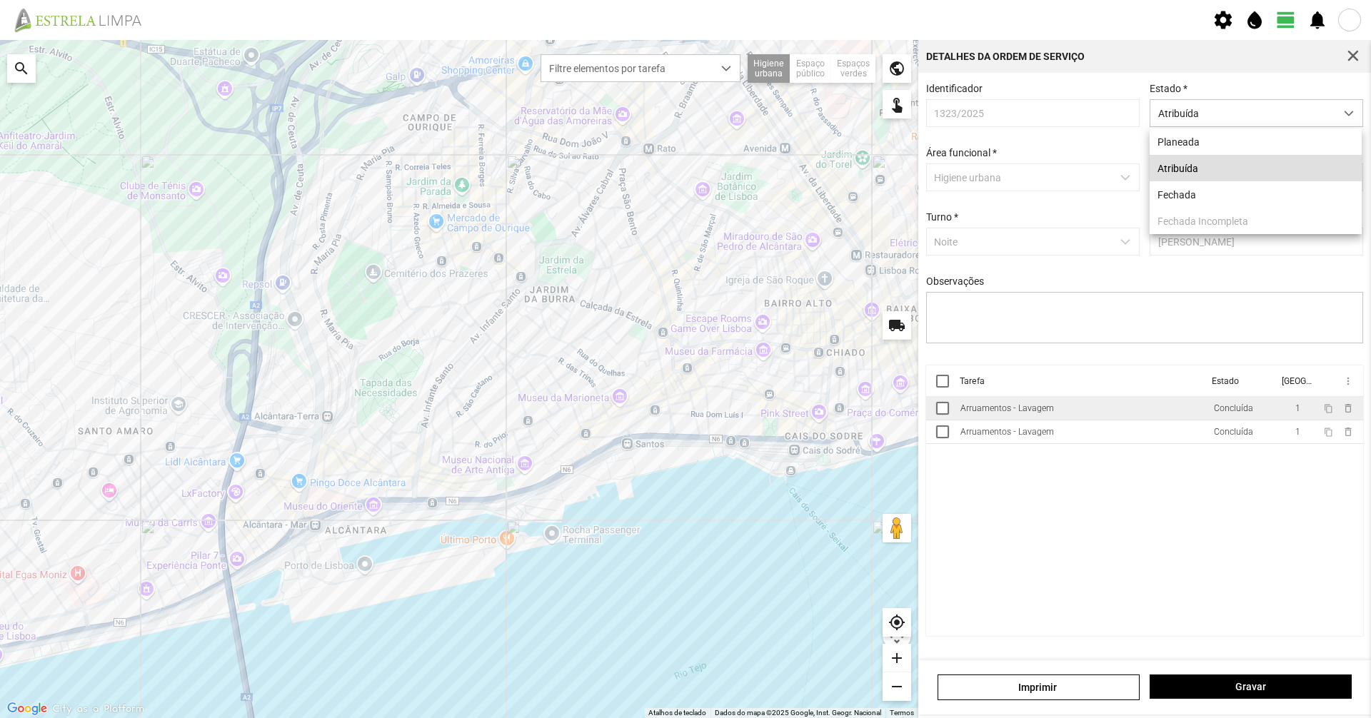
drag, startPoint x: 1232, startPoint y: 200, endPoint x: 1215, endPoint y: 371, distance: 172.2
click at [1232, 201] on li "Fechada" at bounding box center [1255, 194] width 212 height 26
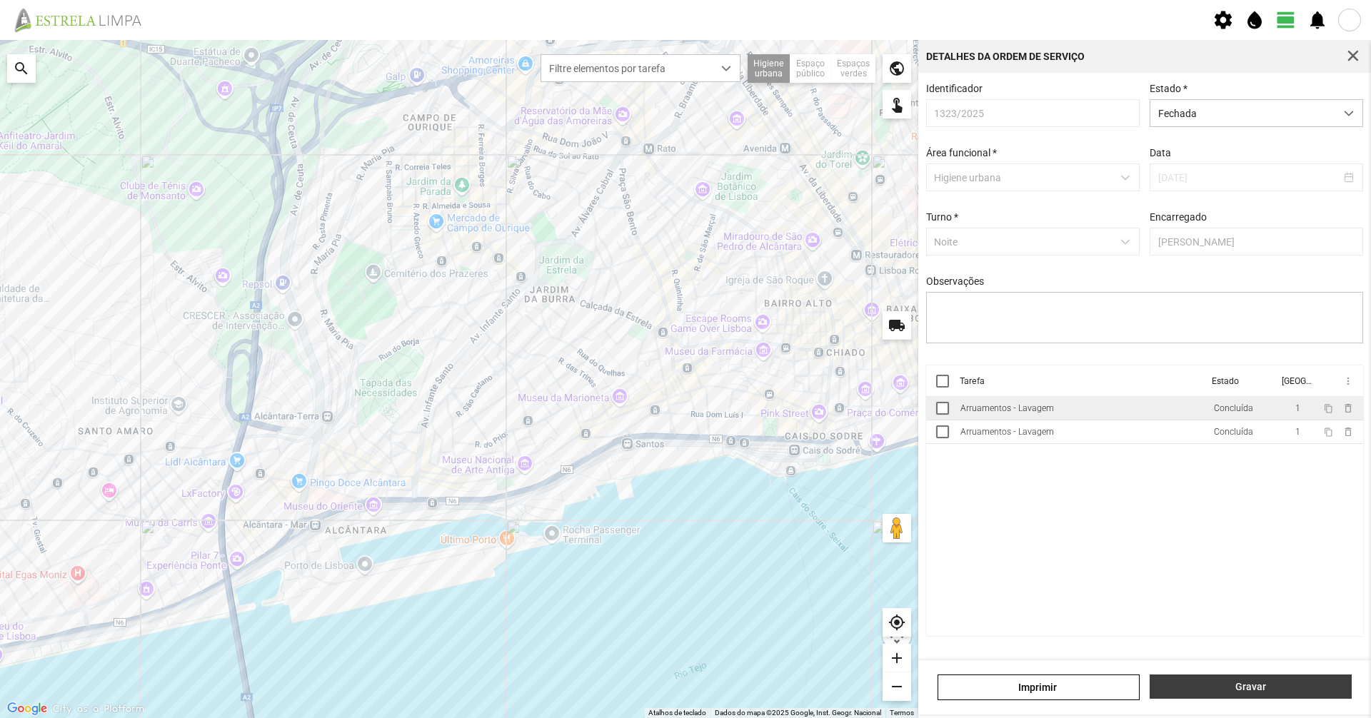
click at [1222, 677] on button "Gravar" at bounding box center [1250, 687] width 202 height 24
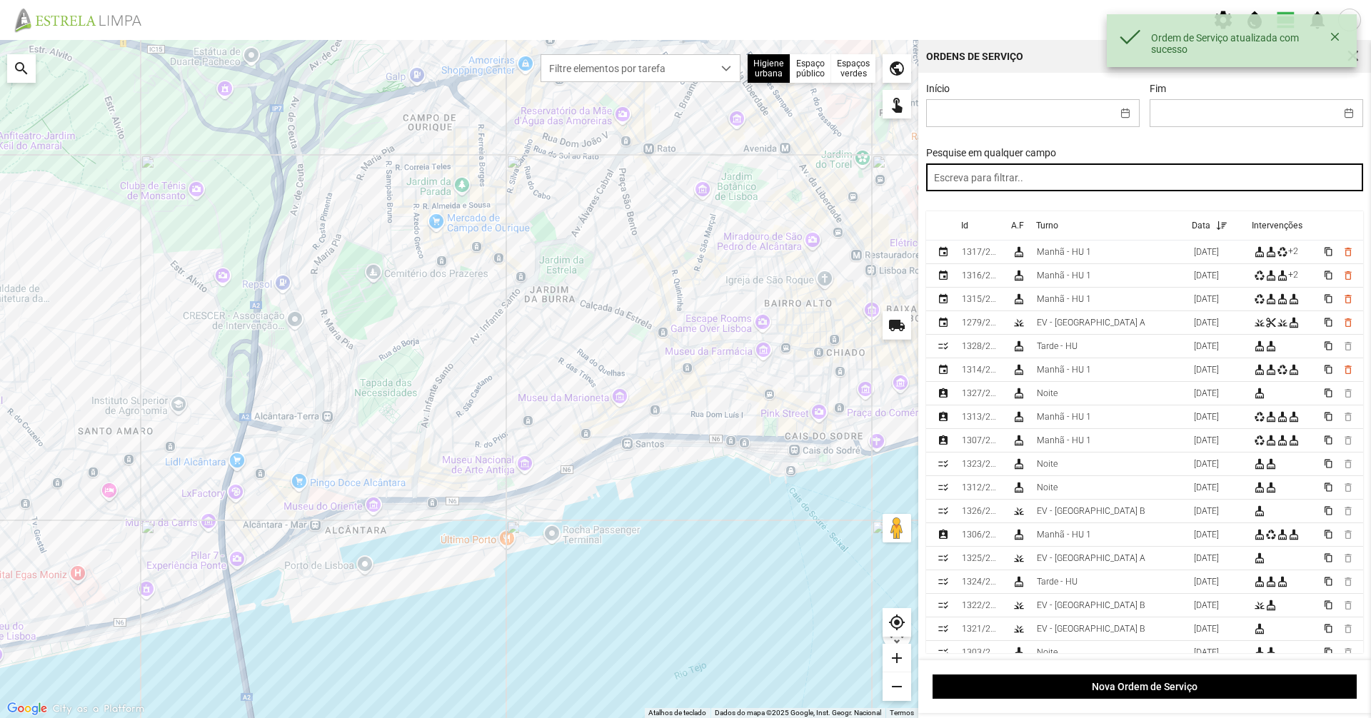
click at [1084, 182] on input "text" at bounding box center [1145, 177] width 438 height 28
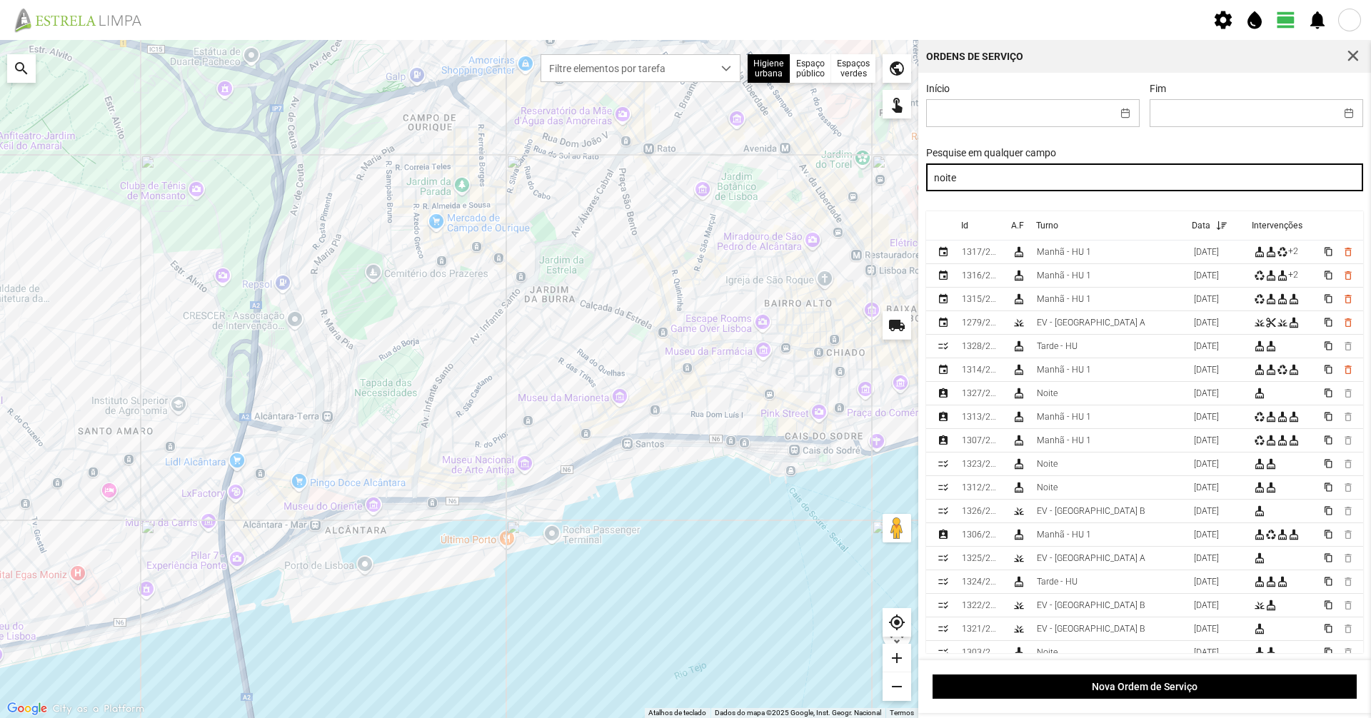
type input "noite"
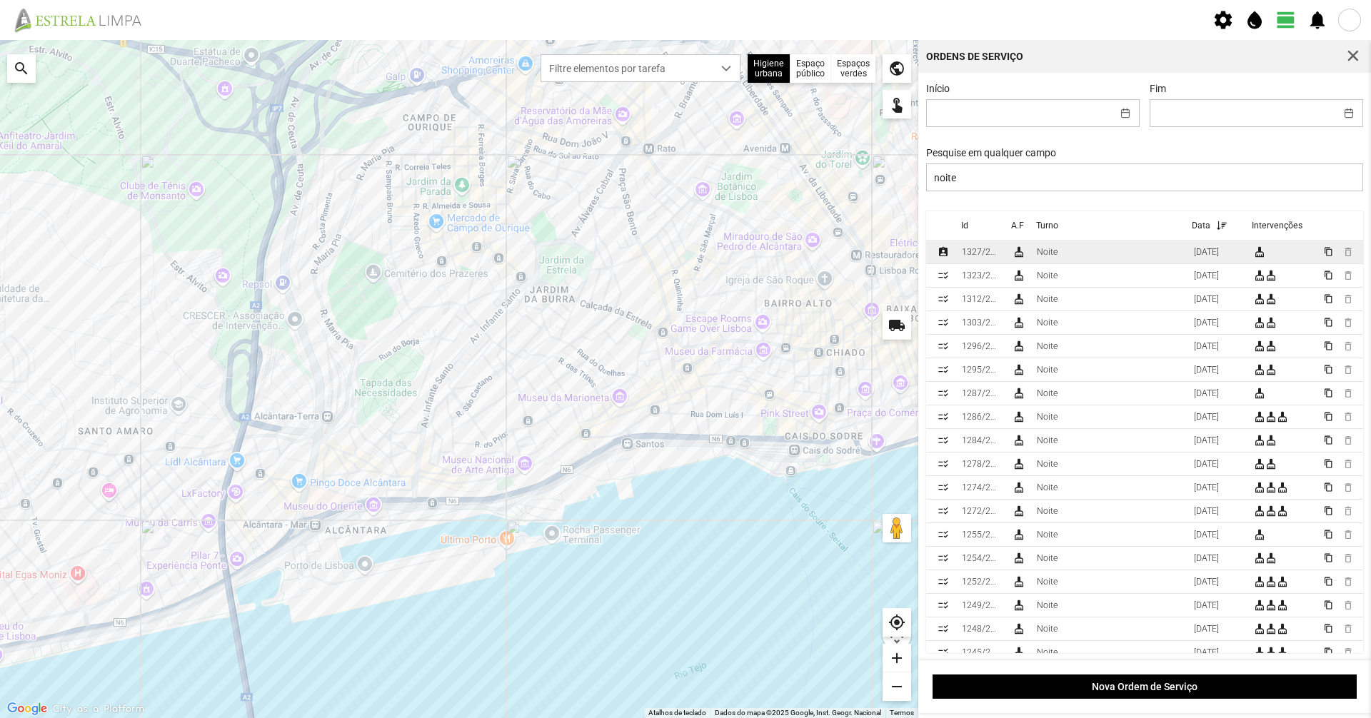
click at [1072, 257] on td "Noite" at bounding box center [1109, 253] width 157 height 24
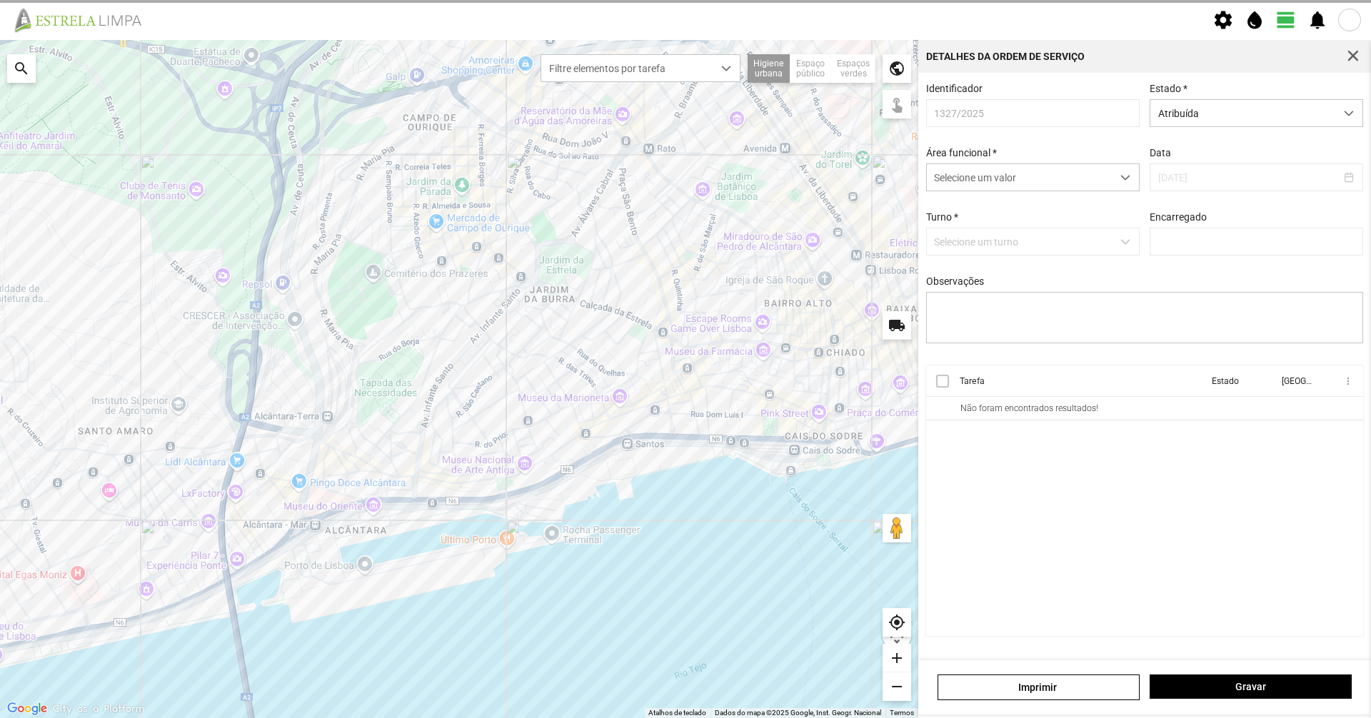
type input "[PERSON_NAME]"
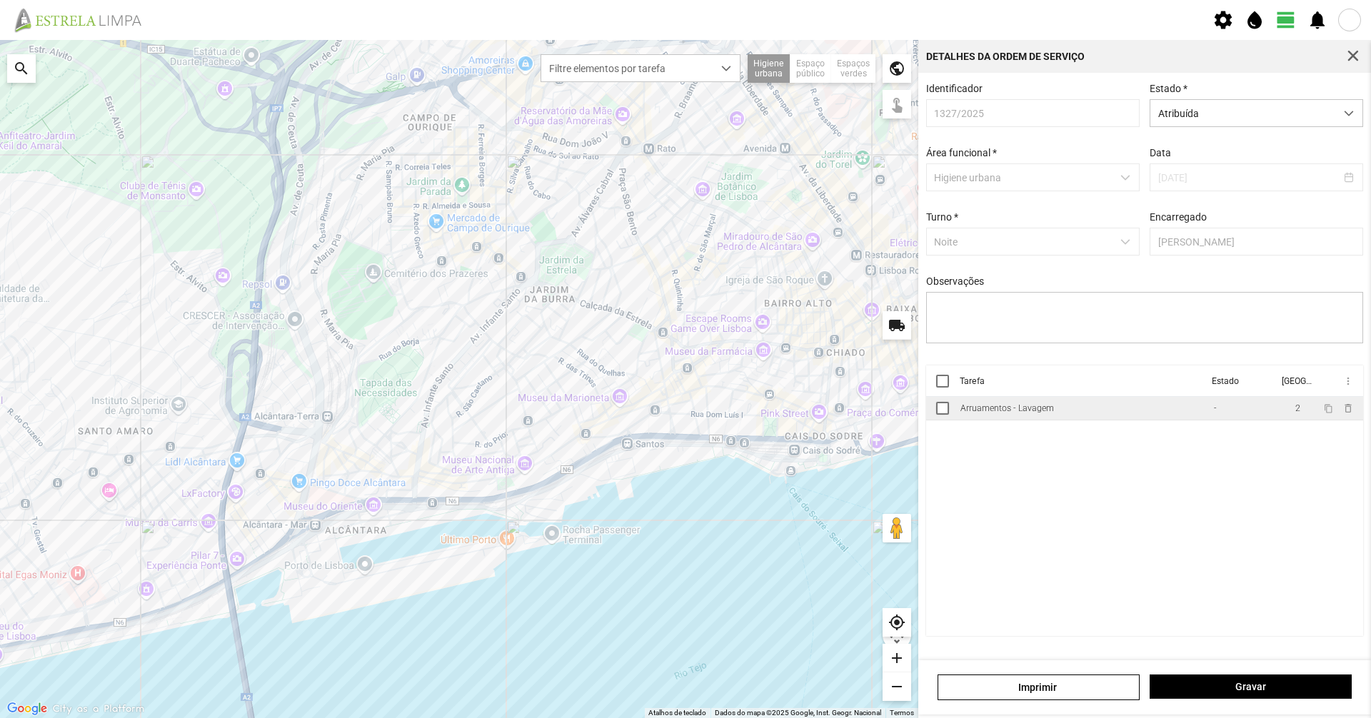
click at [1046, 413] on div "Arruamentos - Lavagem" at bounding box center [1007, 408] width 94 height 10
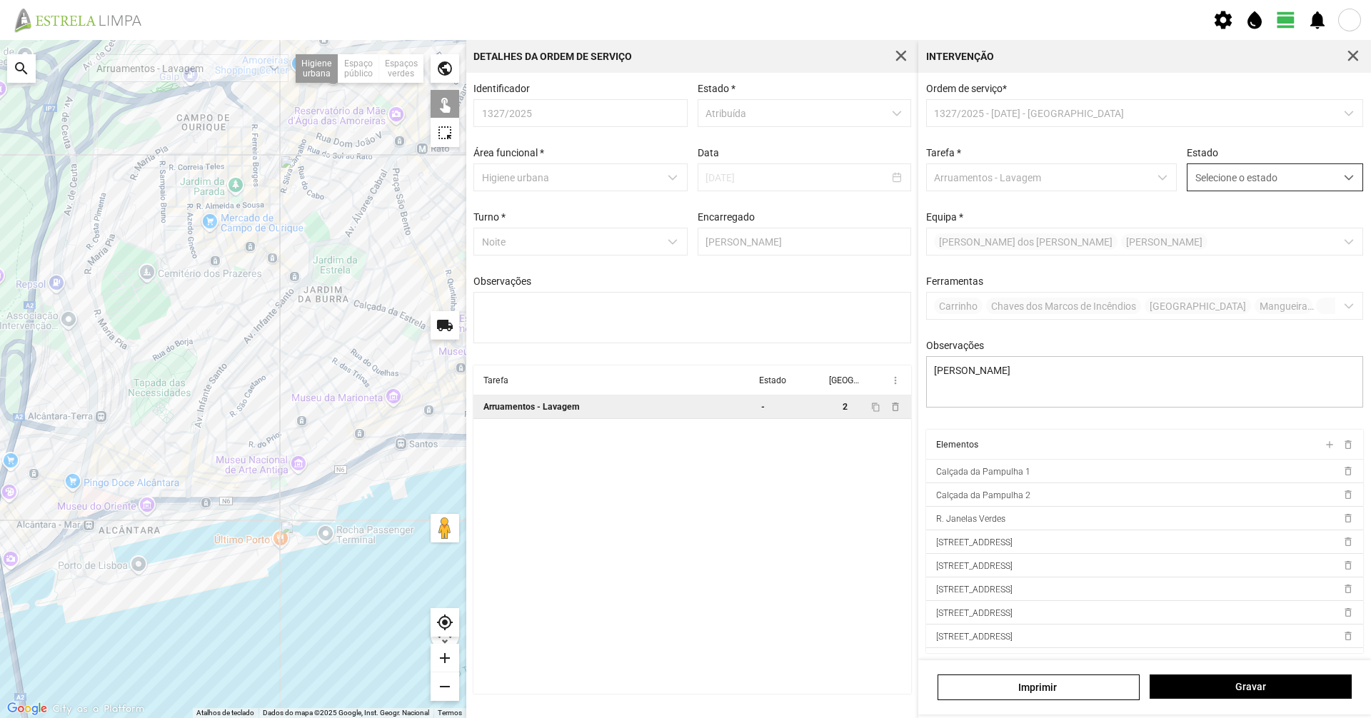
click at [1234, 173] on span "Selecione o estado" at bounding box center [1261, 177] width 148 height 26
click at [1214, 246] on li "Concluída" at bounding box center [1265, 234] width 170 height 26
click at [1235, 687] on span "Gravar" at bounding box center [1250, 686] width 187 height 11
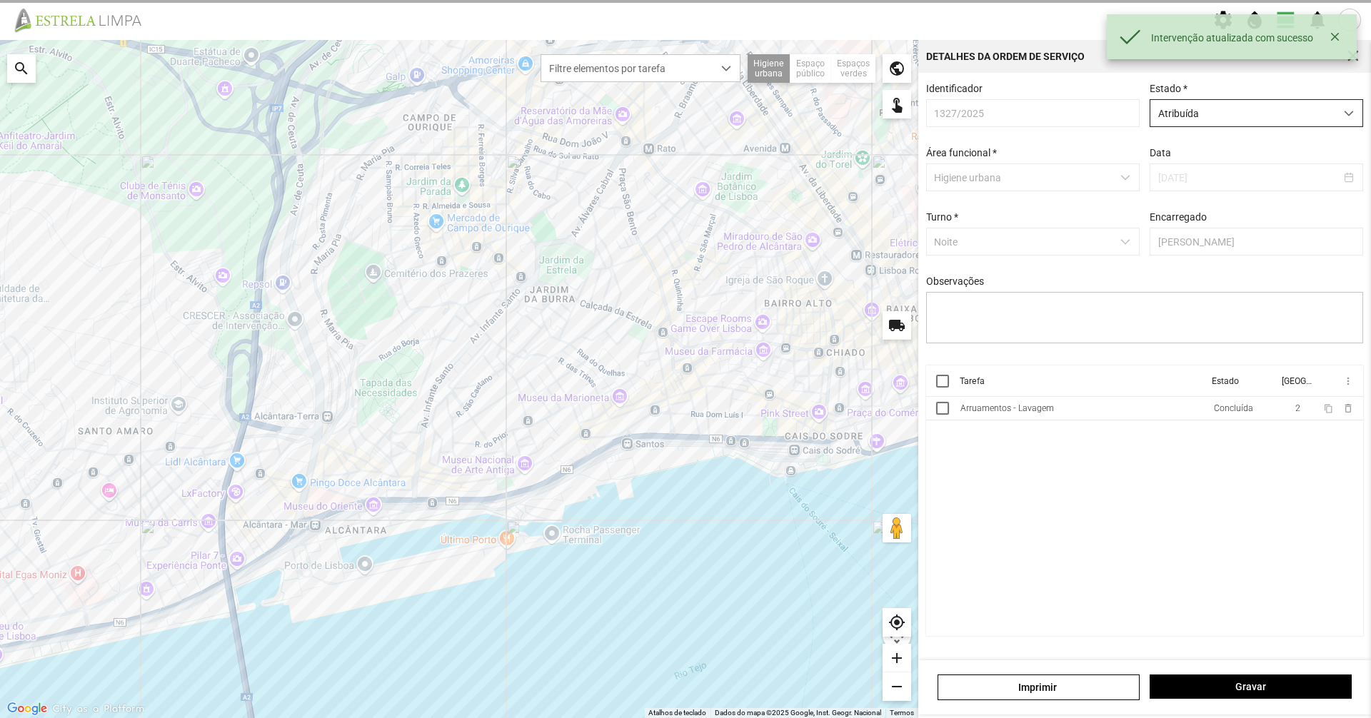
click at [1207, 126] on span "Atribuída" at bounding box center [1242, 113] width 185 height 26
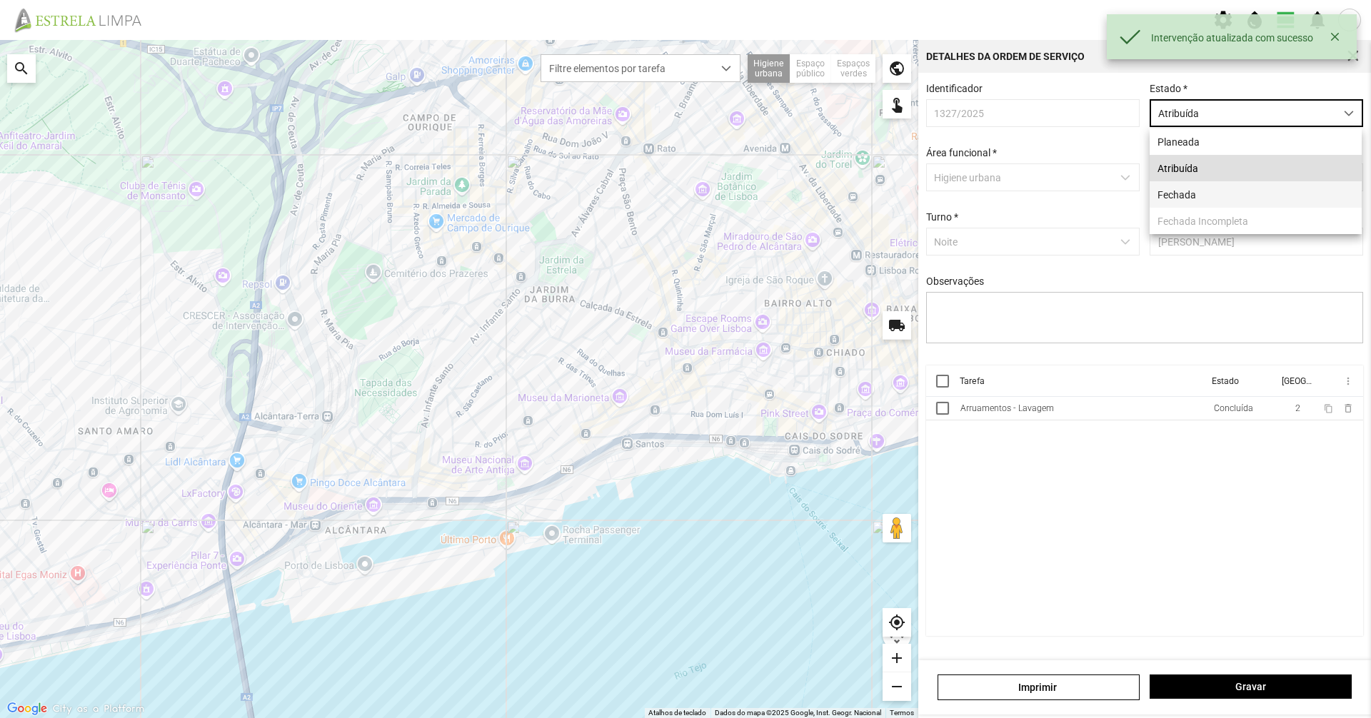
click at [1194, 185] on li "Fechada" at bounding box center [1255, 194] width 212 height 26
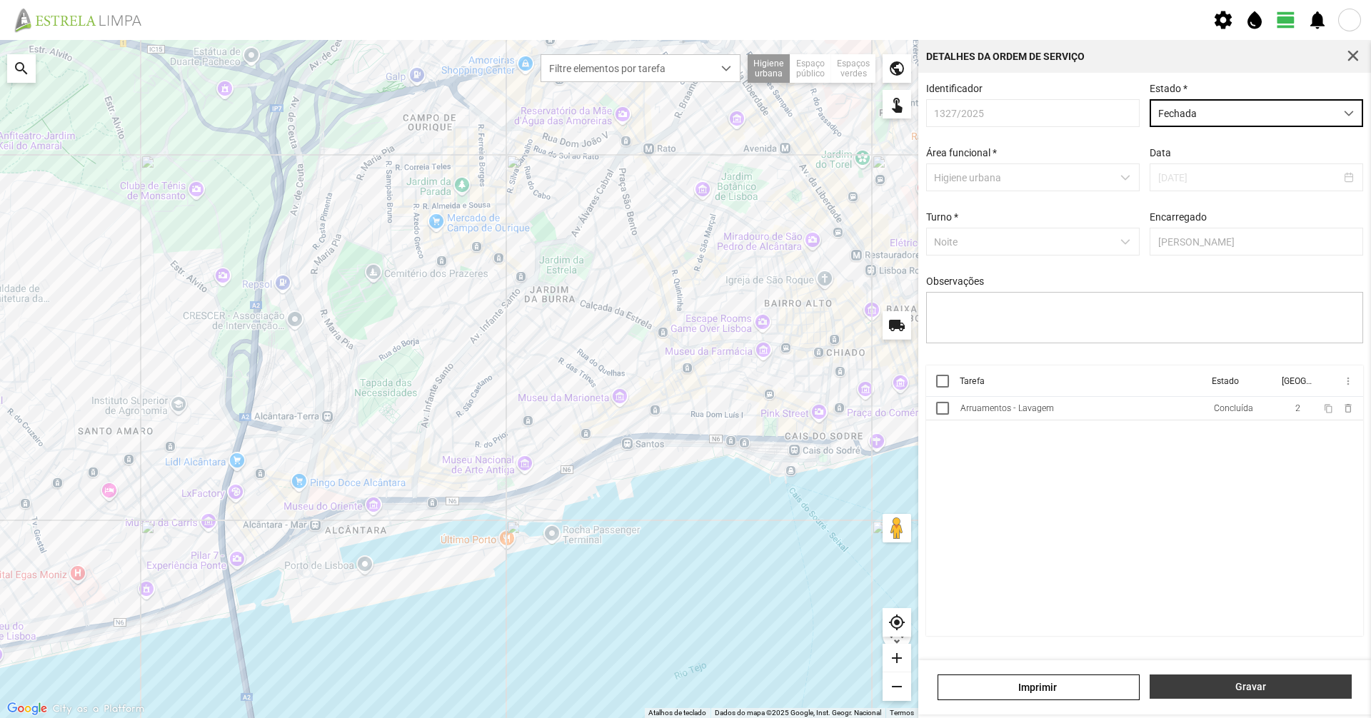
click at [1199, 689] on span "Gravar" at bounding box center [1250, 686] width 187 height 11
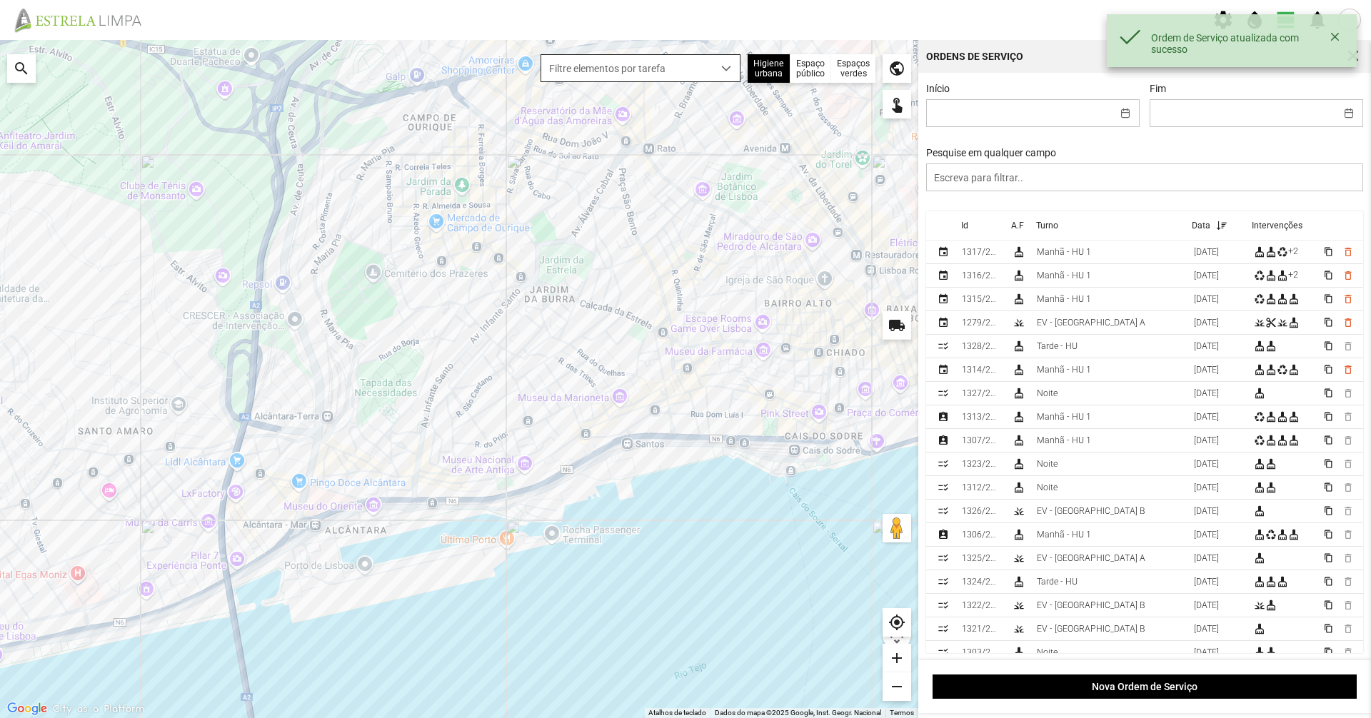
click at [702, 55] on span "Filtre elementos por tarefa" at bounding box center [626, 68] width 171 height 26
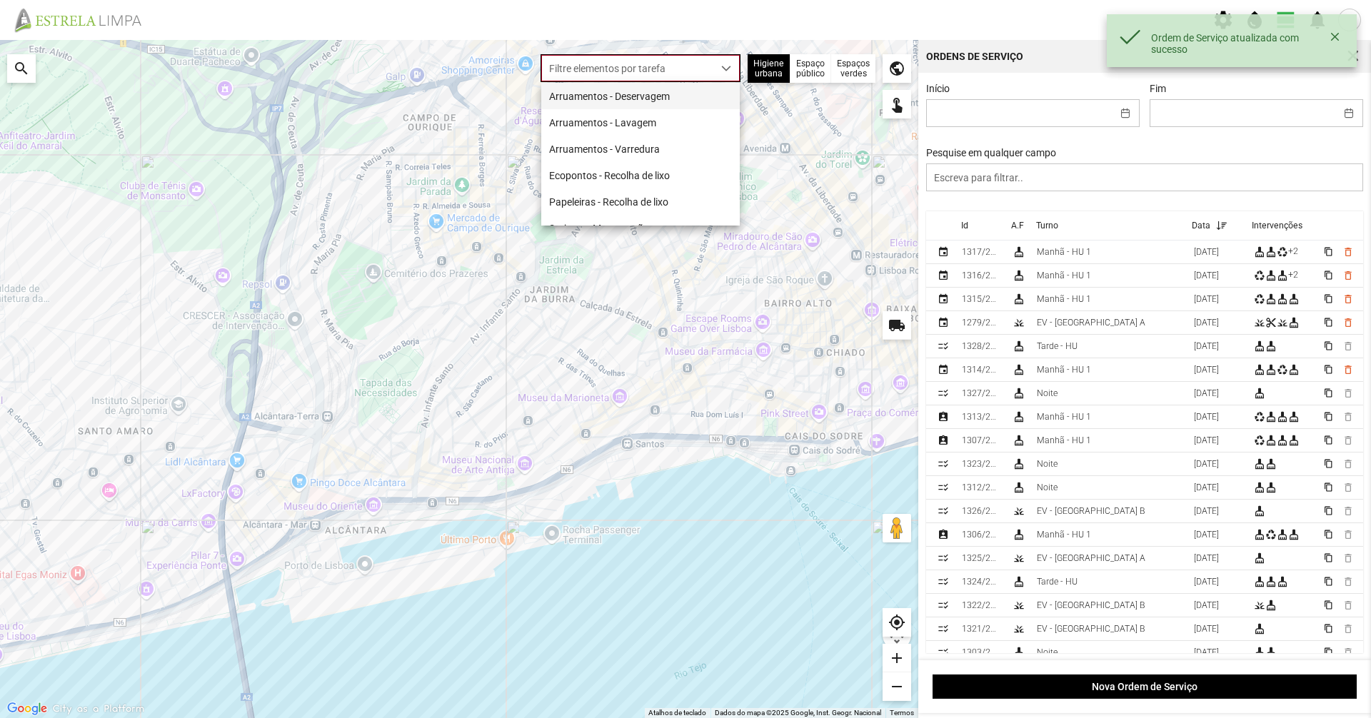
click at [685, 101] on li "Arruamentos - Deservagem" at bounding box center [640, 96] width 198 height 26
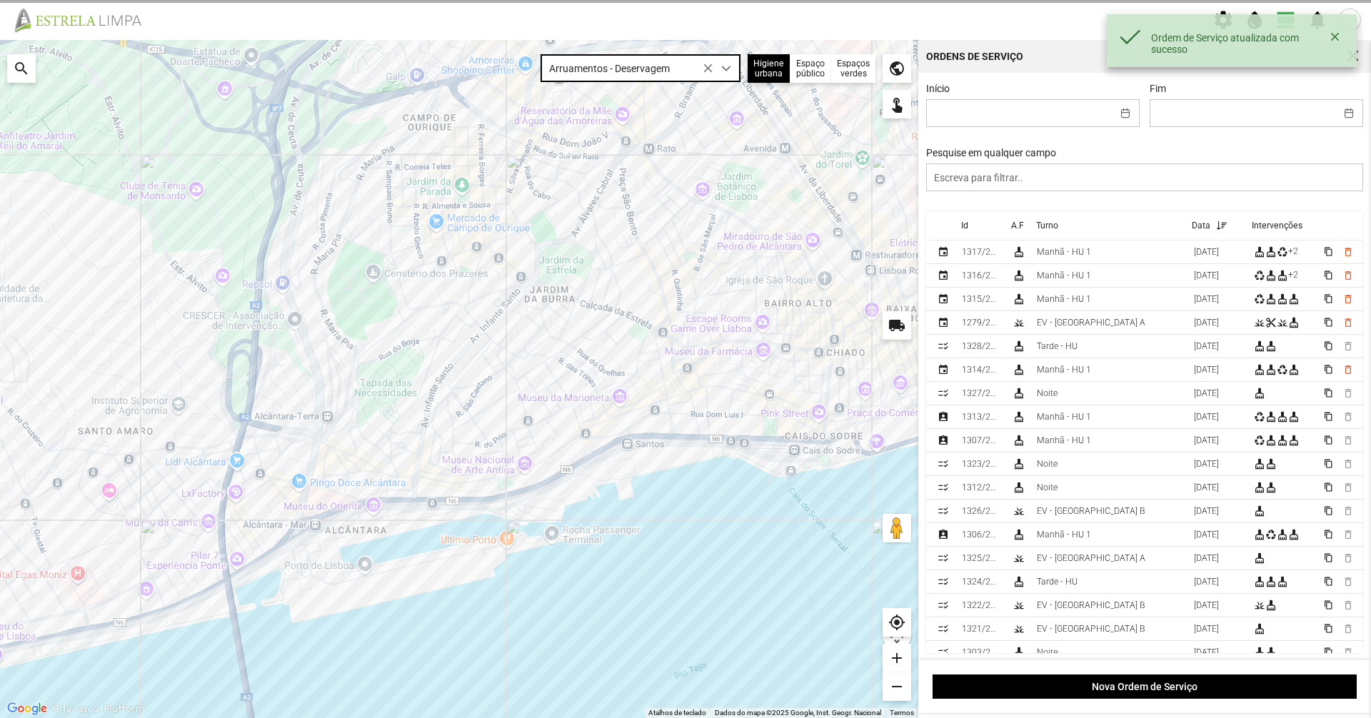
click at [666, 69] on span "Arruamentos - Deservagem" at bounding box center [626, 68] width 171 height 26
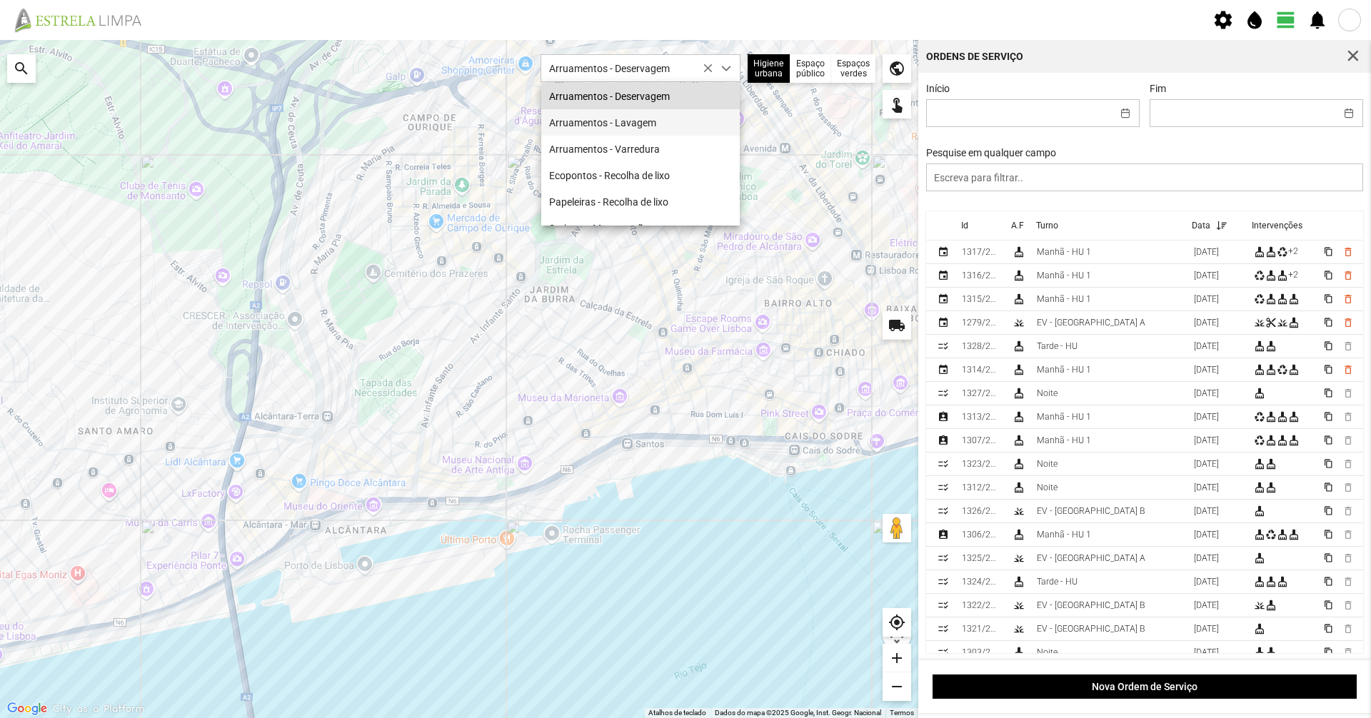
click at [613, 112] on li "Arruamentos - Lavagem" at bounding box center [640, 122] width 198 height 26
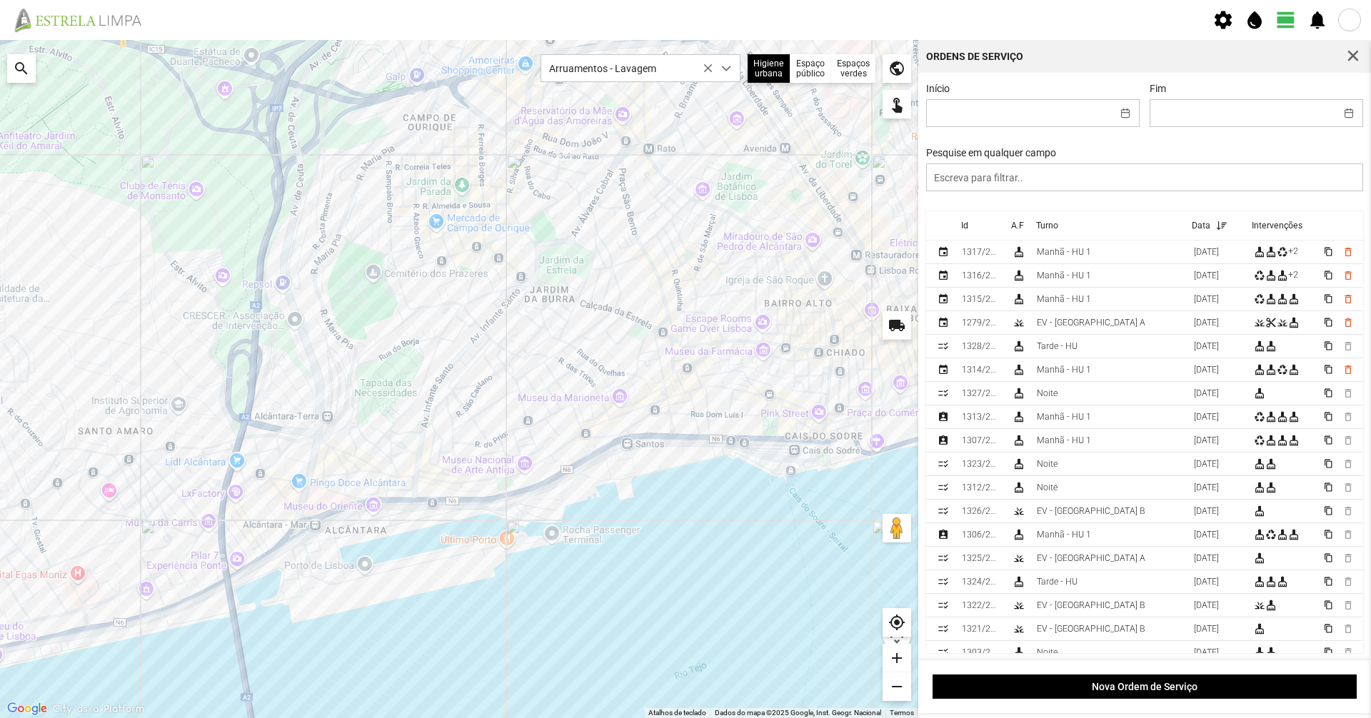
drag, startPoint x: 425, startPoint y: 266, endPoint x: 403, endPoint y: 246, distance: 30.4
click at [403, 246] on div at bounding box center [459, 379] width 918 height 678
drag, startPoint x: 438, startPoint y: 240, endPoint x: 420, endPoint y: 238, distance: 17.9
click at [420, 238] on div at bounding box center [459, 379] width 918 height 678
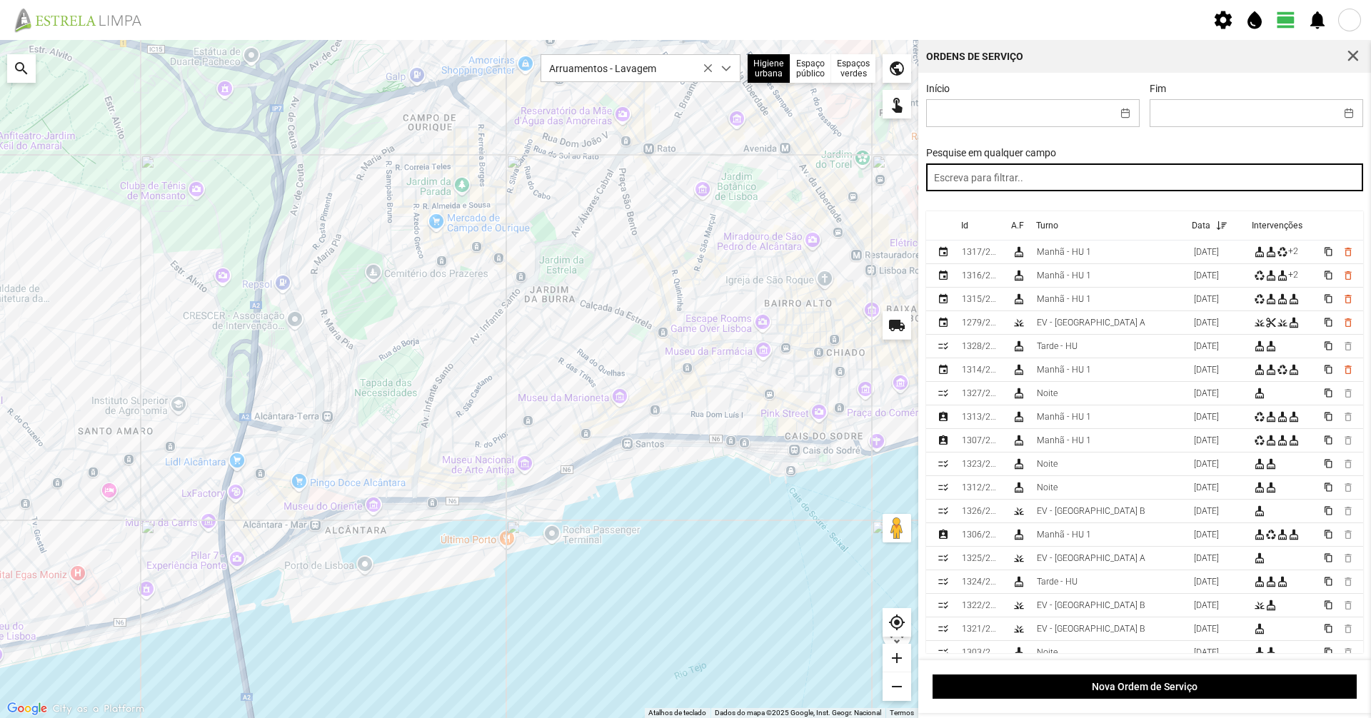
click at [1081, 182] on input "text" at bounding box center [1145, 177] width 438 height 28
type input "manhã"
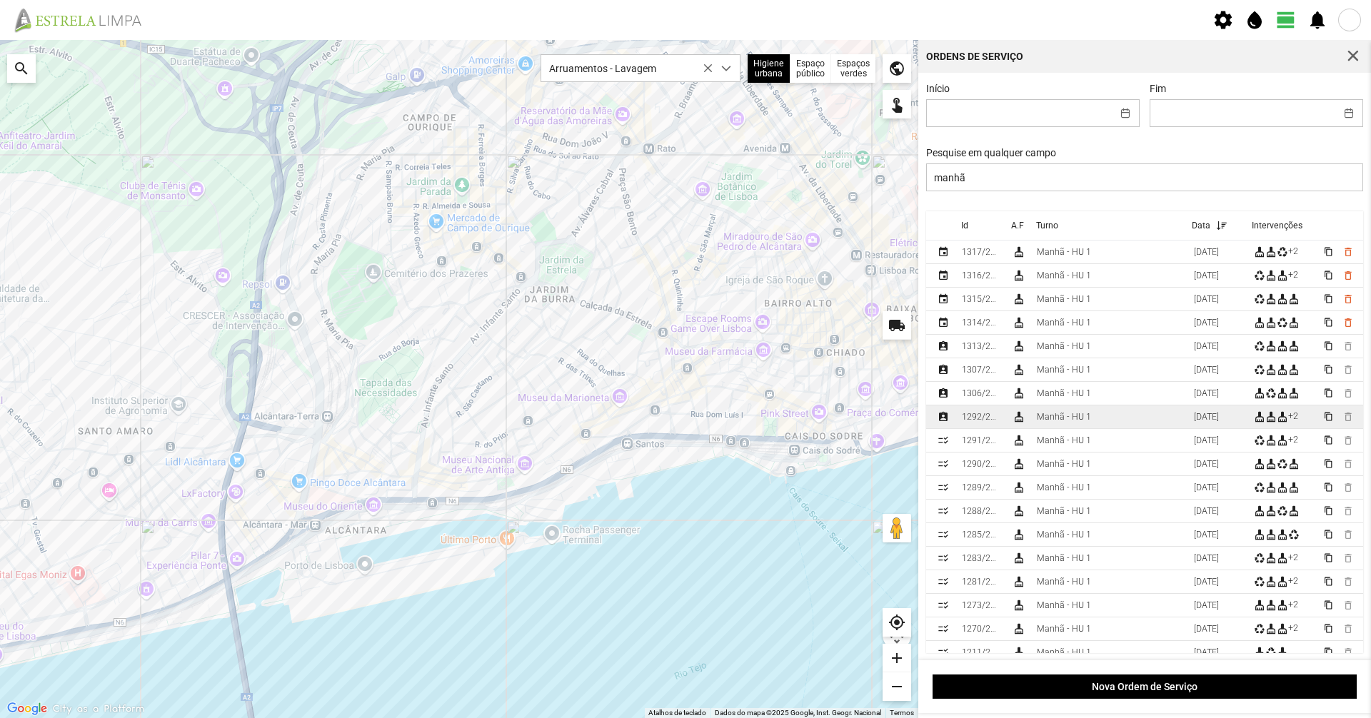
click at [1072, 418] on div "Manhã - HU 1" at bounding box center [1064, 417] width 54 height 10
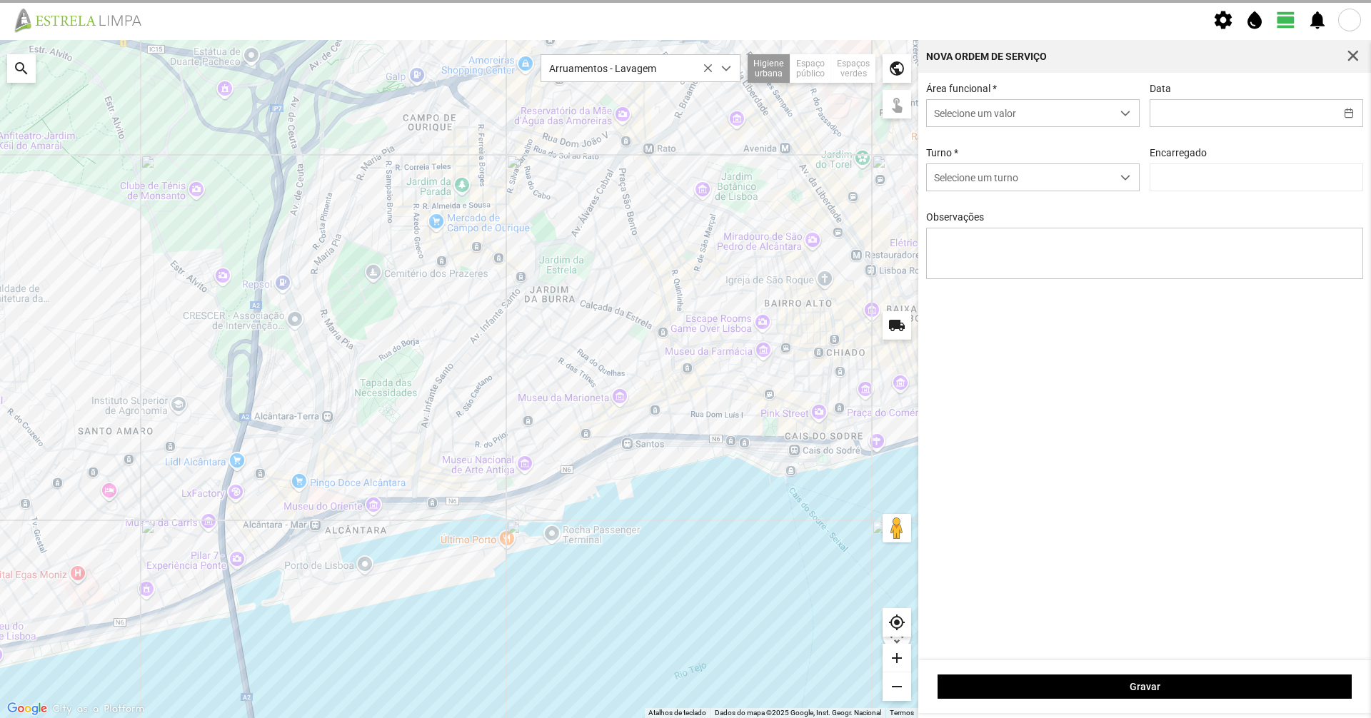
type input "[DATE]"
type textarea "17-25-44-ferias 39-baixa ao serviço-6-10-22-36-45-47-49-50"
type input "[PERSON_NAME]"
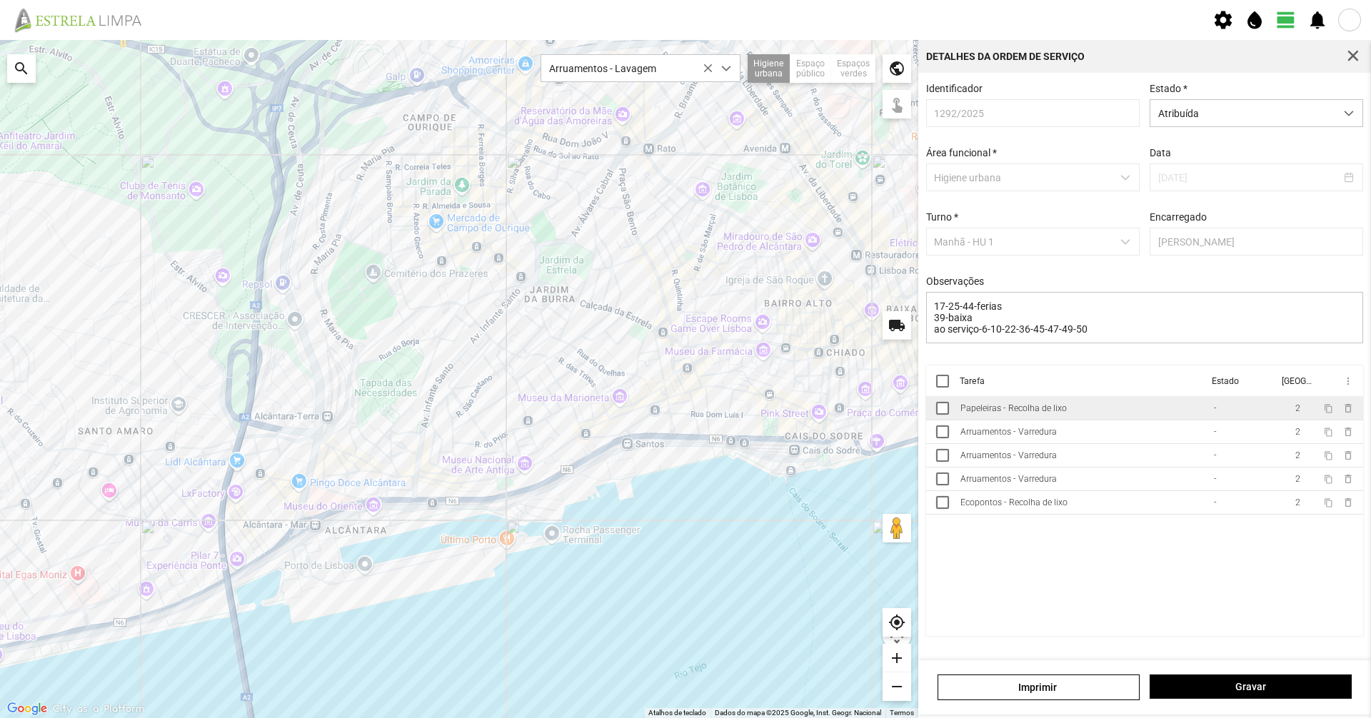
click at [1072, 420] on td "Papeleiras - Recolha de lixo" at bounding box center [1080, 409] width 253 height 24
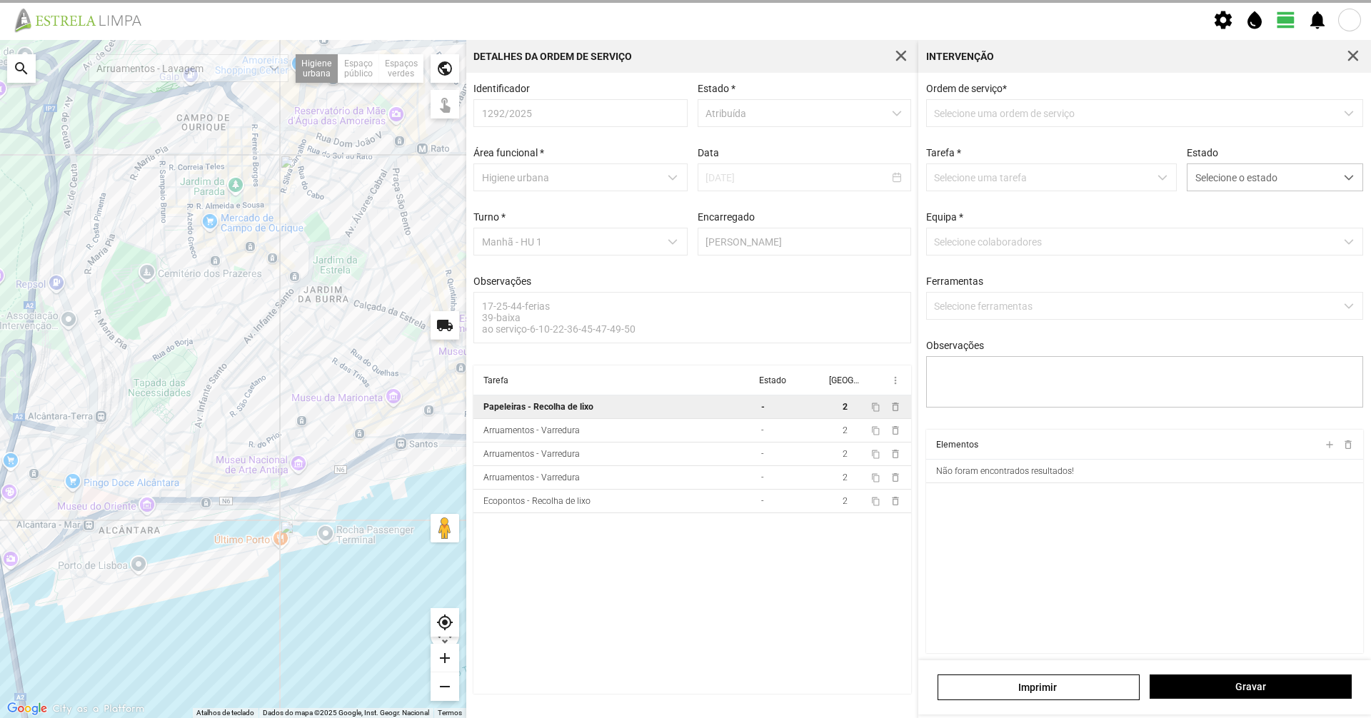
type textarea "tarefa atribuida por [PERSON_NAME]"
click at [1241, 179] on span "Selecione o estado" at bounding box center [1261, 177] width 148 height 26
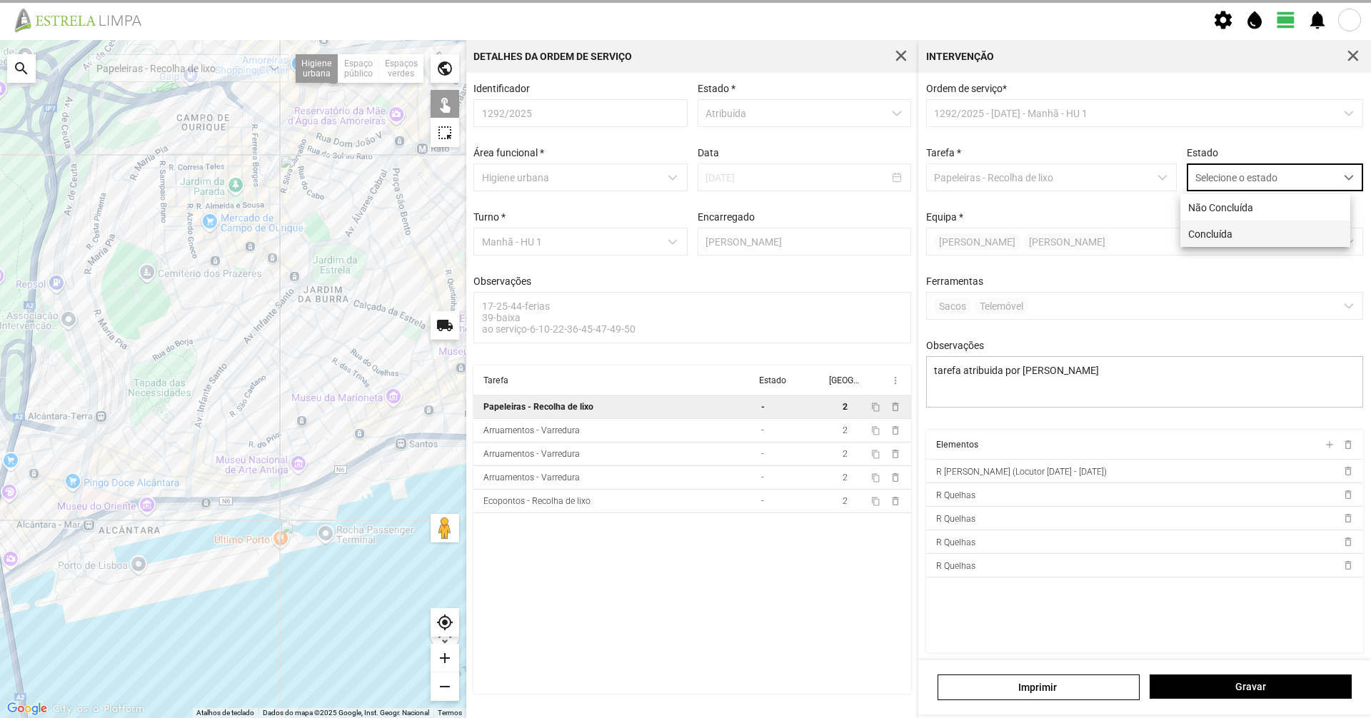
click at [1219, 238] on li "Concluída" at bounding box center [1265, 234] width 170 height 26
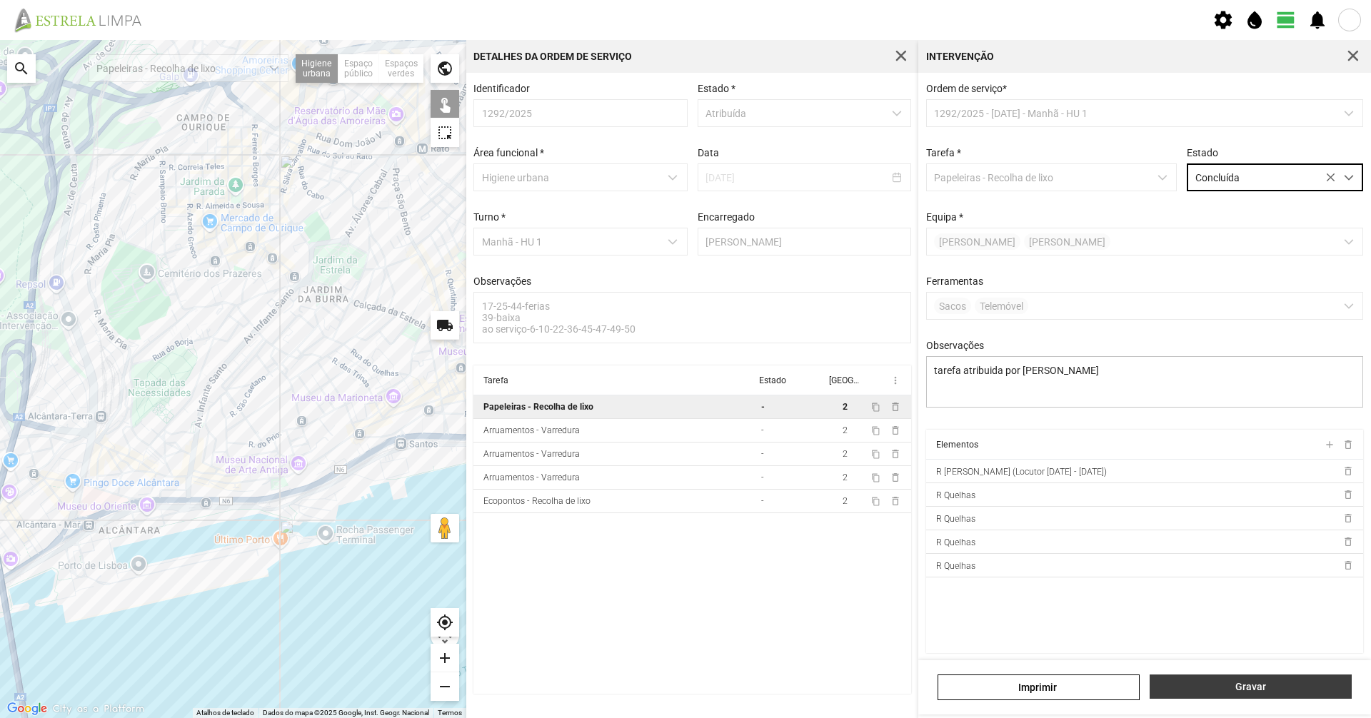
click at [1231, 695] on button "Gravar" at bounding box center [1250, 687] width 202 height 24
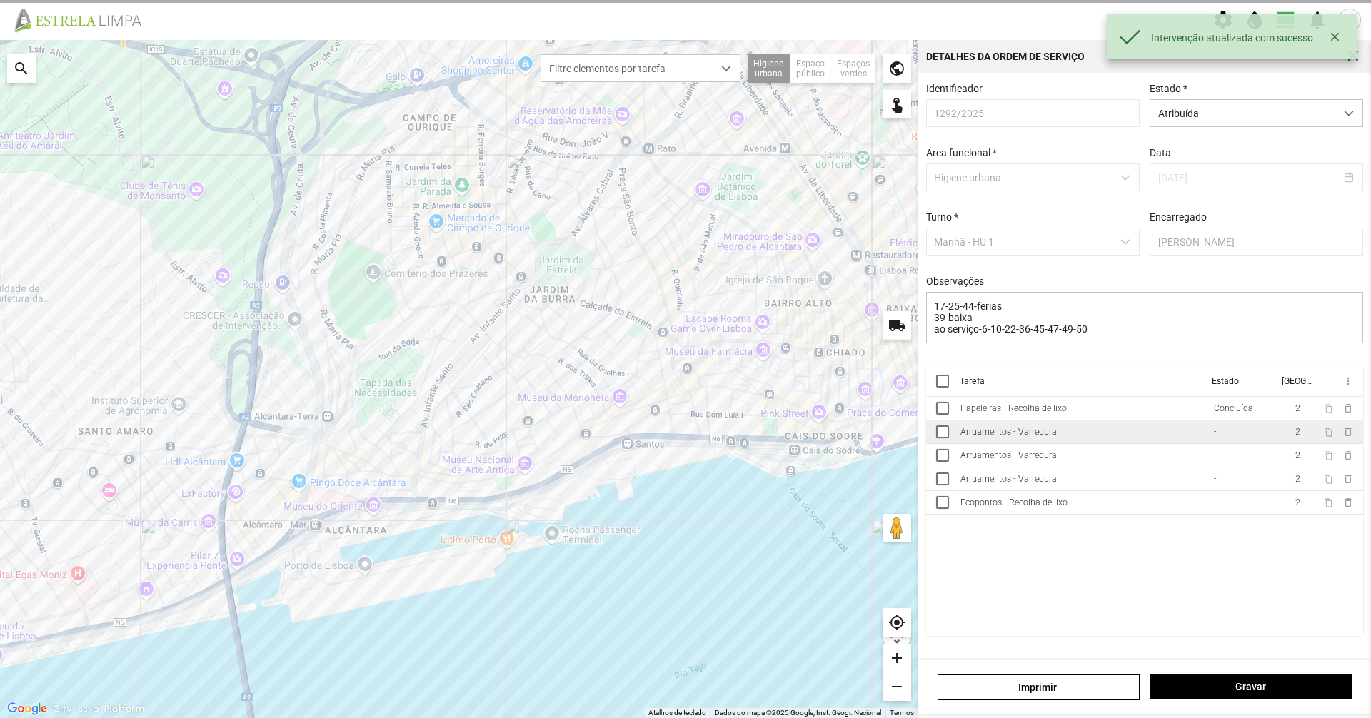
click at [1067, 443] on td "Arruamentos - Varredura" at bounding box center [1080, 432] width 253 height 24
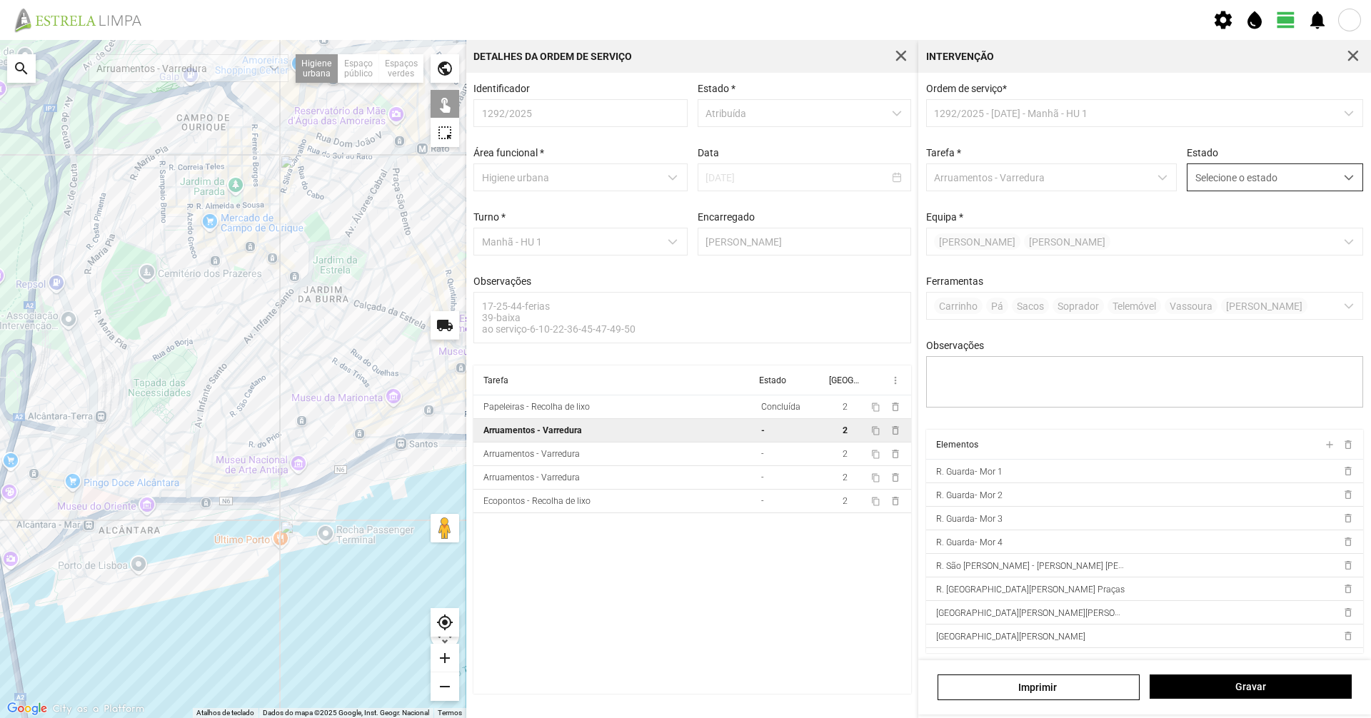
click at [1242, 189] on span "Selecione o estado" at bounding box center [1261, 177] width 148 height 26
click at [1243, 243] on li "Concluída" at bounding box center [1265, 234] width 170 height 26
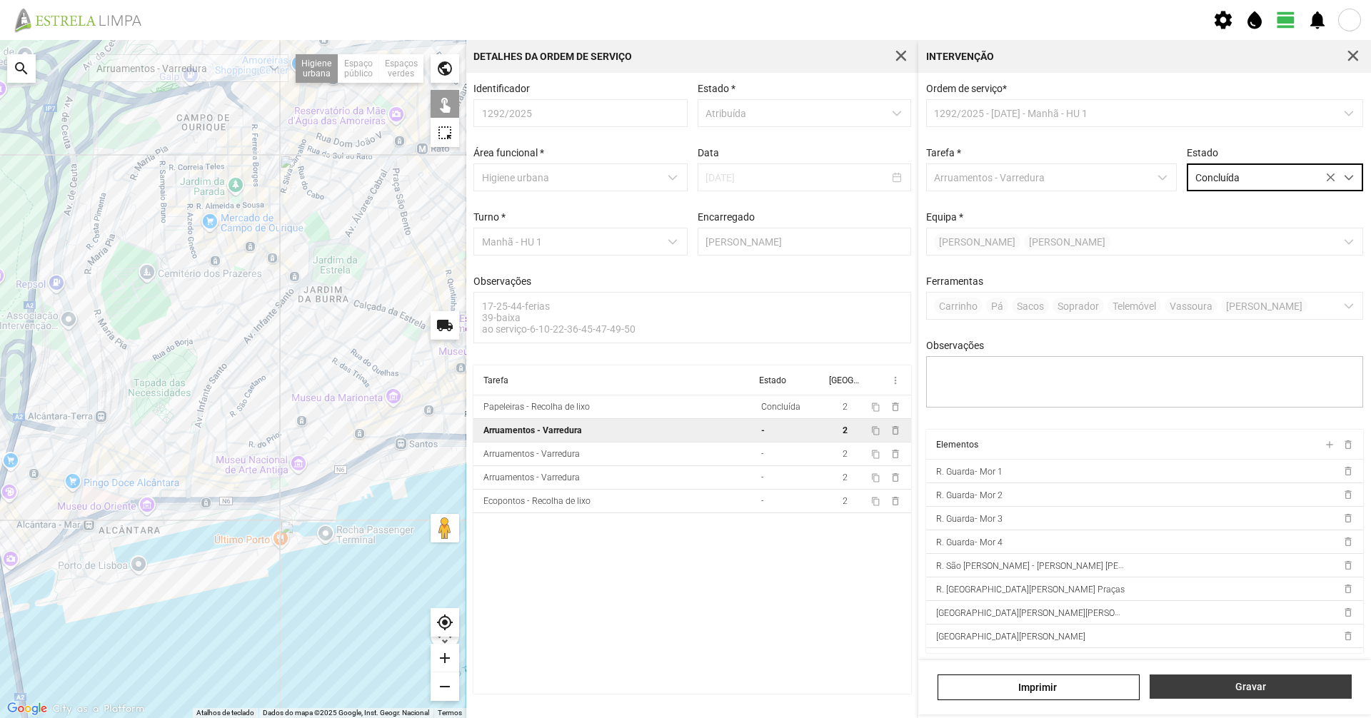
click at [1250, 683] on span "Gravar" at bounding box center [1250, 686] width 187 height 11
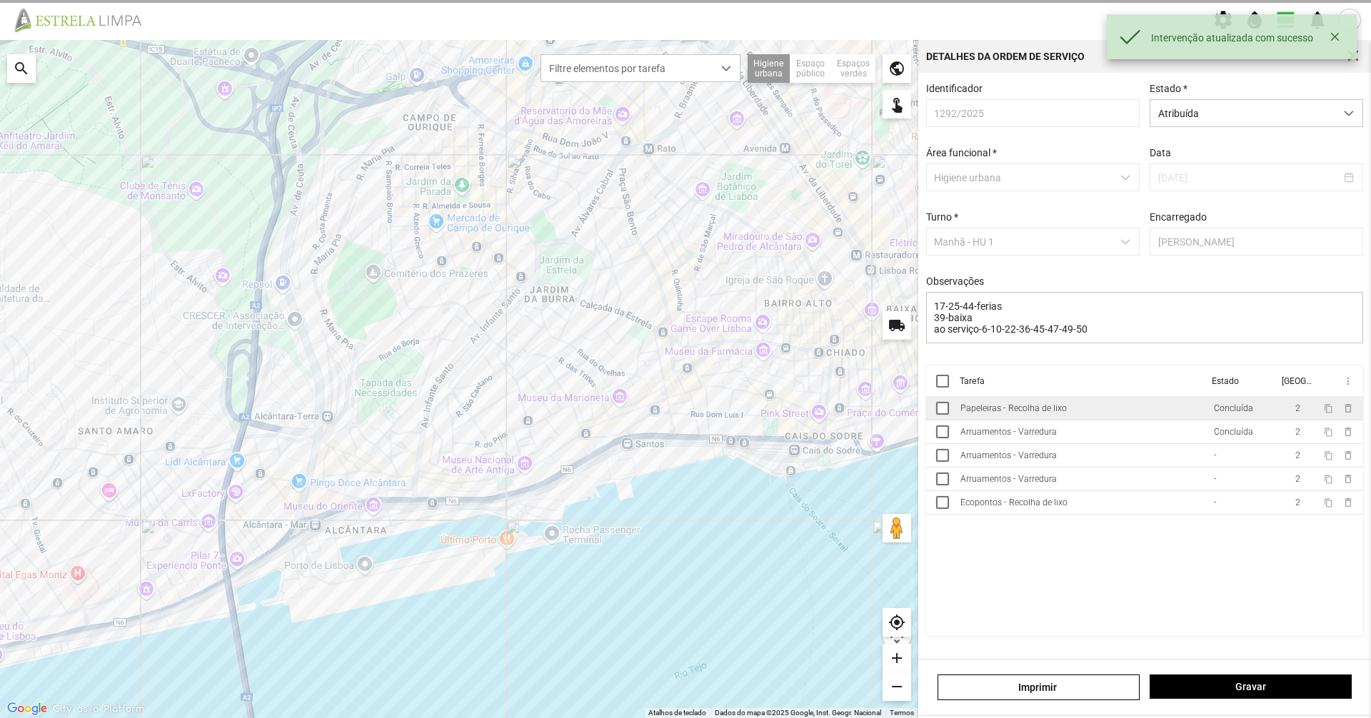
click at [1102, 415] on td "Papeleiras - Recolha de lixo" at bounding box center [1080, 409] width 253 height 24
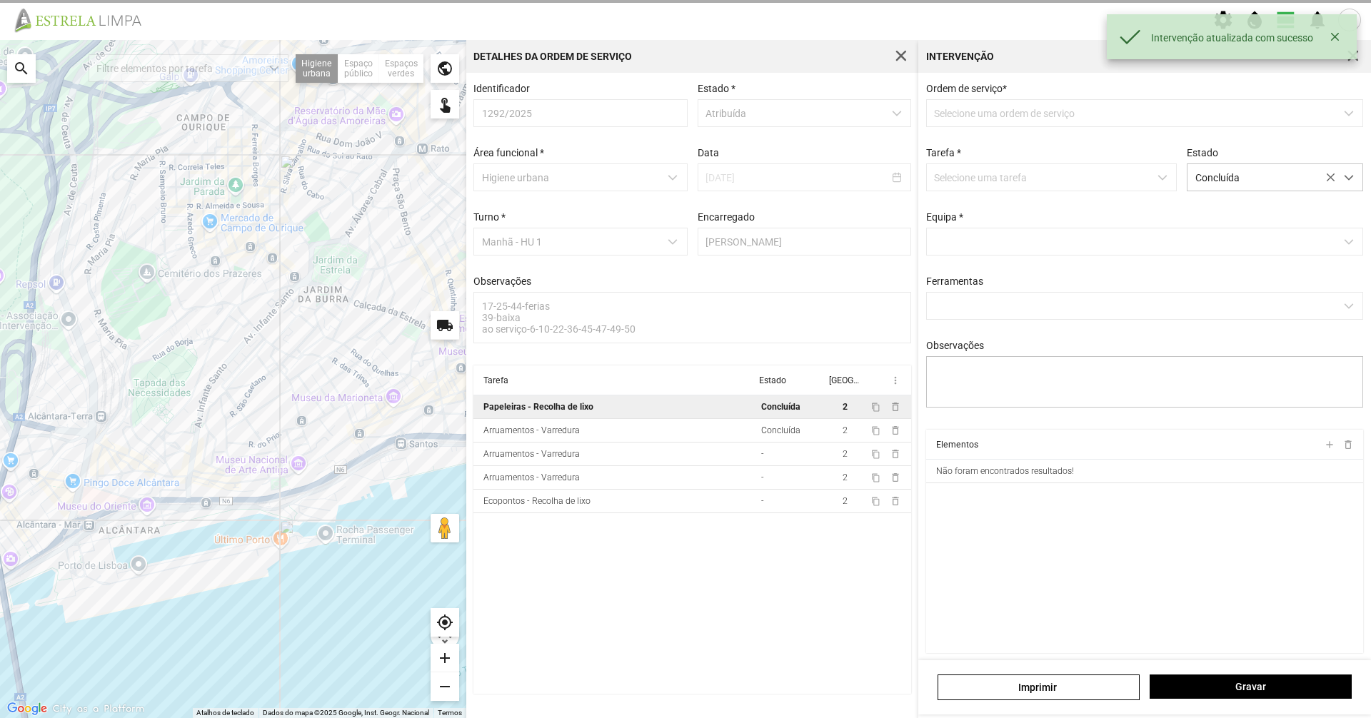
type textarea "tarefa atribuida por [PERSON_NAME]"
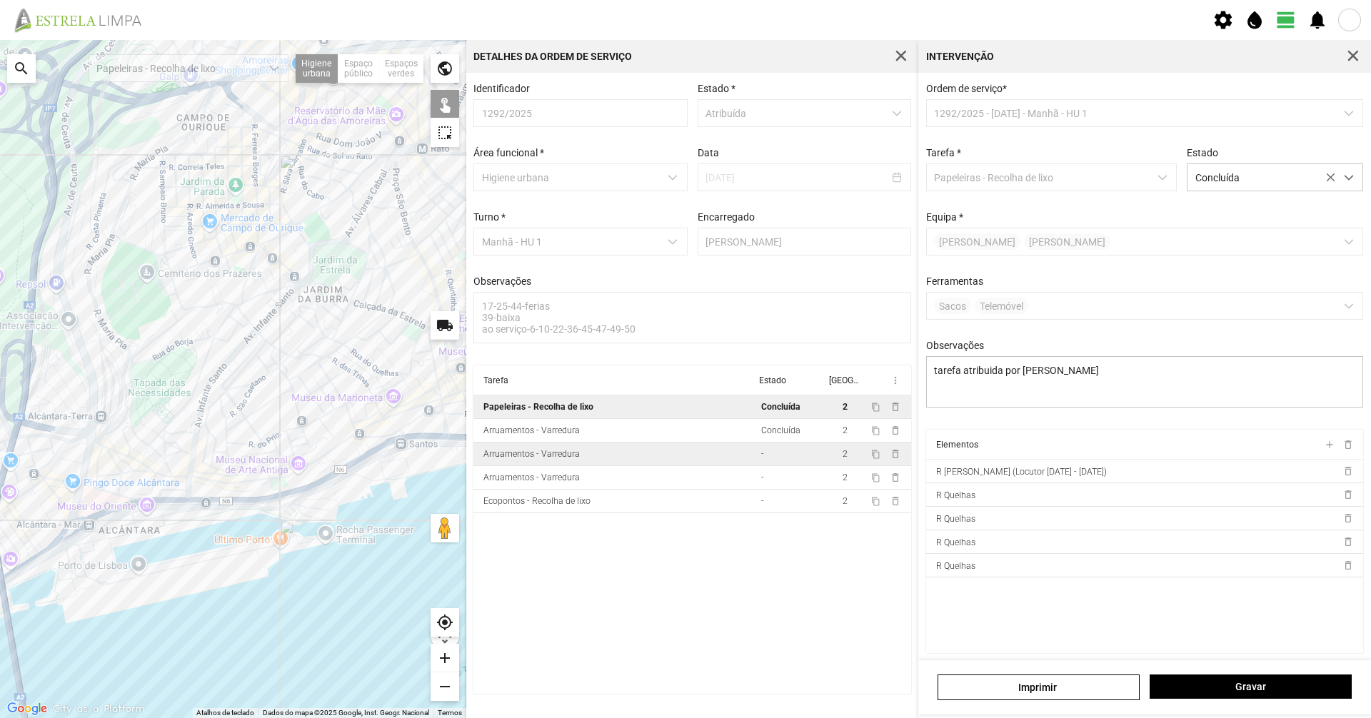
click at [595, 458] on td "Arruamentos - Varredura" at bounding box center [614, 455] width 282 height 24
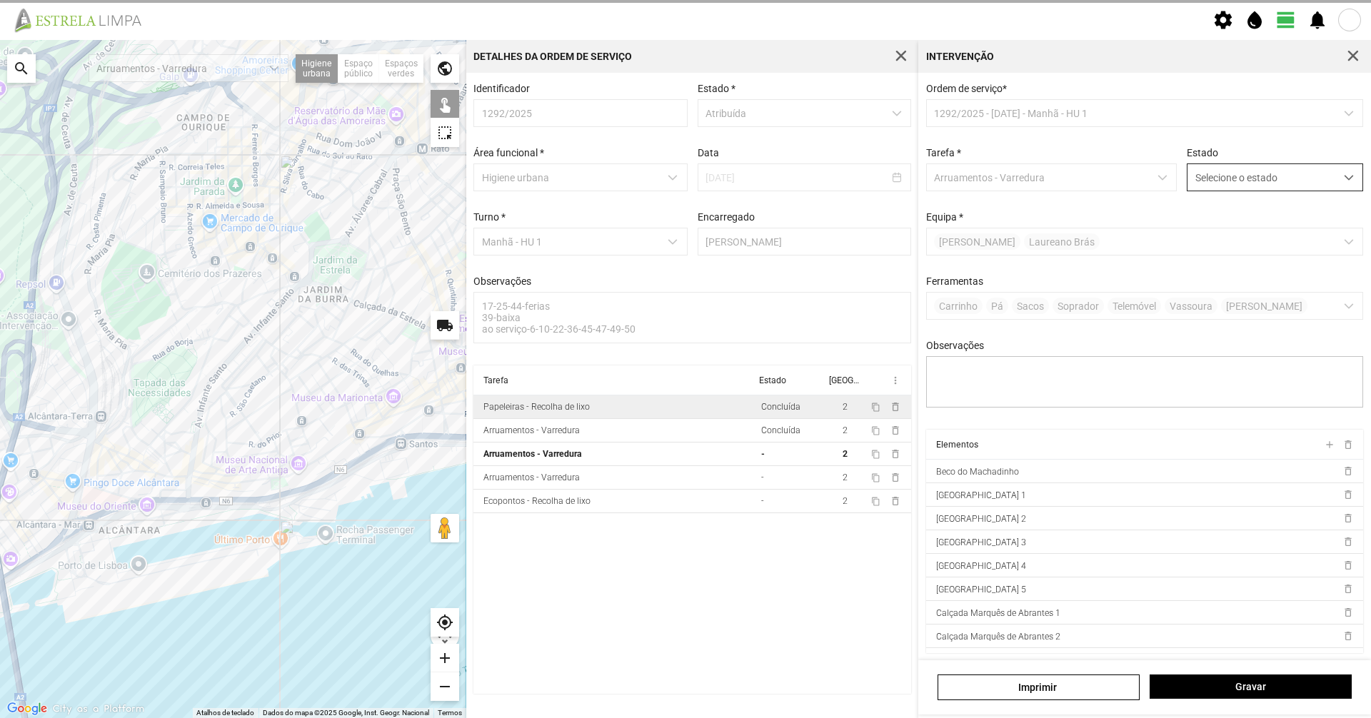
click at [1253, 191] on span "Selecione o estado" at bounding box center [1261, 177] width 148 height 26
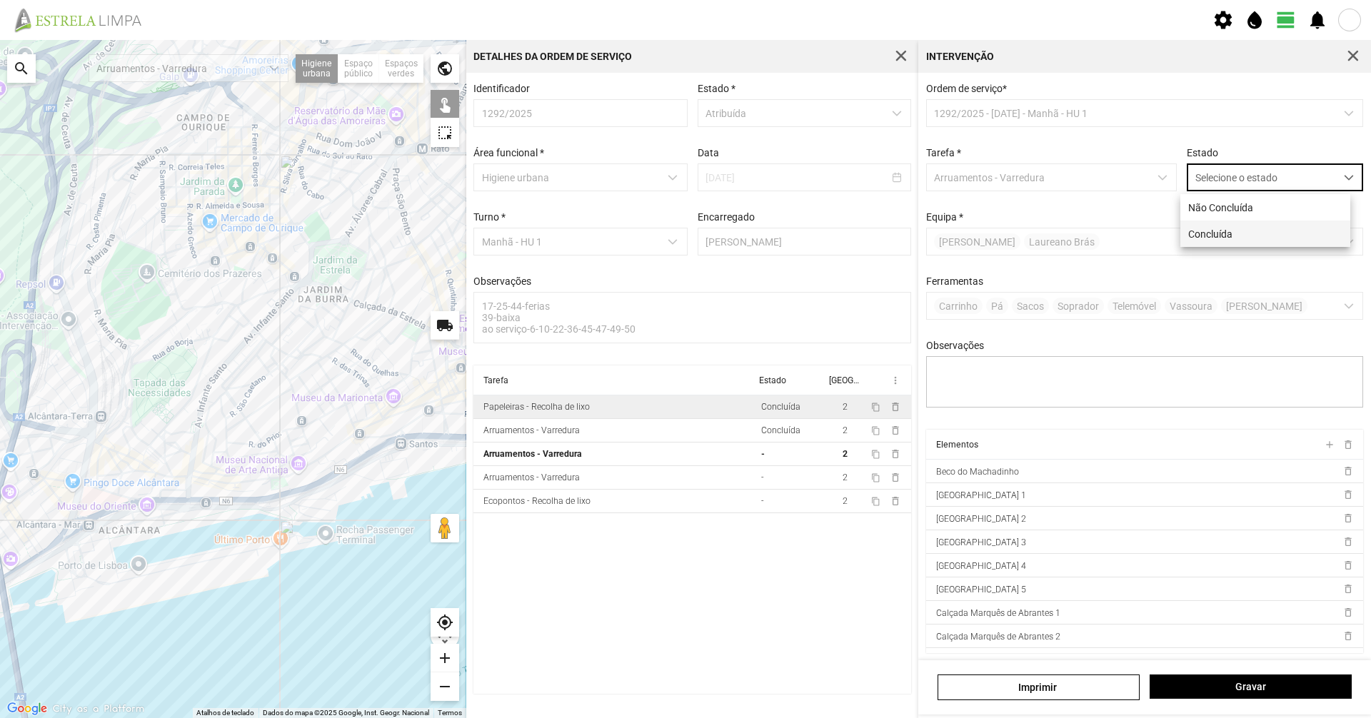
click at [1234, 231] on li "Concluída" at bounding box center [1265, 234] width 170 height 26
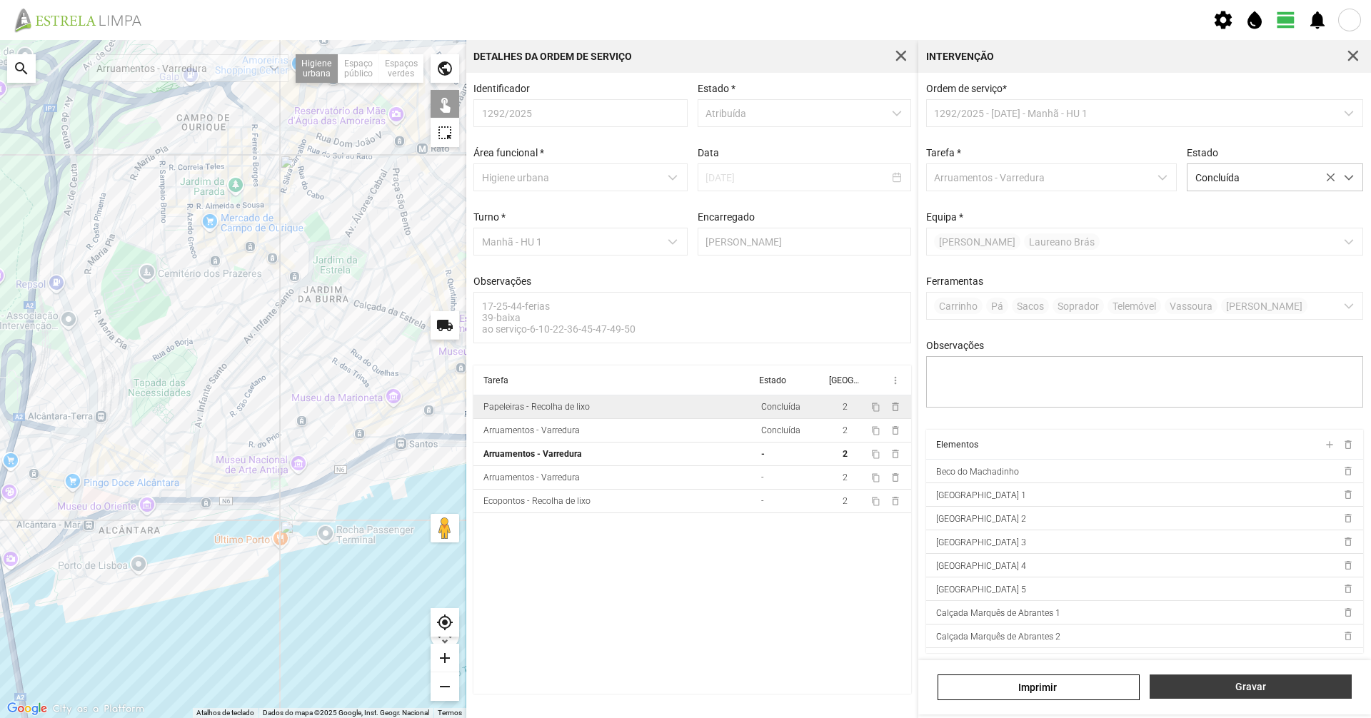
click at [1264, 685] on span "Gravar" at bounding box center [1250, 686] width 187 height 11
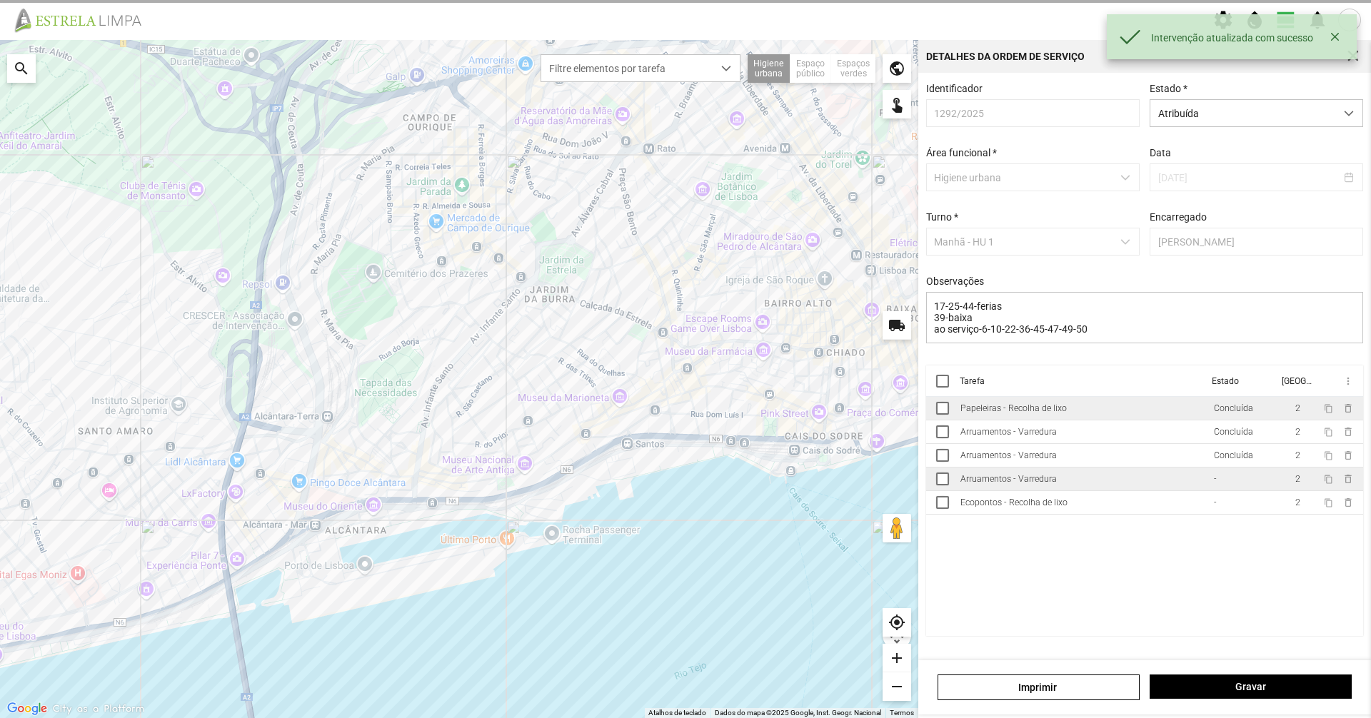
click at [1120, 480] on td "Arruamentos - Varredura" at bounding box center [1080, 480] width 253 height 24
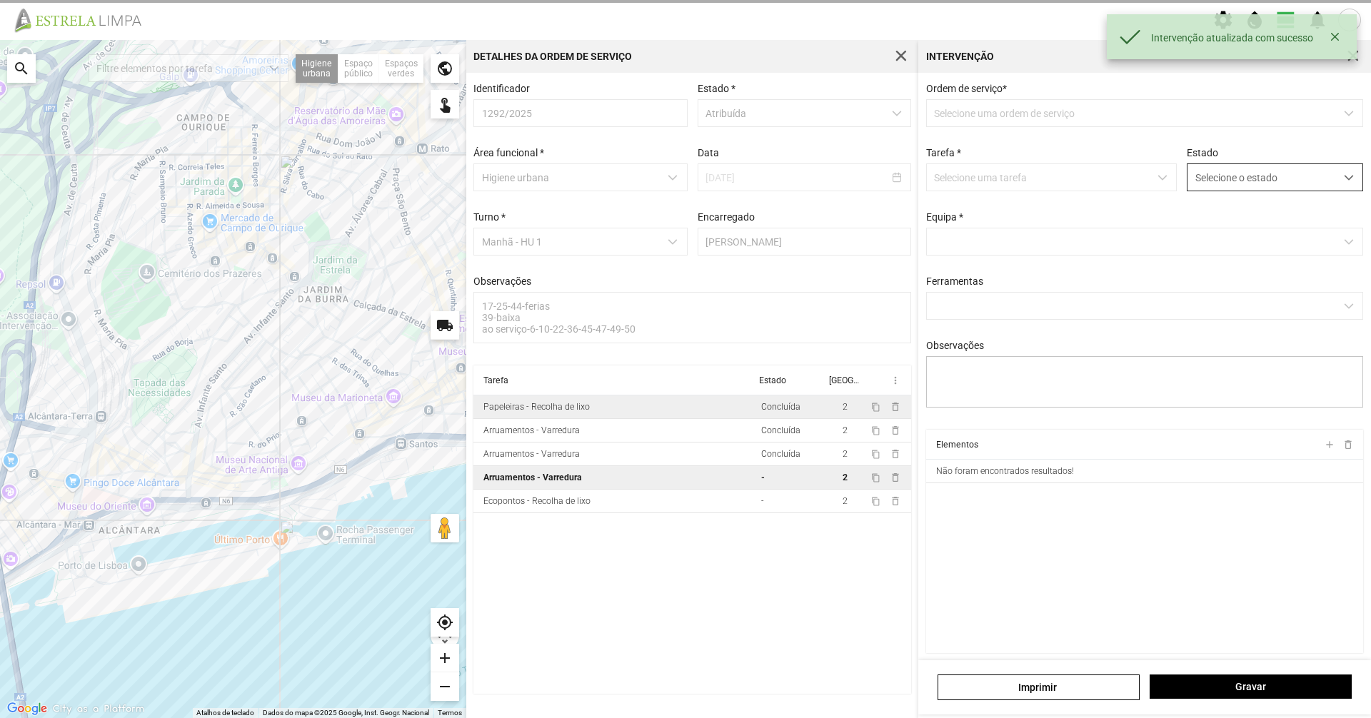
click at [1253, 186] on span "Selecione o estado" at bounding box center [1261, 177] width 148 height 26
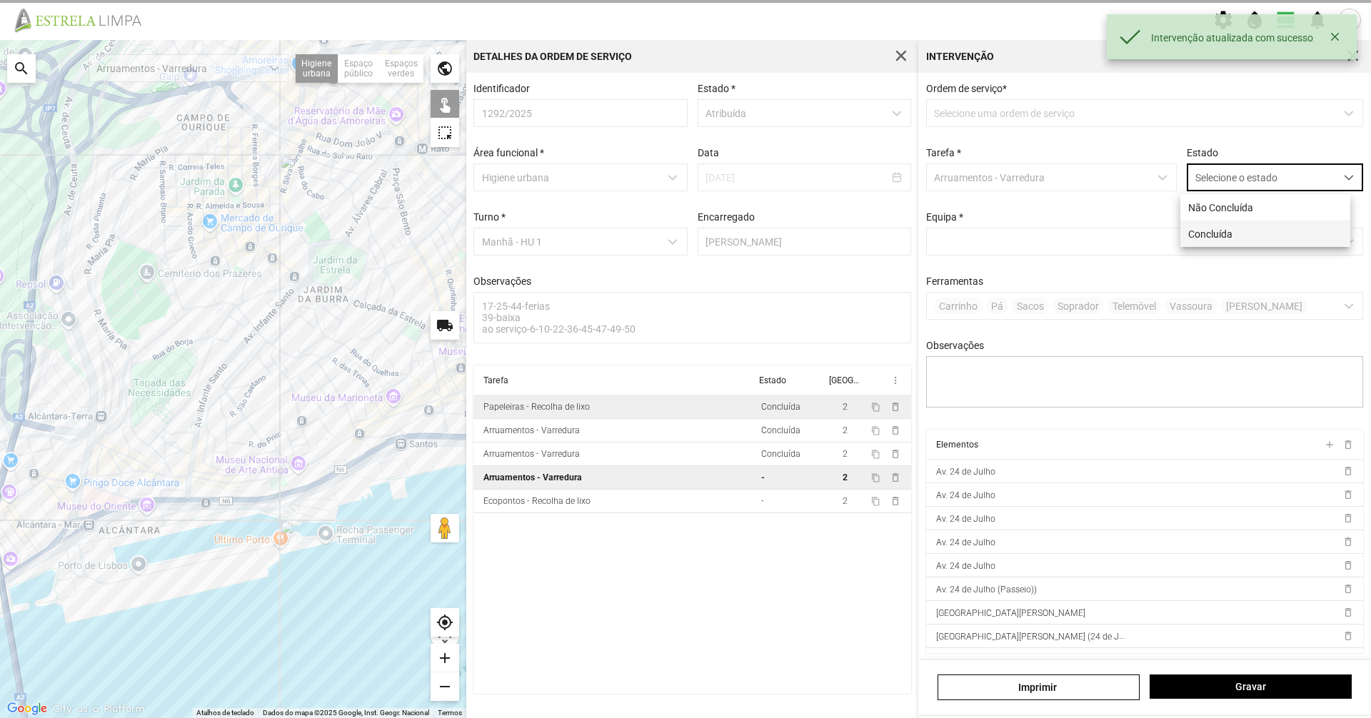
scroll to position [8, 64]
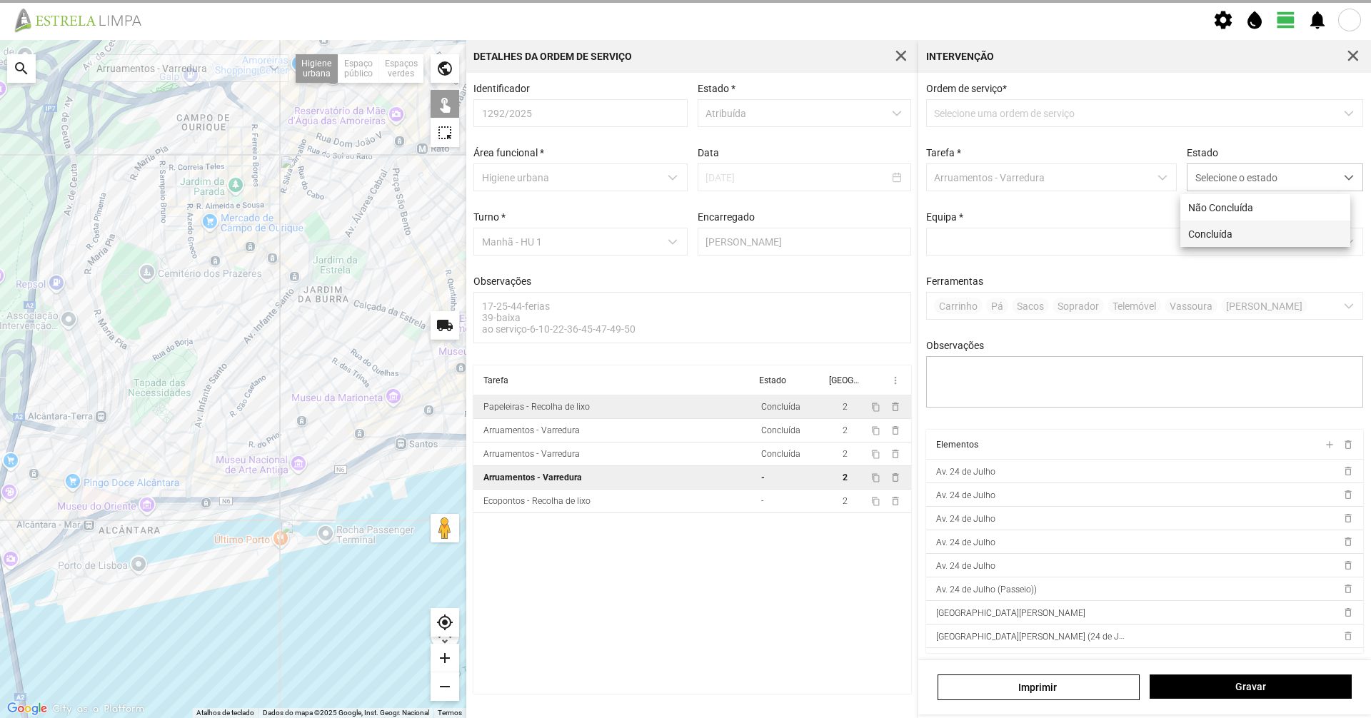
click at [1240, 243] on li "Concluída" at bounding box center [1265, 234] width 170 height 26
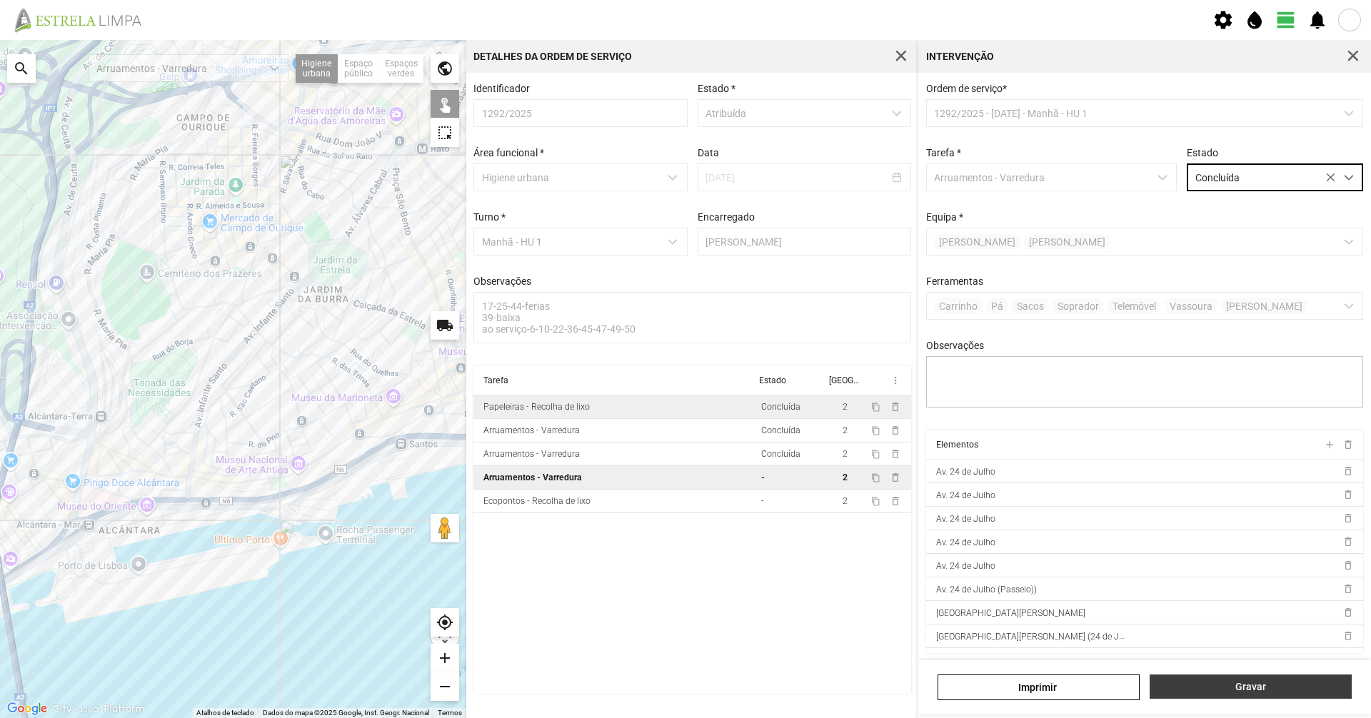
click at [1191, 678] on button "Gravar" at bounding box center [1250, 687] width 202 height 24
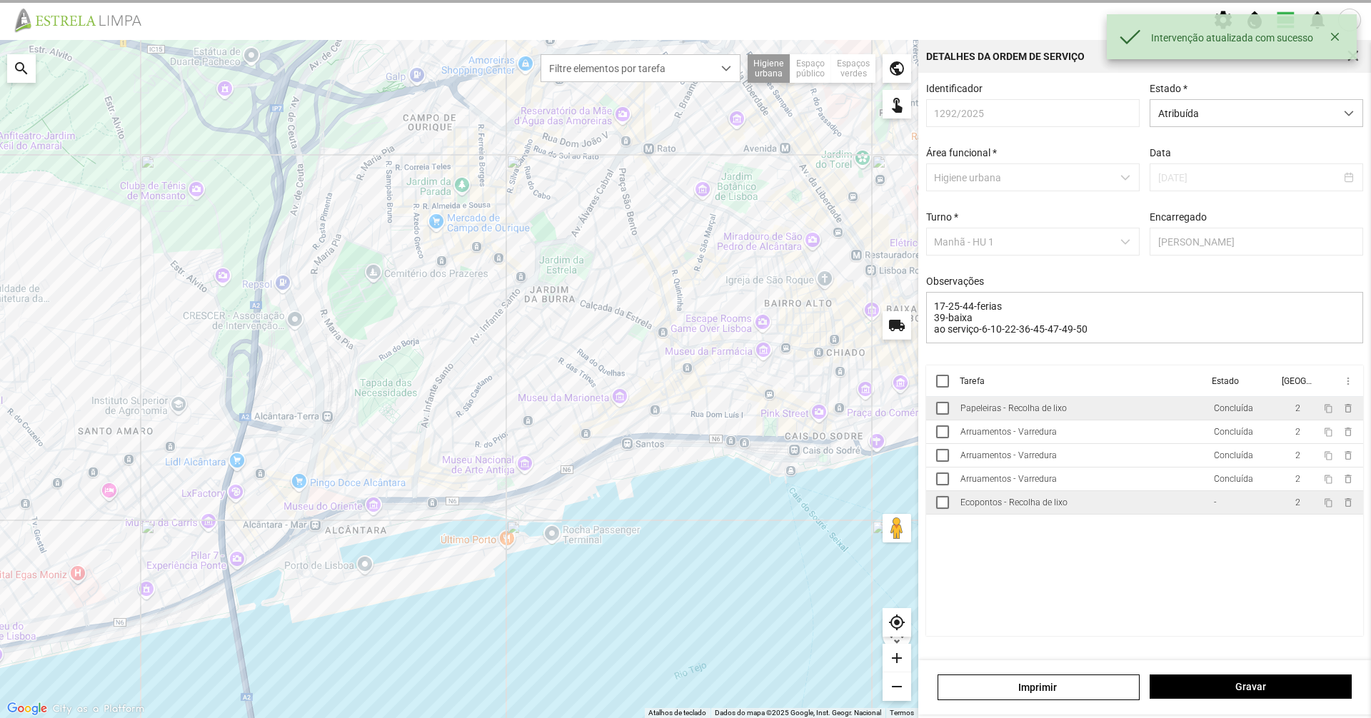
click at [1103, 512] on td "Ecopontos - Recolha de lixo" at bounding box center [1080, 503] width 253 height 24
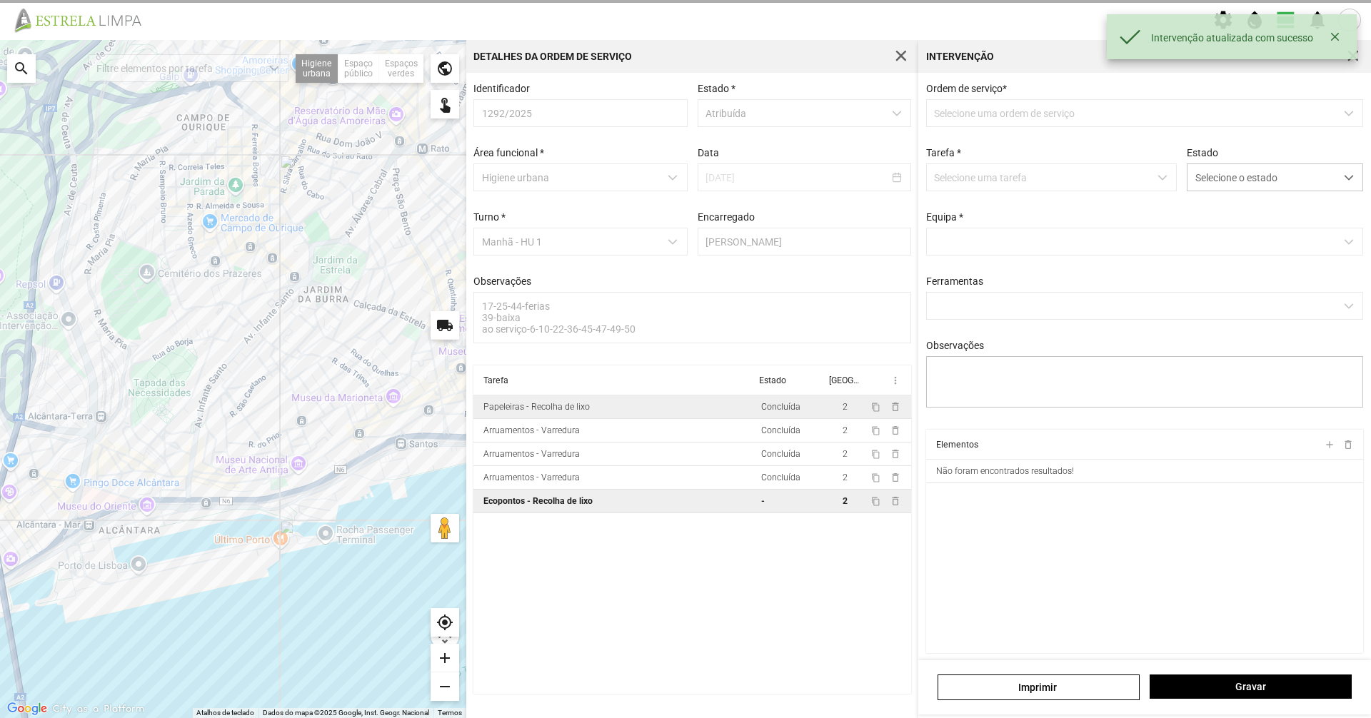
type textarea "condutor-[PERSON_NAME]-paulo"
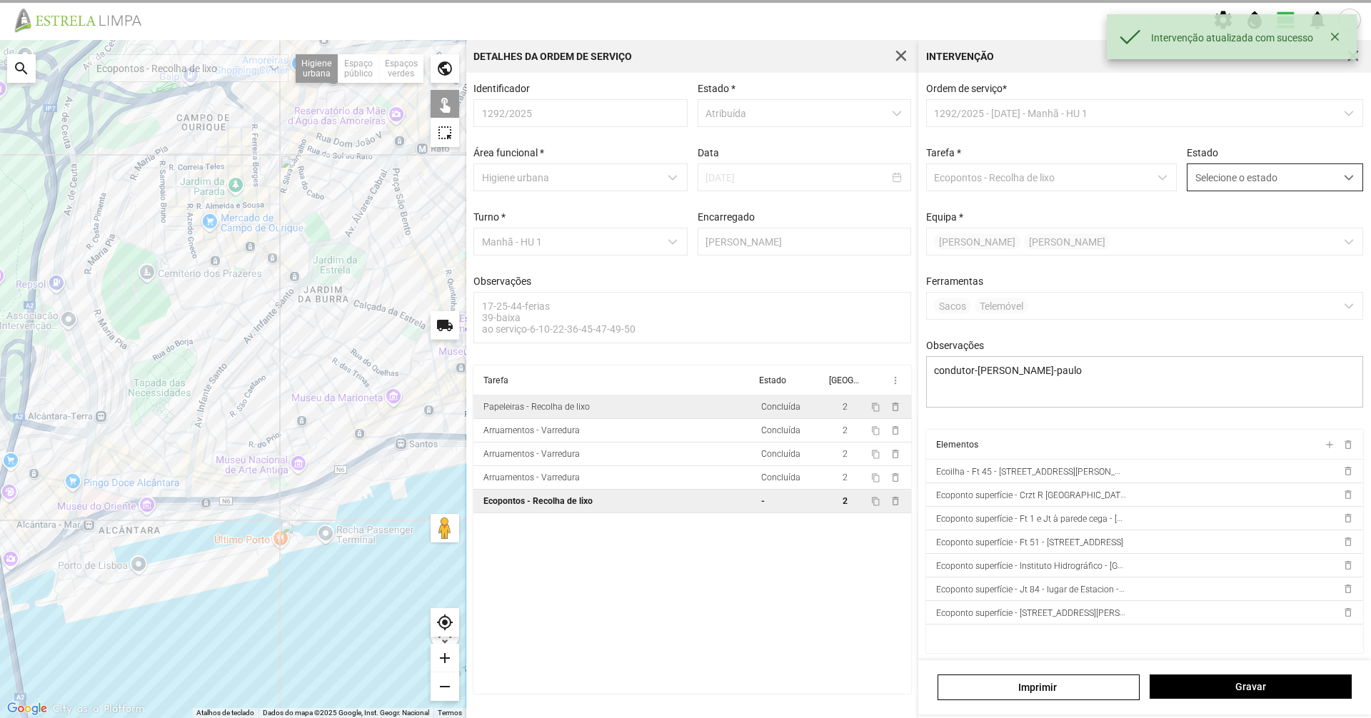
click at [1209, 180] on span "Selecione o estado" at bounding box center [1261, 177] width 148 height 26
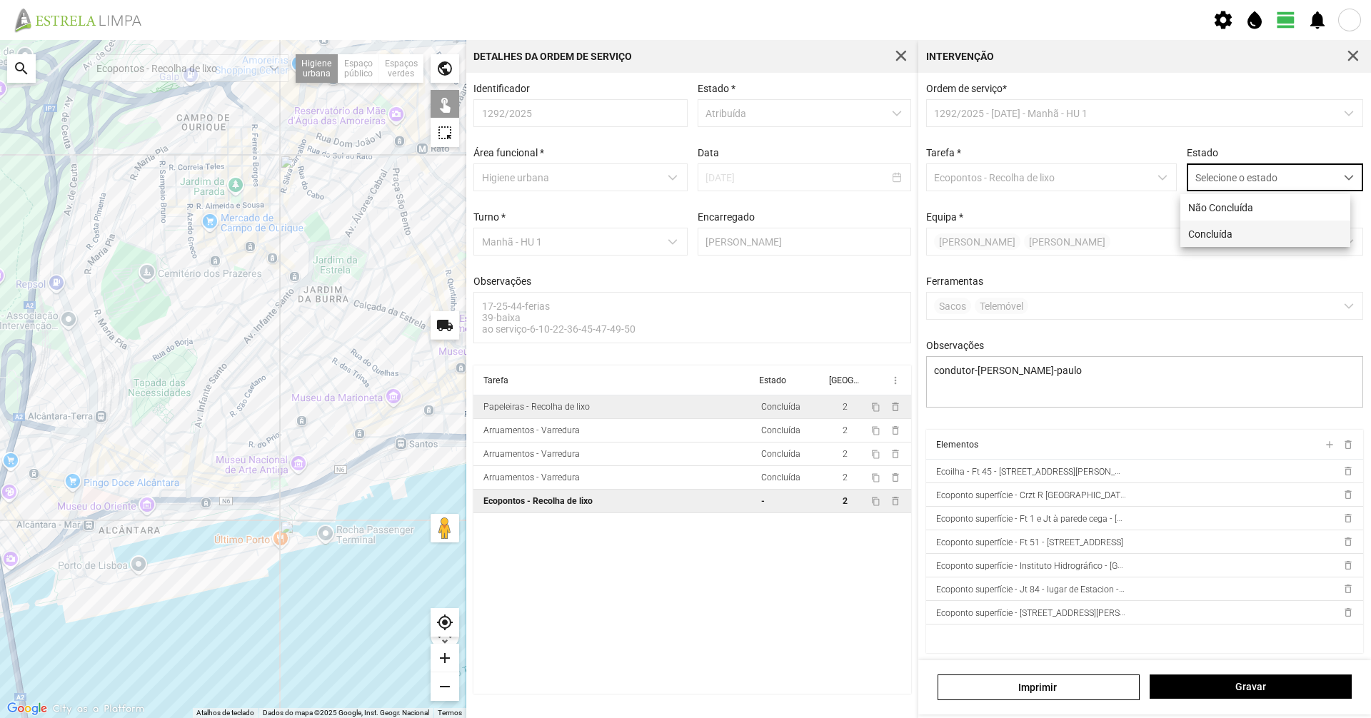
click at [1185, 226] on li "Concluída" at bounding box center [1265, 234] width 170 height 26
click at [1246, 670] on div "[PERSON_NAME]" at bounding box center [1144, 687] width 453 height 54
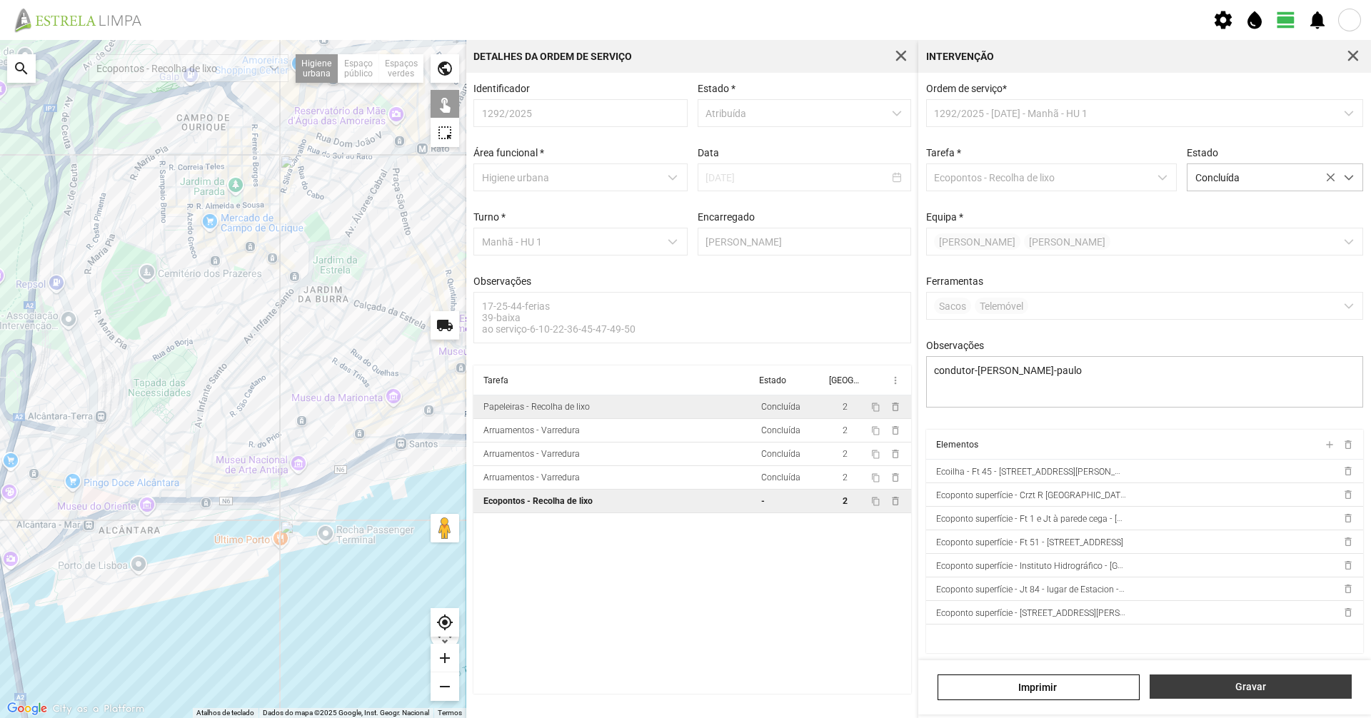
click at [1245, 680] on button "Gravar" at bounding box center [1250, 687] width 202 height 24
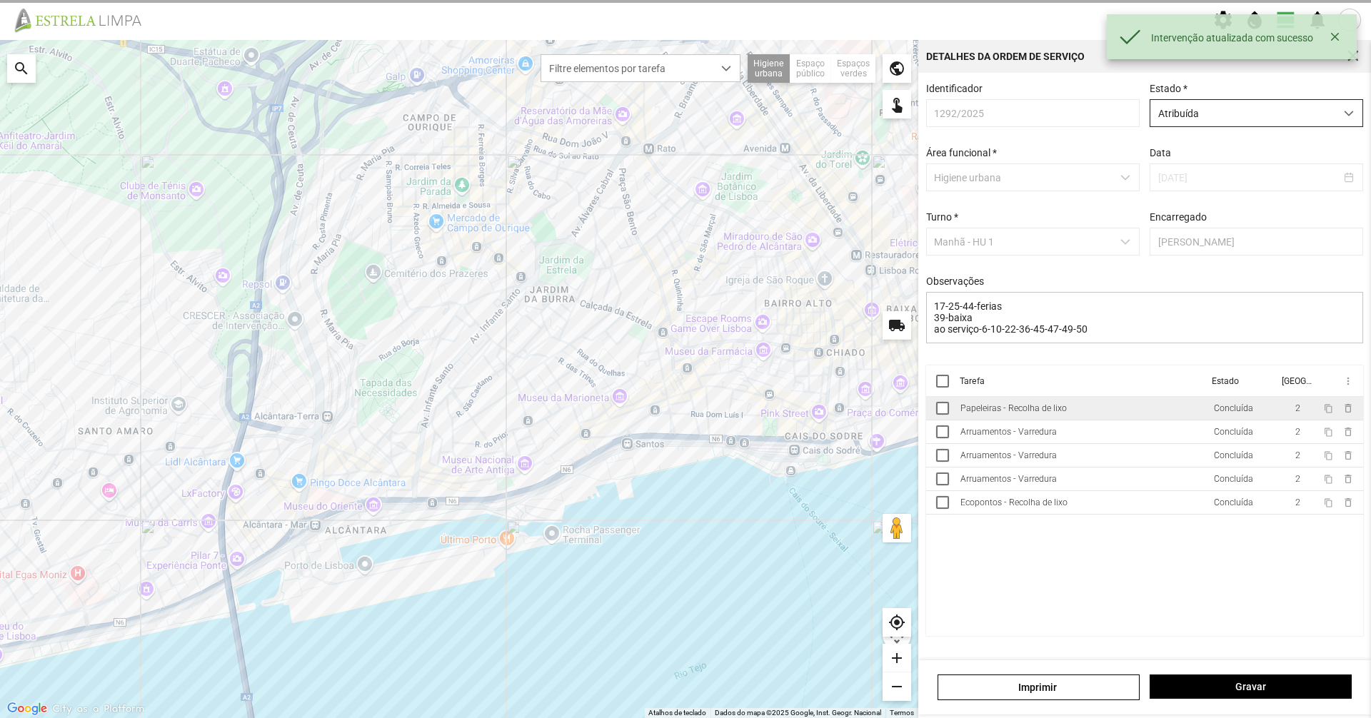
click at [1244, 118] on span "Atribuída" at bounding box center [1242, 113] width 185 height 26
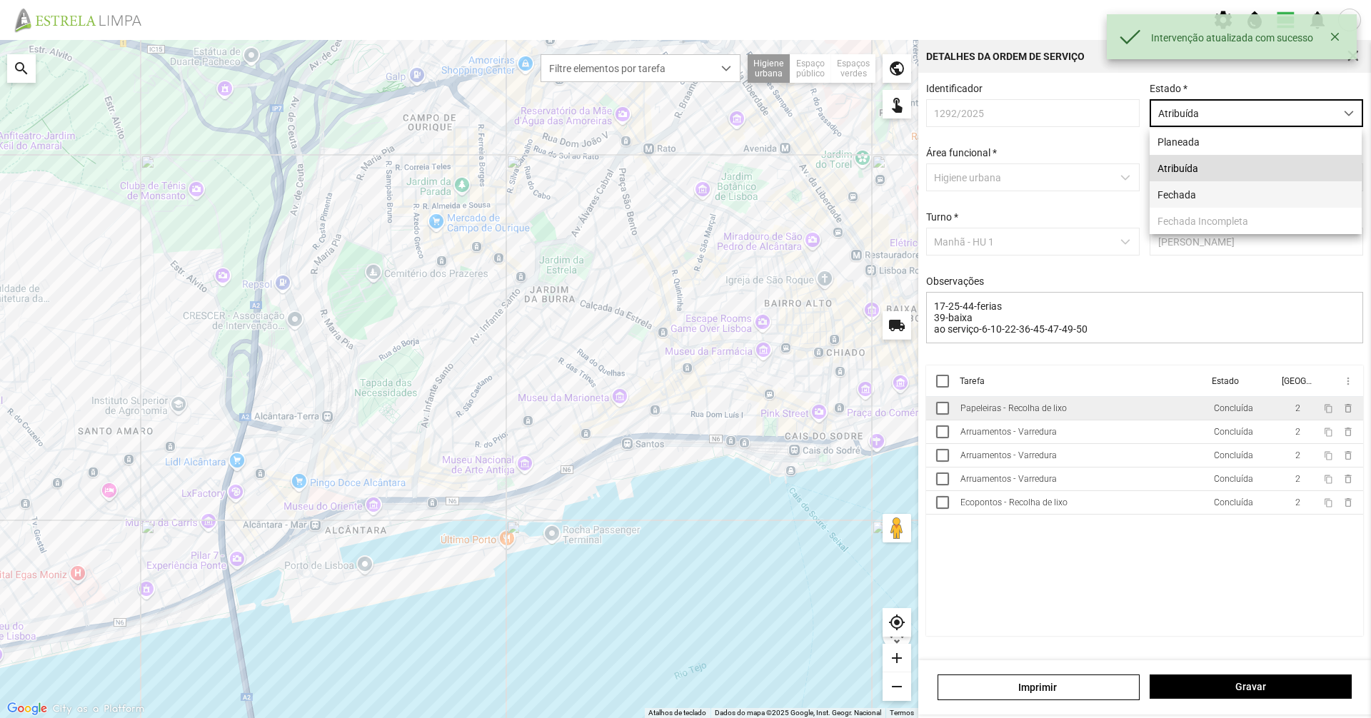
click at [1215, 191] on li "Fechada" at bounding box center [1255, 194] width 212 height 26
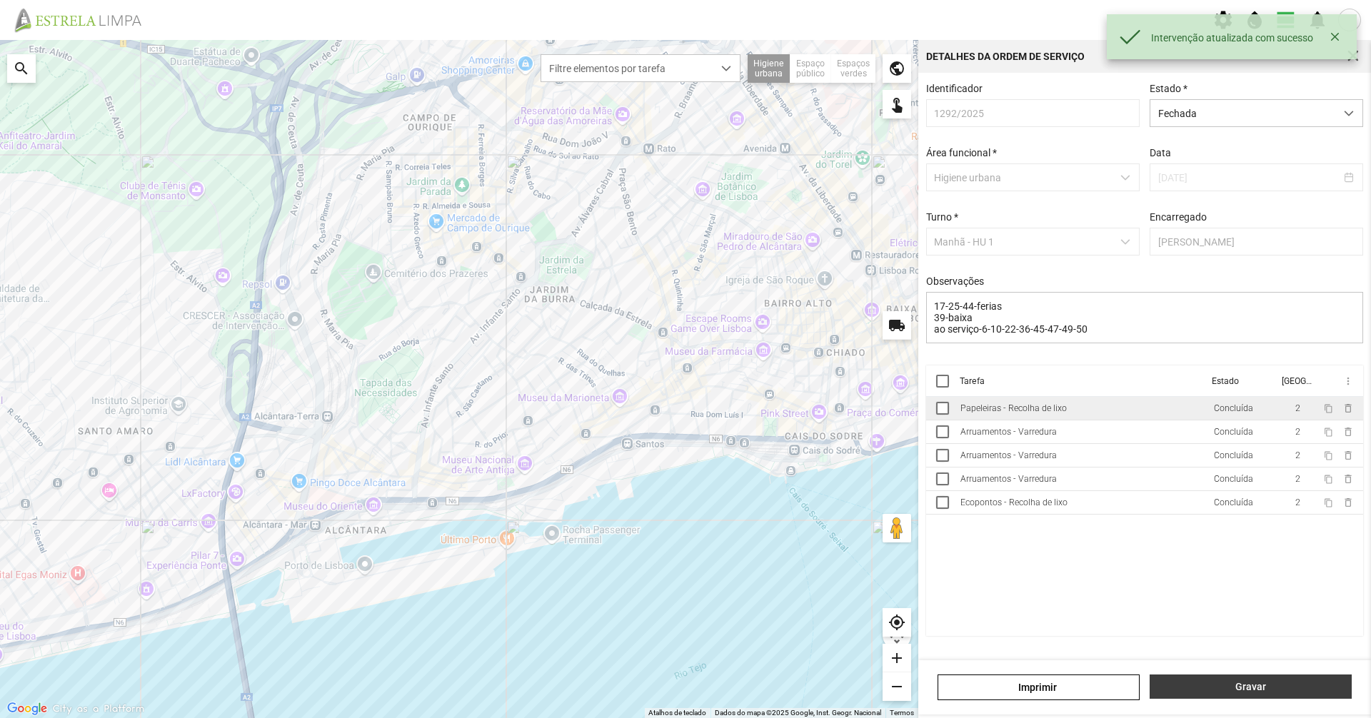
click at [1213, 680] on button "Gravar" at bounding box center [1250, 687] width 202 height 24
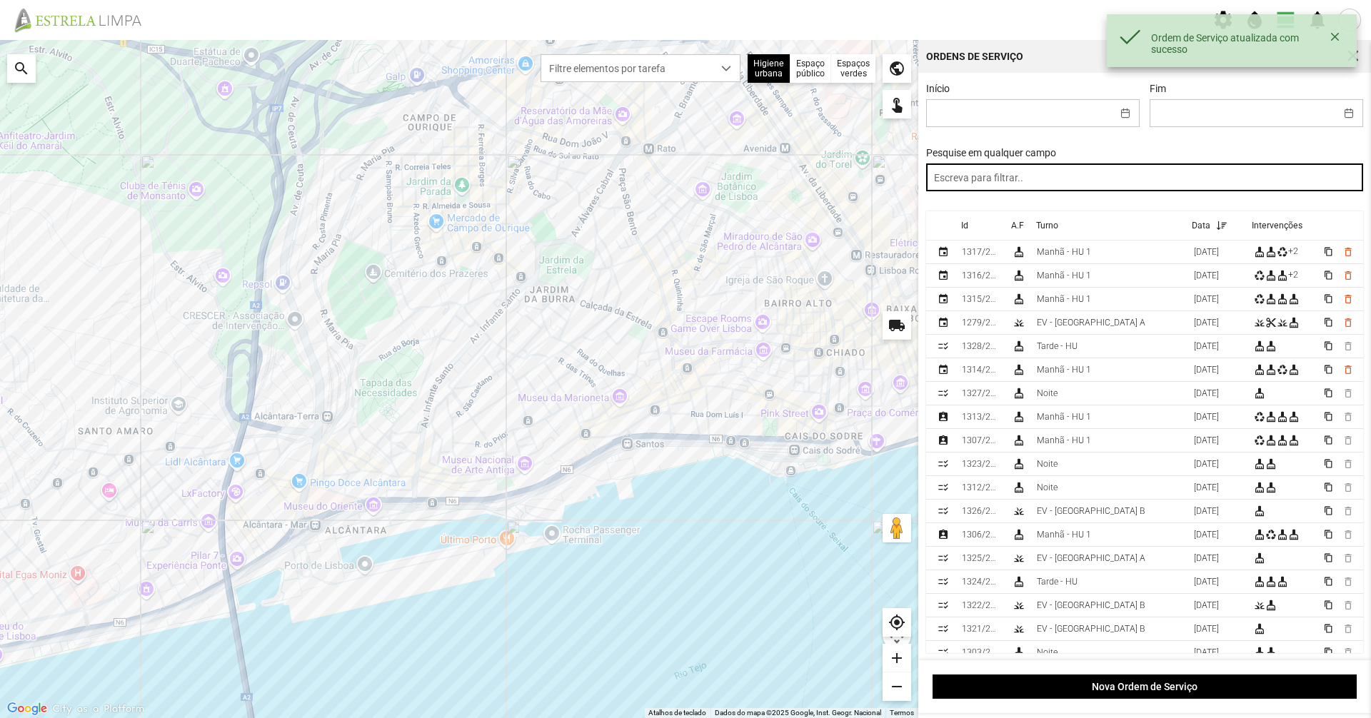
click at [1085, 180] on input "text" at bounding box center [1145, 177] width 438 height 28
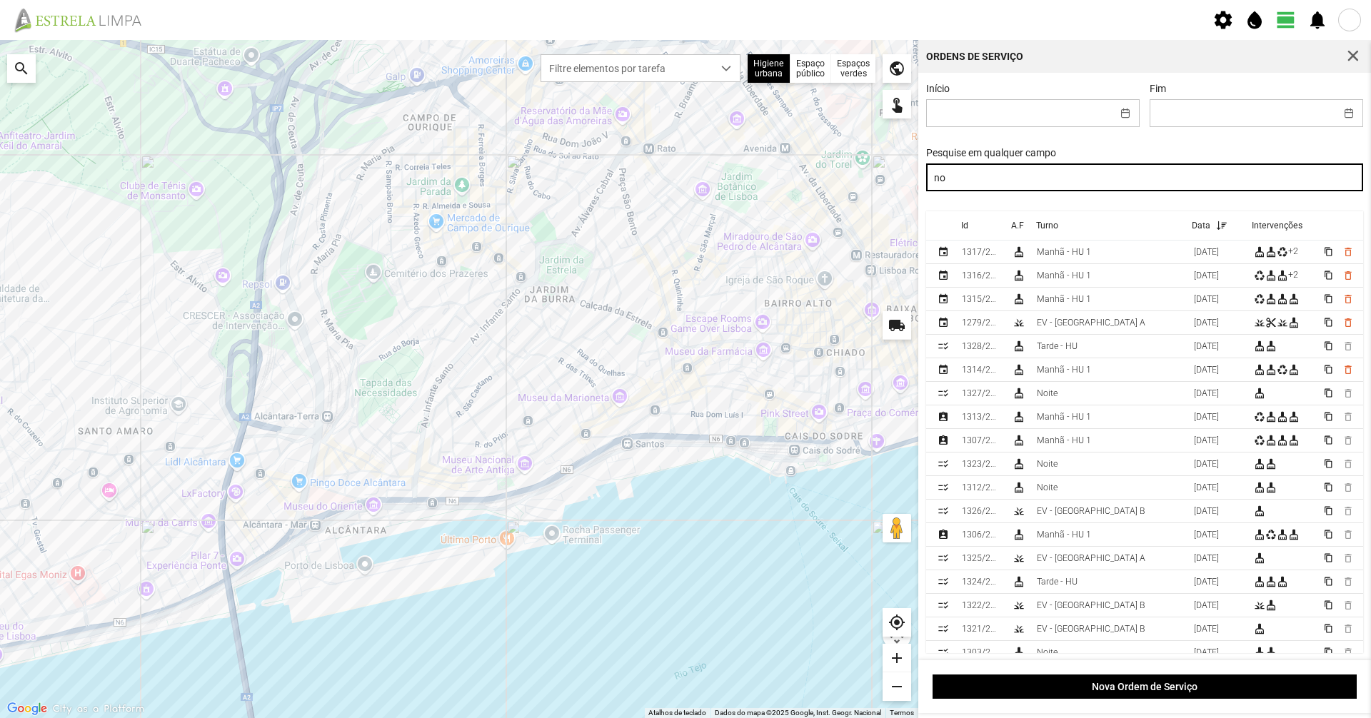
type input "n"
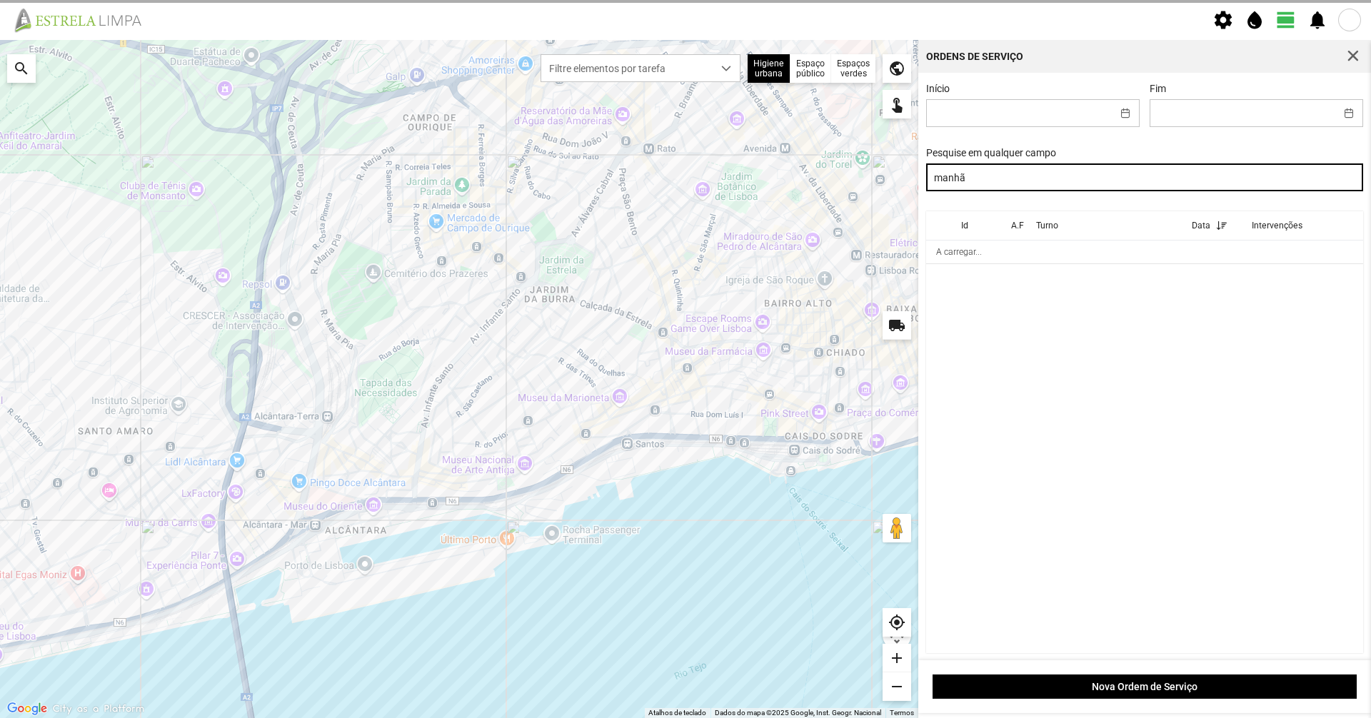
drag, startPoint x: 1084, startPoint y: 180, endPoint x: 767, endPoint y: 164, distance: 317.4
click at [767, 164] on div "Para navegar no mapa com gestos de toque, toque duas vezes sem soltar no mapa e…" at bounding box center [685, 379] width 1371 height 678
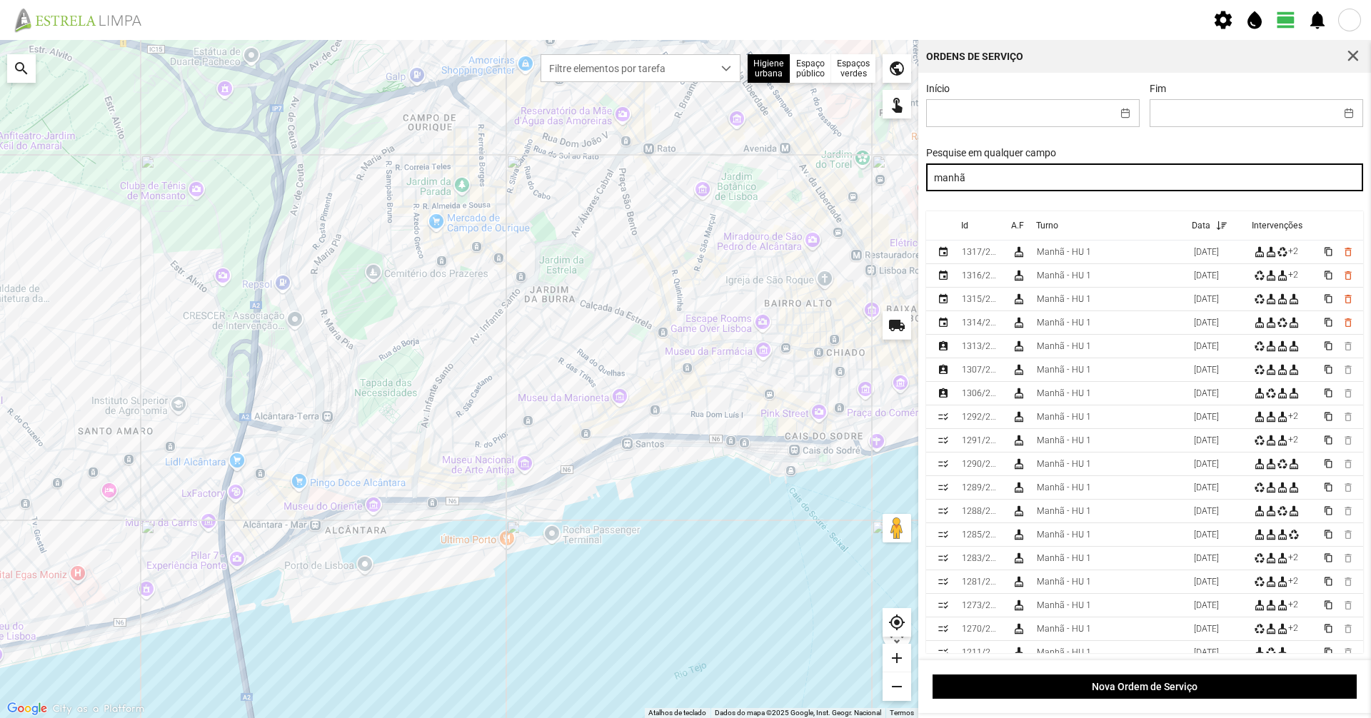
type input "manhã"
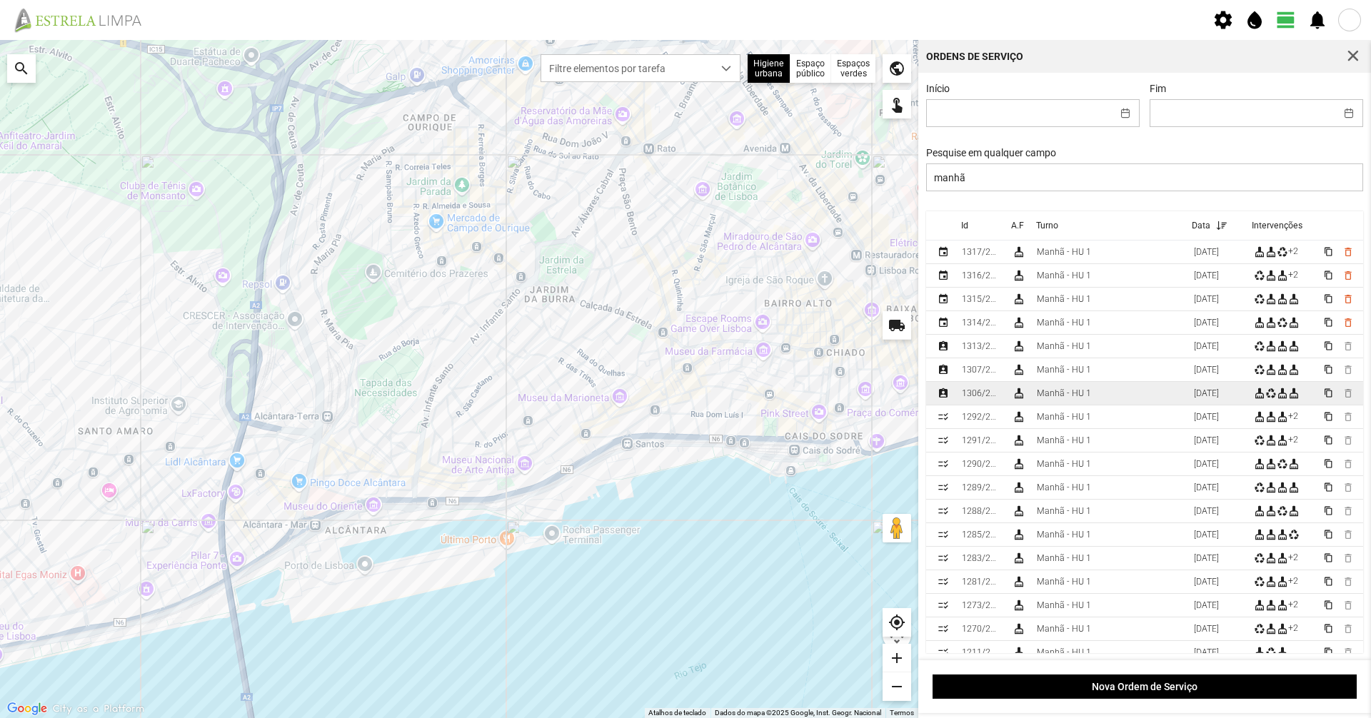
click at [1072, 398] on div "Manhã - HU 1" at bounding box center [1064, 393] width 54 height 10
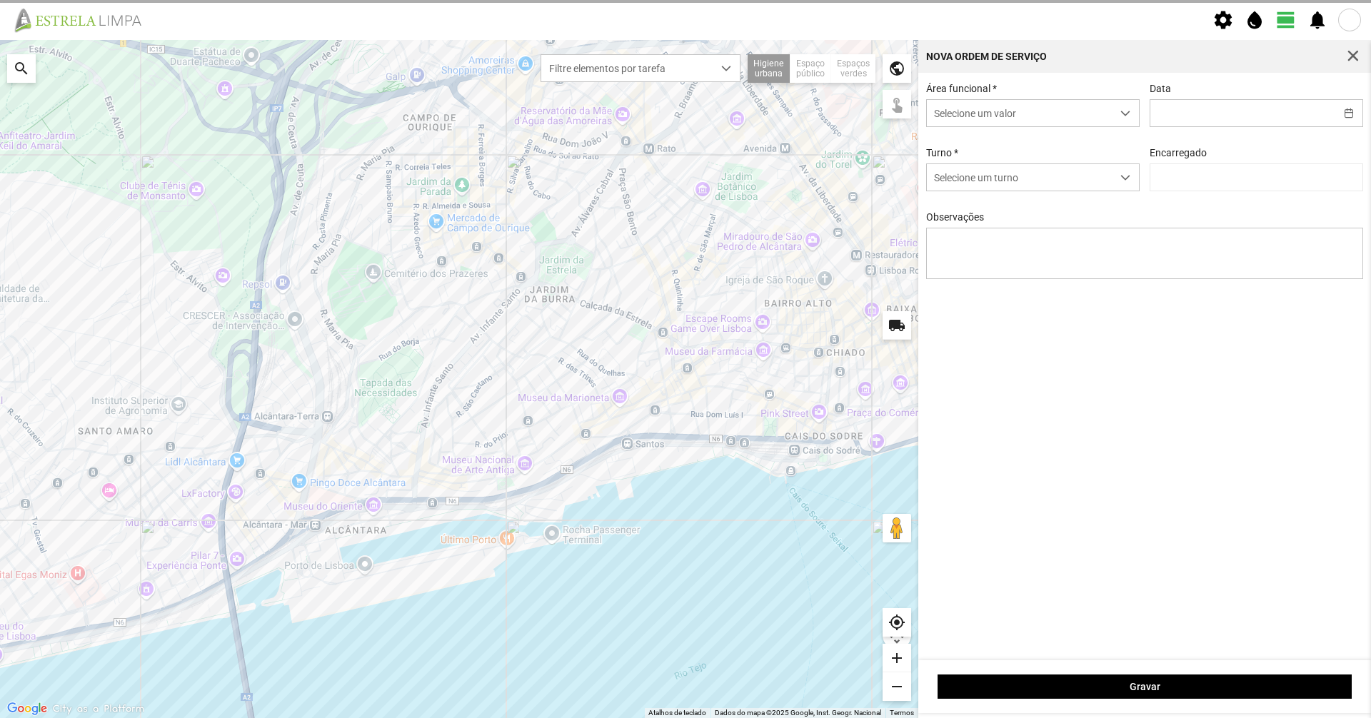
type input "[DATE]"
type textarea "17-25-44-ferias 10-descanso 39-baixa ao serviço-6-22-36-45-47-49-50 carro elect…"
type input "[PERSON_NAME]"
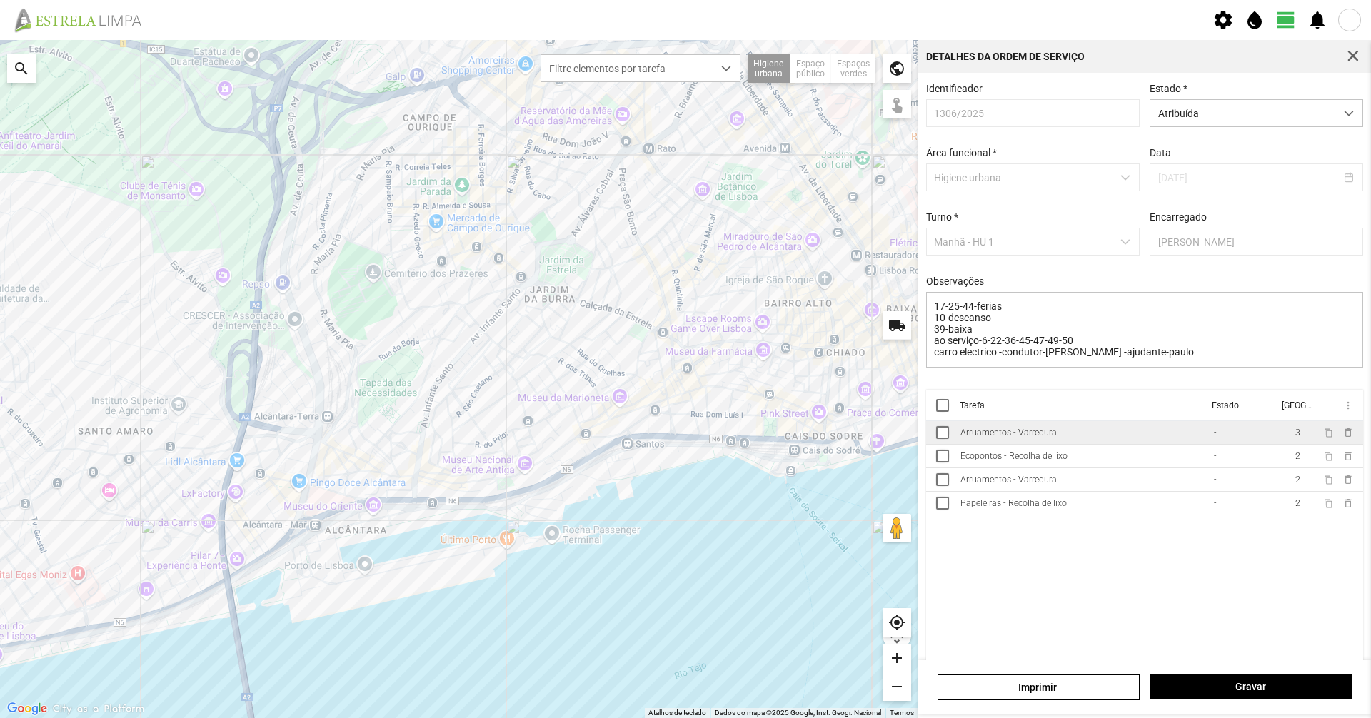
click at [1038, 438] on div "Arruamentos - Varredura" at bounding box center [1008, 433] width 96 height 10
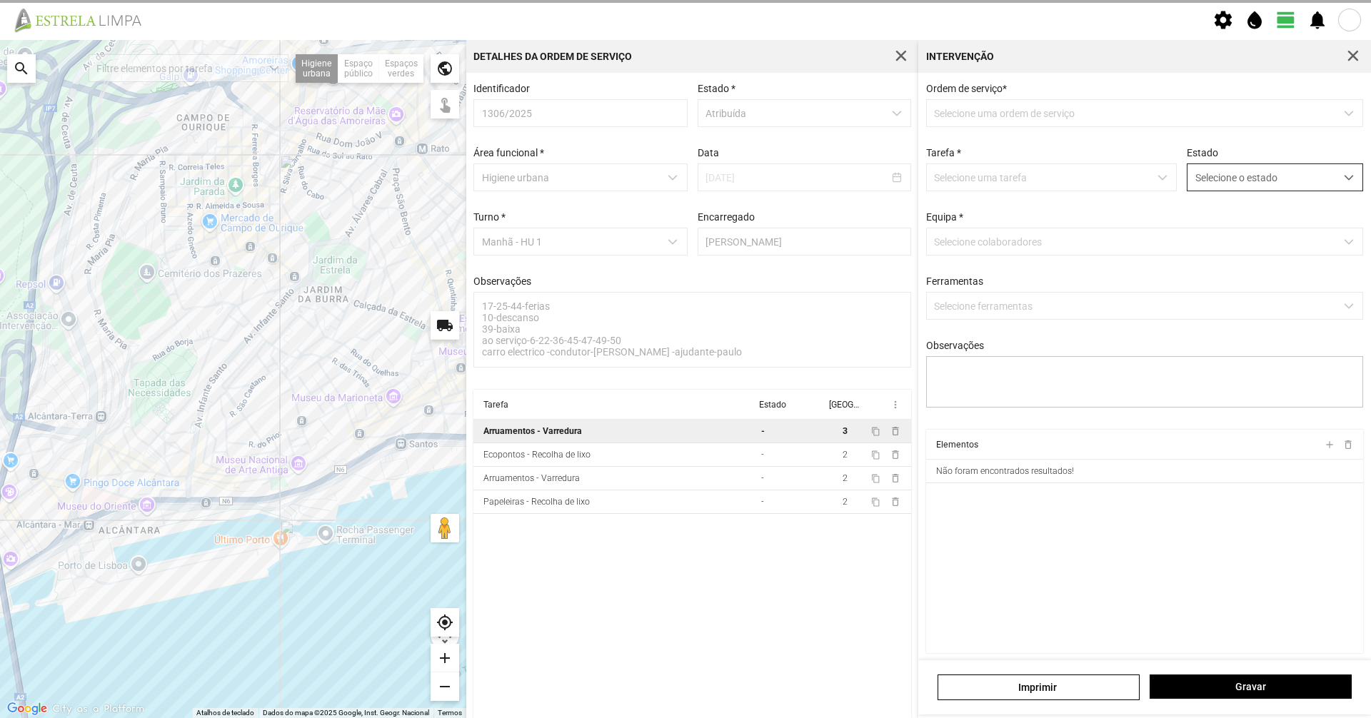
click at [1221, 186] on span "Selecione o estado" at bounding box center [1261, 177] width 148 height 26
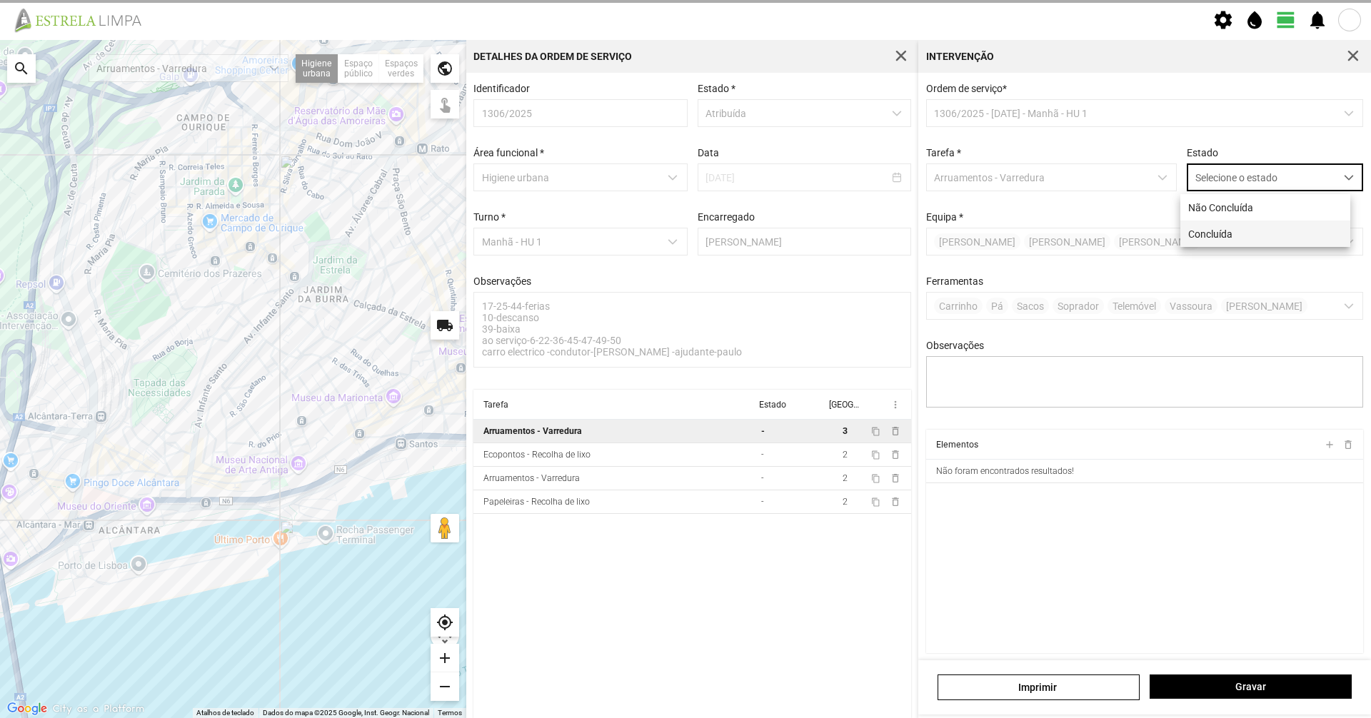
click at [1209, 226] on li "Concluída" at bounding box center [1265, 234] width 170 height 26
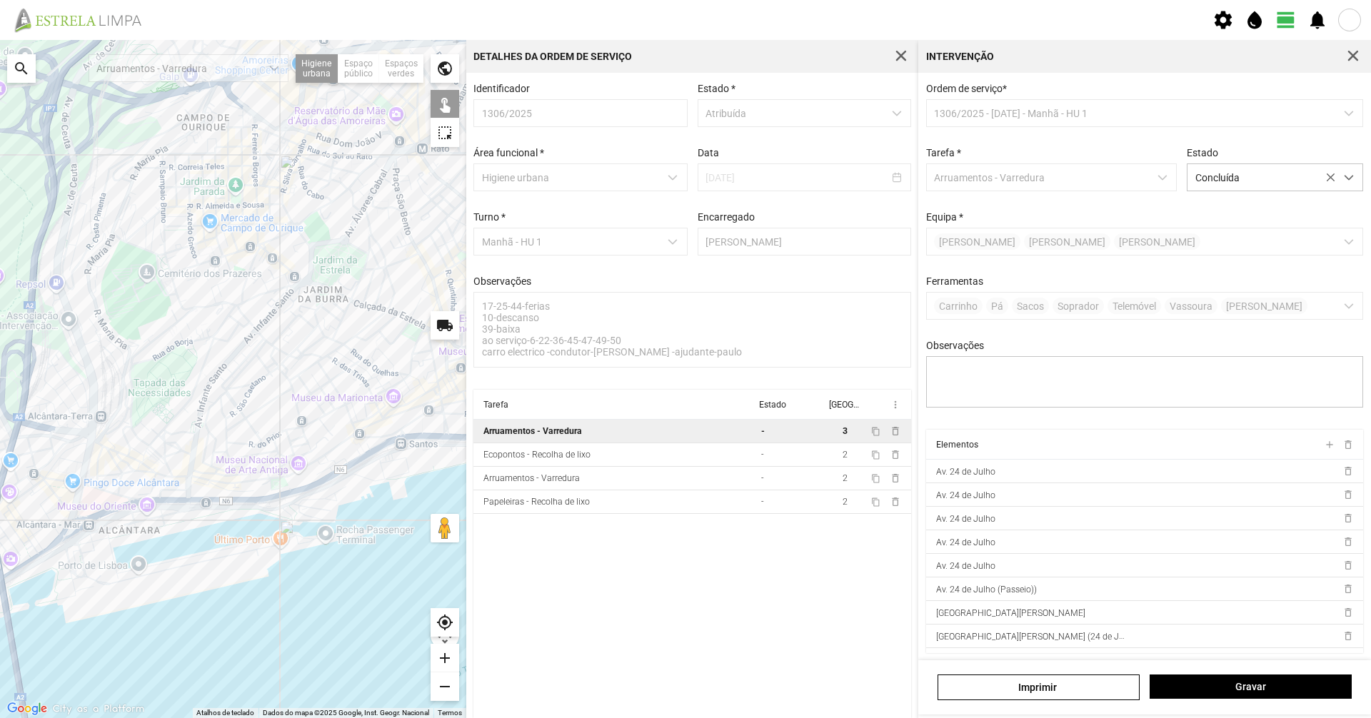
click at [1216, 702] on div "[PERSON_NAME]" at bounding box center [1144, 687] width 453 height 54
click at [1216, 697] on button "Gravar" at bounding box center [1250, 687] width 202 height 24
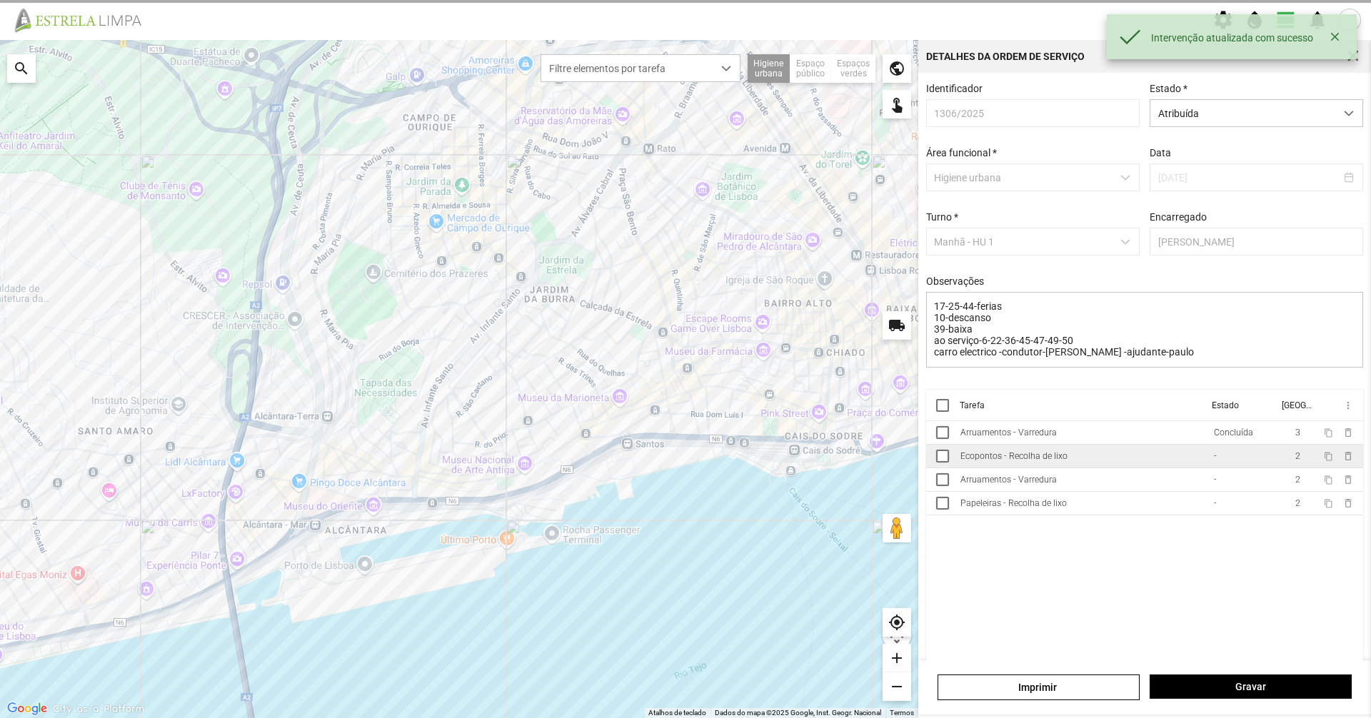
click at [1140, 461] on td "Ecopontos - Recolha de lixo" at bounding box center [1080, 457] width 253 height 24
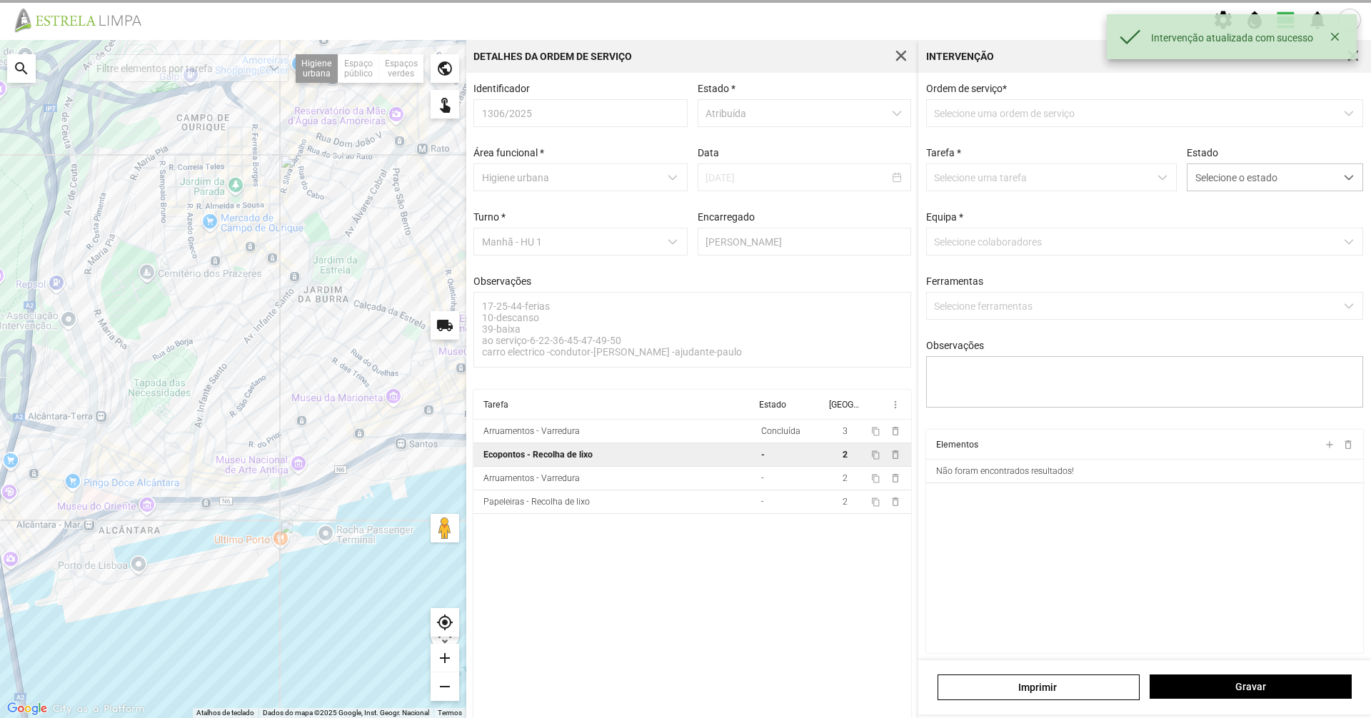
type textarea "planeamento de serviço por [PERSON_NAME]"
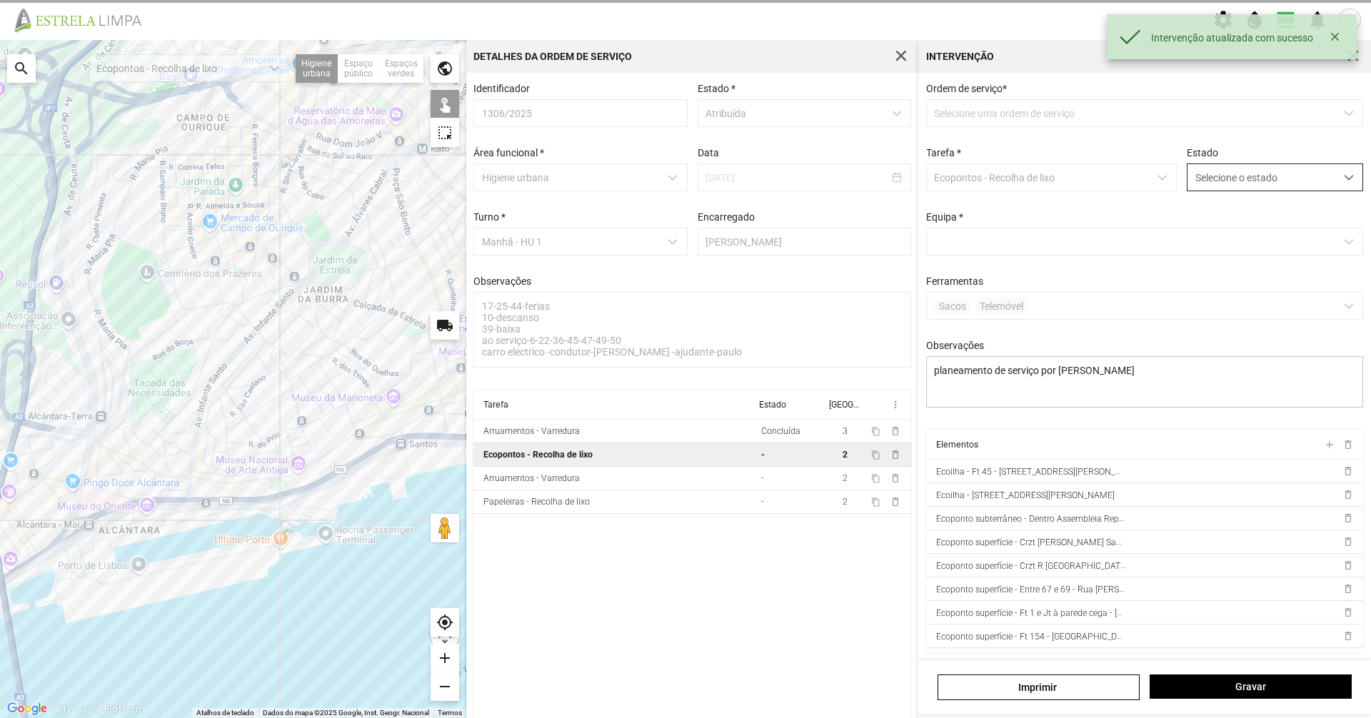
click at [1189, 173] on span "Selecione o estado" at bounding box center [1261, 177] width 148 height 26
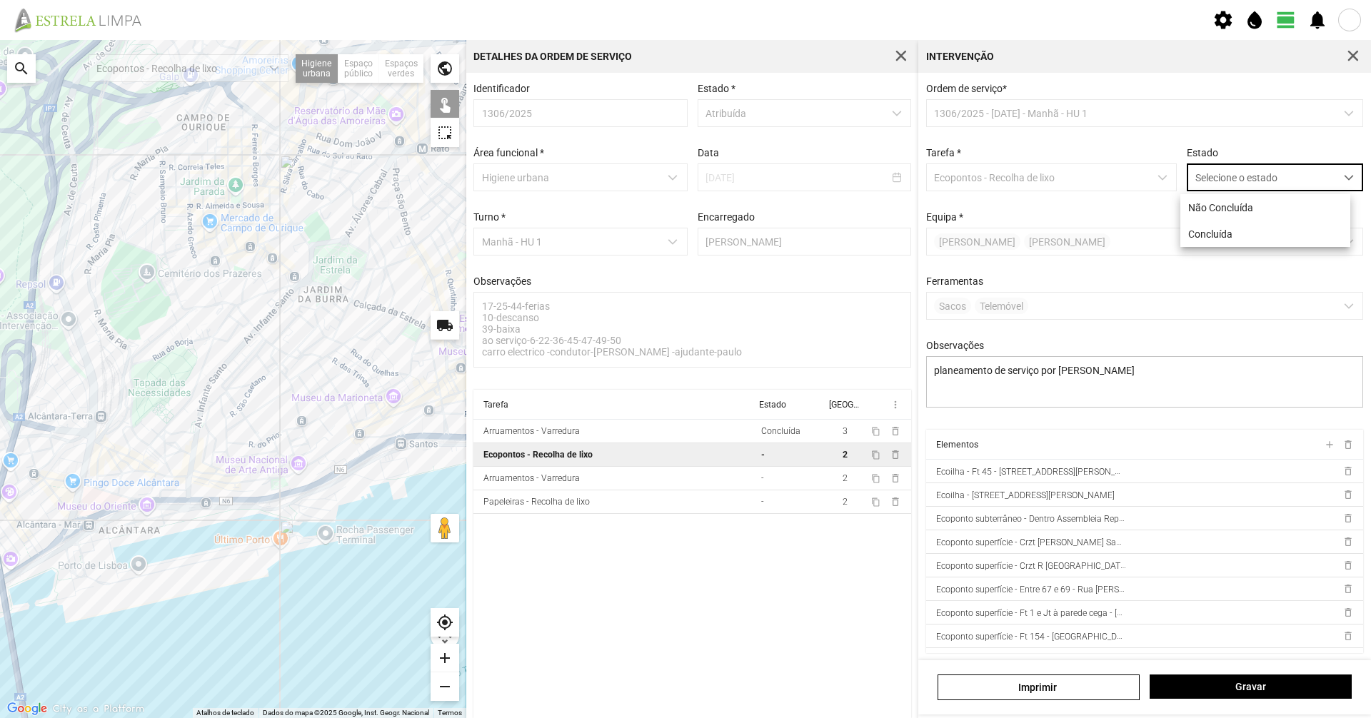
click at [1209, 250] on p-multiselect "[PERSON_NAME] [PERSON_NAME]" at bounding box center [1145, 242] width 438 height 28
click at [1209, 241] on p-multiselect "[PERSON_NAME] [PERSON_NAME]" at bounding box center [1145, 242] width 438 height 28
click at [1238, 171] on span "Selecione o estado" at bounding box center [1261, 177] width 148 height 26
drag, startPoint x: 1225, startPoint y: 237, endPoint x: 1226, endPoint y: 365, distance: 127.8
click at [1225, 238] on li "Concluída" at bounding box center [1265, 234] width 170 height 26
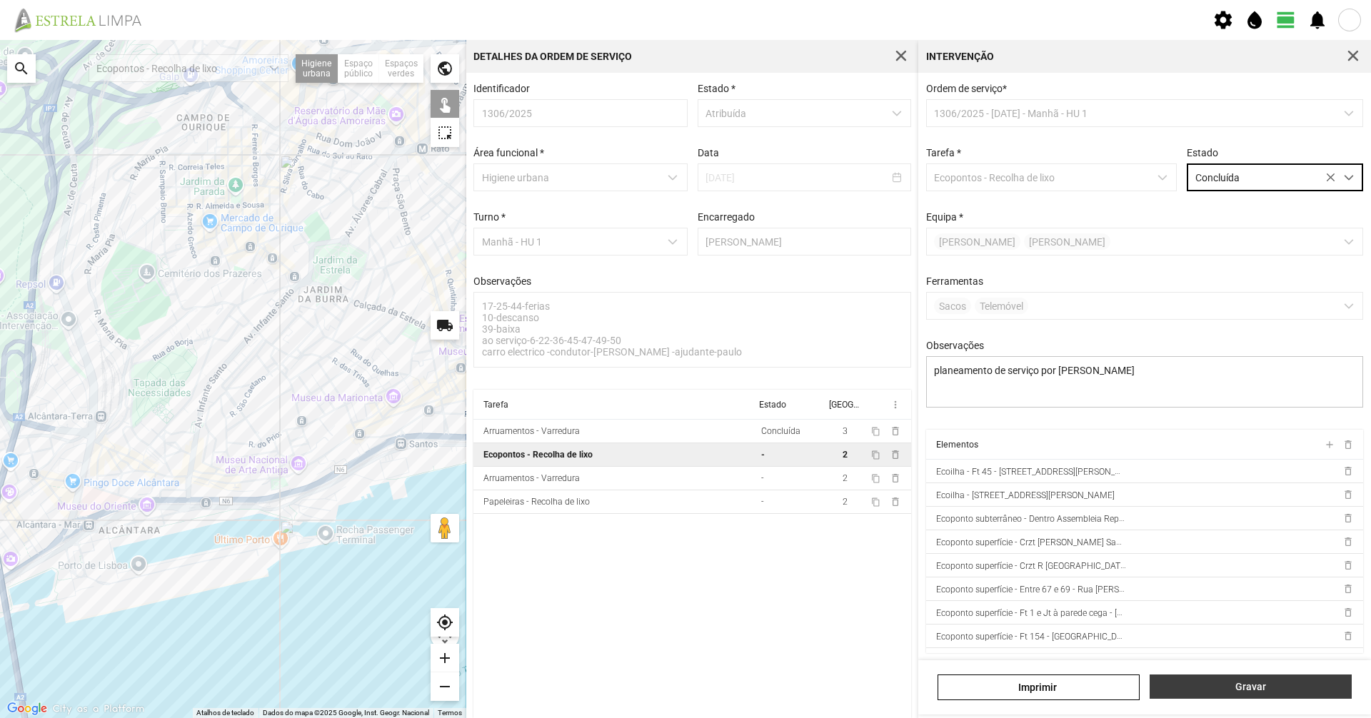
click at [1193, 678] on button "Gravar" at bounding box center [1250, 687] width 202 height 24
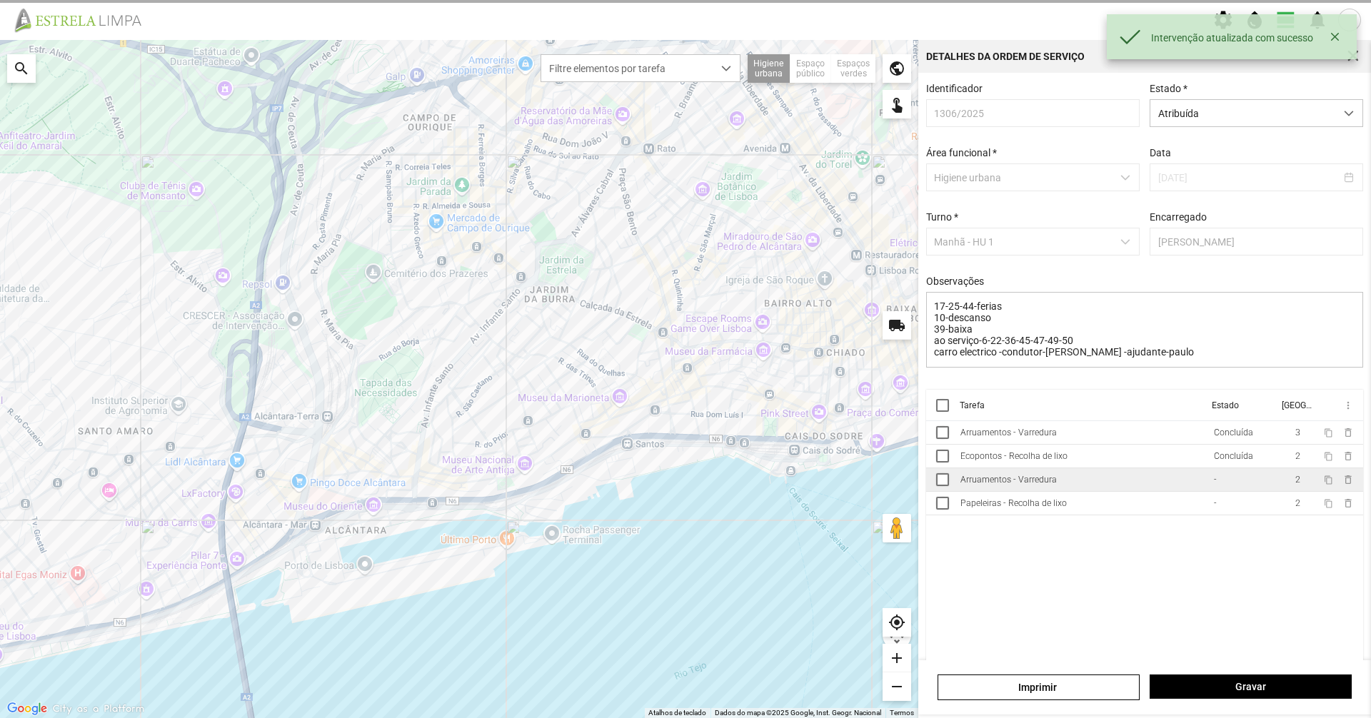
click at [1113, 491] on td "Arruamentos - Varredura" at bounding box center [1080, 480] width 253 height 24
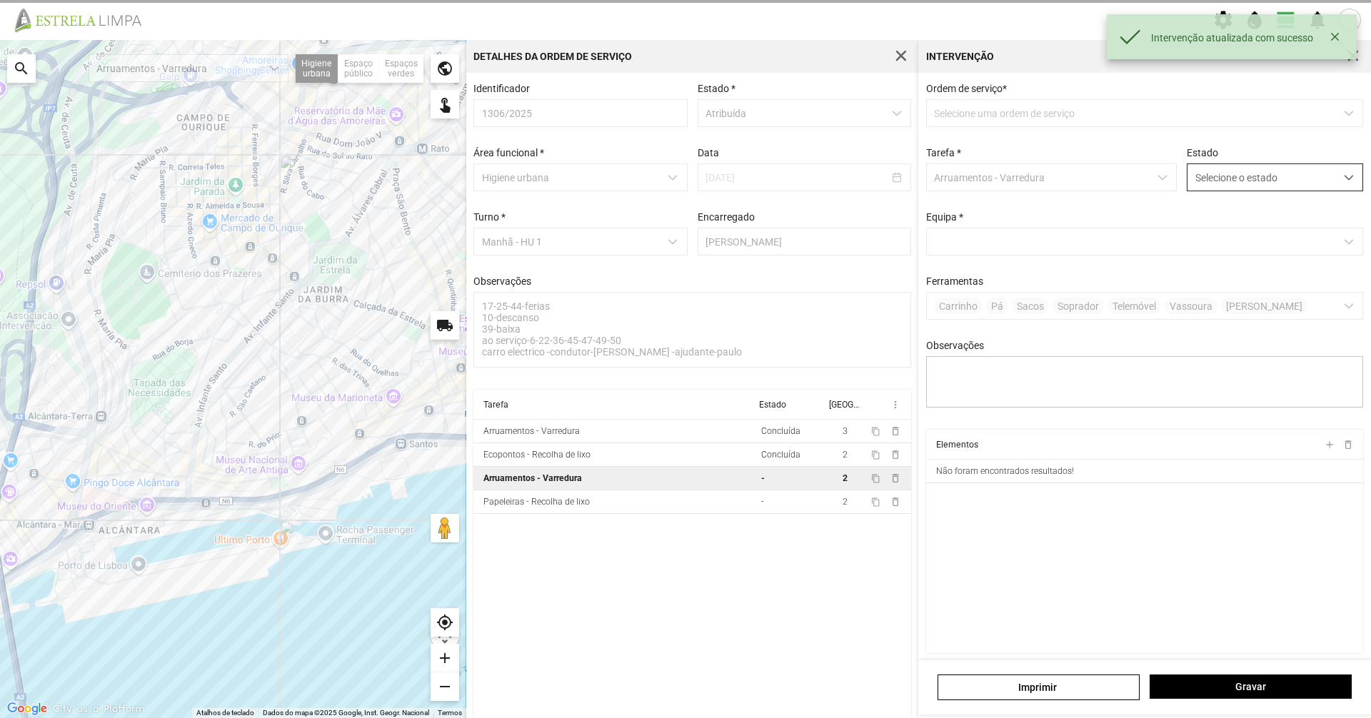
click at [1211, 181] on span "Selecione o estado" at bounding box center [1261, 177] width 148 height 26
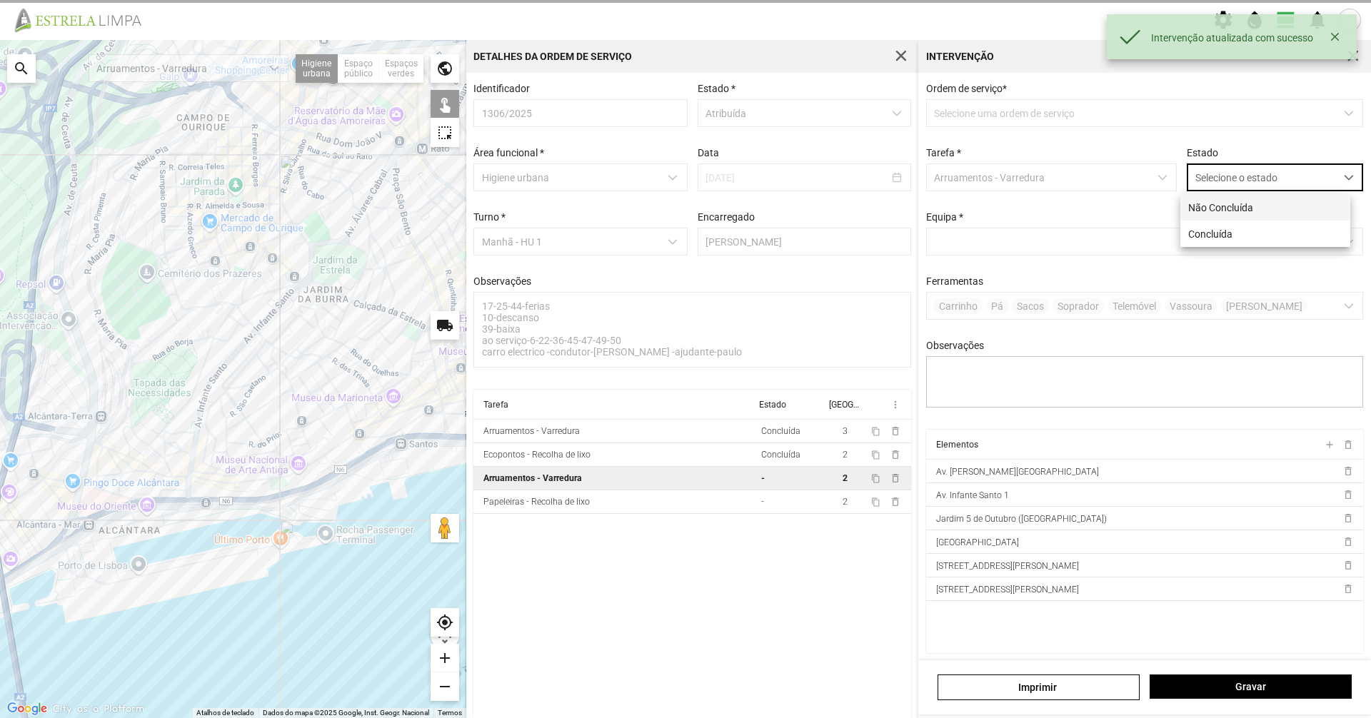
scroll to position [8, 64]
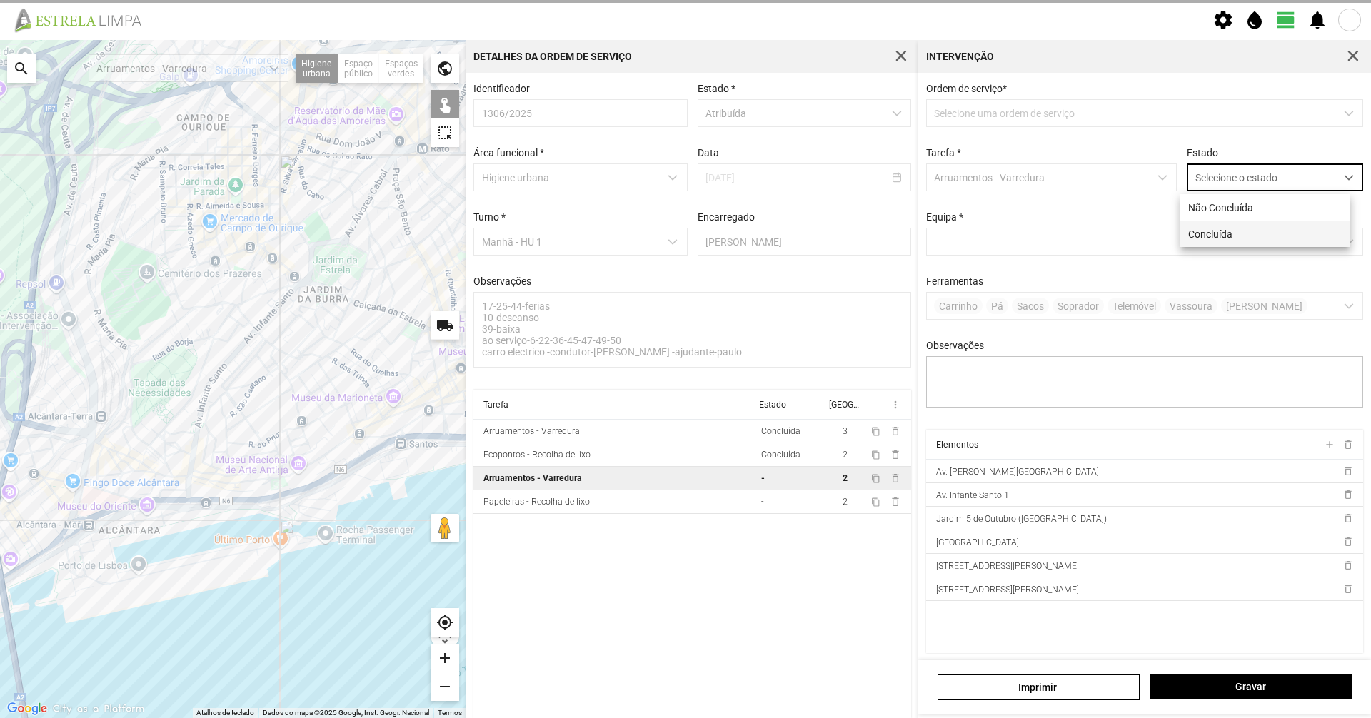
click at [1222, 230] on li "Concluída" at bounding box center [1265, 234] width 170 height 26
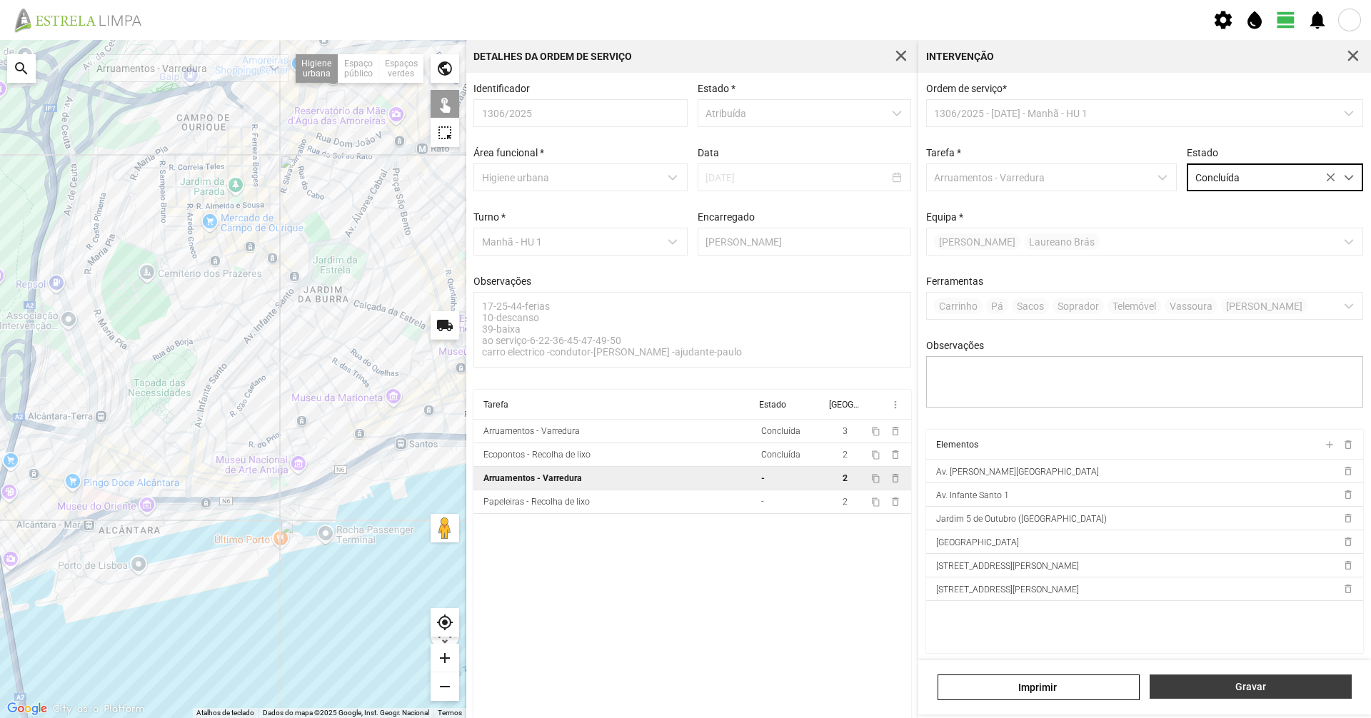
click at [1193, 688] on span "Gravar" at bounding box center [1250, 686] width 187 height 11
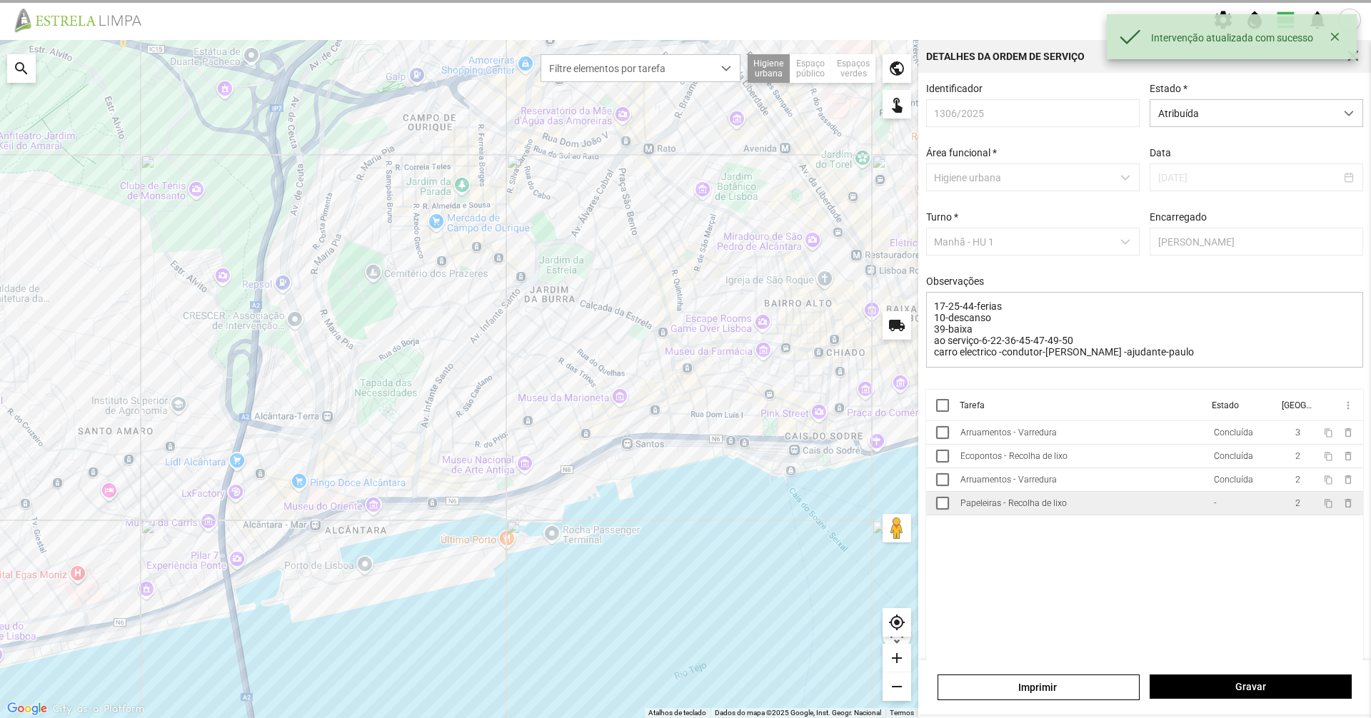
click at [1118, 498] on td "Papeleiras - Recolha de lixo" at bounding box center [1080, 504] width 253 height 24
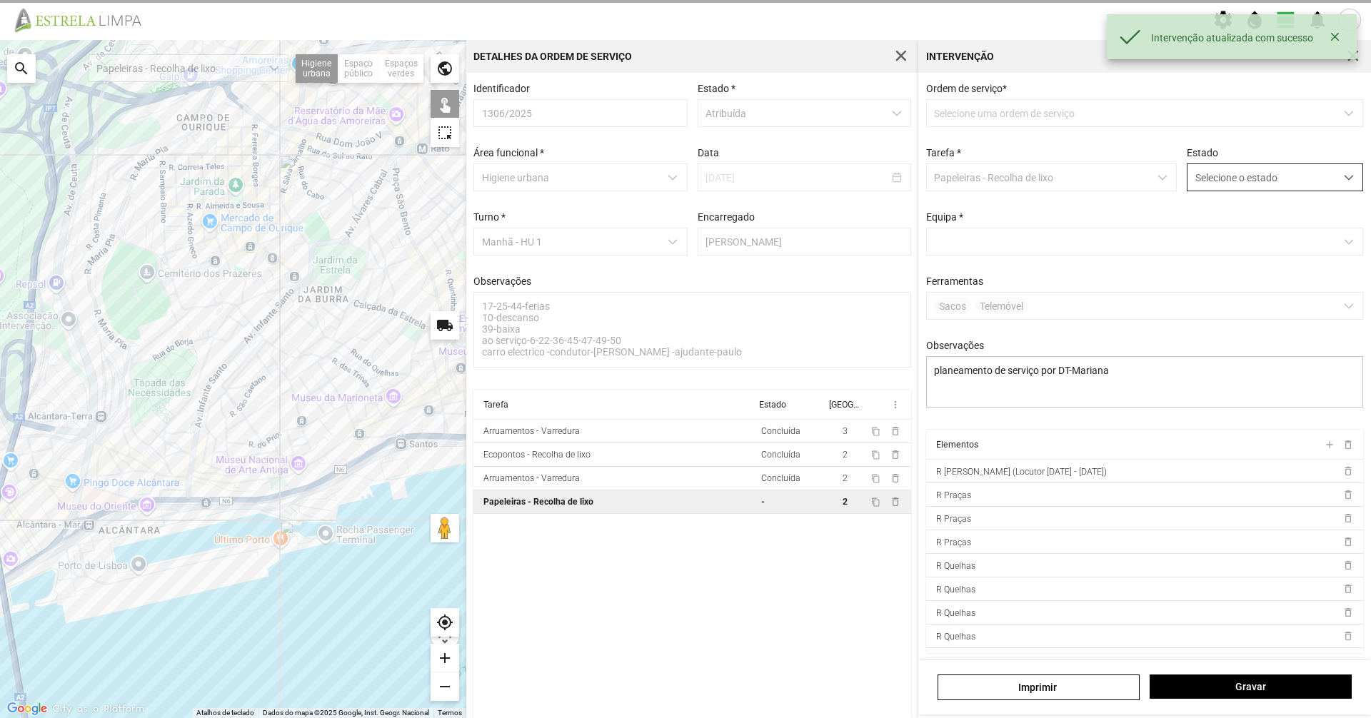
click at [1247, 185] on span "Selecione o estado" at bounding box center [1261, 177] width 148 height 26
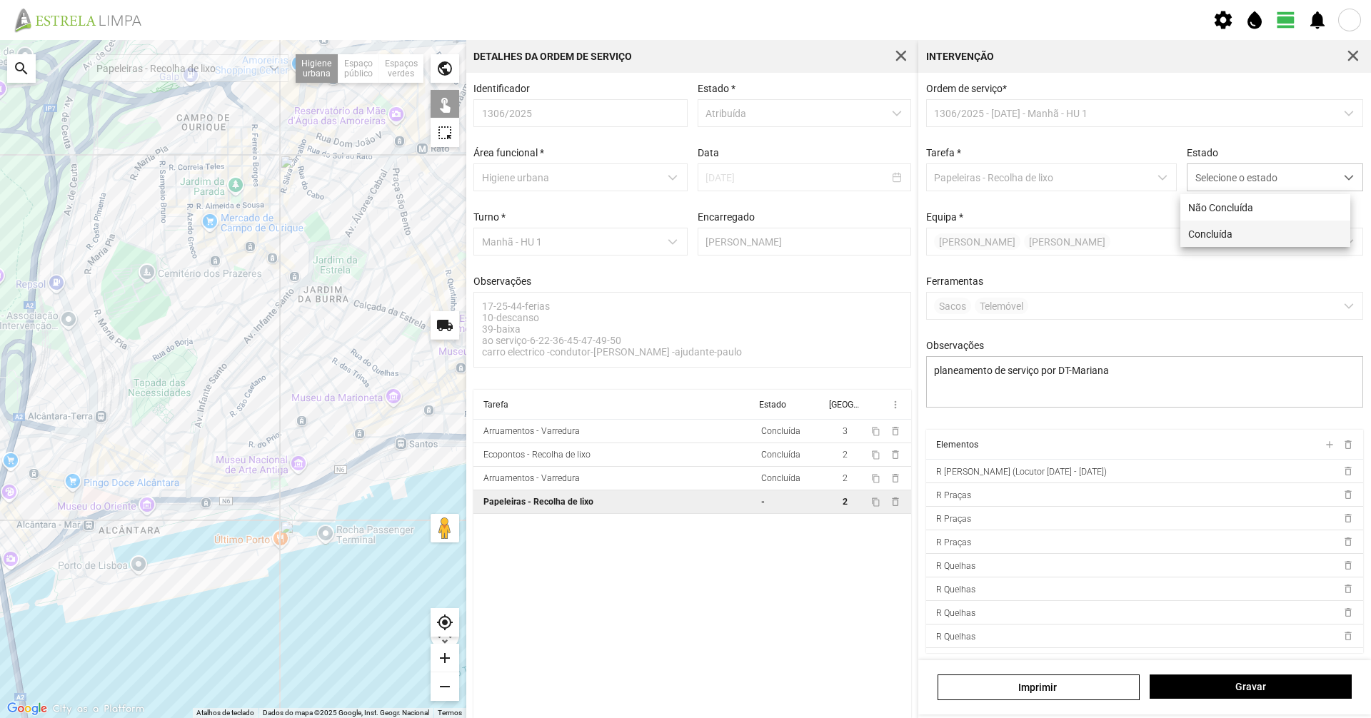
click at [1234, 228] on li "Concluída" at bounding box center [1265, 234] width 170 height 26
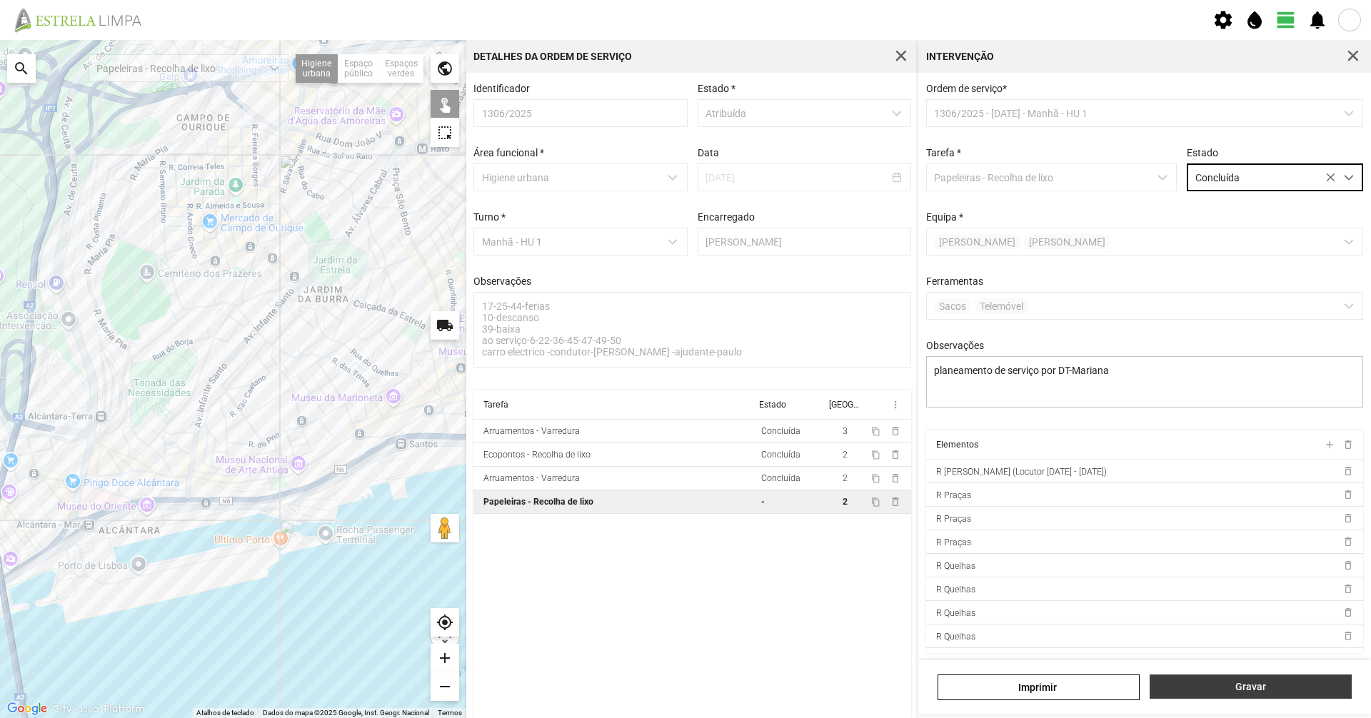
click at [1232, 692] on span "Gravar" at bounding box center [1250, 686] width 187 height 11
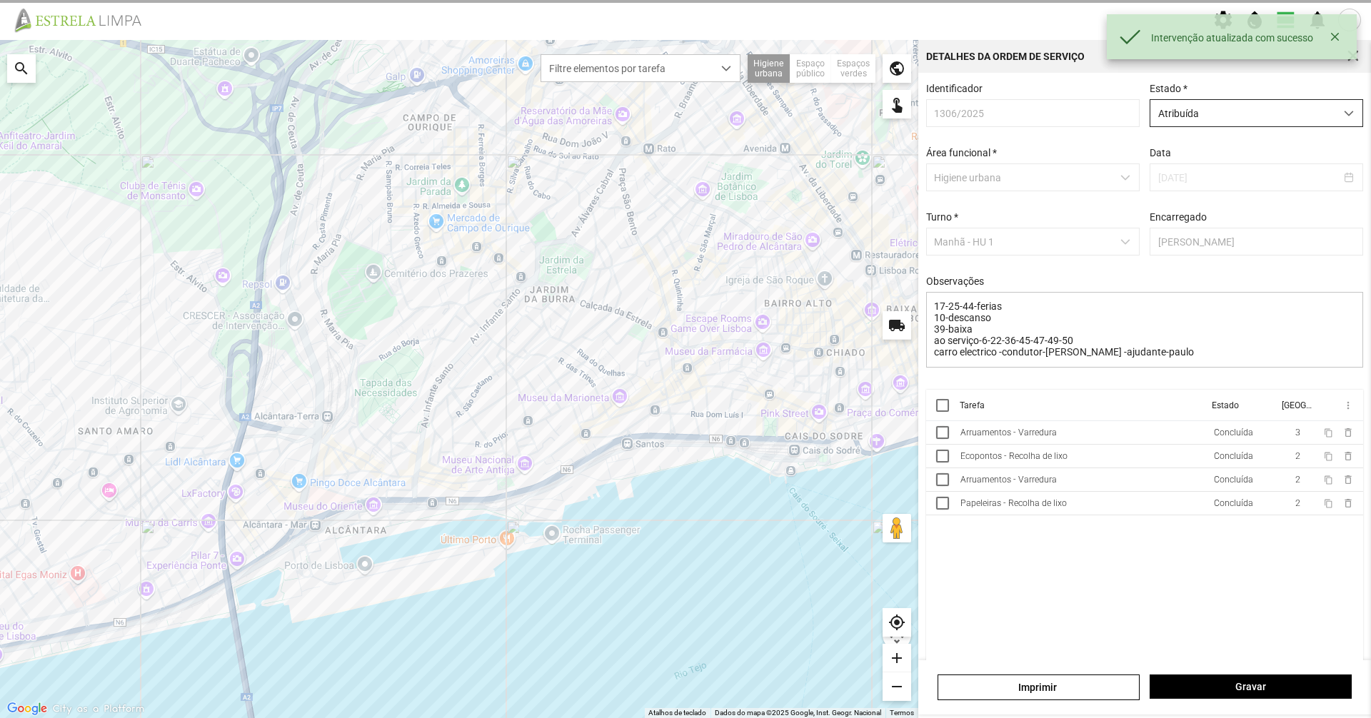
click at [1189, 114] on span "Atribuída" at bounding box center [1242, 113] width 185 height 26
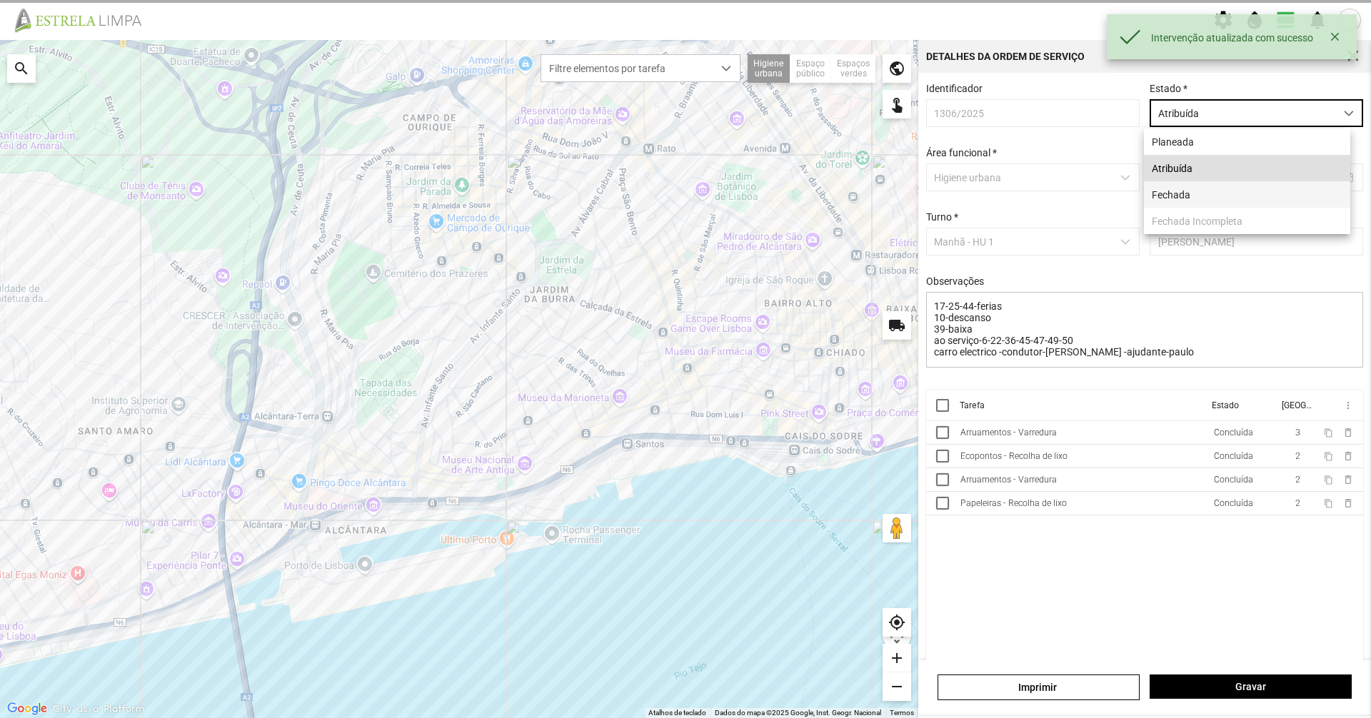
scroll to position [8, 64]
click at [1156, 203] on li "Fechada" at bounding box center [1247, 194] width 206 height 26
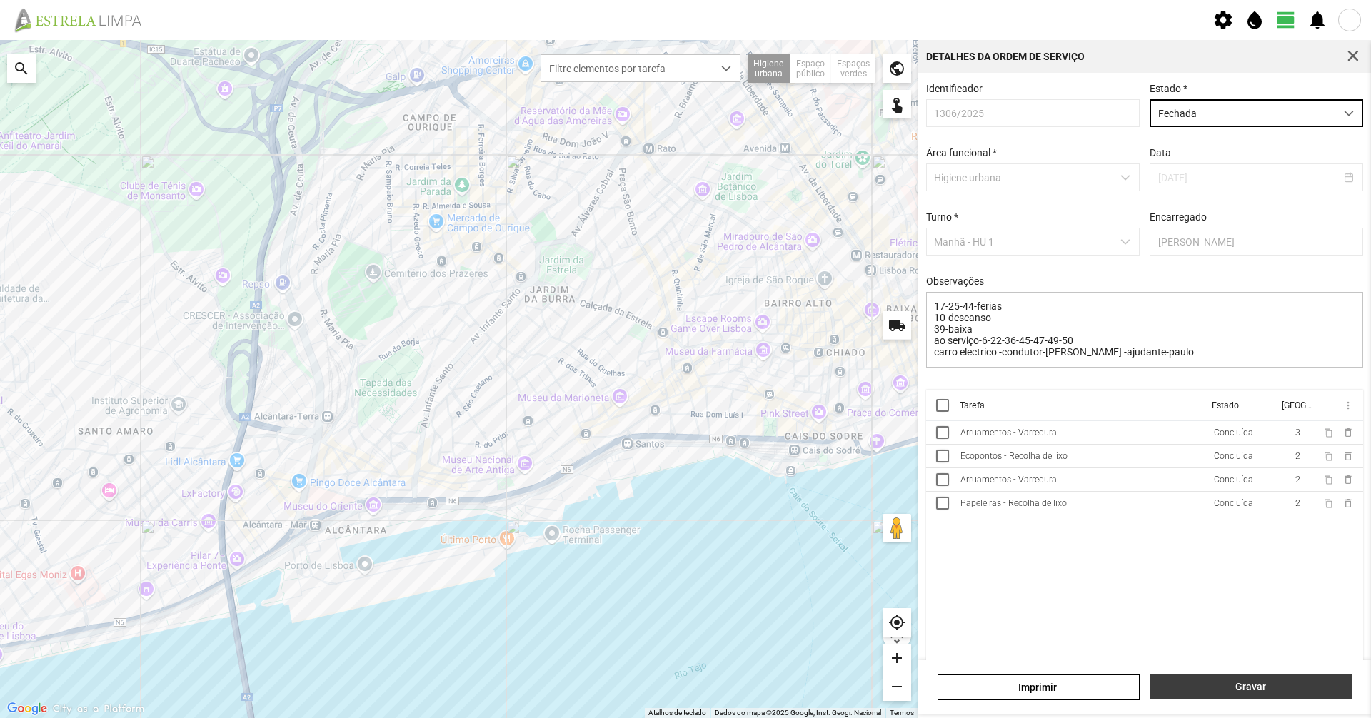
click at [1190, 679] on button "Gravar" at bounding box center [1250, 687] width 202 height 24
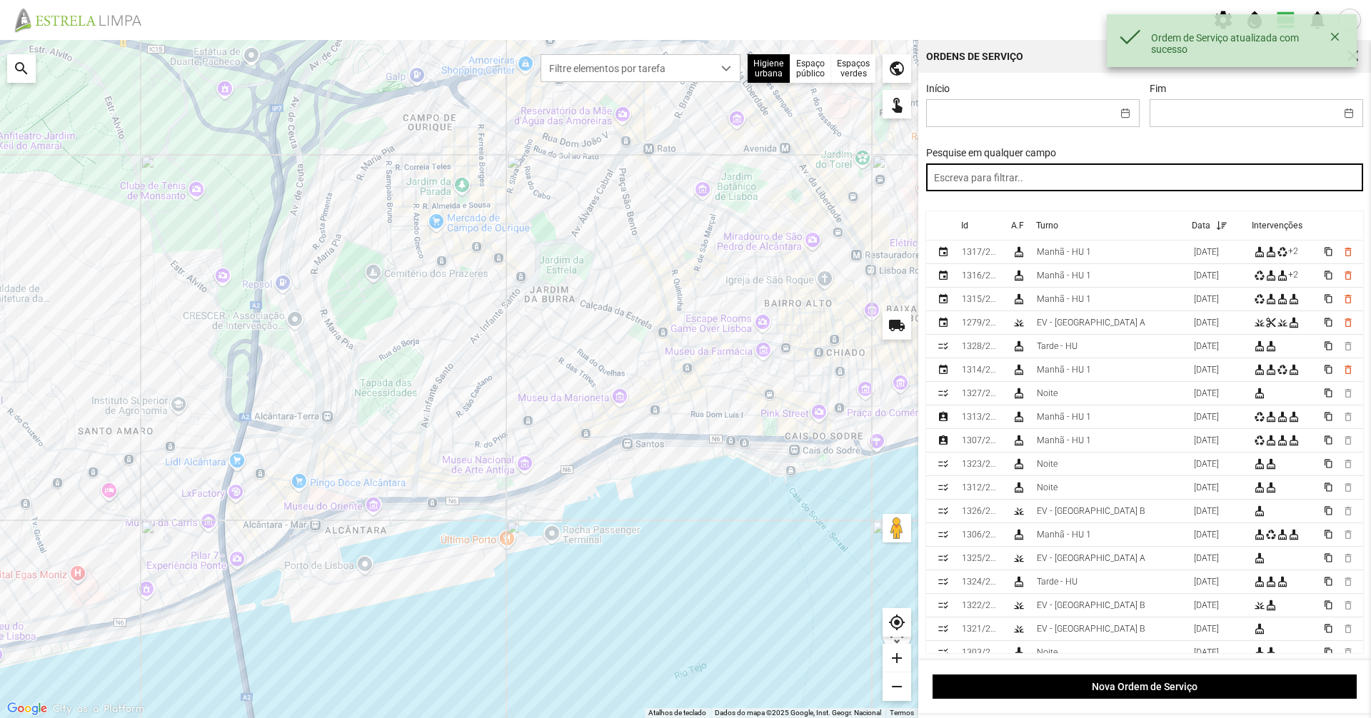
click at [1114, 188] on input "text" at bounding box center [1145, 177] width 438 height 28
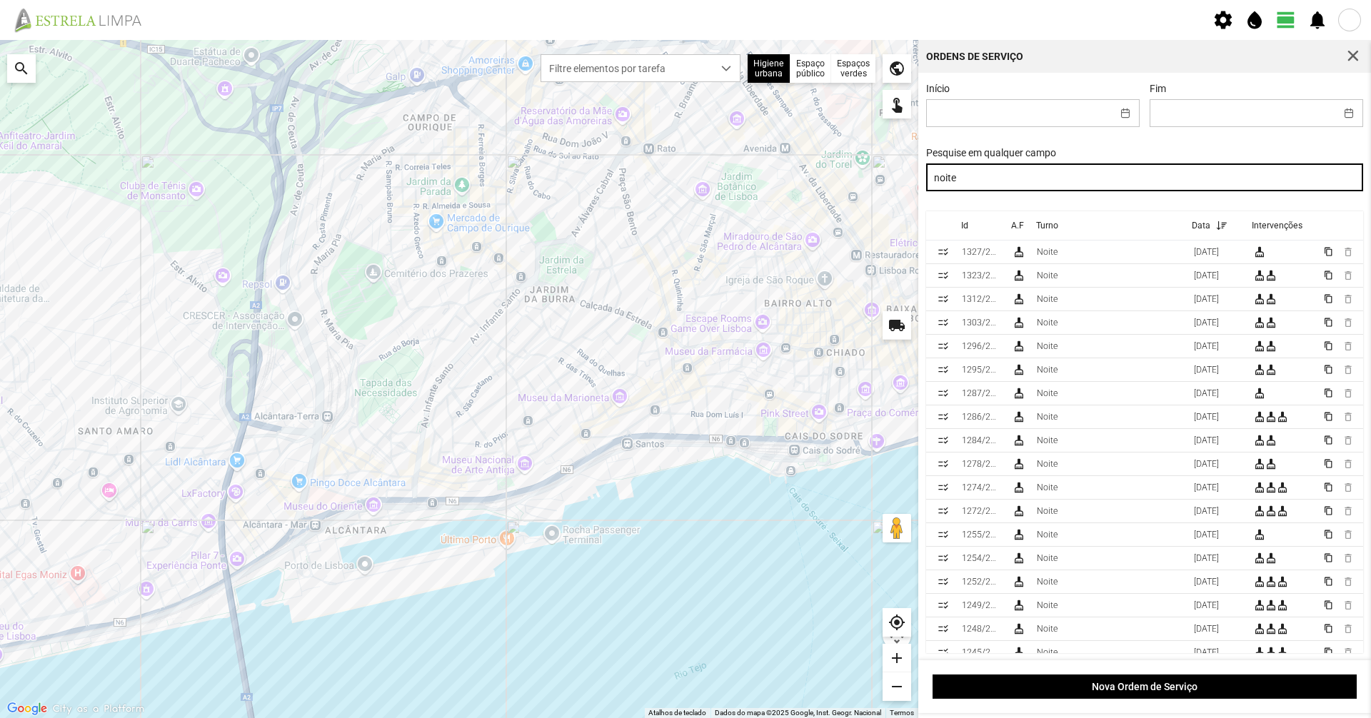
drag, startPoint x: 997, startPoint y: 181, endPoint x: 734, endPoint y: 183, distance: 262.7
click at [734, 183] on div "Para navegar no mapa com gestos de toque, toque duas vezes sem soltar no mapa e…" at bounding box center [685, 379] width 1371 height 678
paste input "manhã"
type input "manhã"
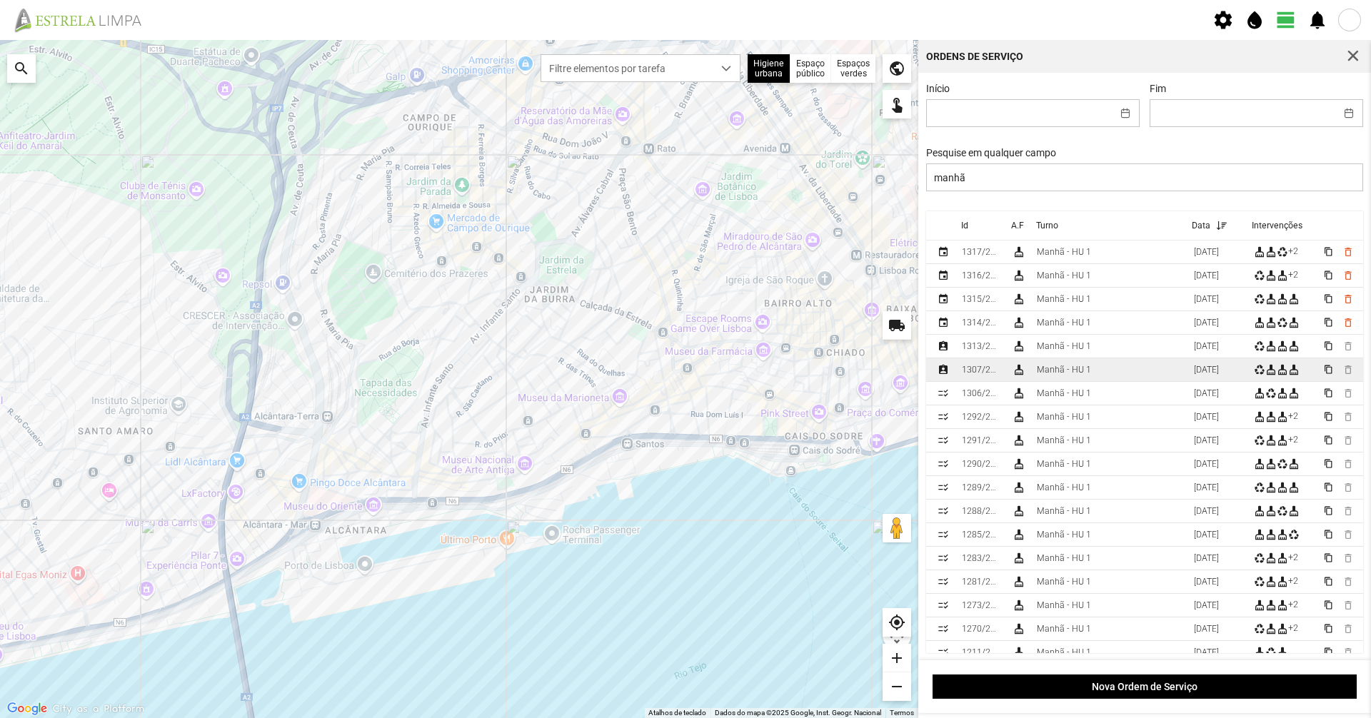
click at [1071, 365] on td "Manhã - HU 1" at bounding box center [1109, 370] width 157 height 24
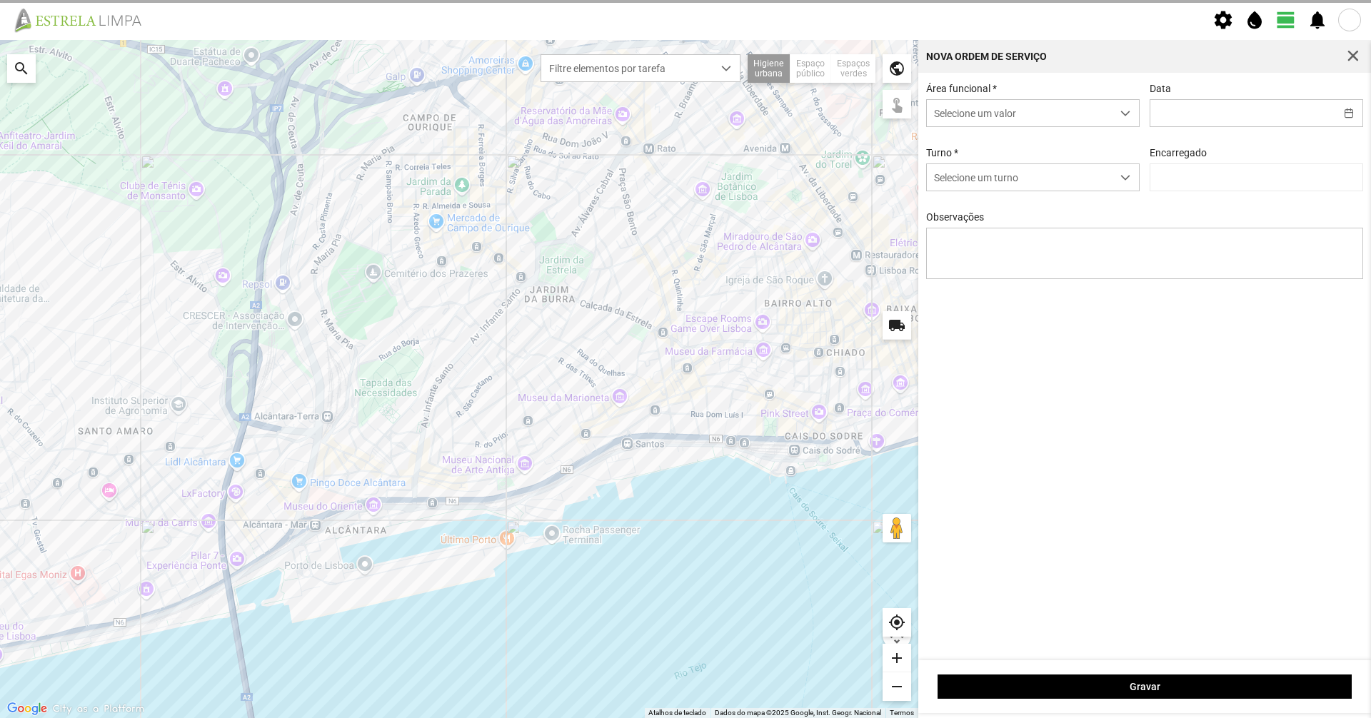
type input "[DATE]"
type textarea "6-10-17-25-44-descanso 39-baixa ao serviço-22-36-45-47-49-50"
type input "[PERSON_NAME]"
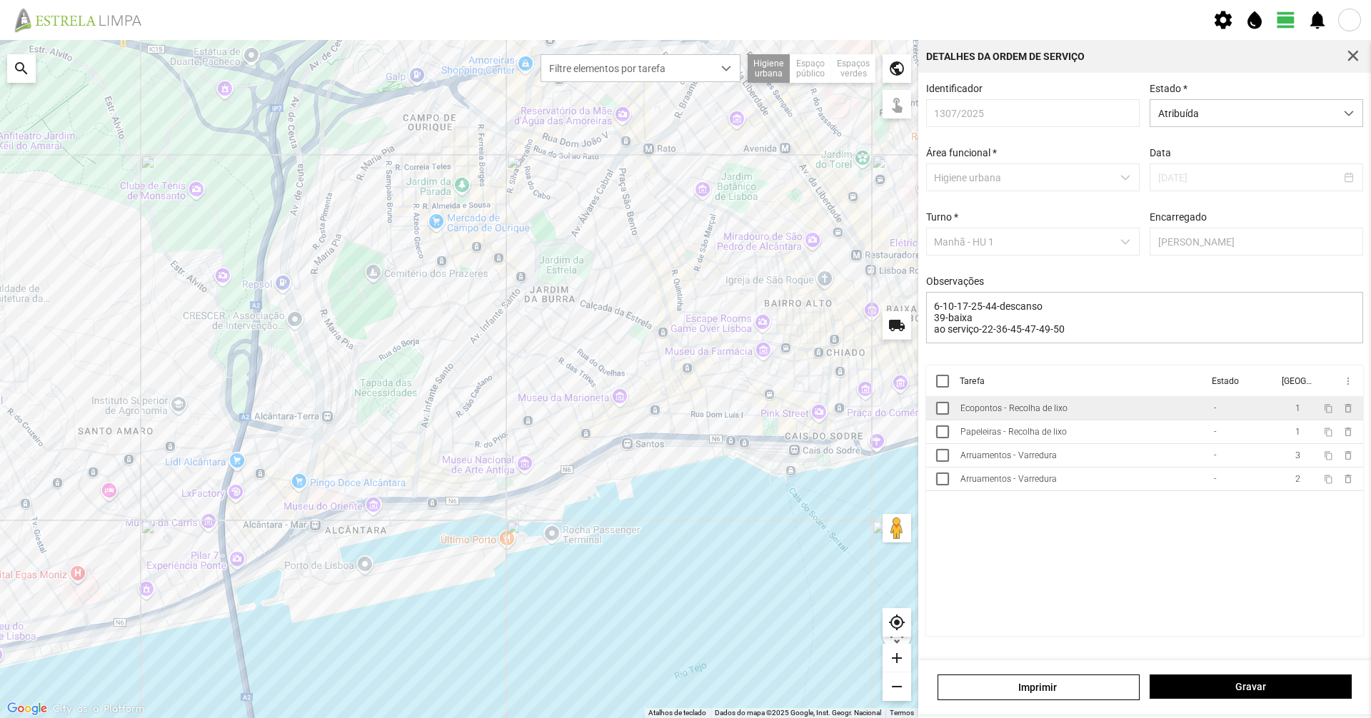
click at [1021, 420] on td "Ecopontos - Recolha de lixo" at bounding box center [1080, 409] width 253 height 24
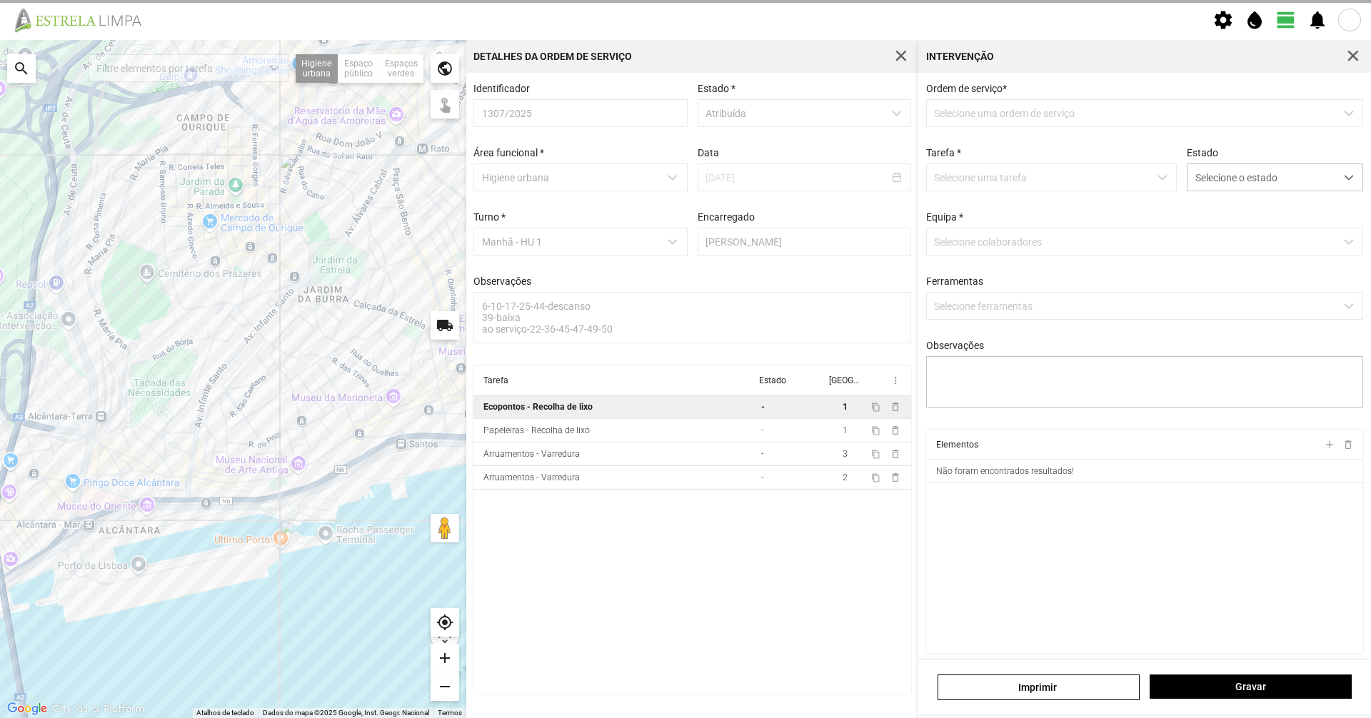
type textarea "marco-condutor tarefa atribuida por [PERSON_NAME]"
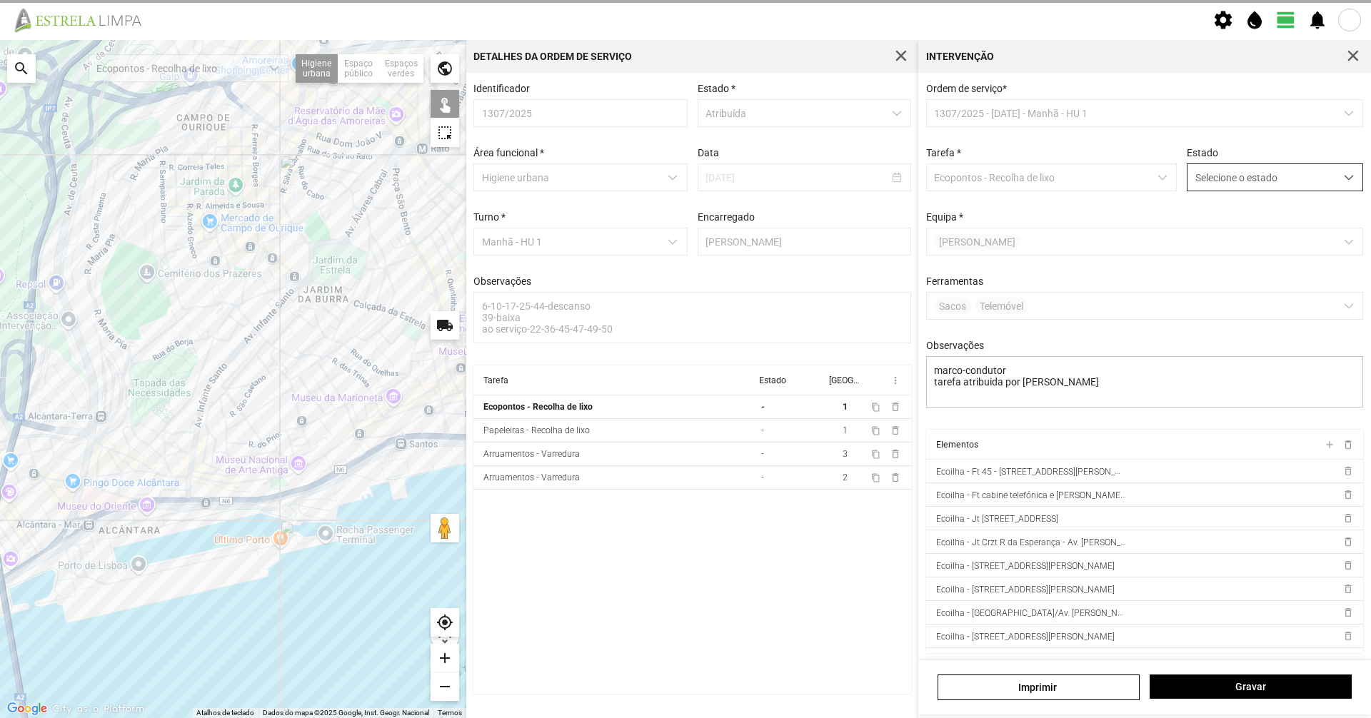
click at [1232, 178] on span "Selecione o estado" at bounding box center [1261, 177] width 148 height 26
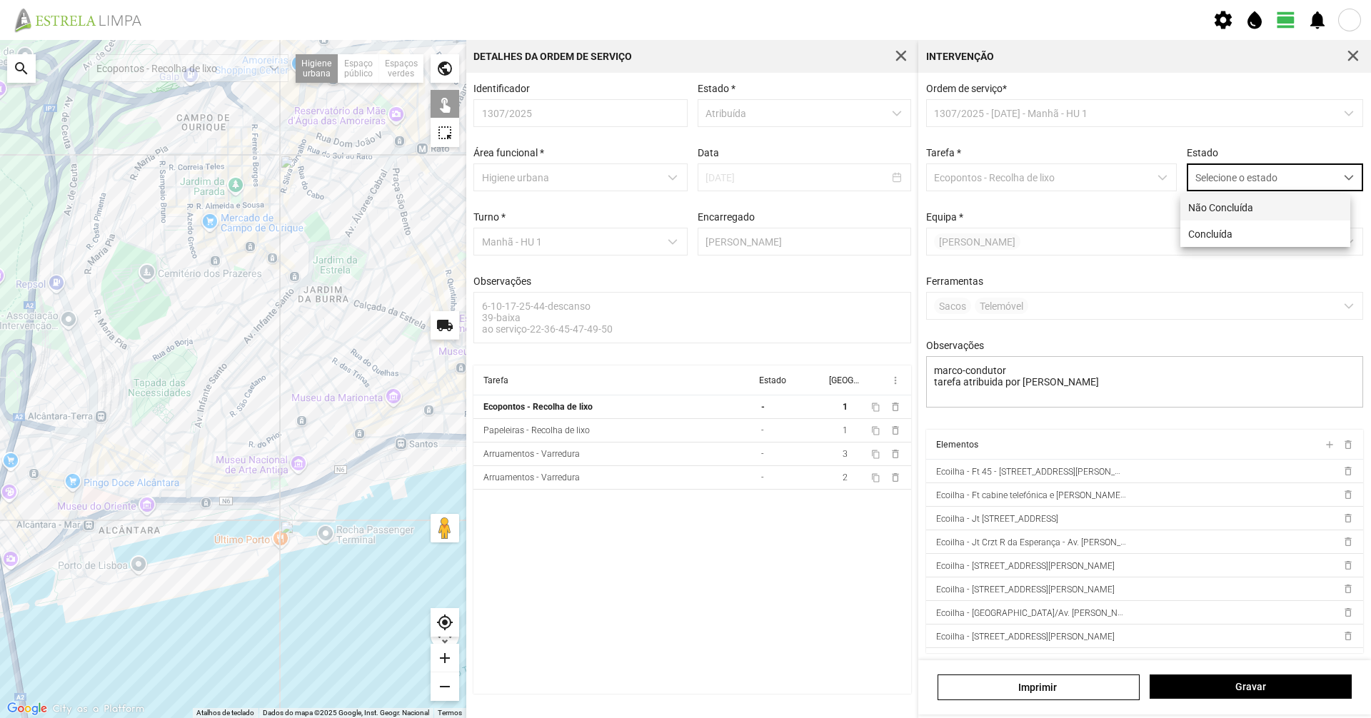
scroll to position [8, 64]
click at [191, 515] on div at bounding box center [233, 379] width 466 height 678
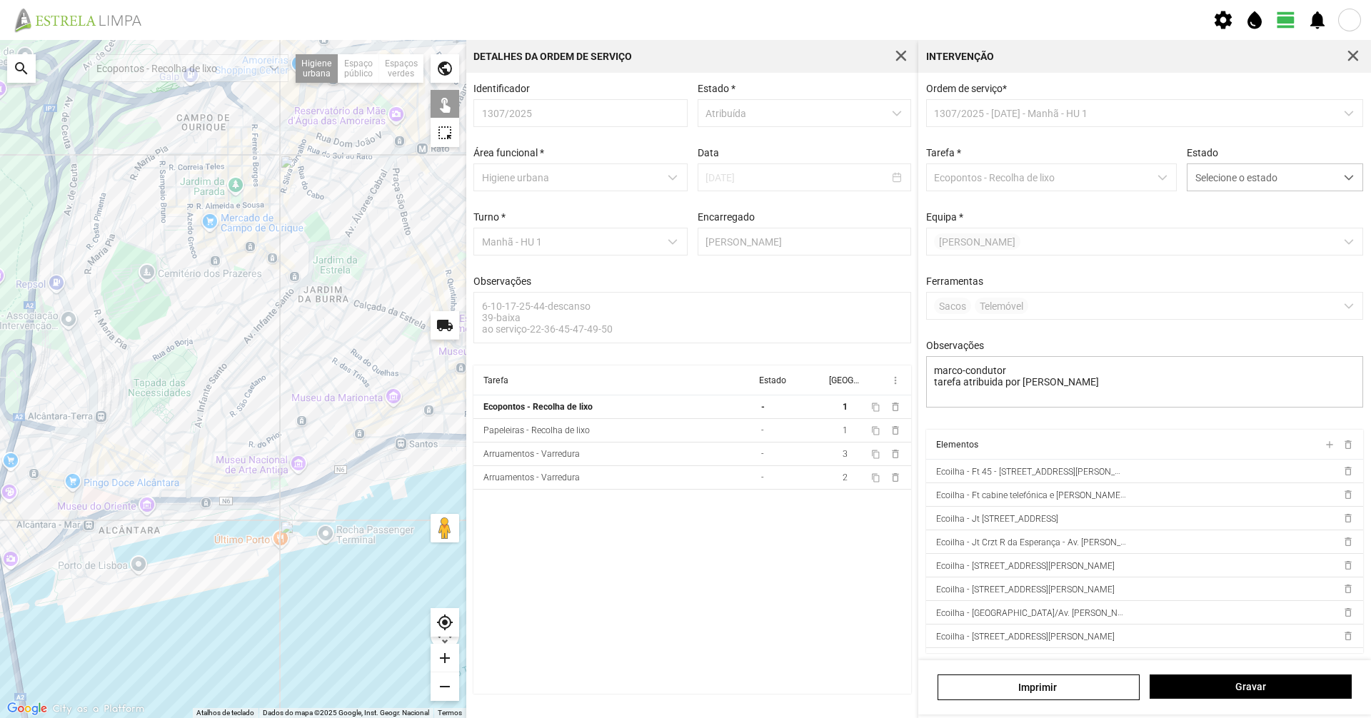
click at [211, 513] on div at bounding box center [233, 379] width 466 height 678
drag, startPoint x: 226, startPoint y: 515, endPoint x: 235, endPoint y: 515, distance: 8.6
click at [227, 515] on div at bounding box center [233, 379] width 466 height 678
click at [277, 519] on div at bounding box center [233, 379] width 466 height 678
click at [249, 515] on div at bounding box center [233, 379] width 466 height 678
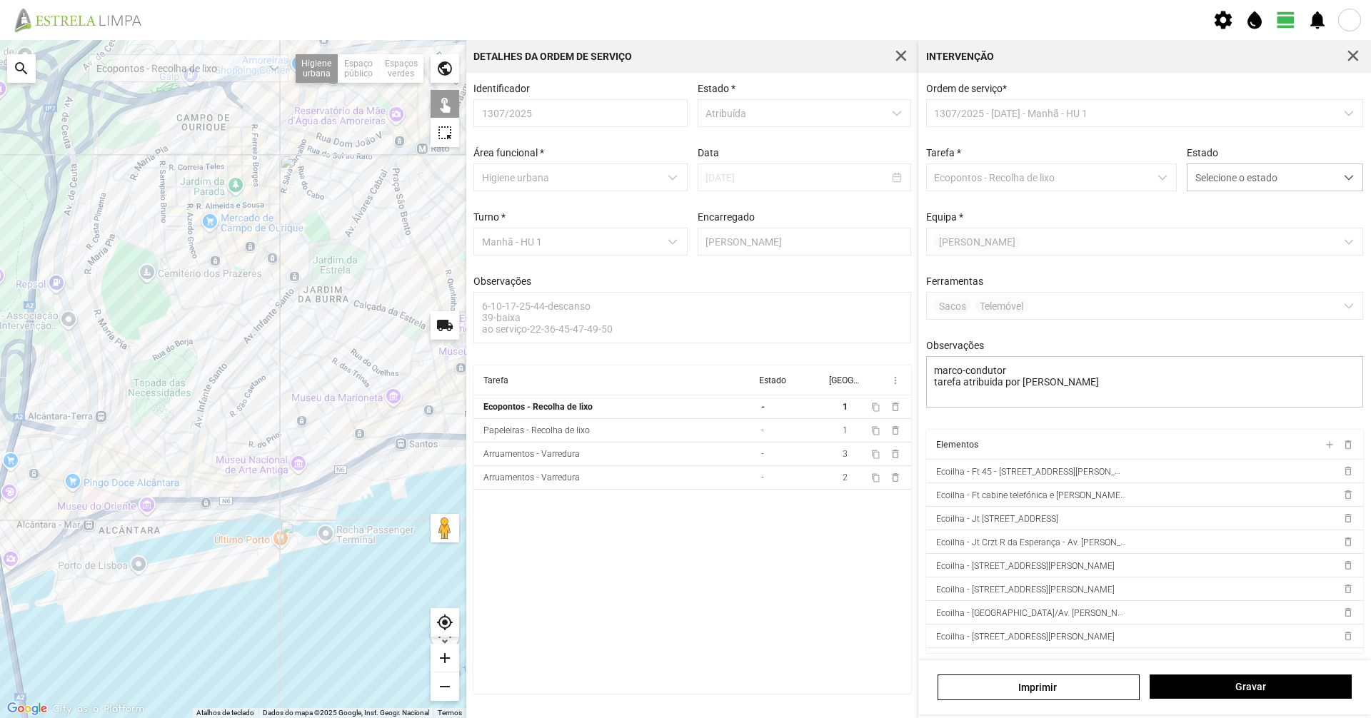
click at [373, 463] on div at bounding box center [233, 379] width 466 height 678
click at [400, 453] on div at bounding box center [233, 379] width 466 height 678
click at [1228, 178] on span "Selecione o estado" at bounding box center [1261, 177] width 148 height 26
click at [1197, 233] on li "Concluída" at bounding box center [1265, 234] width 170 height 26
click at [1183, 682] on span "Gravar" at bounding box center [1250, 686] width 187 height 11
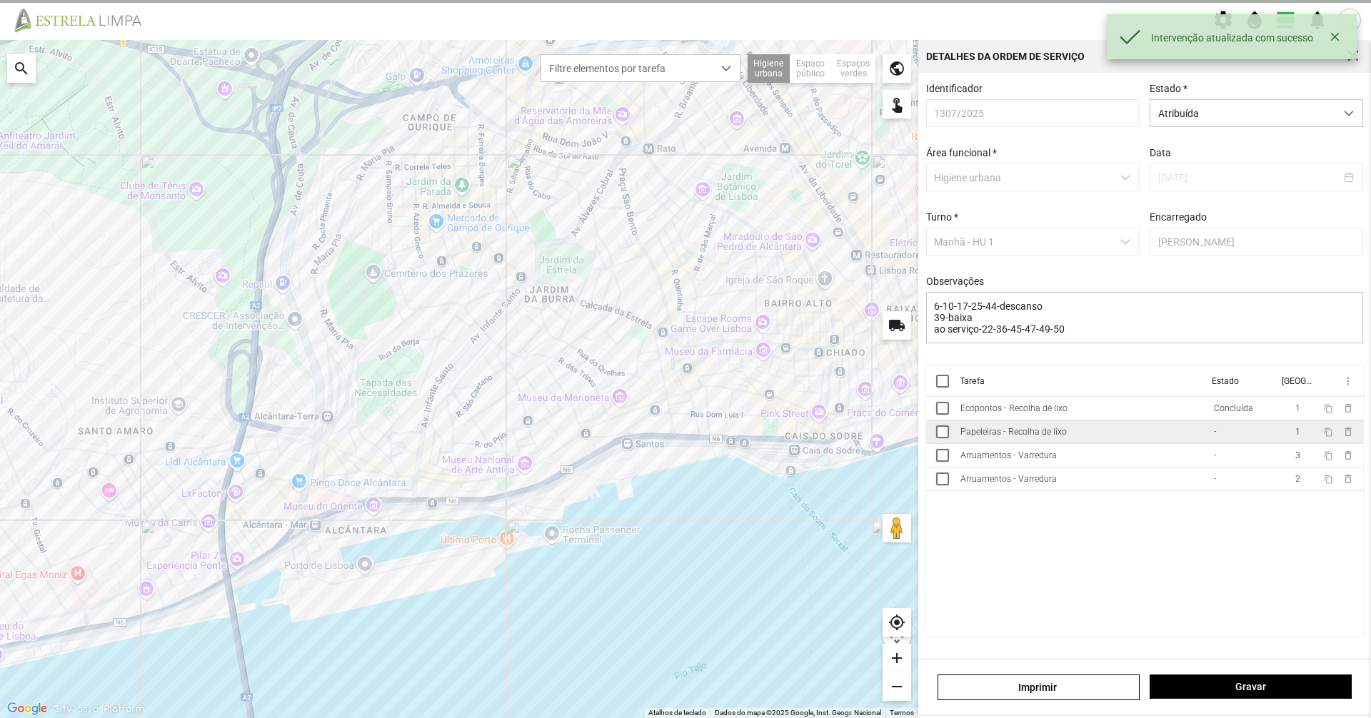
click at [1127, 437] on td "Papeleiras - Recolha de lixo" at bounding box center [1080, 432] width 253 height 24
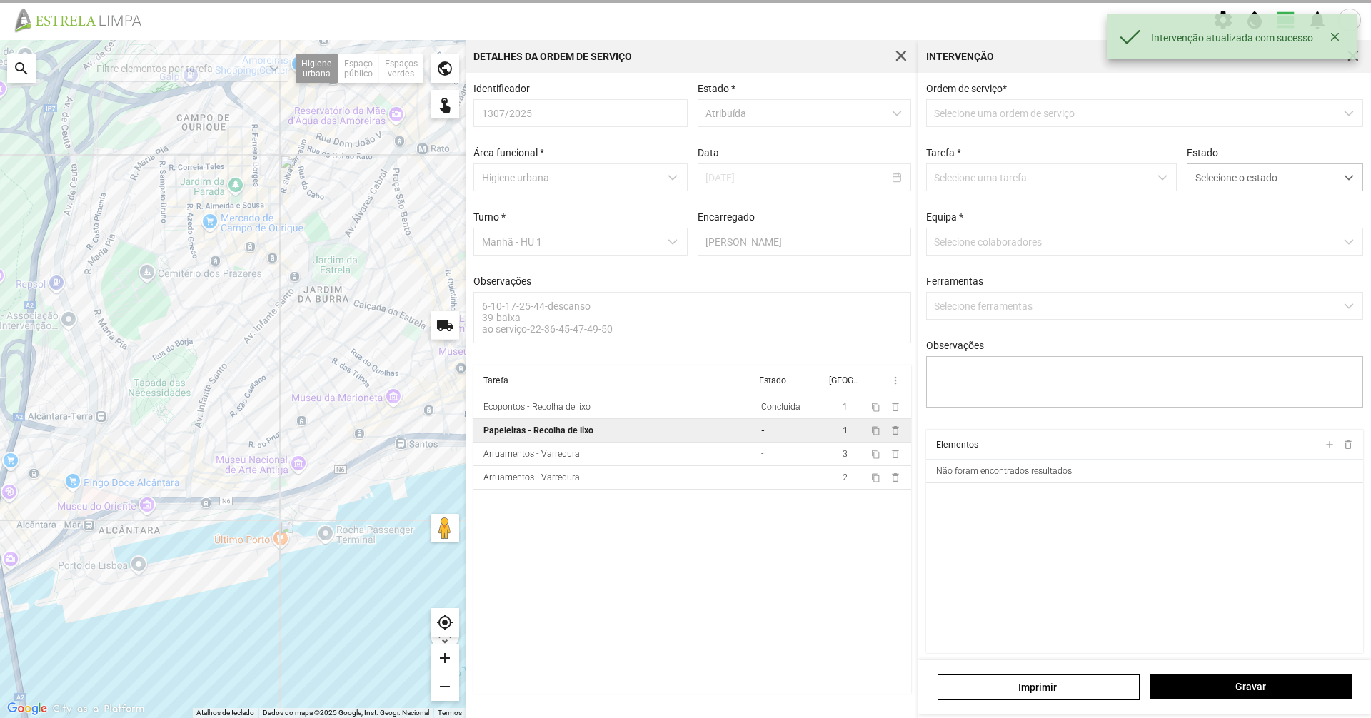
type textarea "planeamento de serviço por DT- [PERSON_NAME] condutor ajudante [PERSON_NAME]"
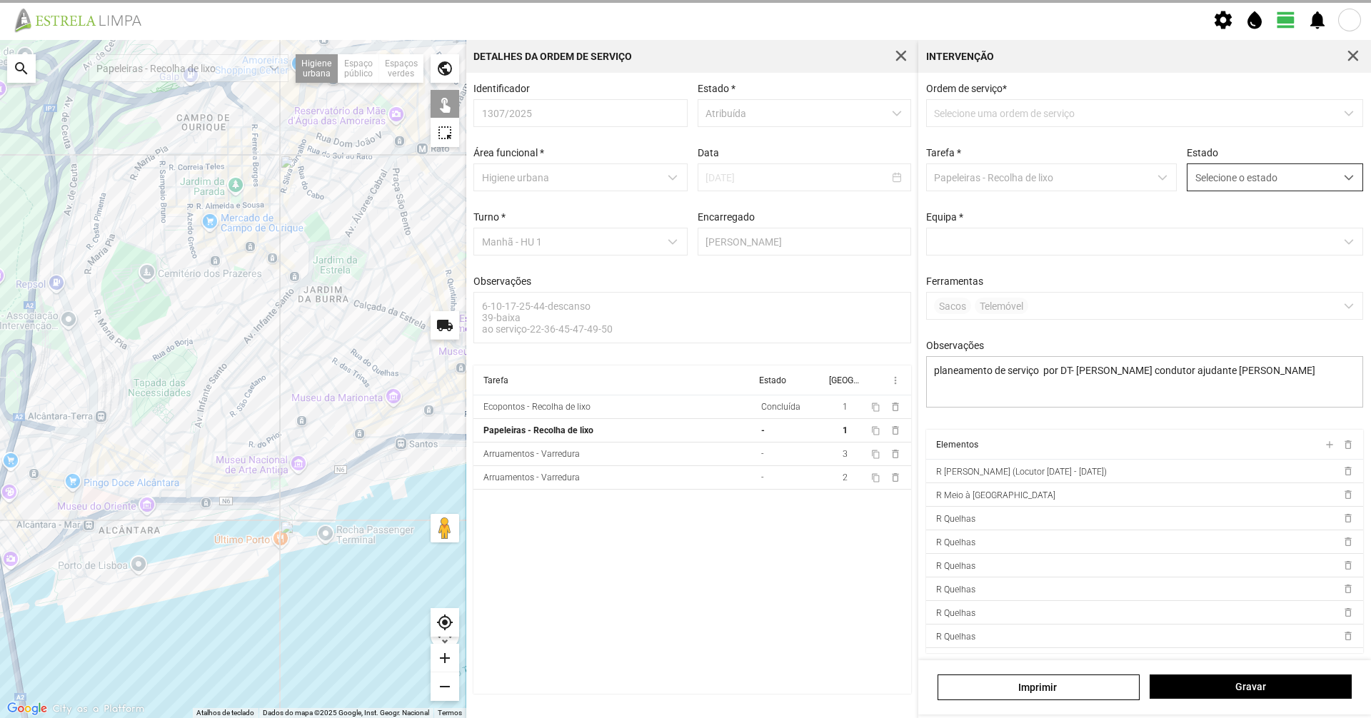
click at [1284, 177] on span "Selecione o estado" at bounding box center [1261, 177] width 148 height 26
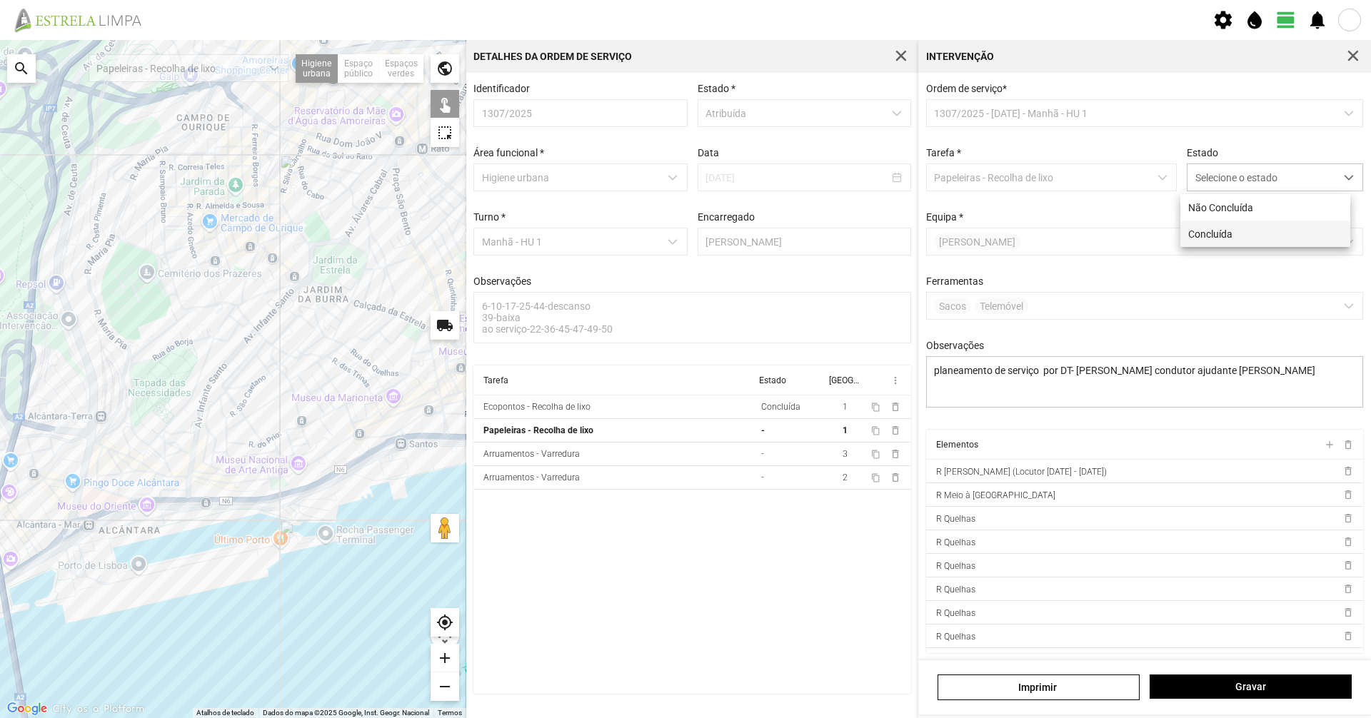
click at [1224, 227] on li "Concluída" at bounding box center [1265, 234] width 170 height 26
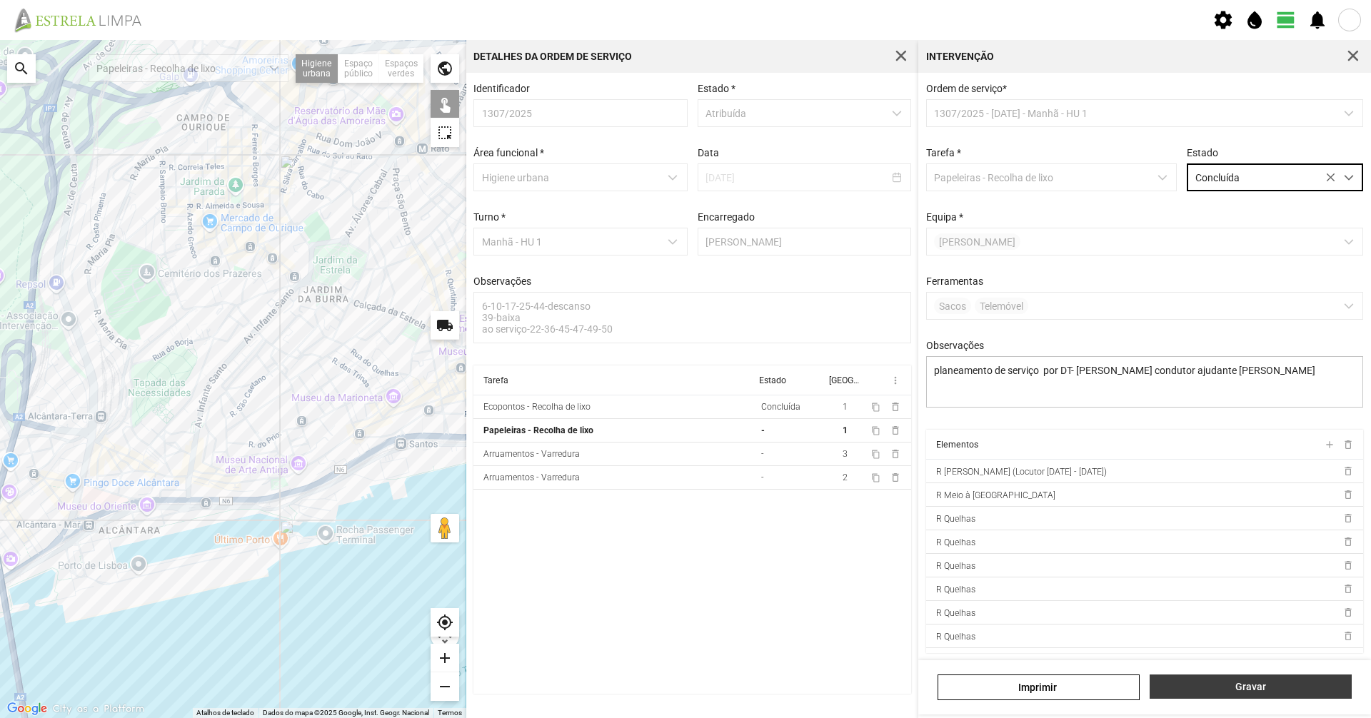
click at [1231, 685] on span "Gravar" at bounding box center [1250, 686] width 187 height 11
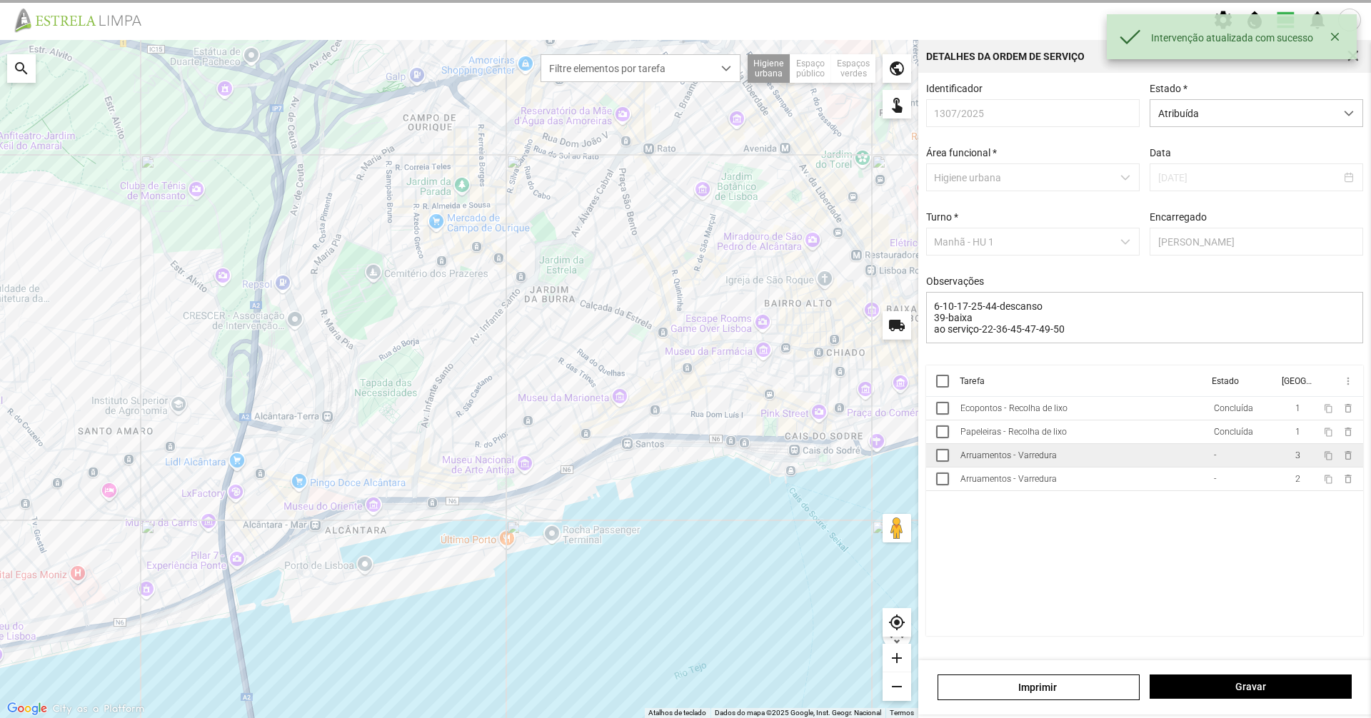
click at [1179, 463] on td "Arruamentos - Varredura" at bounding box center [1080, 456] width 253 height 24
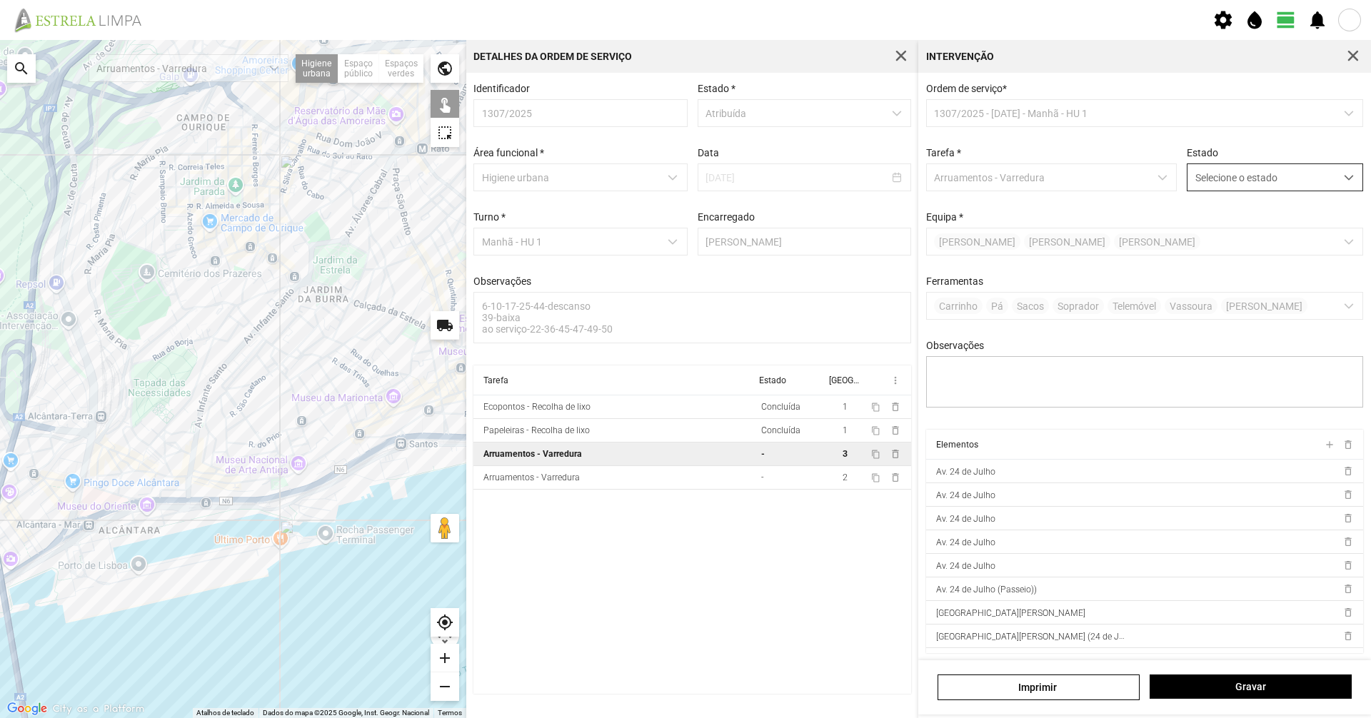
click at [1224, 168] on span "Selecione o estado" at bounding box center [1261, 177] width 148 height 26
drag, startPoint x: 1231, startPoint y: 237, endPoint x: 1227, endPoint y: 264, distance: 27.4
click at [1231, 239] on li "Concluída" at bounding box center [1265, 234] width 170 height 26
click at [1207, 701] on div "[PERSON_NAME]" at bounding box center [1144, 687] width 453 height 54
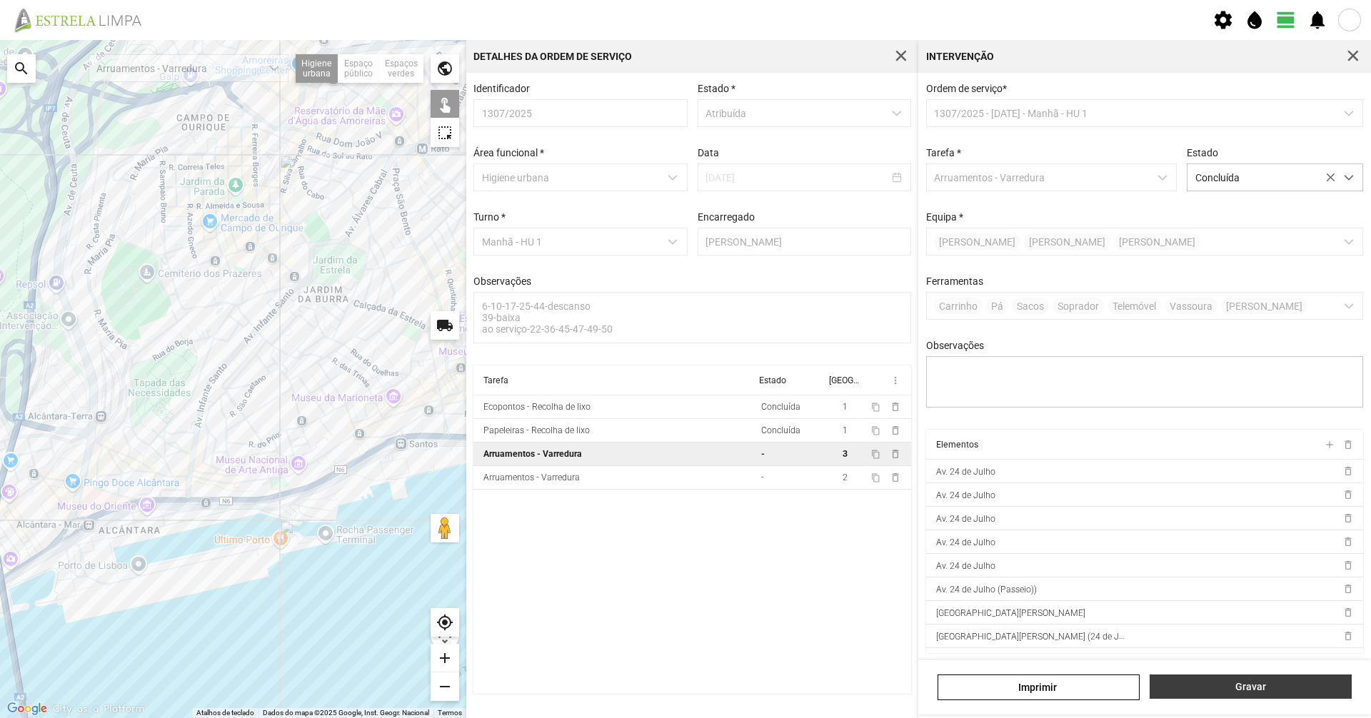
click at [1211, 689] on span "Gravar" at bounding box center [1250, 686] width 187 height 11
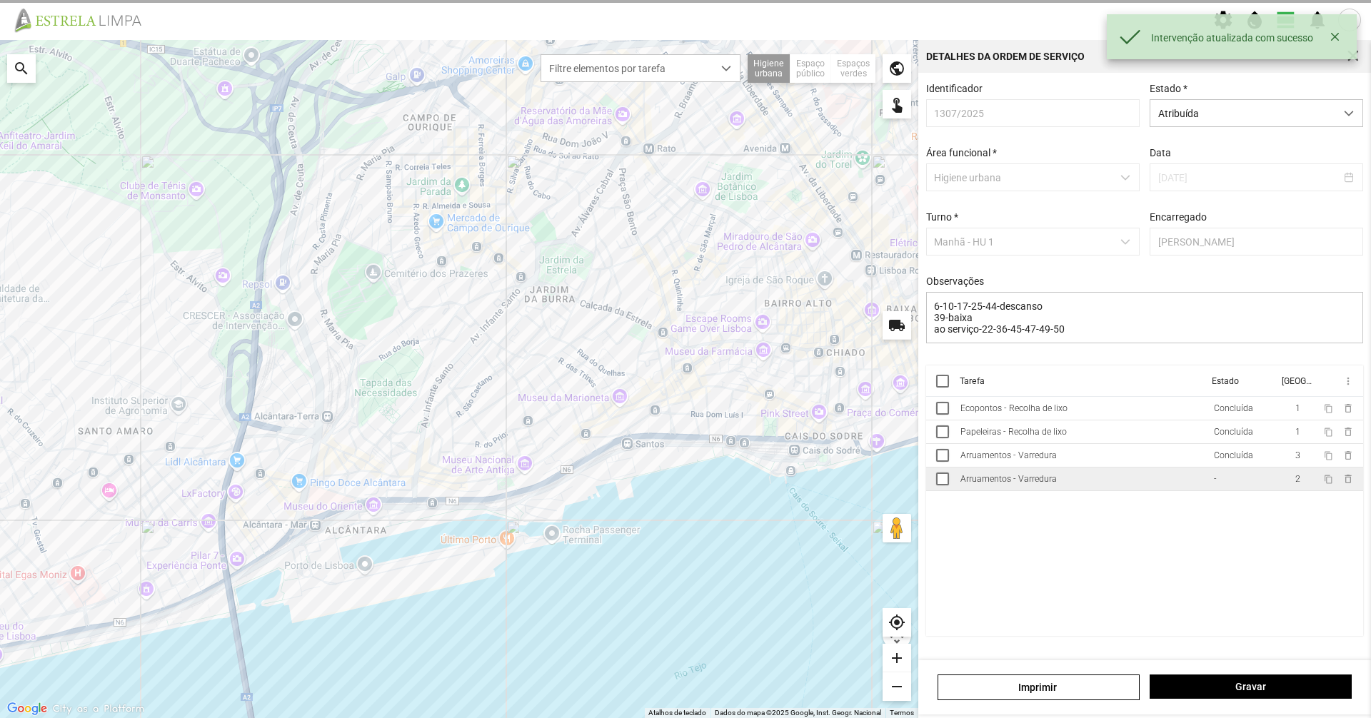
click at [1112, 483] on td "Arruamentos - Varredura" at bounding box center [1080, 480] width 253 height 24
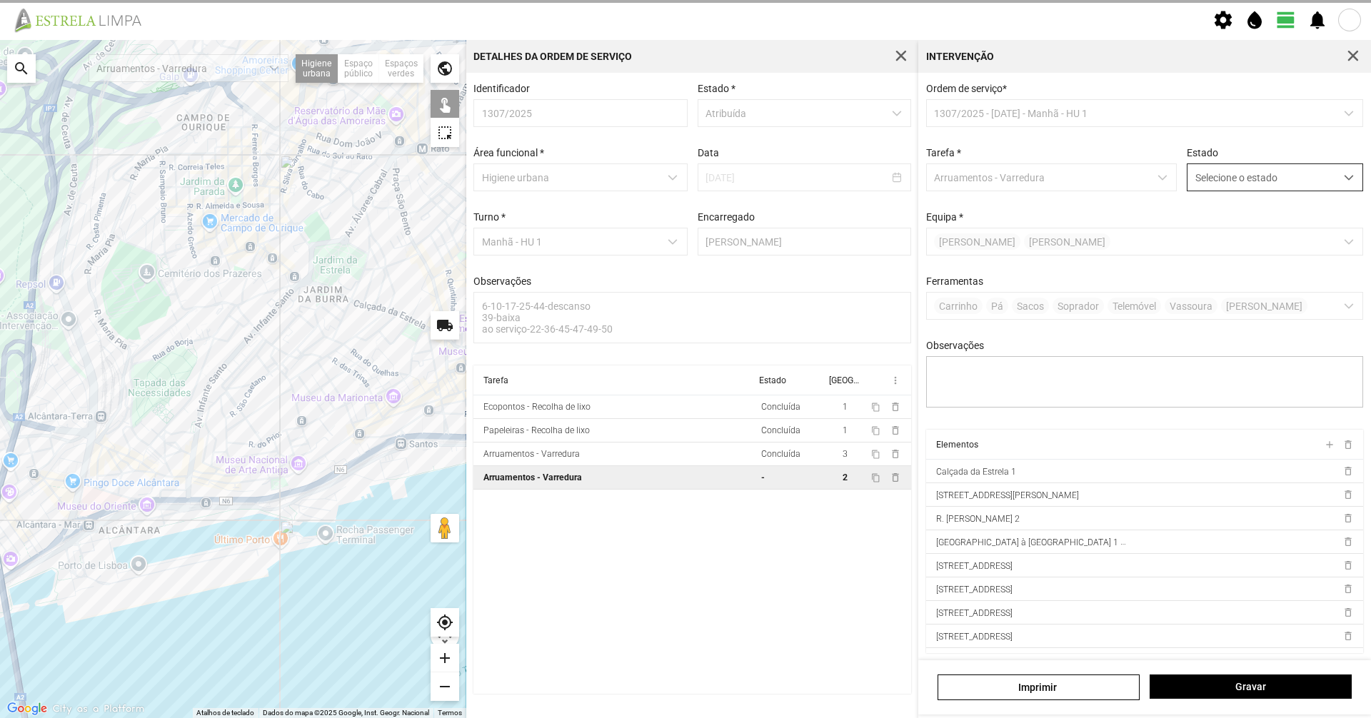
click at [1239, 178] on span "Selecione o estado" at bounding box center [1261, 177] width 148 height 26
click at [1234, 231] on li "Concluída" at bounding box center [1265, 234] width 170 height 26
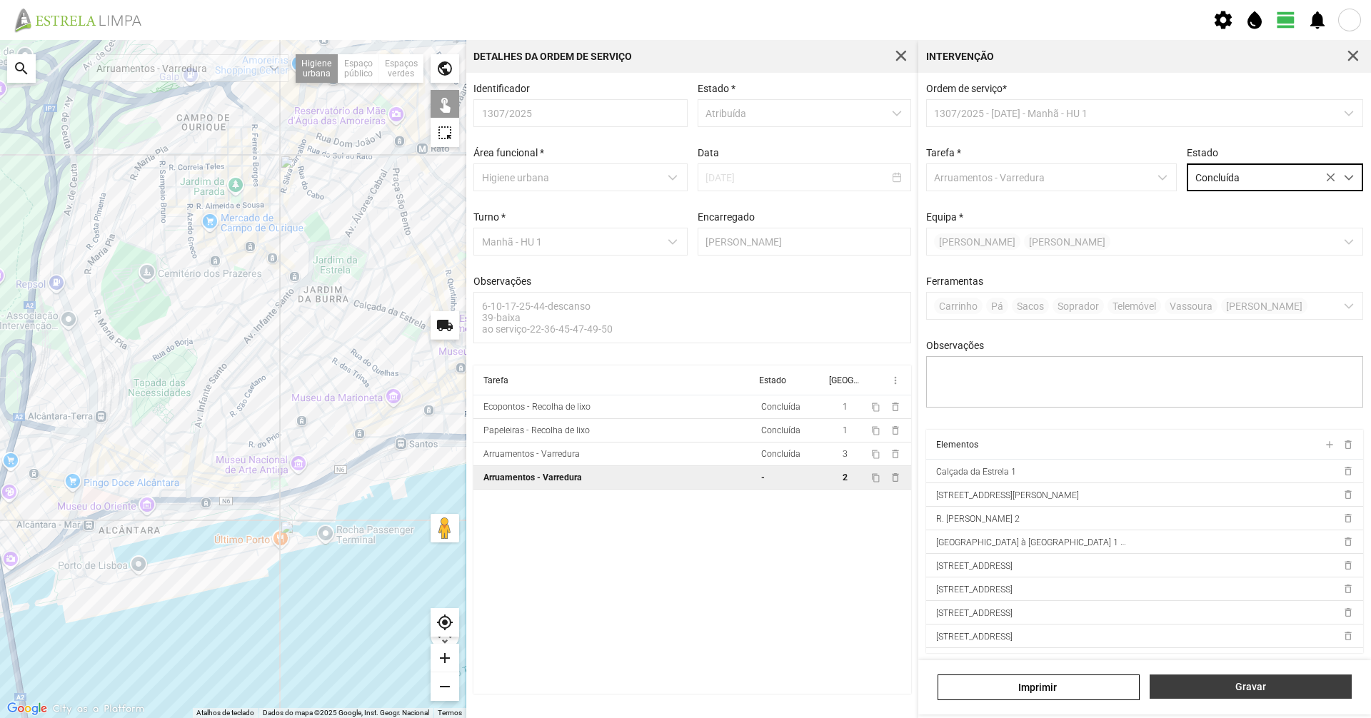
click at [1199, 680] on button "Gravar" at bounding box center [1250, 687] width 202 height 24
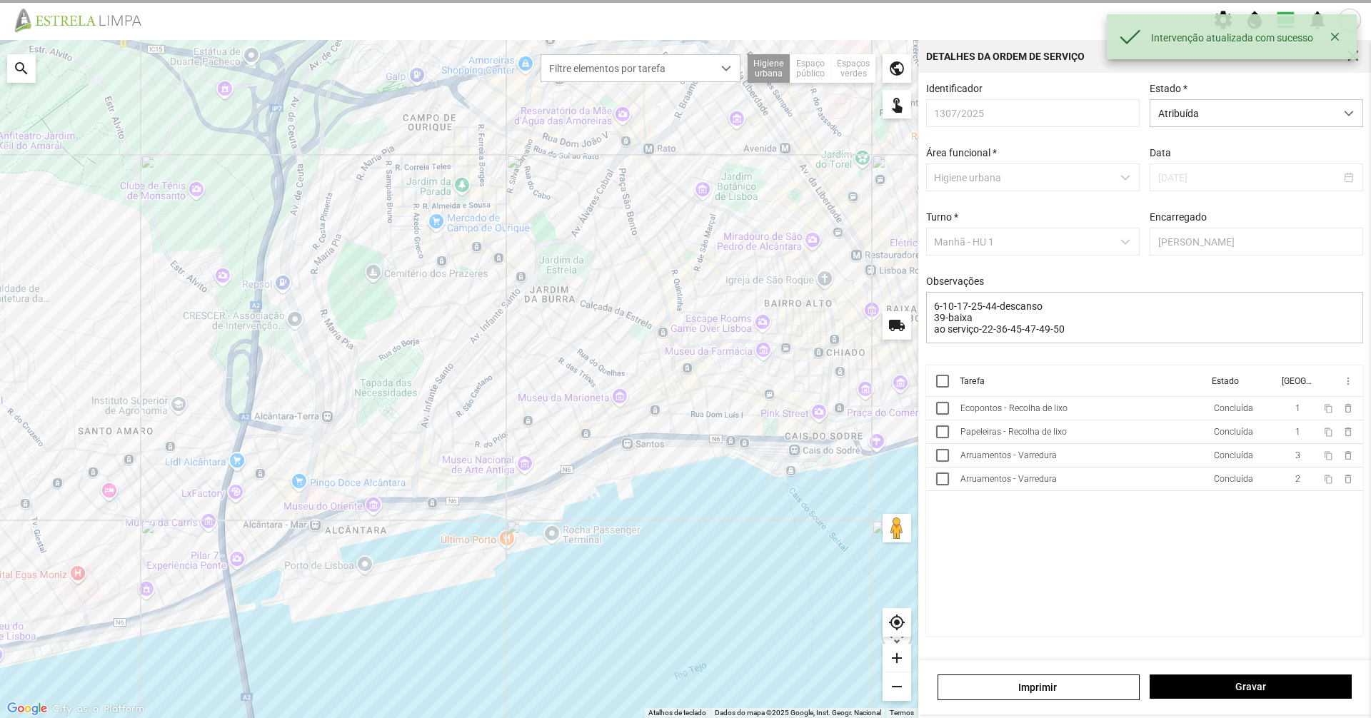
click at [1322, 94] on div "Estado * Atribuída" at bounding box center [1255, 105] width 223 height 44
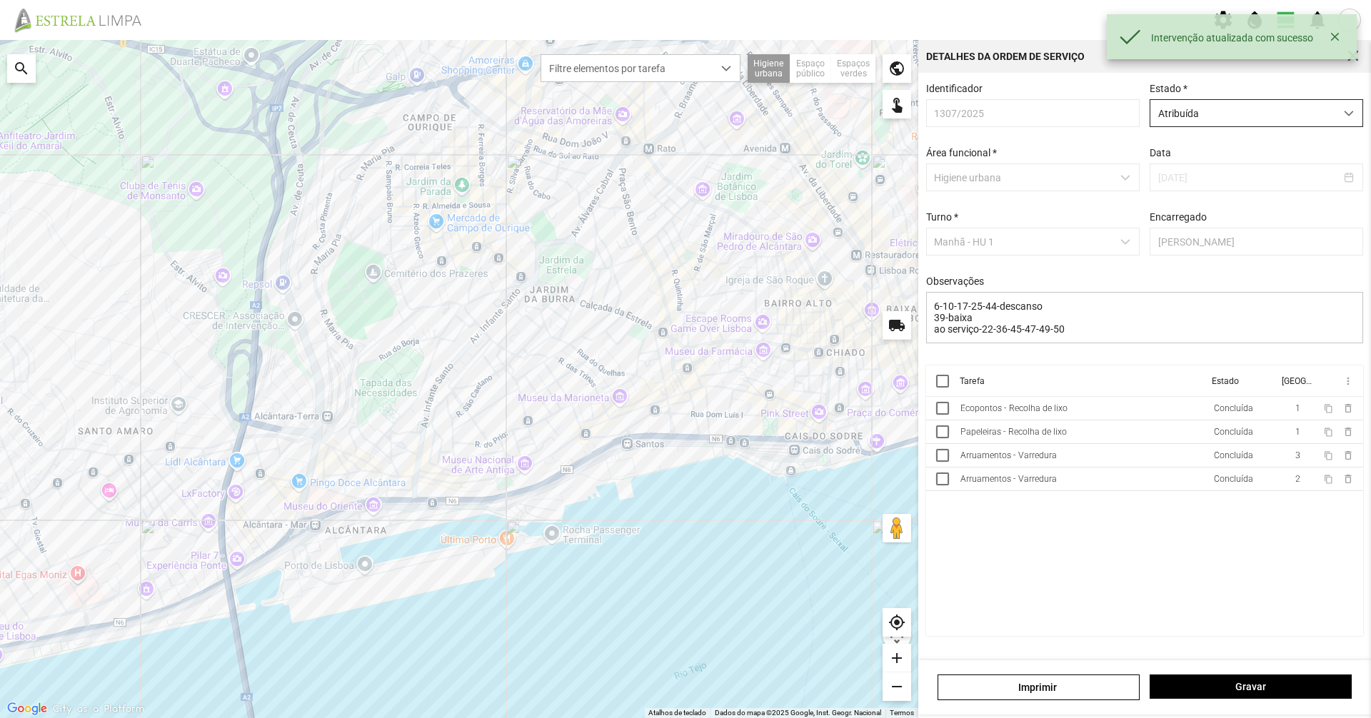
click at [1319, 101] on span "Atribuída" at bounding box center [1242, 113] width 185 height 26
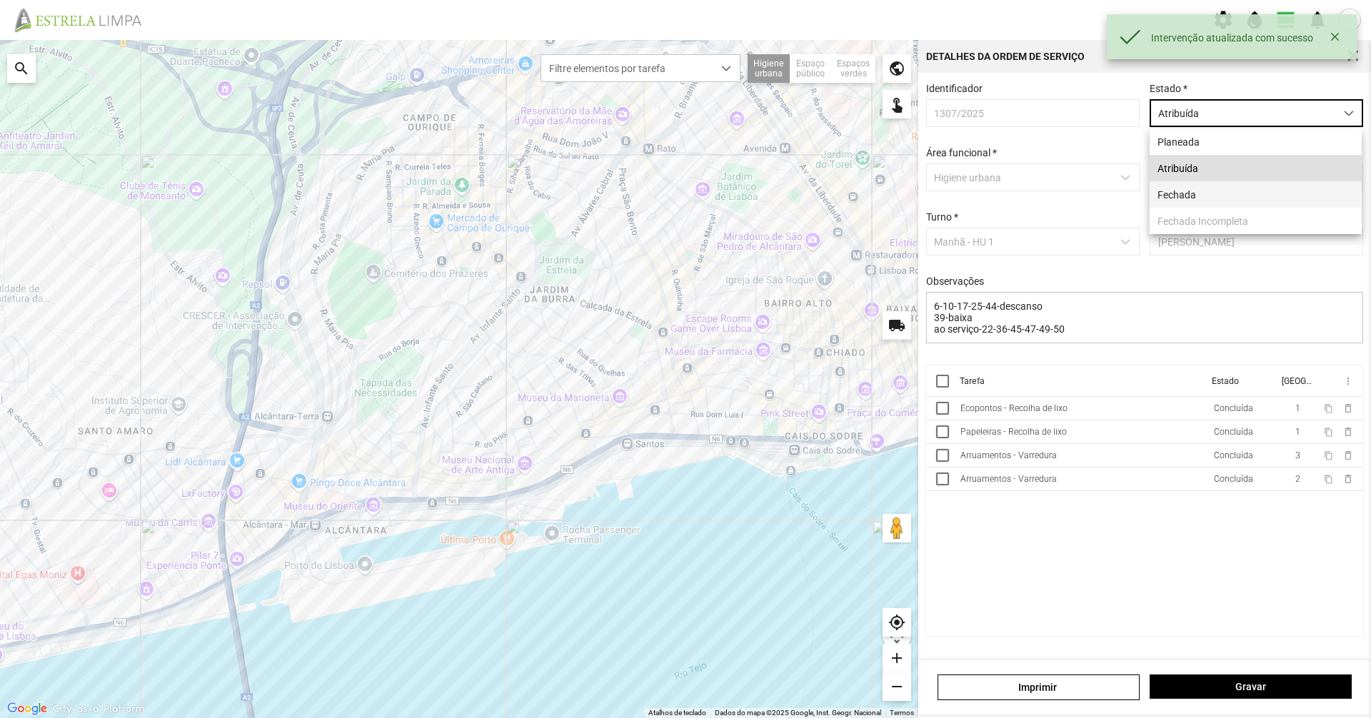
click at [1227, 203] on li "Fechada" at bounding box center [1255, 194] width 212 height 26
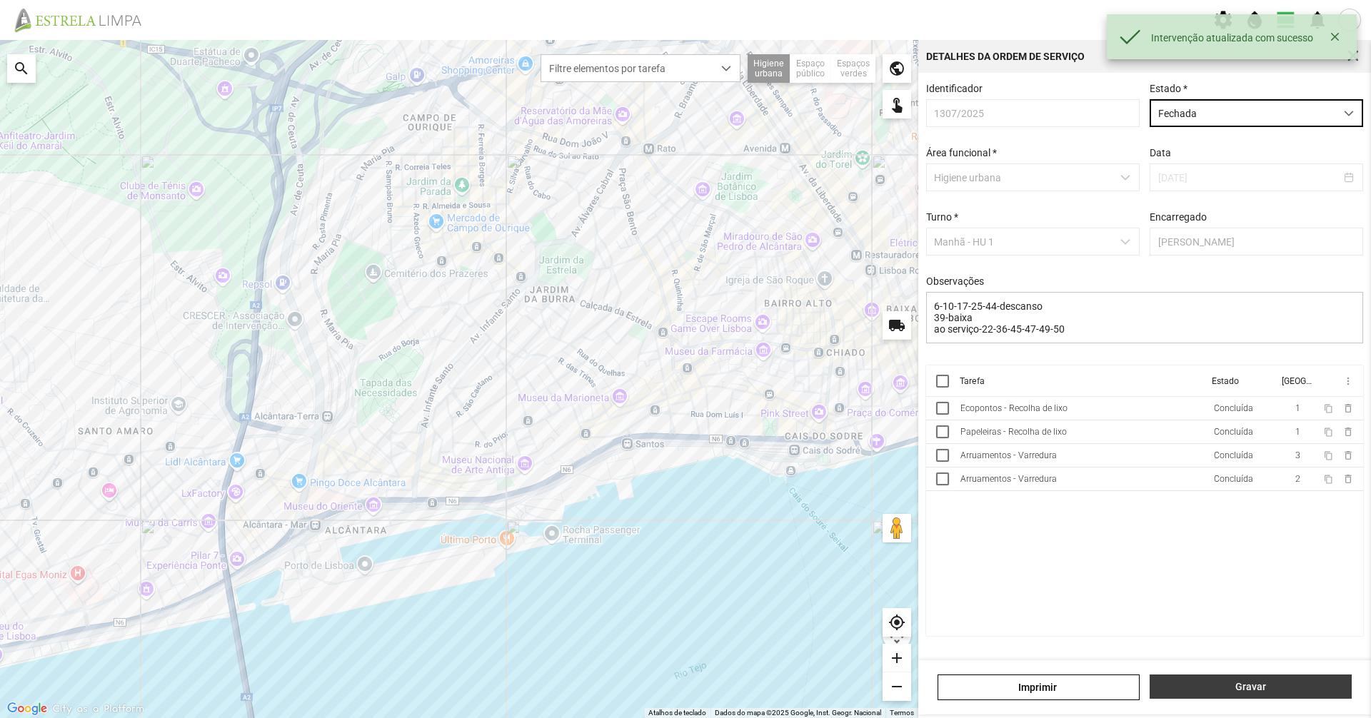
click at [1204, 687] on span "Gravar" at bounding box center [1250, 686] width 187 height 11
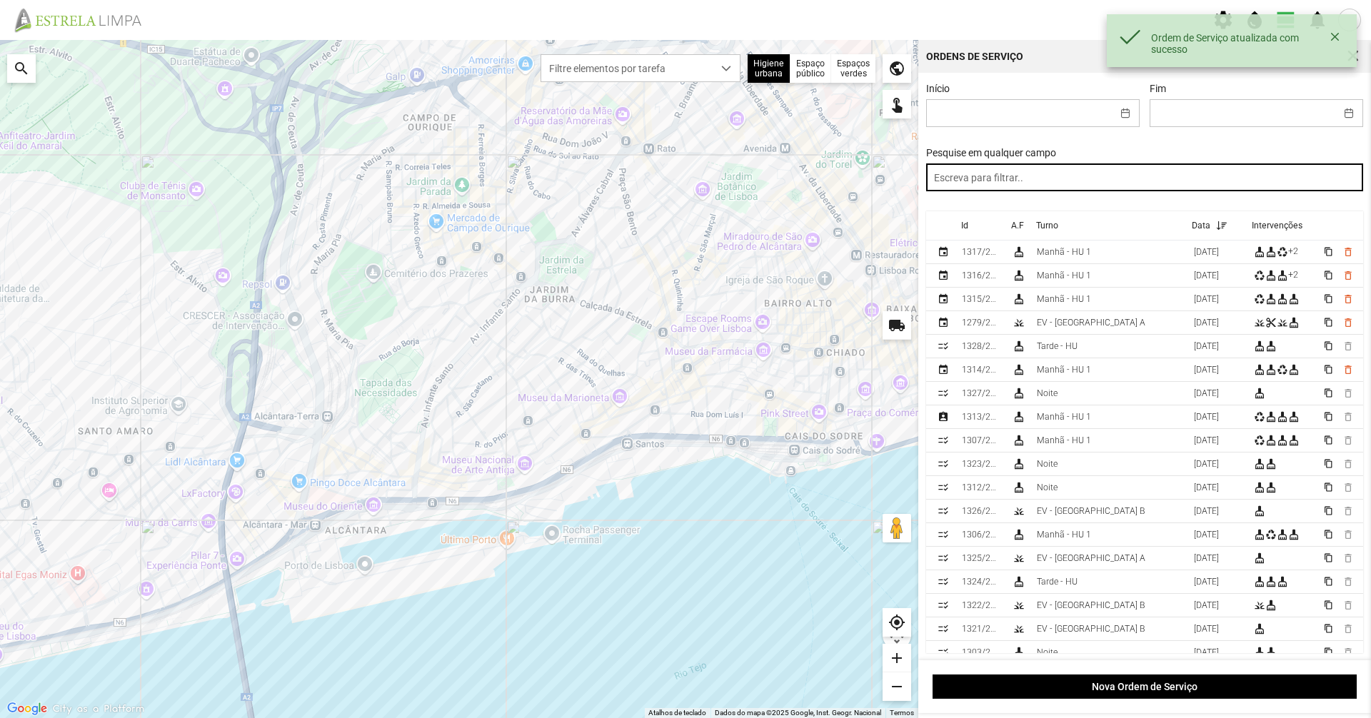
click at [1086, 178] on input "text" at bounding box center [1145, 177] width 438 height 28
paste input "manhã"
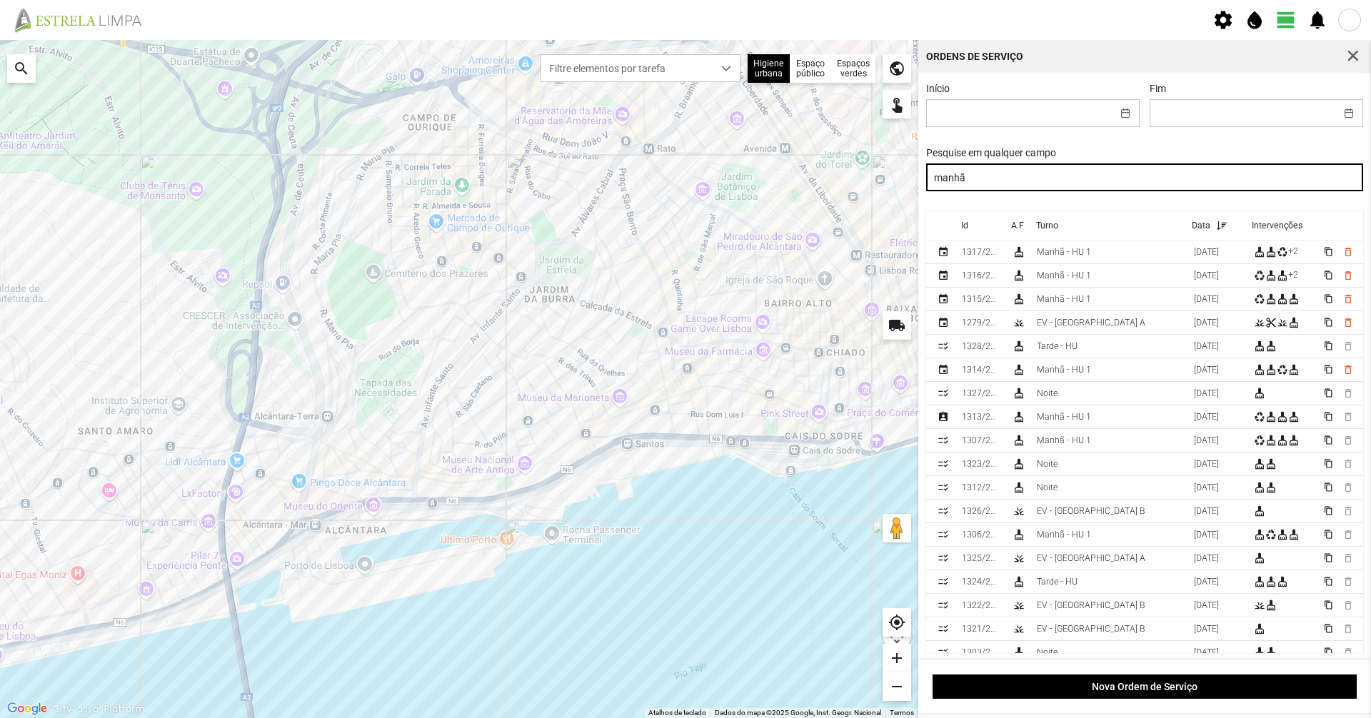
type input "manhã"
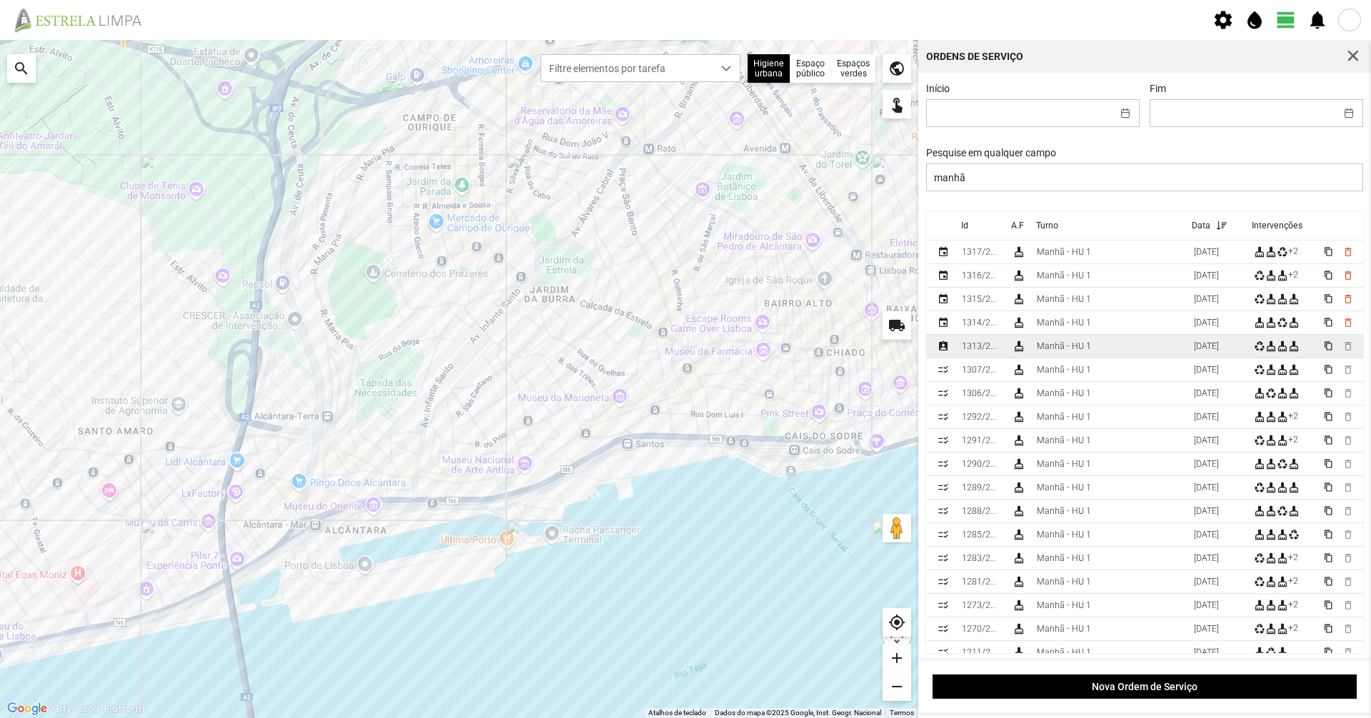
click at [1063, 351] on div "Manhã - HU 1" at bounding box center [1064, 346] width 54 height 10
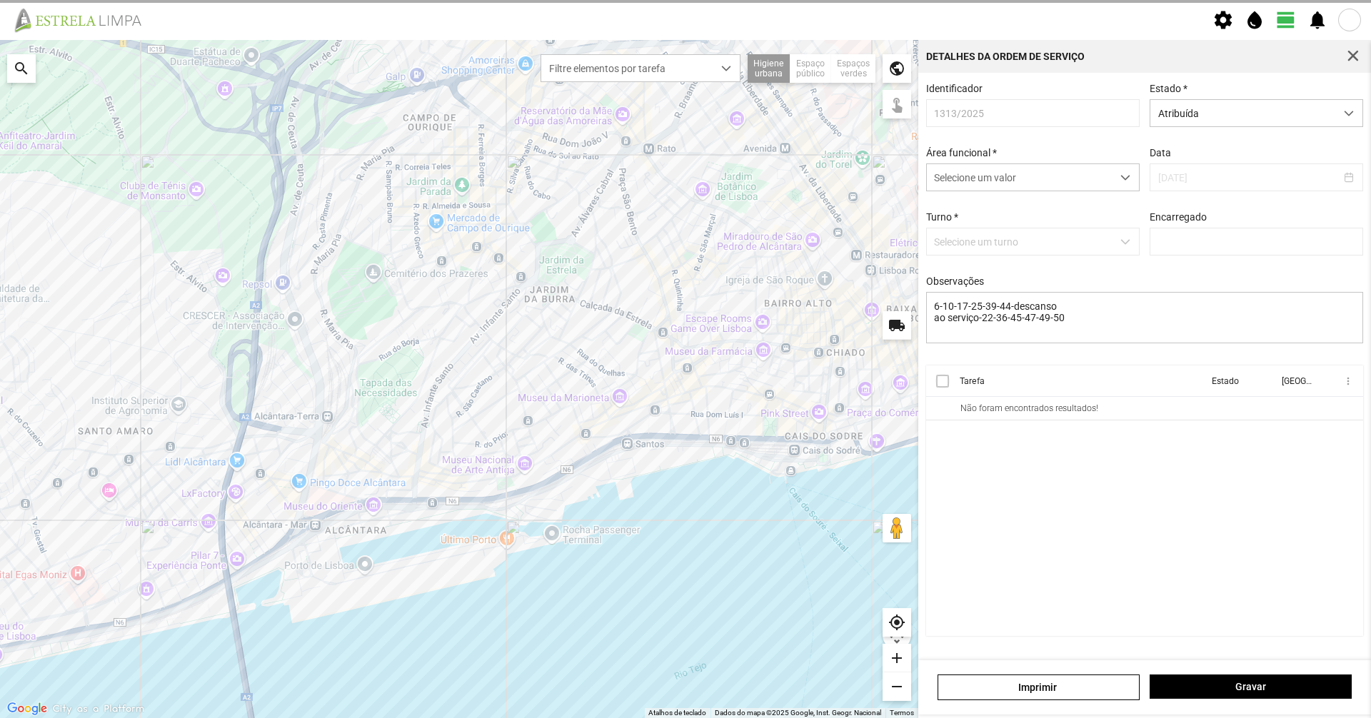
type input "[PERSON_NAME]"
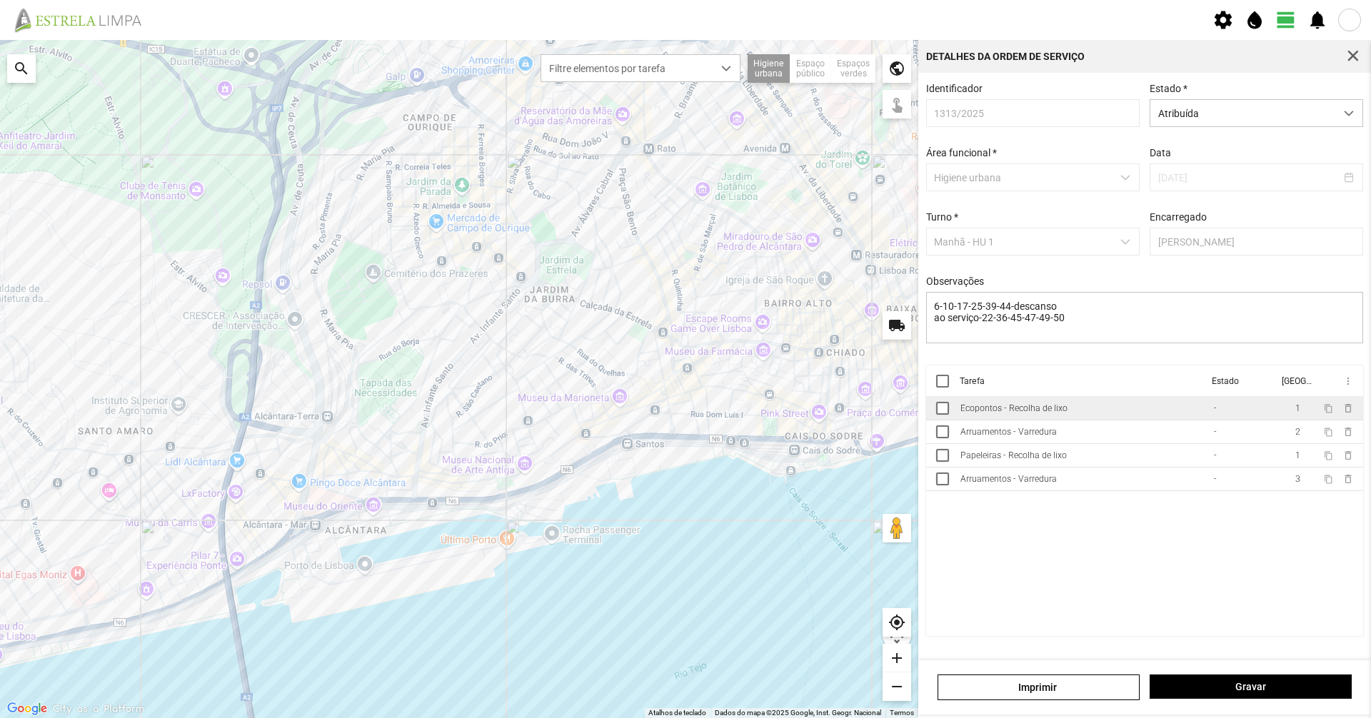
click at [1027, 420] on td "Ecopontos - Recolha de lixo" at bounding box center [1080, 409] width 253 height 24
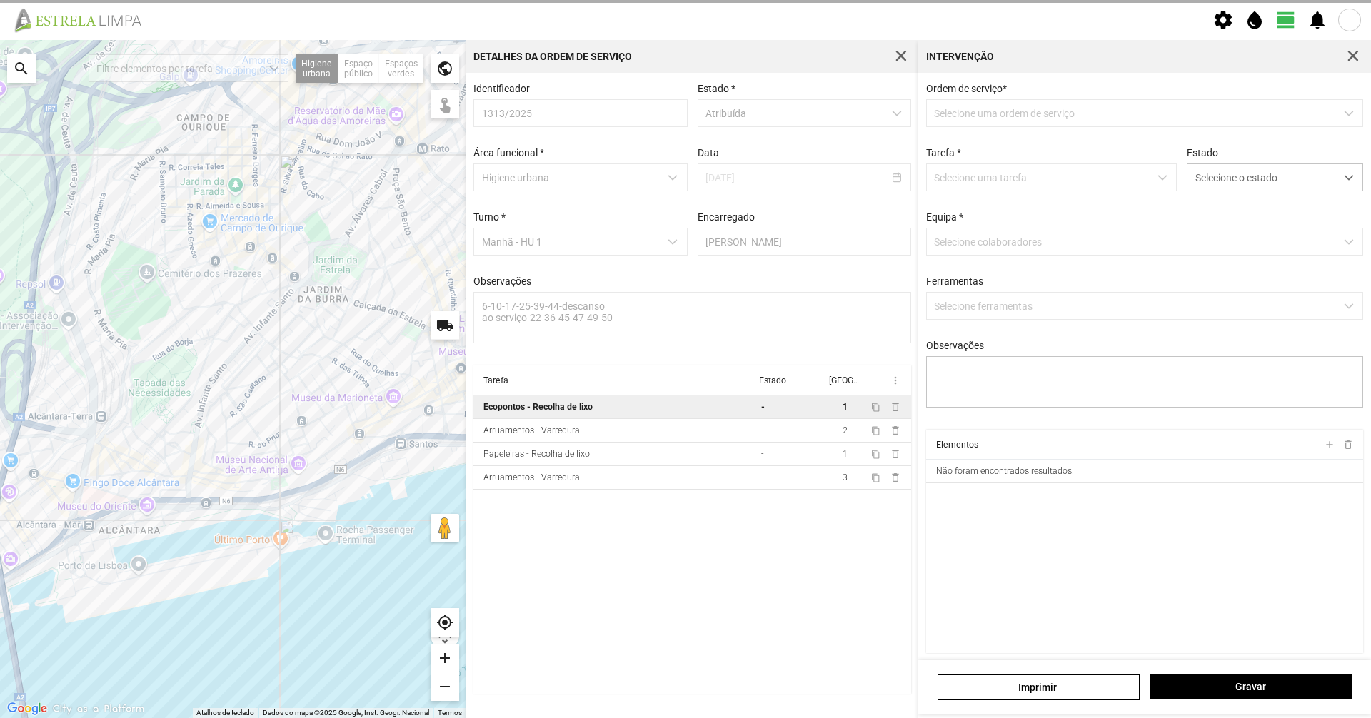
type textarea "condutor [PERSON_NAME]-ajudante [PERSON_NAME] atribuida por [PERSON_NAME]"
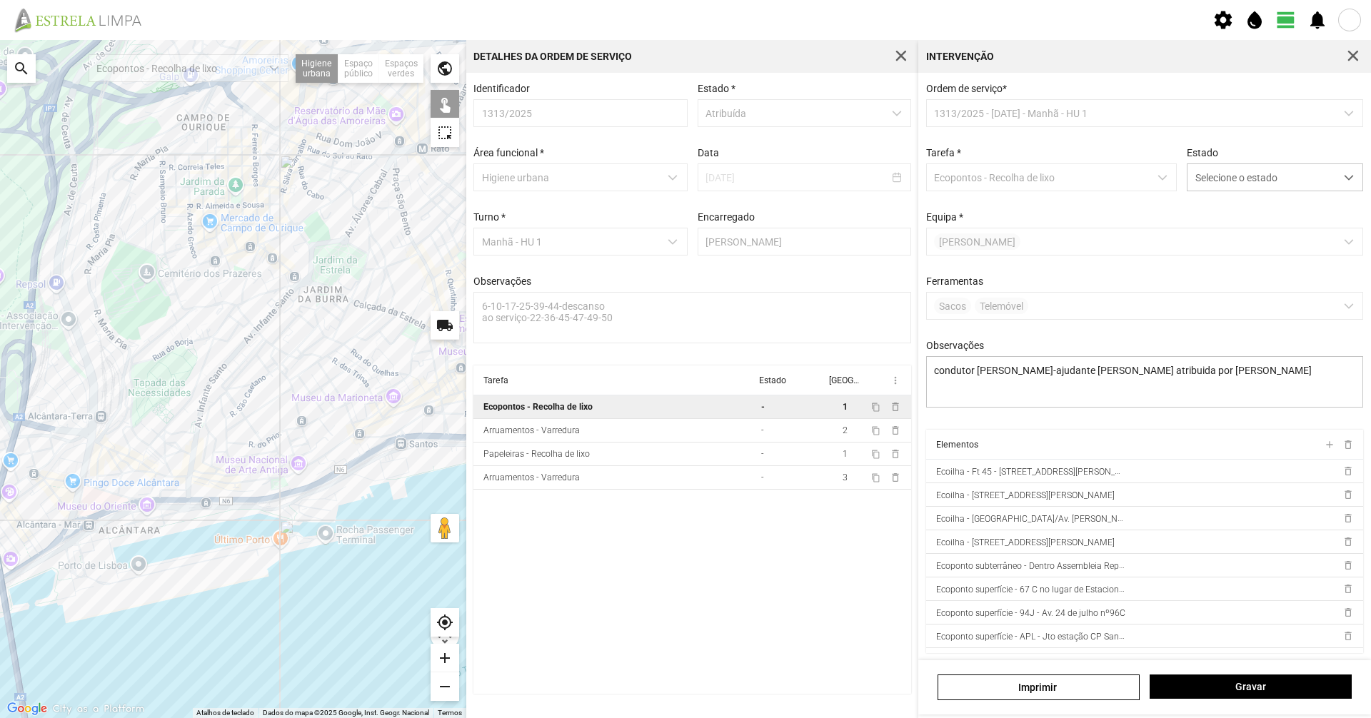
drag, startPoint x: 373, startPoint y: 463, endPoint x: 393, endPoint y: 458, distance: 19.7
click at [373, 463] on div at bounding box center [233, 379] width 466 height 678
click at [395, 453] on div at bounding box center [233, 379] width 466 height 678
click at [1230, 183] on span "Selecione o estado" at bounding box center [1261, 177] width 148 height 26
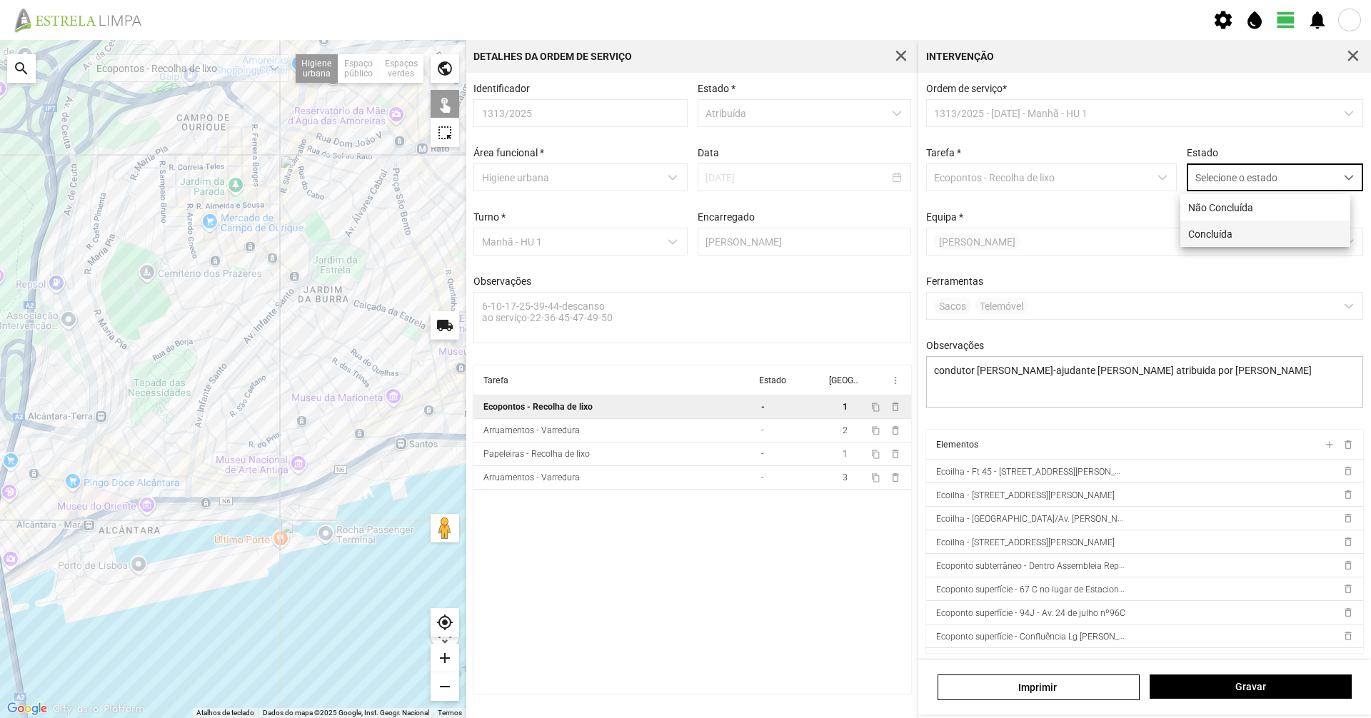
scroll to position [8, 64]
click at [1220, 231] on li "Concluída" at bounding box center [1265, 234] width 170 height 26
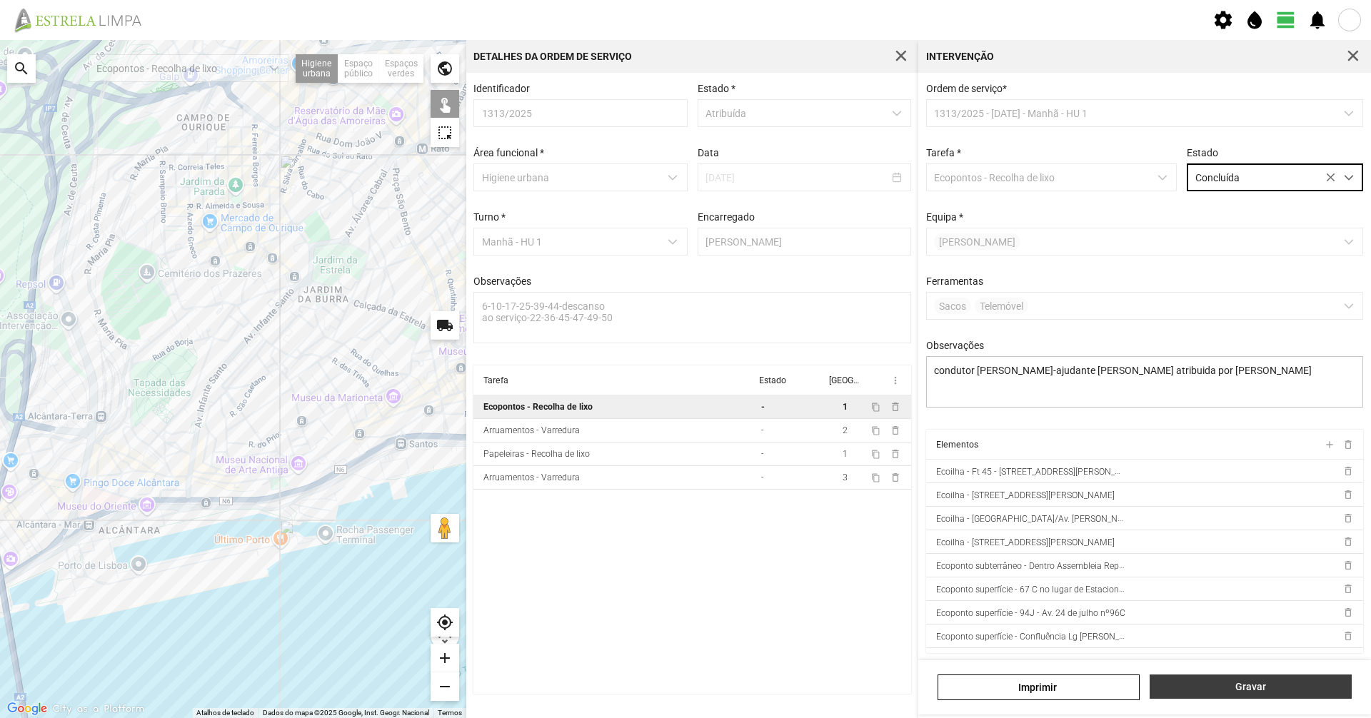
click at [1209, 680] on button "Gravar" at bounding box center [1250, 687] width 202 height 24
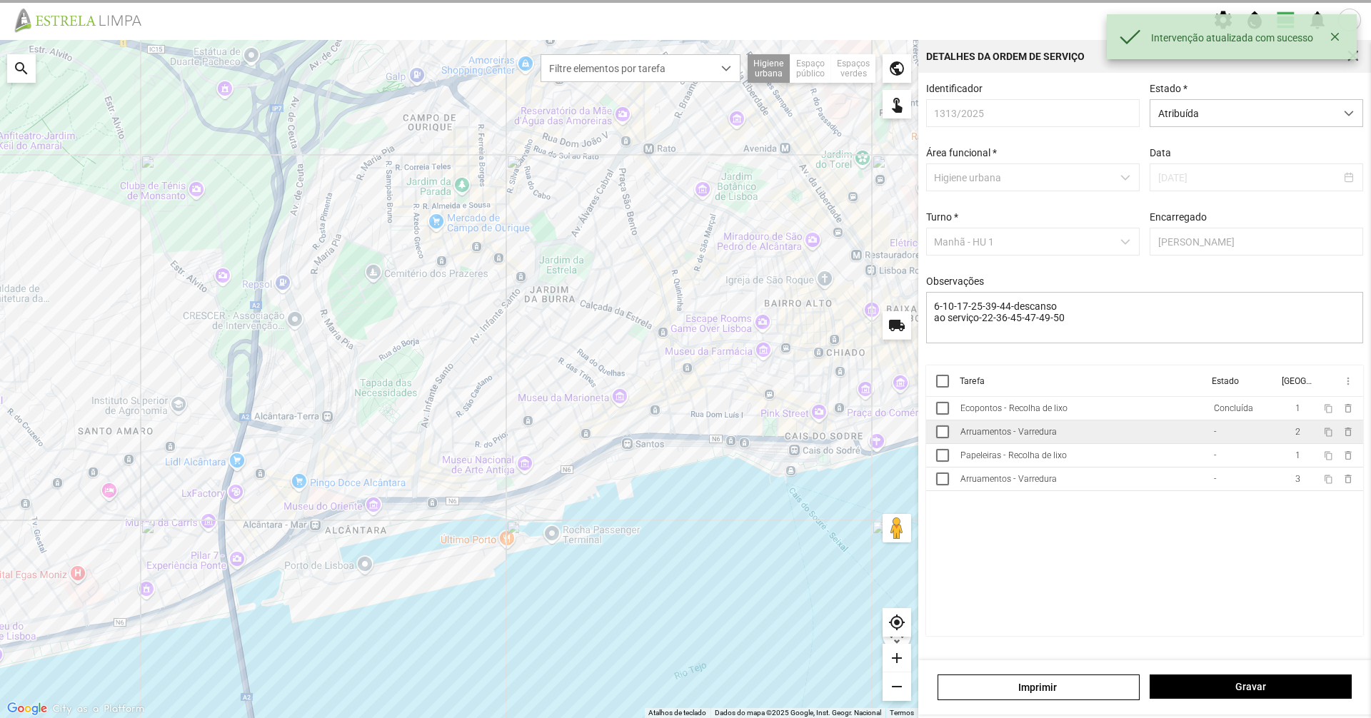
click at [1059, 437] on td "Arruamentos - Varredura" at bounding box center [1080, 432] width 253 height 24
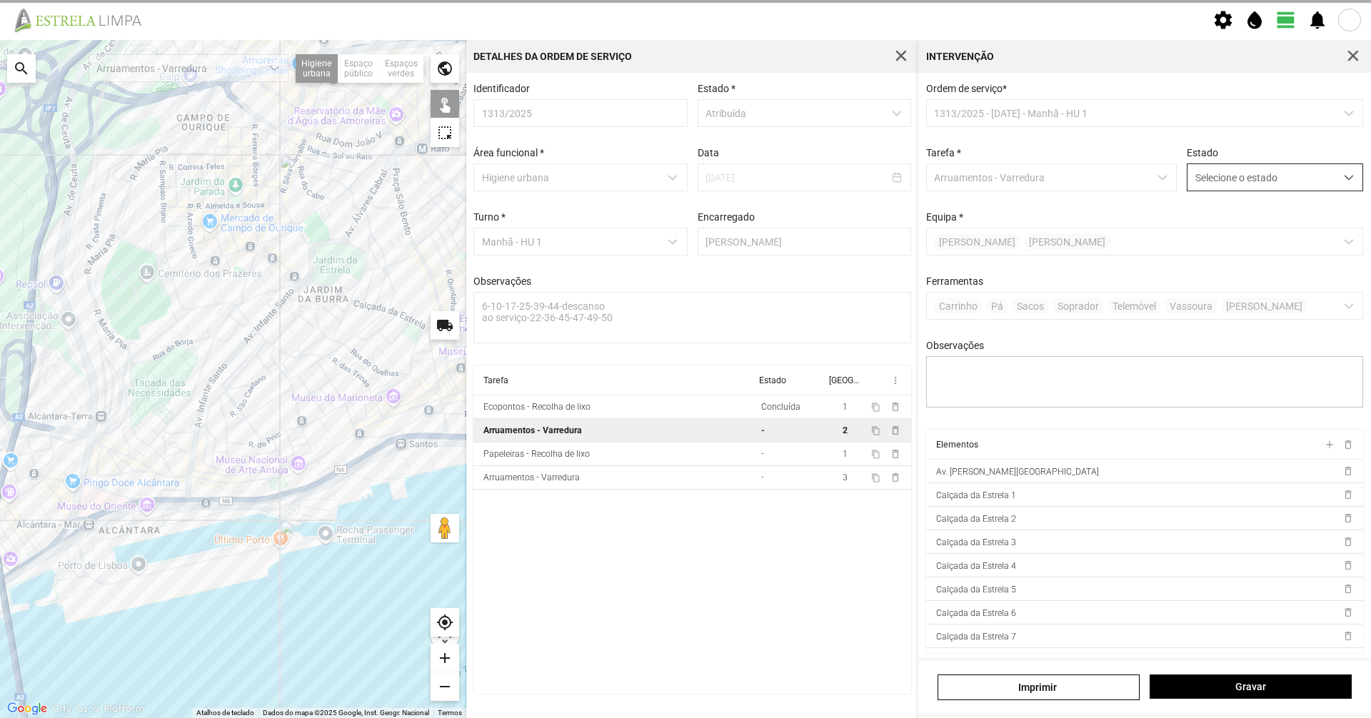
click at [1248, 177] on span "Selecione o estado" at bounding box center [1261, 177] width 148 height 26
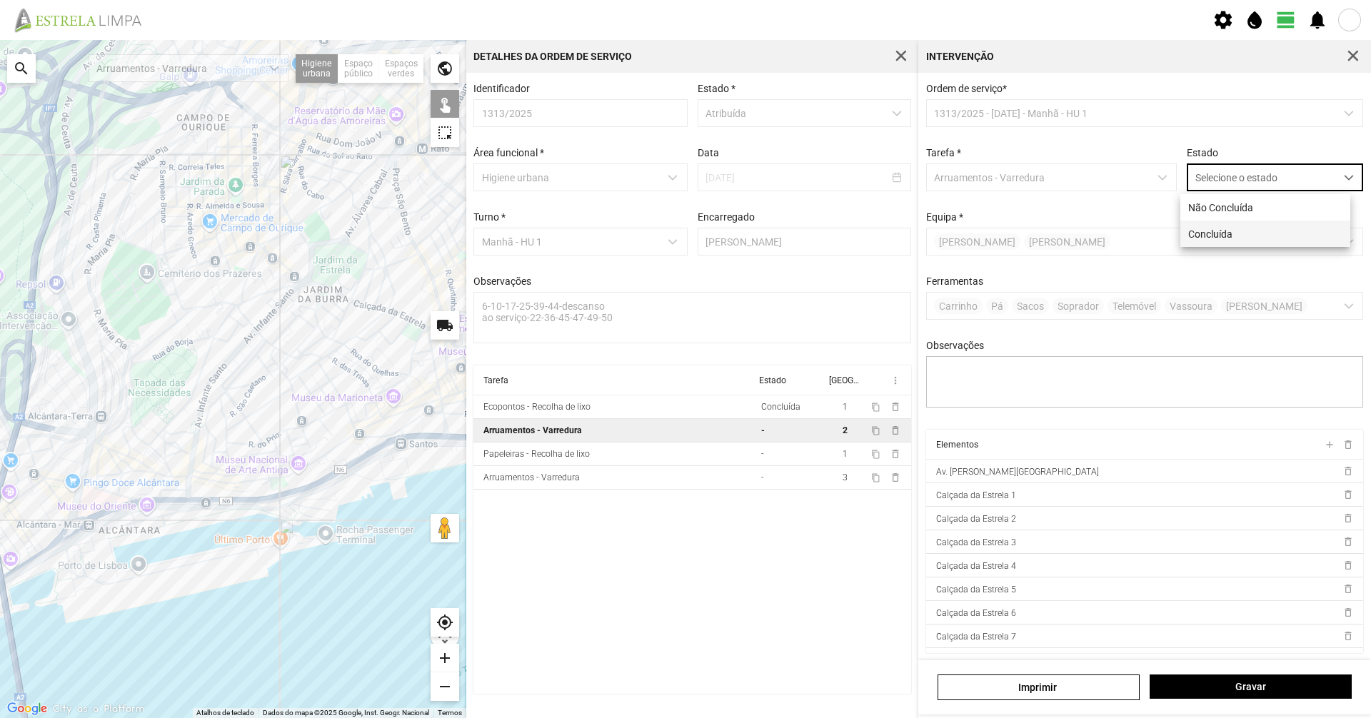
click at [1223, 241] on li "Concluída" at bounding box center [1265, 234] width 170 height 26
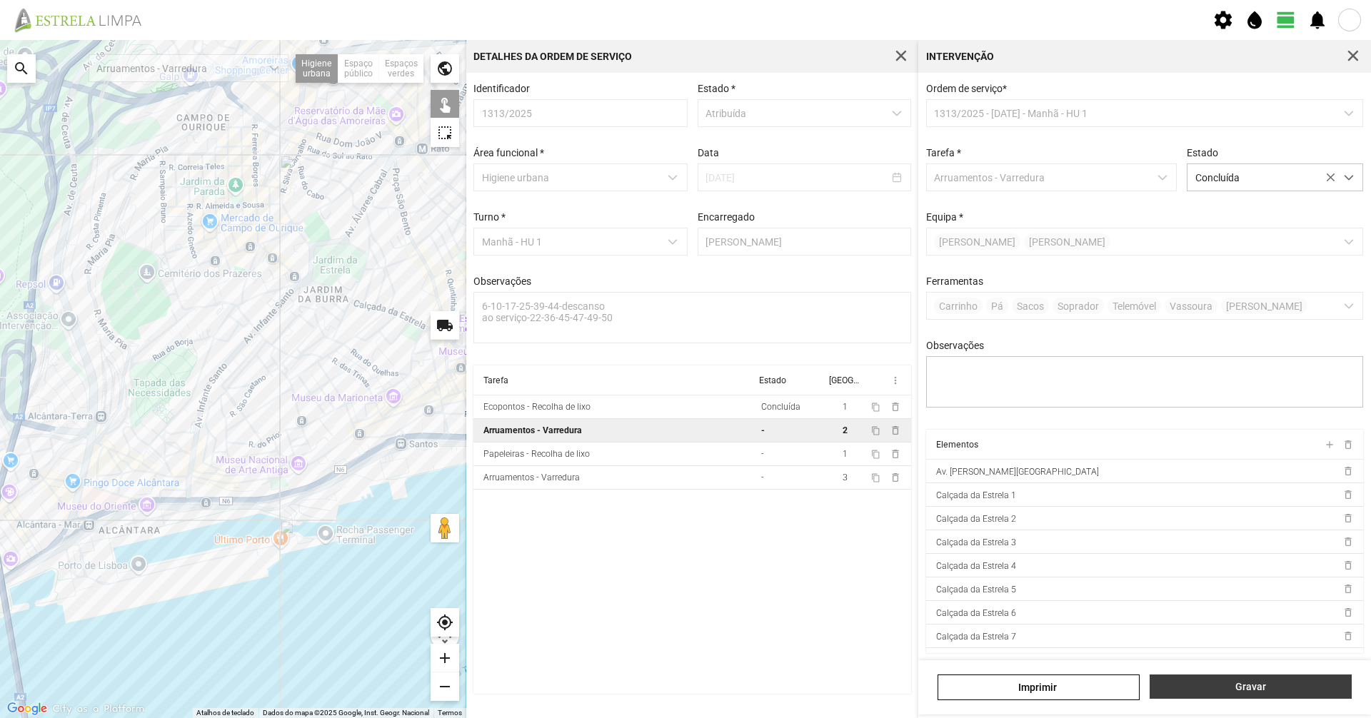
click at [1196, 683] on span "Gravar" at bounding box center [1250, 686] width 187 height 11
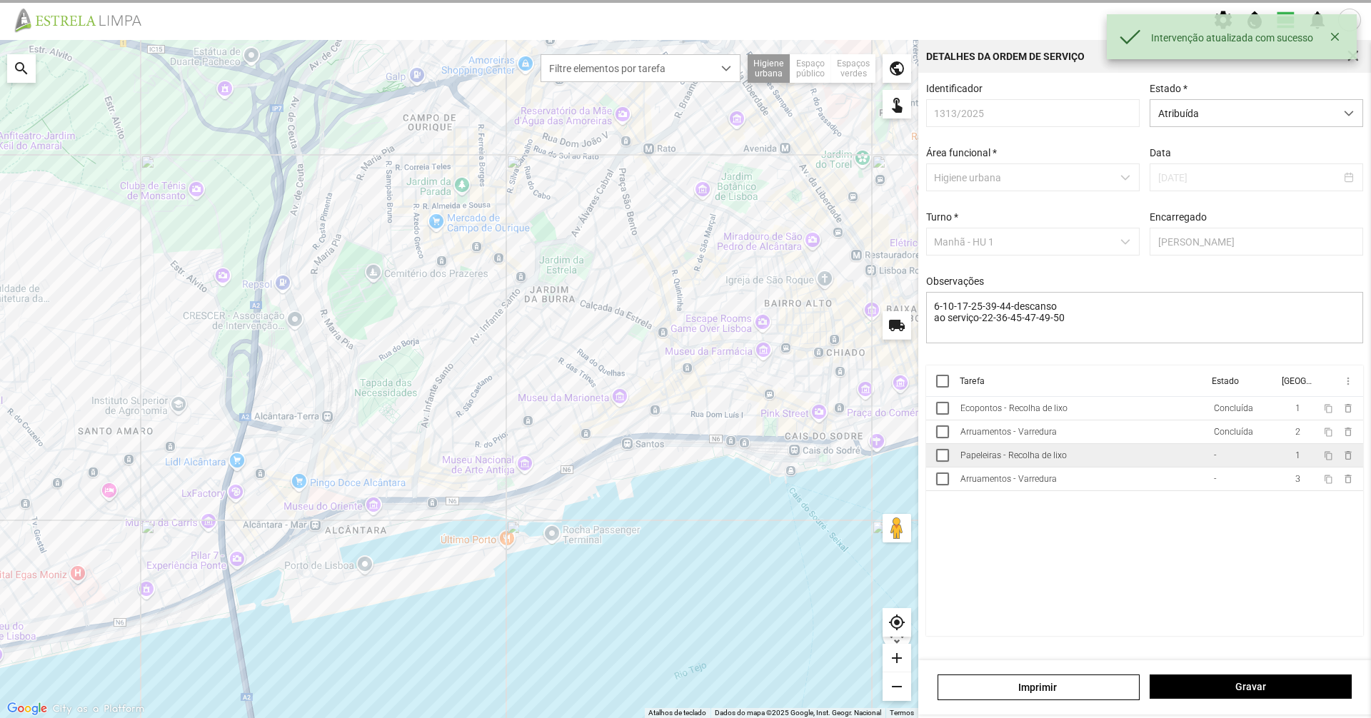
click at [1126, 452] on td "Papeleiras - Recolha de lixo" at bounding box center [1080, 456] width 253 height 24
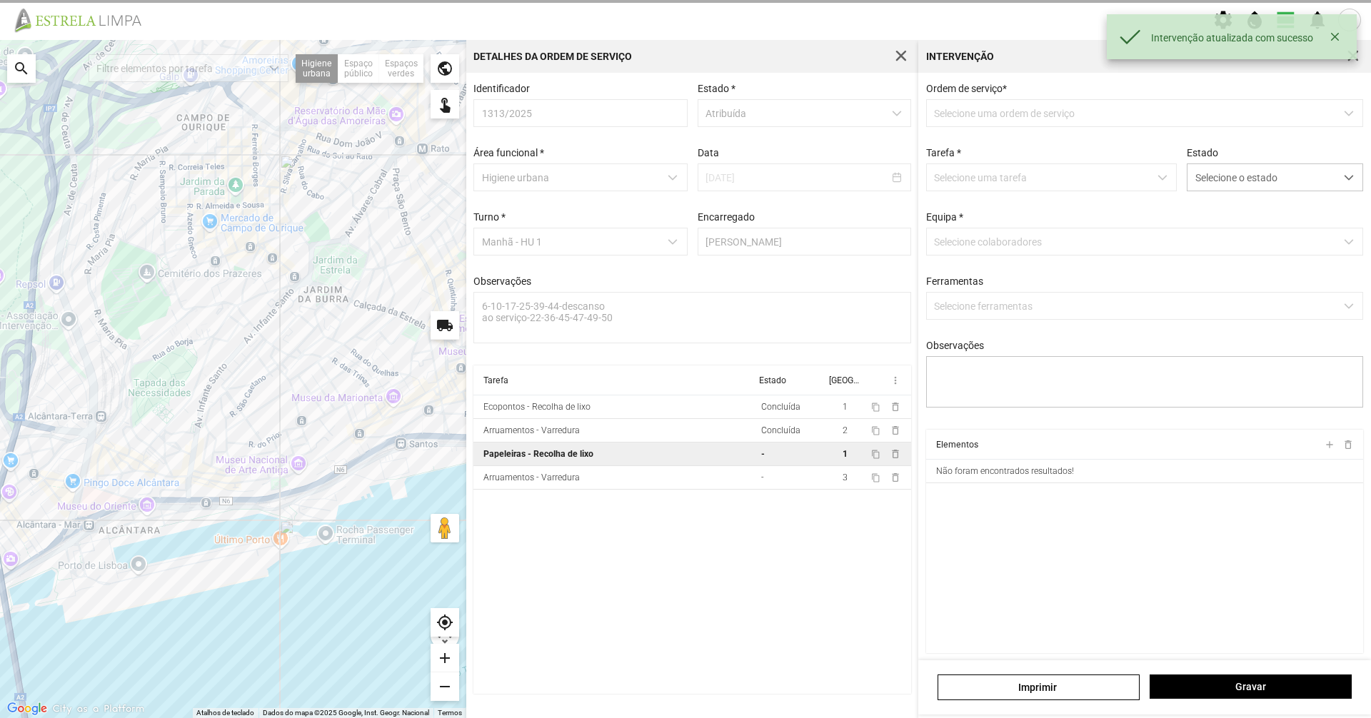
type textarea "condutor [PERSON_NAME]-ajudante -[PERSON_NAME]"
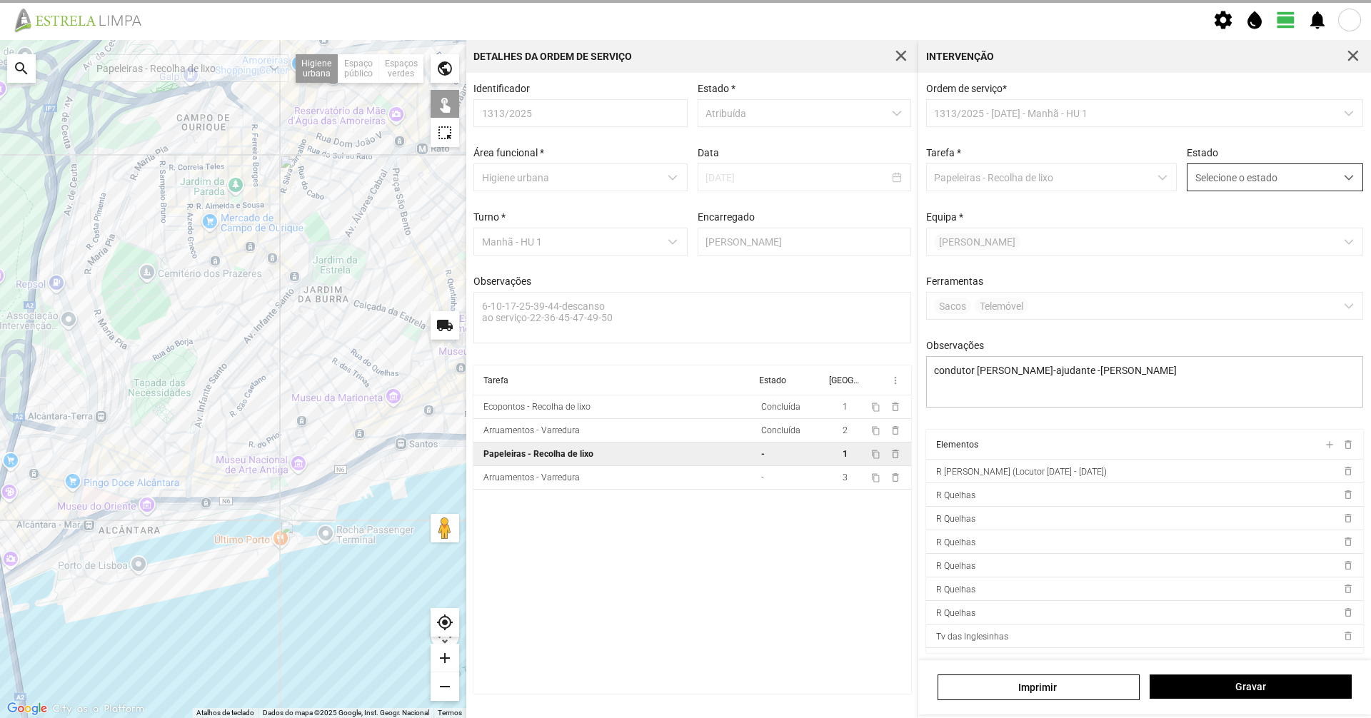
click at [1241, 181] on span "Selecione o estado" at bounding box center [1261, 177] width 148 height 26
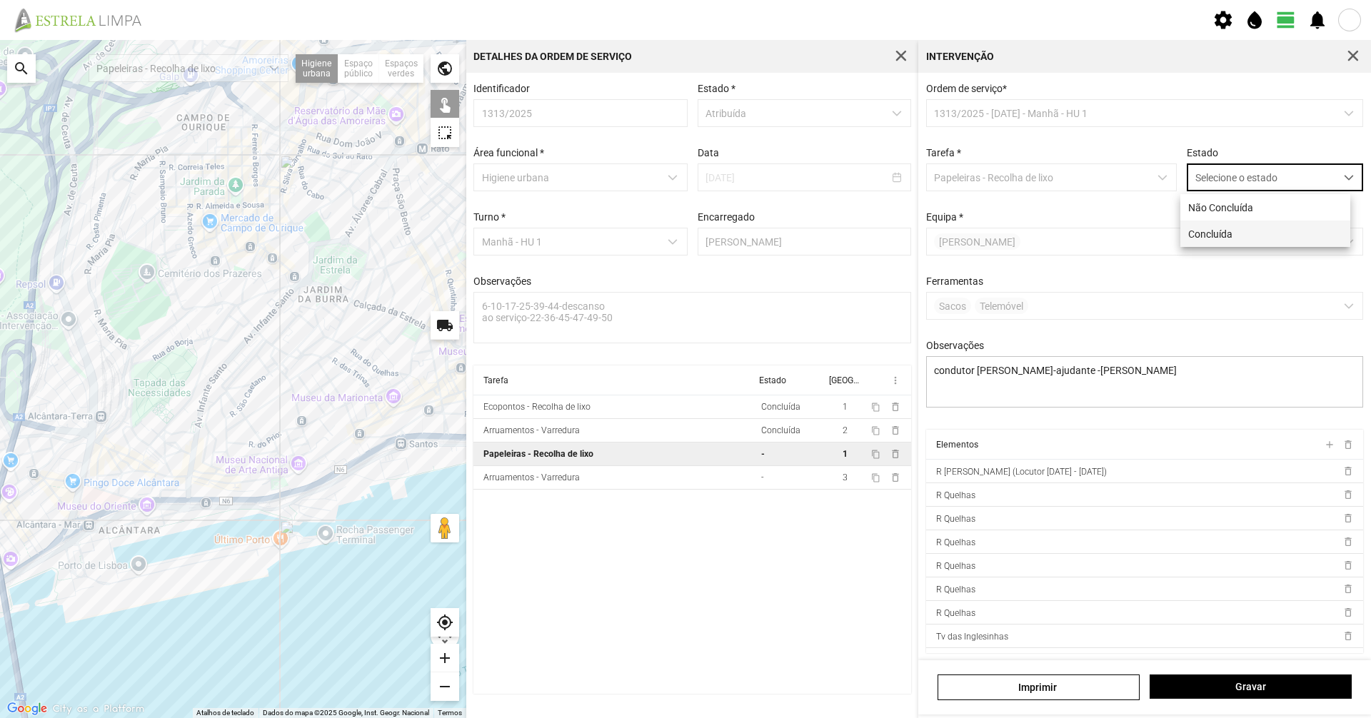
scroll to position [8, 64]
click at [1226, 228] on li "Concluída" at bounding box center [1265, 234] width 170 height 26
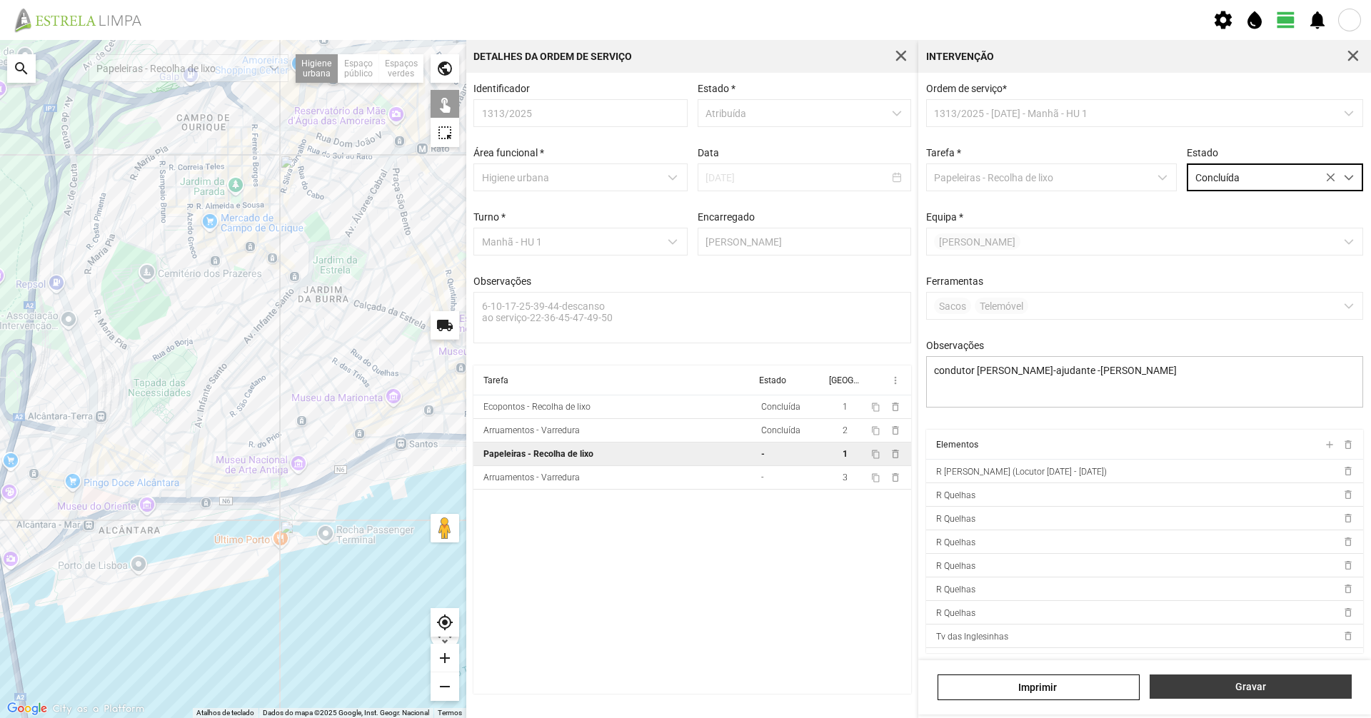
click at [1235, 690] on span "Gravar" at bounding box center [1250, 686] width 187 height 11
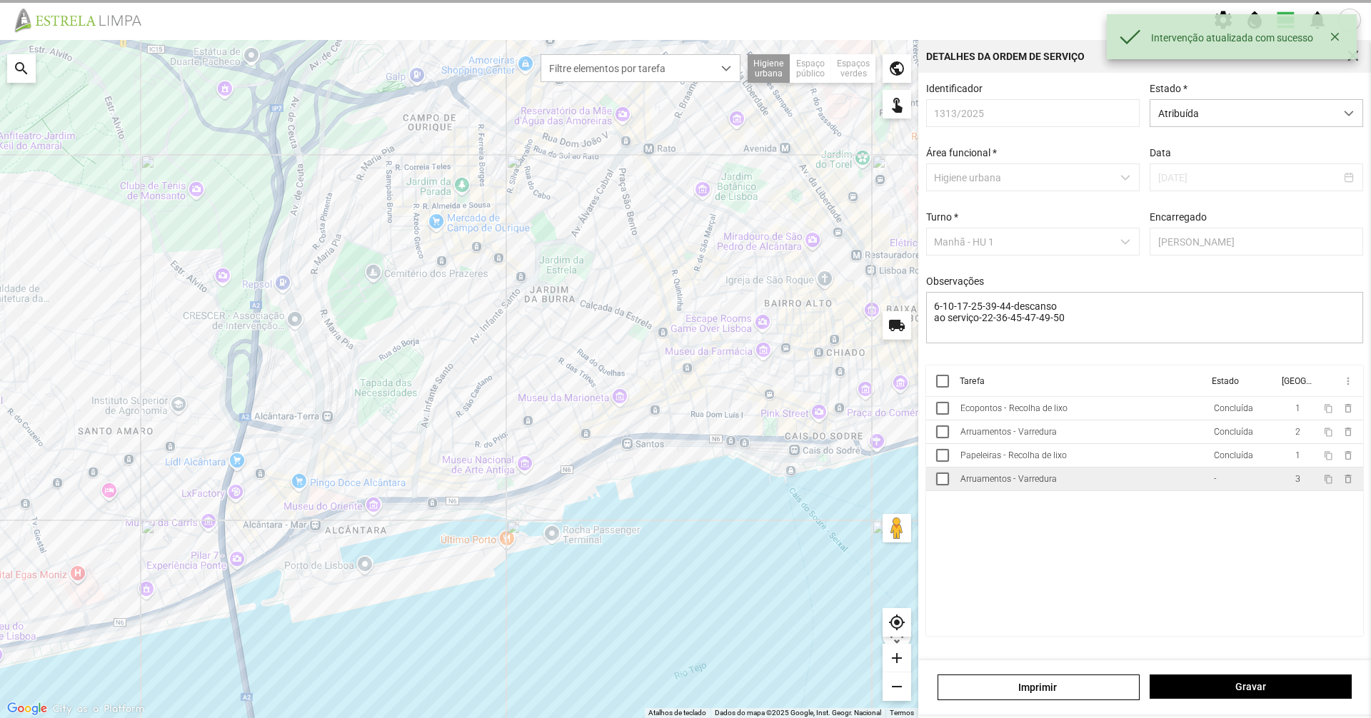
click at [1117, 487] on td "Arruamentos - Varredura" at bounding box center [1080, 480] width 253 height 24
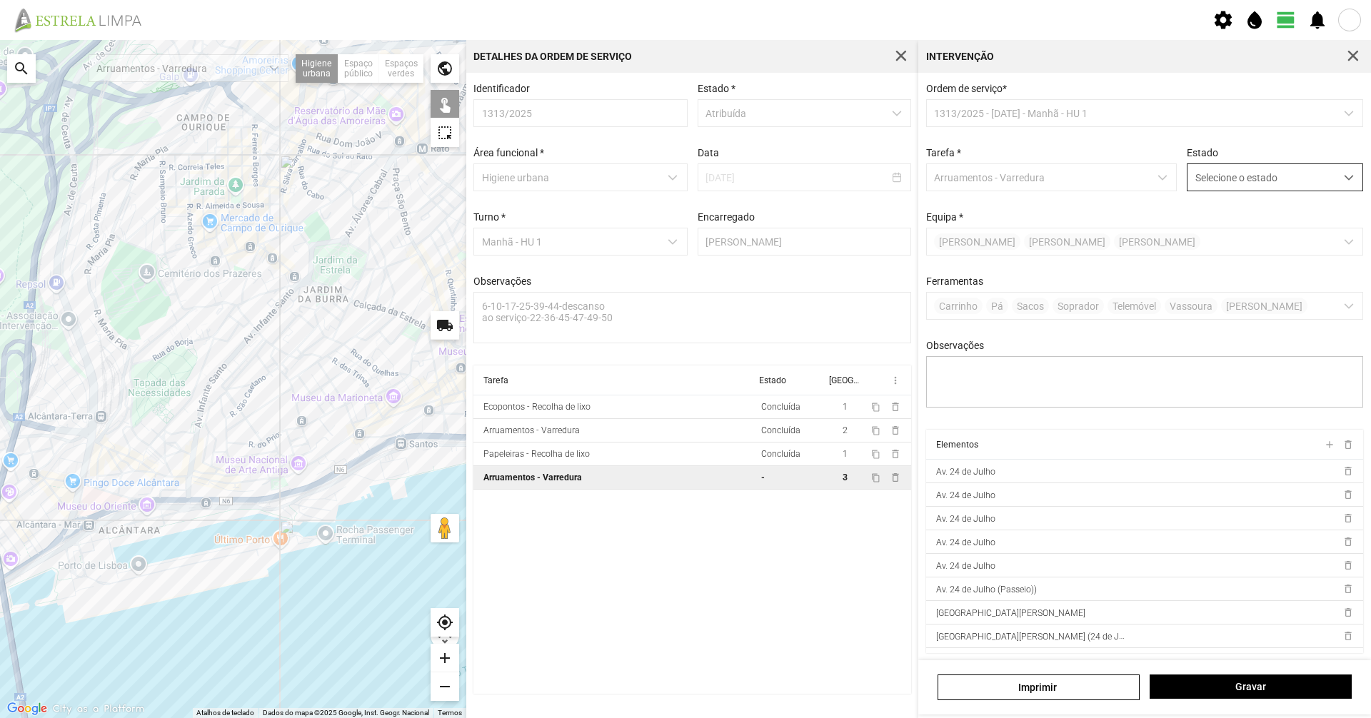
click at [1229, 177] on span "Selecione o estado" at bounding box center [1261, 177] width 148 height 26
click at [1224, 231] on li "Concluída" at bounding box center [1265, 234] width 170 height 26
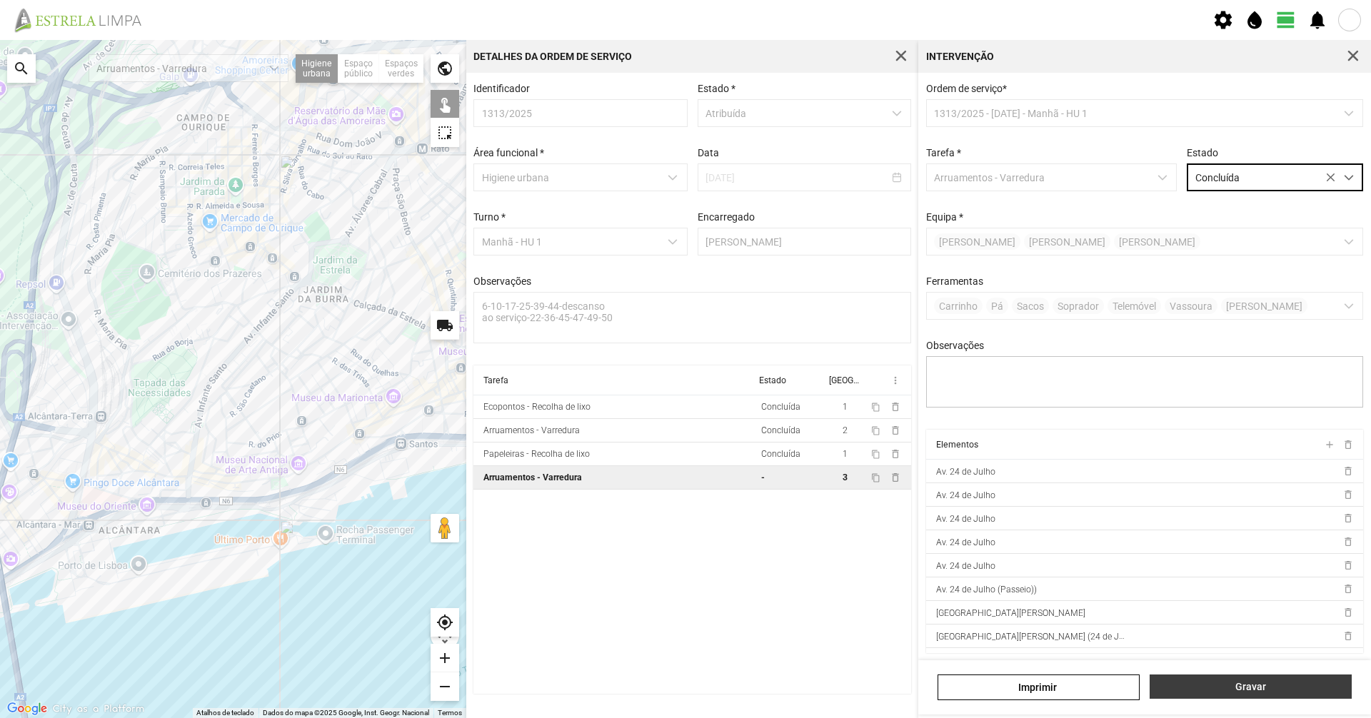
click at [1239, 685] on span "Gravar" at bounding box center [1250, 686] width 187 height 11
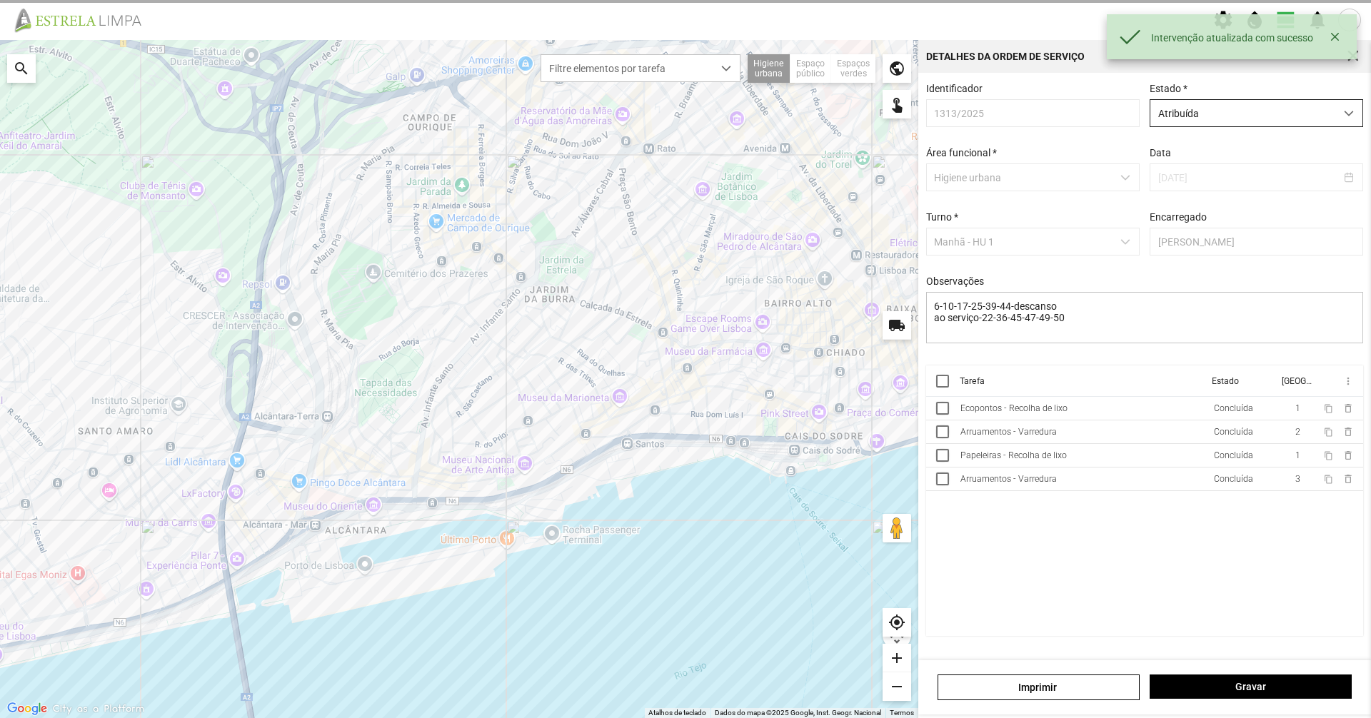
click at [1230, 117] on span "Atribuída" at bounding box center [1242, 113] width 185 height 26
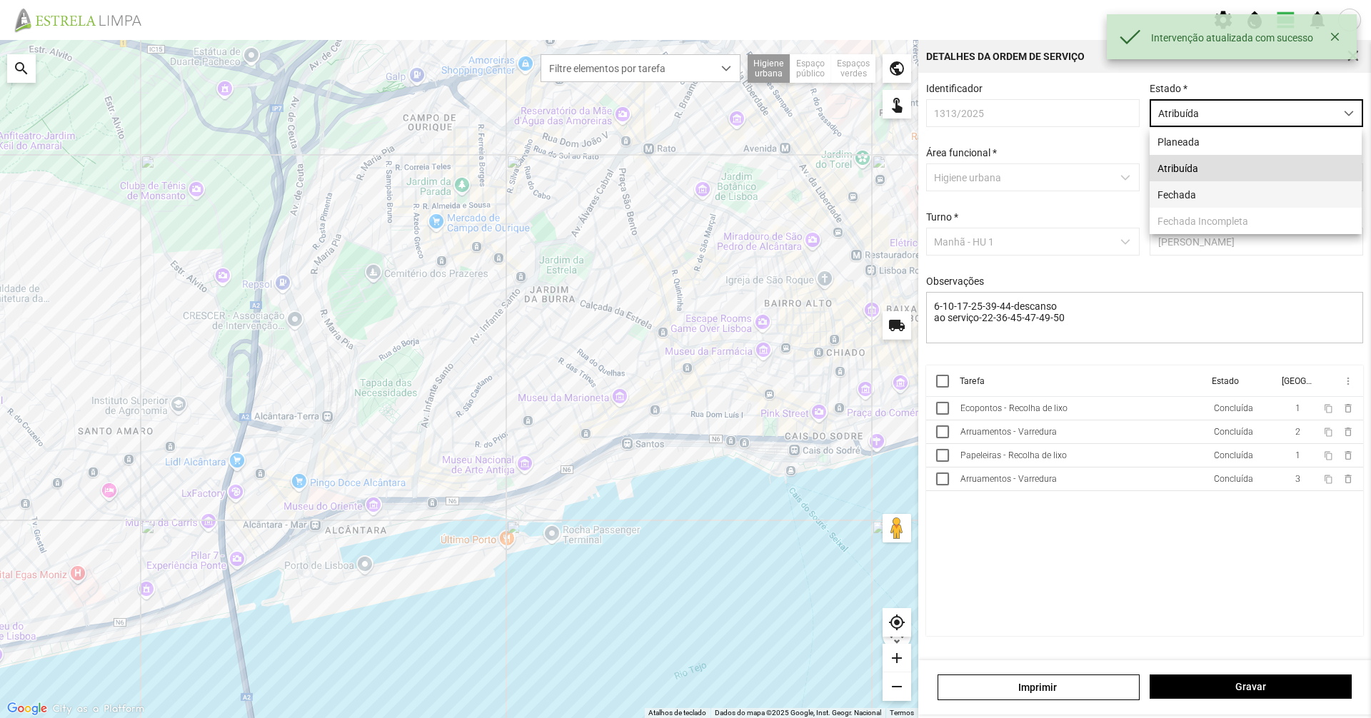
click at [1214, 201] on li "Fechada" at bounding box center [1255, 194] width 212 height 26
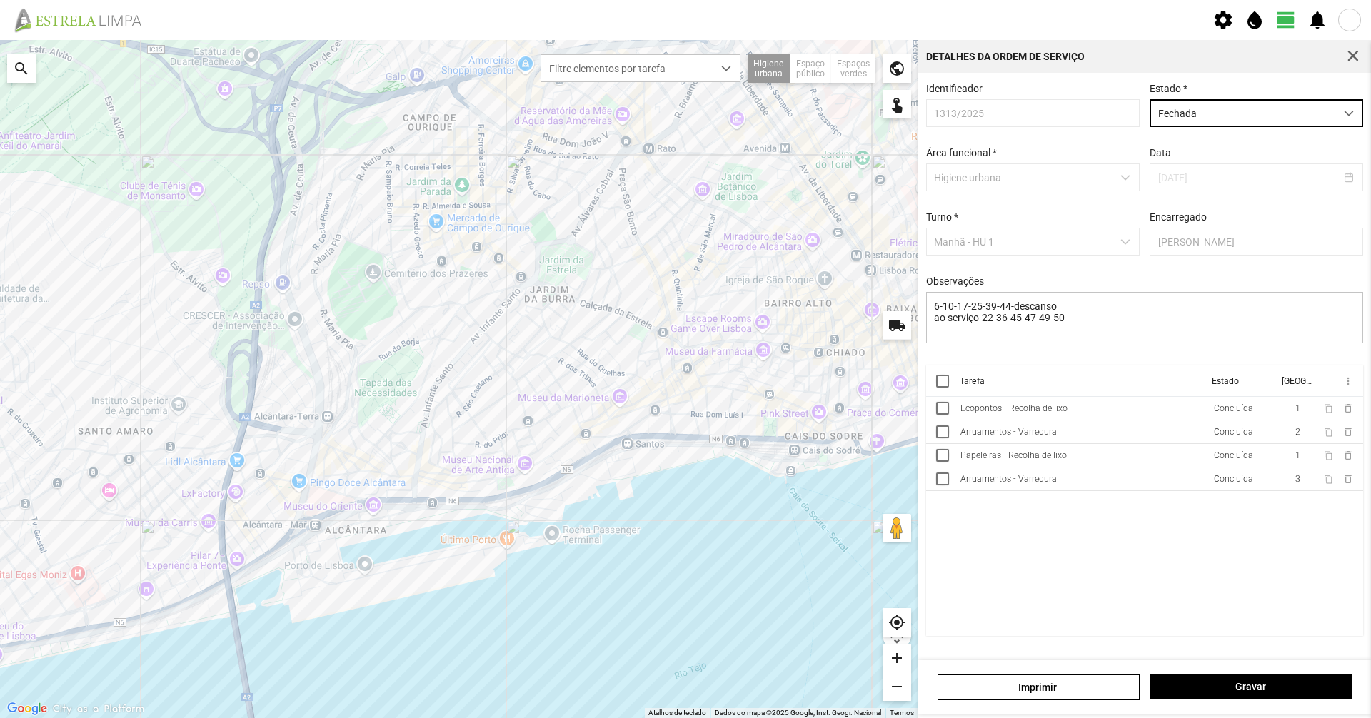
click at [1183, 700] on div "Gravar" at bounding box center [1250, 688] width 212 height 26
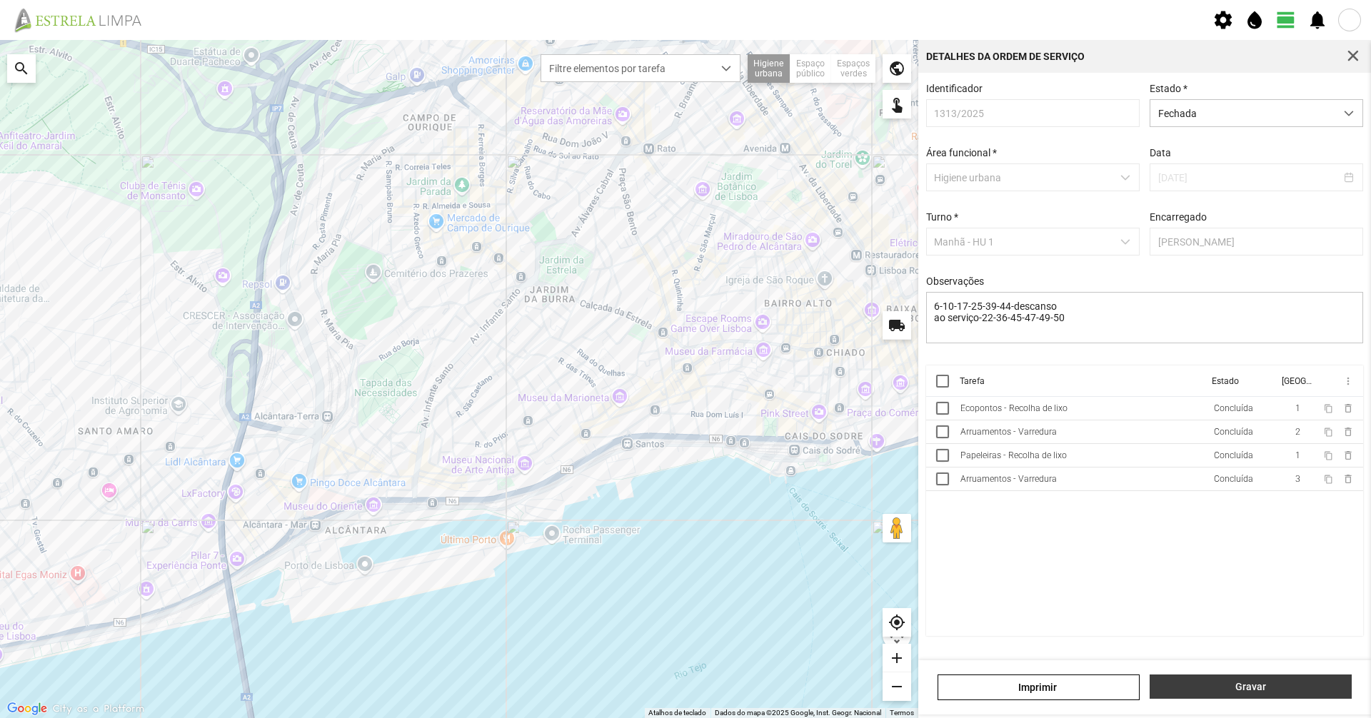
click at [1184, 690] on span "Gravar" at bounding box center [1250, 686] width 187 height 11
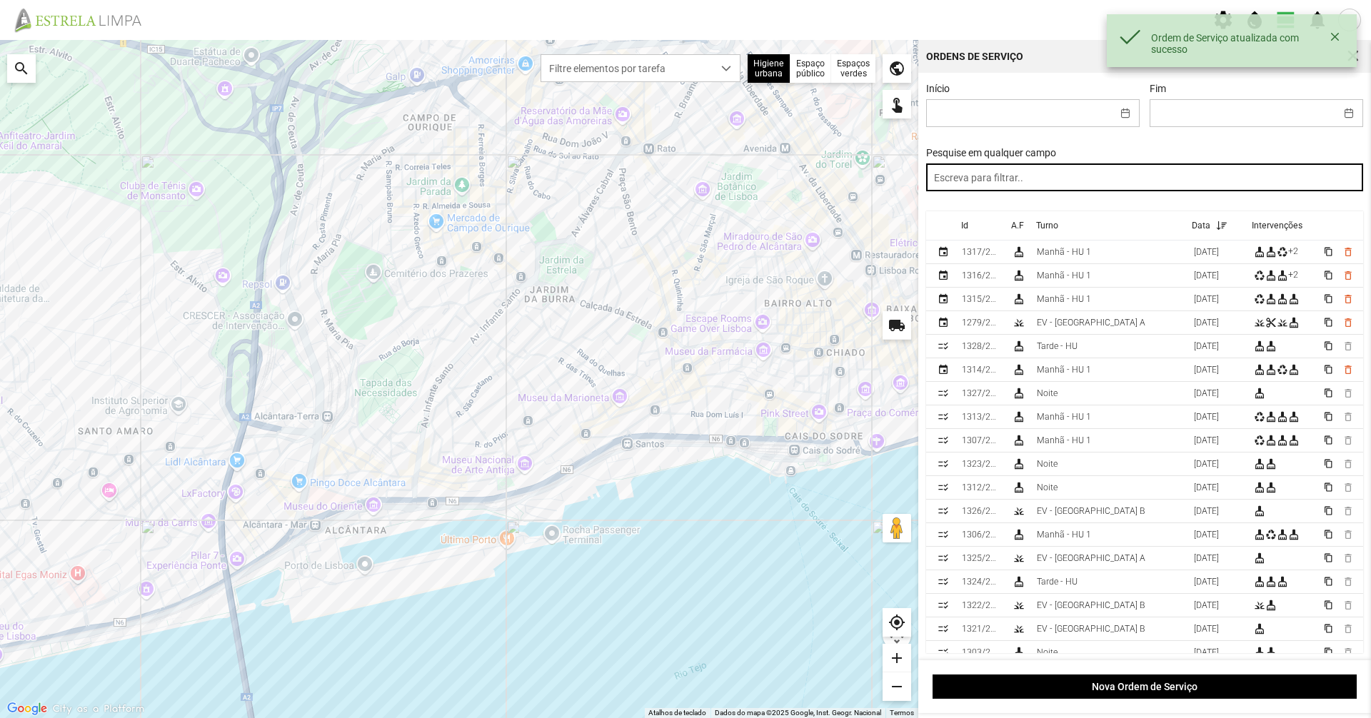
click at [1022, 186] on input "text" at bounding box center [1145, 177] width 438 height 28
paste input "manhã"
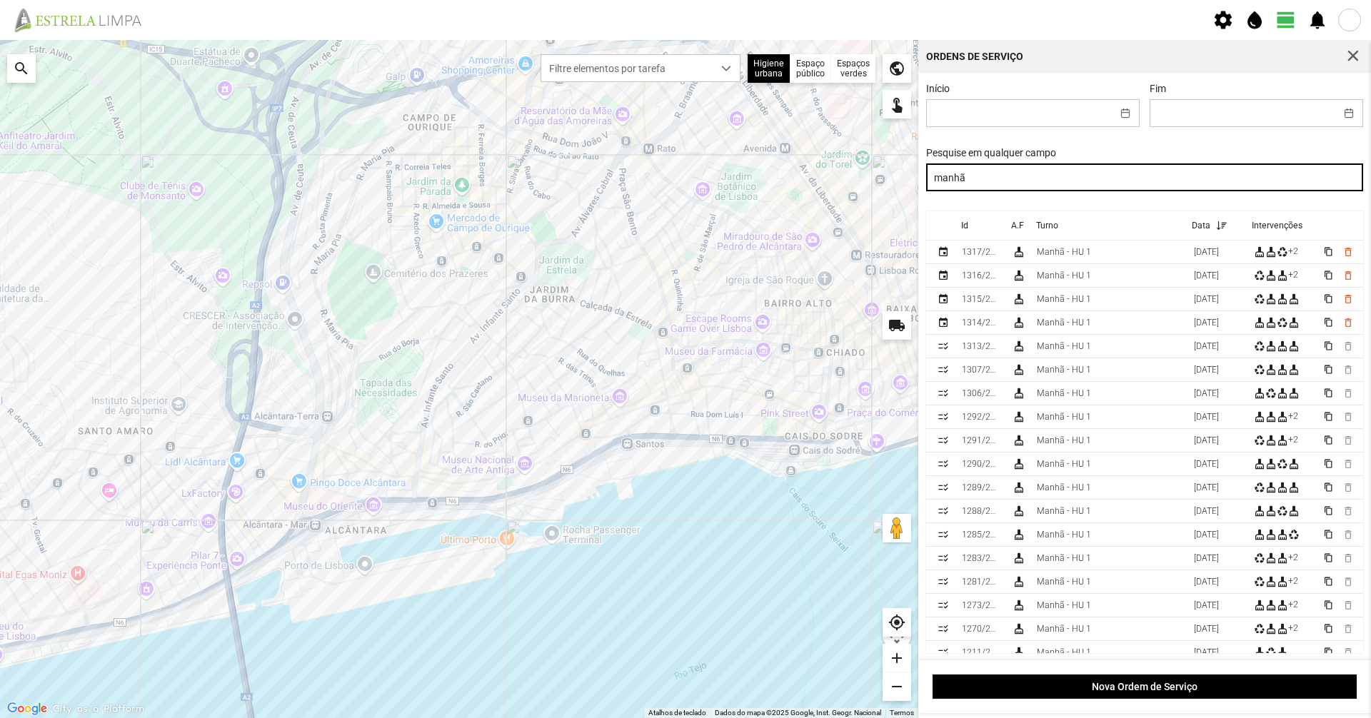
click at [1046, 189] on input "manhã" at bounding box center [1145, 177] width 438 height 28
drag, startPoint x: 1018, startPoint y: 182, endPoint x: 922, endPoint y: 197, distance: 96.8
click at [922, 197] on div "Início Fim Pesquise em qualquer campo manhã" at bounding box center [1145, 147] width 448 height 129
drag, startPoint x: 986, startPoint y: 185, endPoint x: 793, endPoint y: 191, distance: 192.9
click at [793, 191] on div "Para navegar no mapa com gestos de toque, toque duas vezes sem soltar no mapa e…" at bounding box center [685, 379] width 1371 height 678
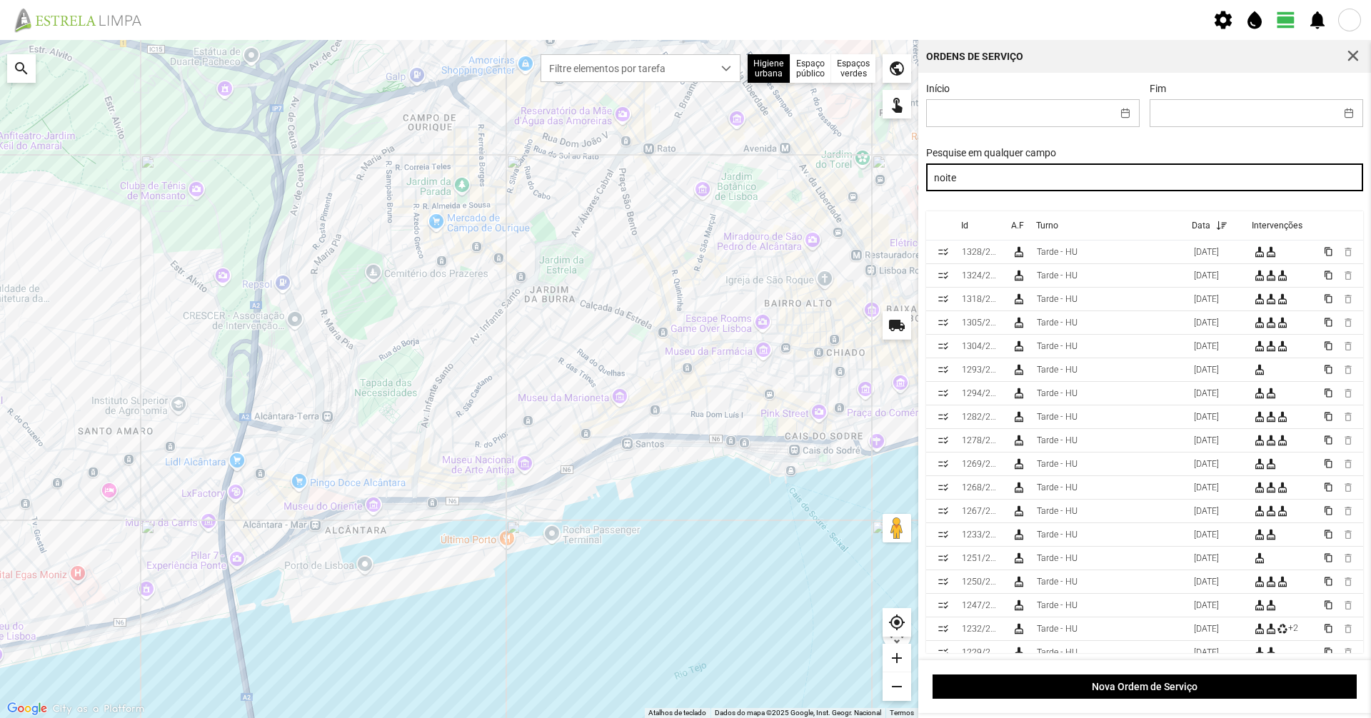
type input "noite"
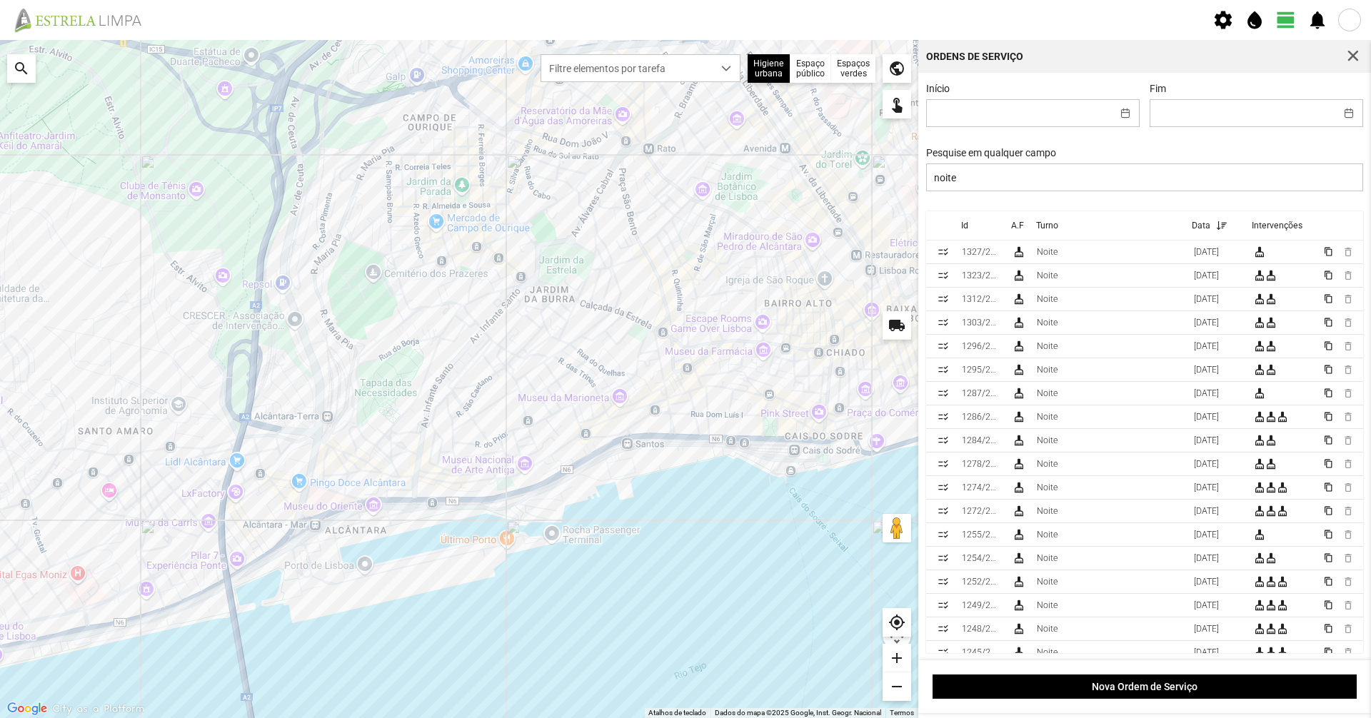
drag, startPoint x: 793, startPoint y: 191, endPoint x: 583, endPoint y: 189, distance: 210.6
click at [583, 189] on div at bounding box center [459, 379] width 918 height 678
click at [649, 62] on span "Filtre elementos por tarefa" at bounding box center [626, 68] width 171 height 26
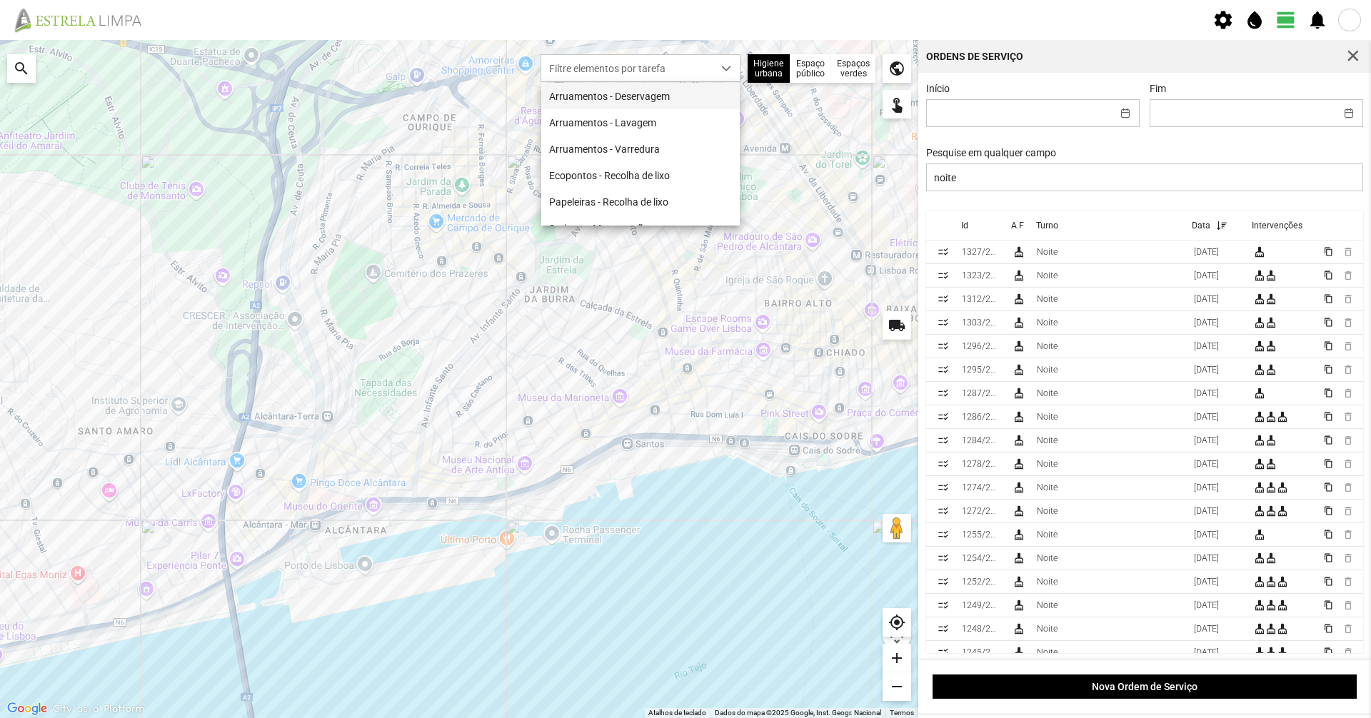
click at [655, 92] on li "Arruamentos - Deservagem" at bounding box center [640, 96] width 198 height 26
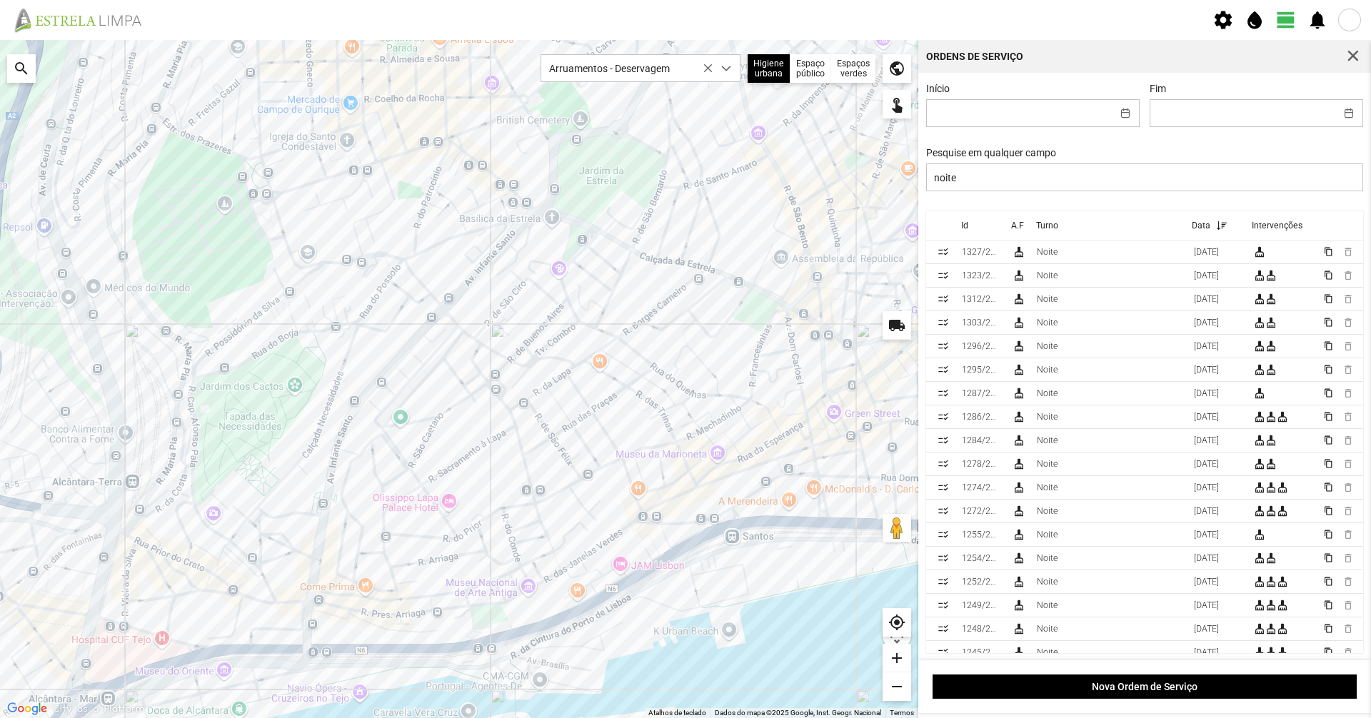
drag, startPoint x: 635, startPoint y: 119, endPoint x: 609, endPoint y: 208, distance: 93.1
click at [608, 208] on div at bounding box center [459, 379] width 918 height 678
